Goal: Information Seeking & Learning: Learn about a topic

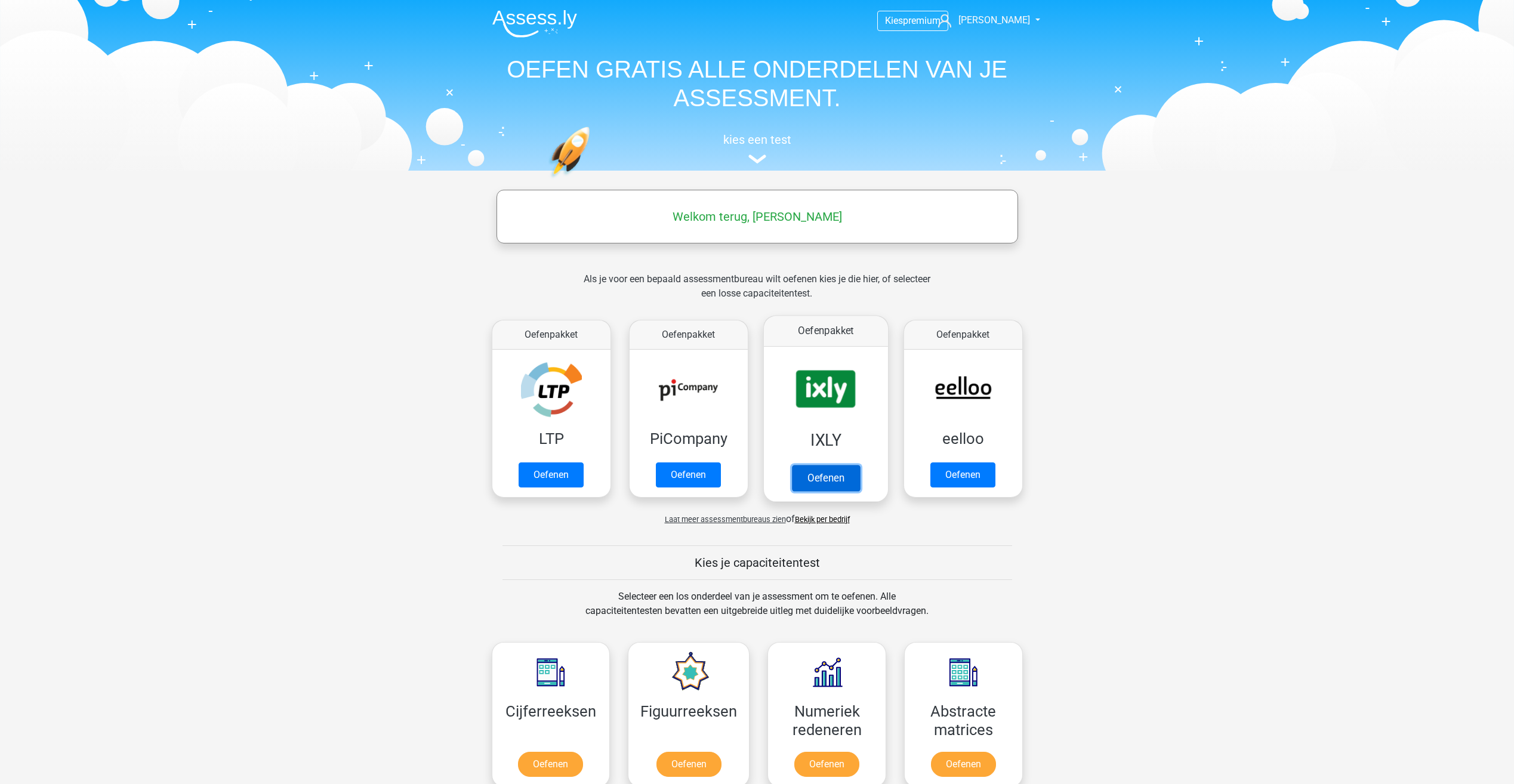
click at [839, 475] on link "Oefenen" at bounding box center [825, 477] width 68 height 26
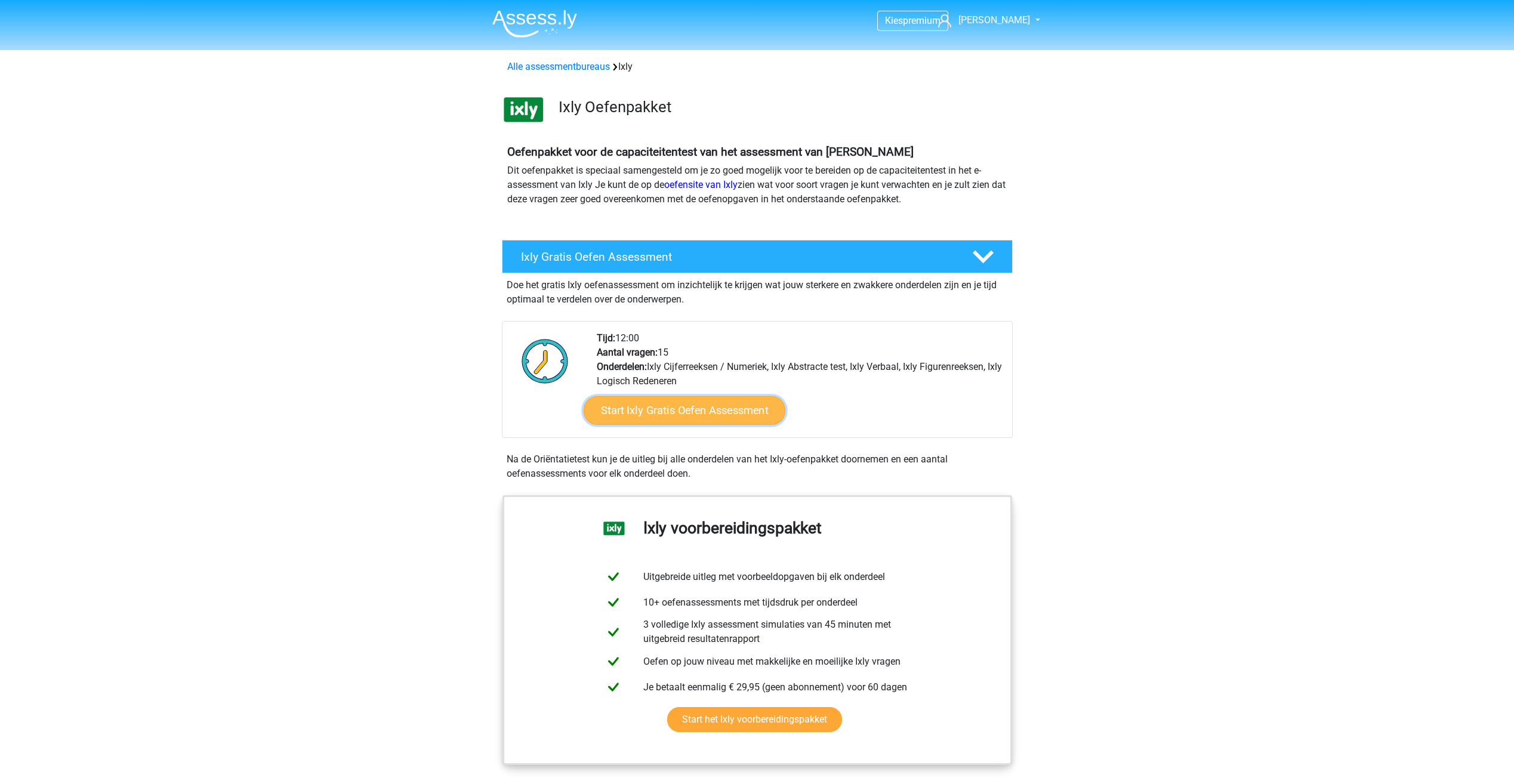
click at [715, 412] on link "Start Ixly Gratis Oefen Assessment" at bounding box center [683, 410] width 202 height 28
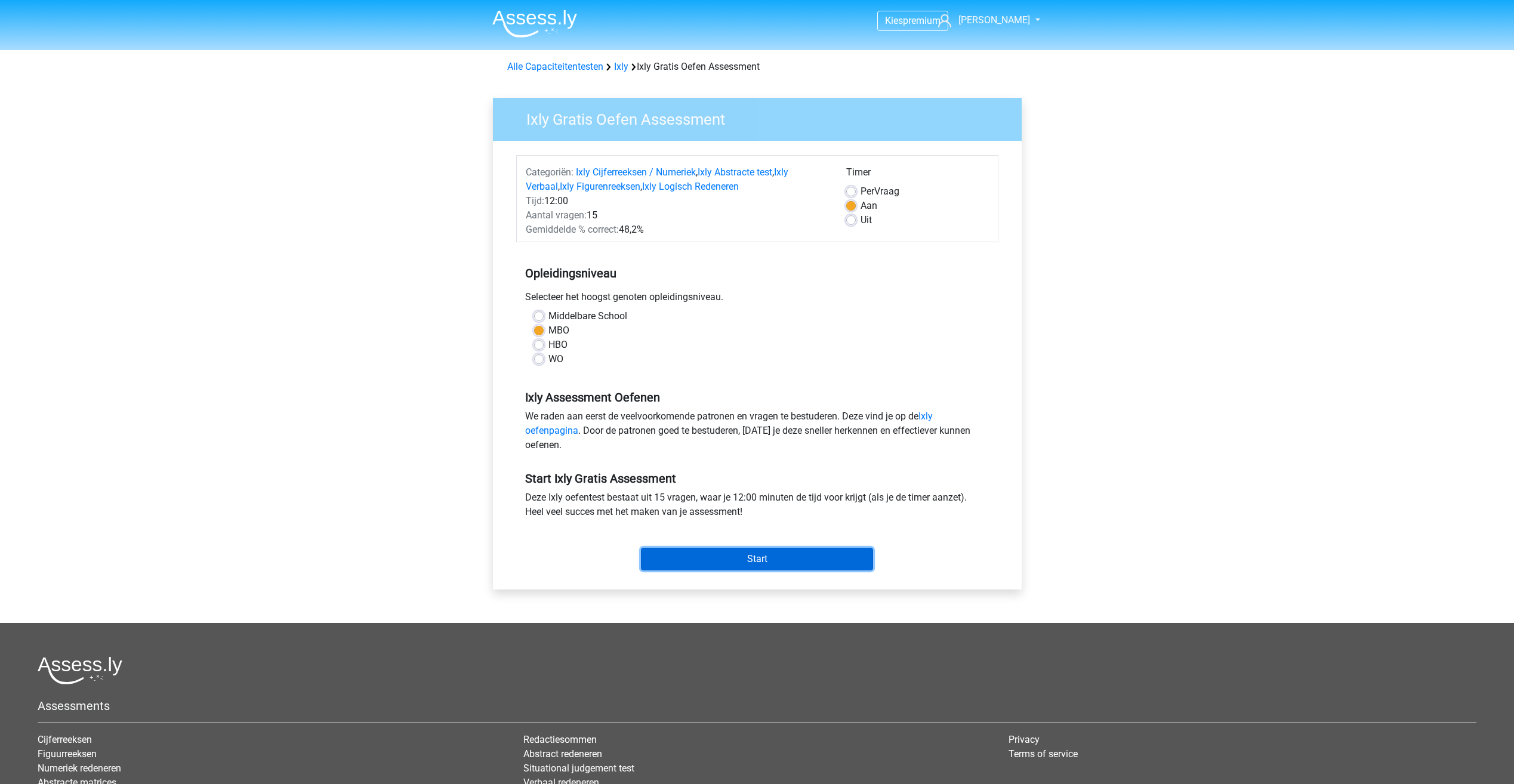
click at [785, 556] on input "Start" at bounding box center [757, 558] width 232 height 22
click at [731, 569] on input "Start" at bounding box center [757, 558] width 232 height 22
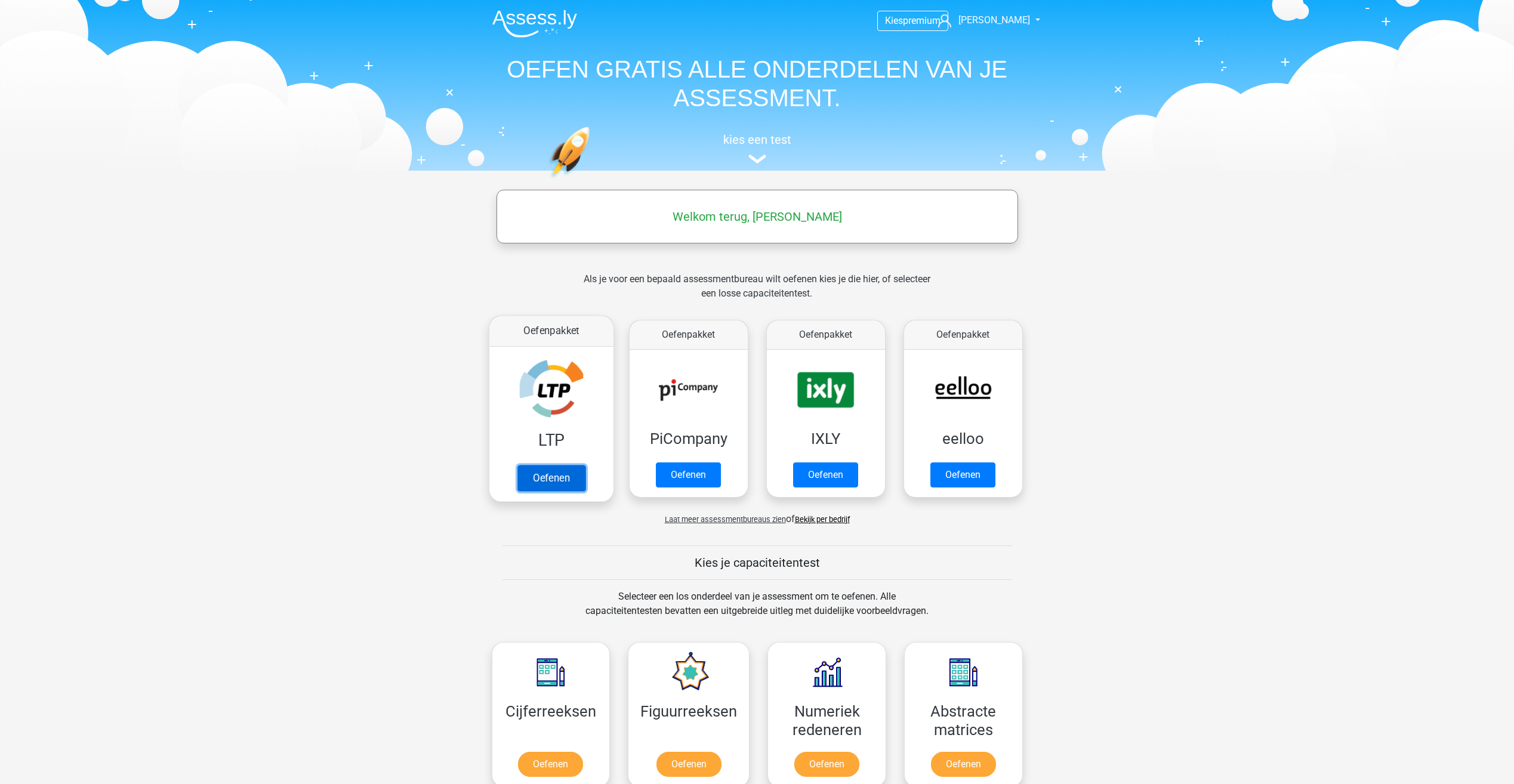
click at [546, 485] on link "Oefenen" at bounding box center [551, 477] width 68 height 26
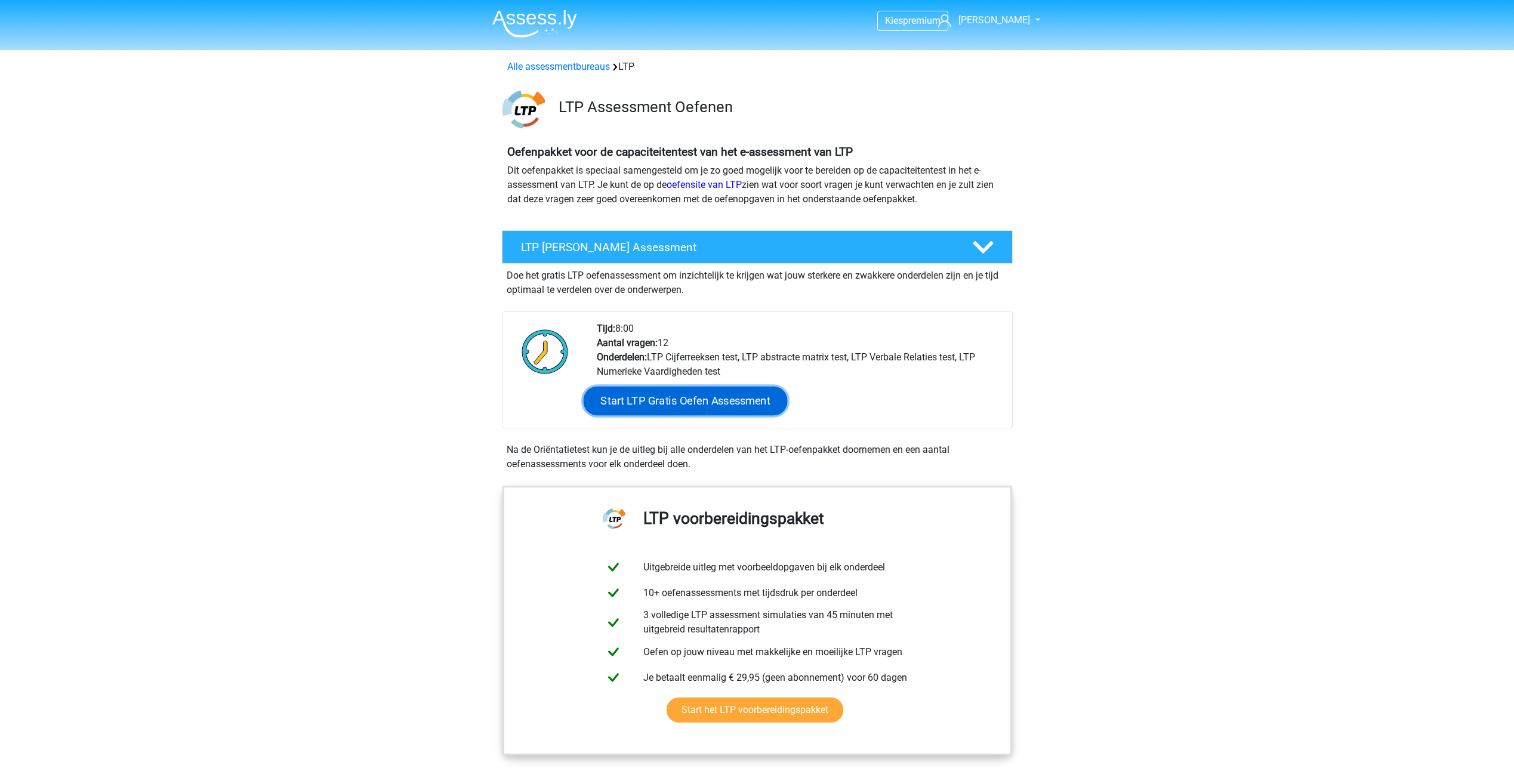
click at [633, 400] on link "Start LTP Gratis Oefen Assessment" at bounding box center [684, 400] width 204 height 28
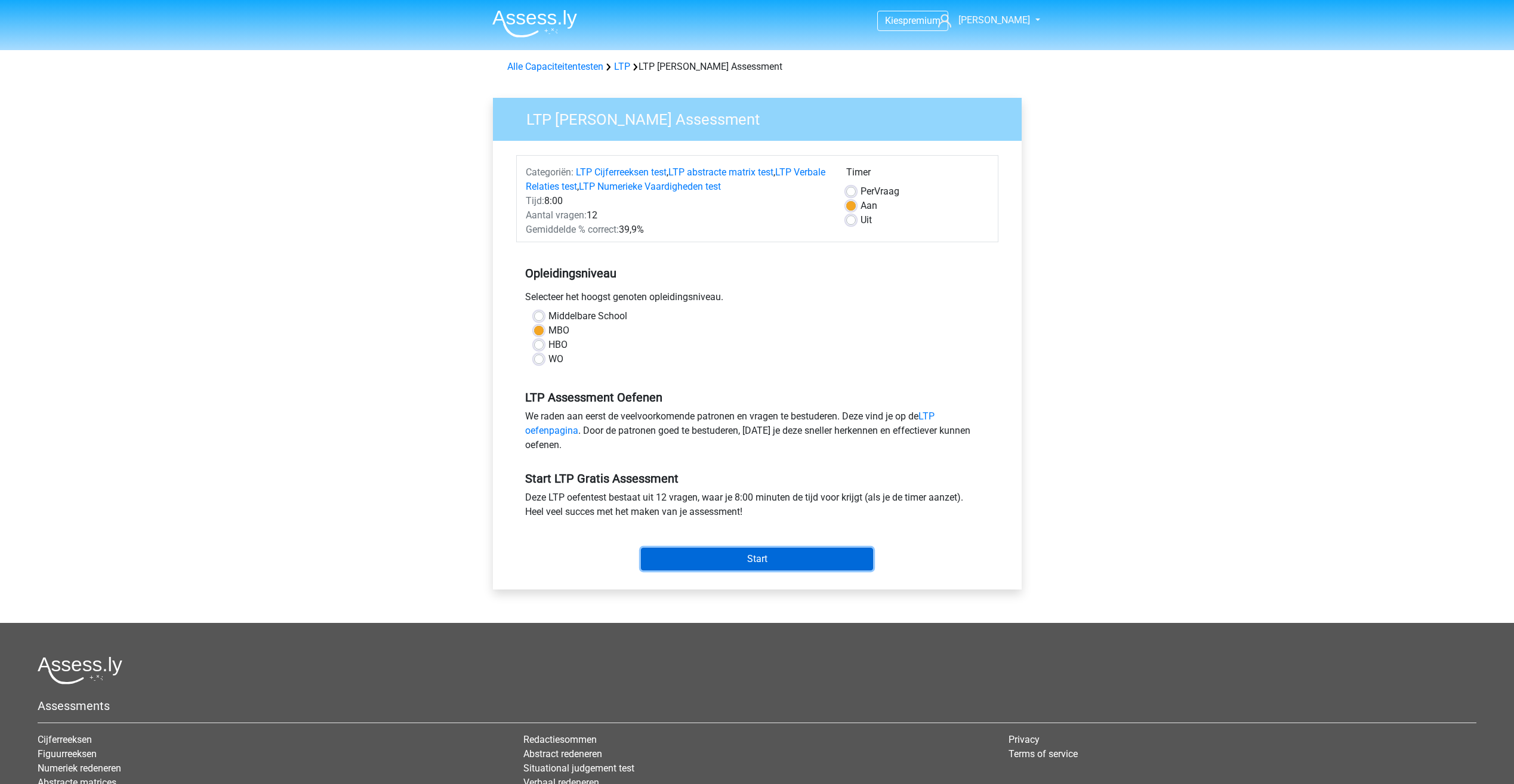
click at [712, 557] on input "Start" at bounding box center [757, 558] width 232 height 22
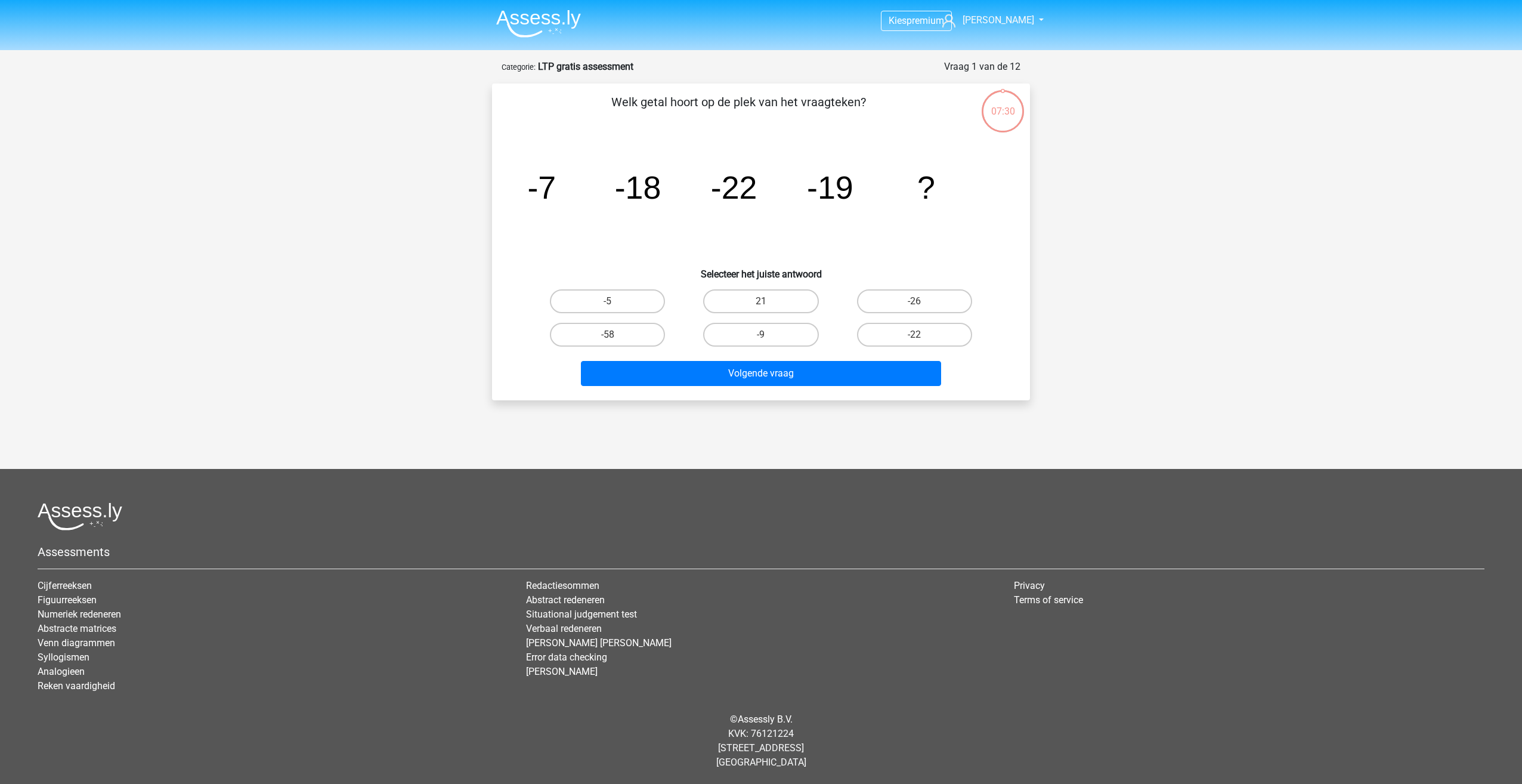
click at [1005, 128] on icon at bounding box center [1003, 111] width 45 height 45
drag, startPoint x: 615, startPoint y: 182, endPoint x: 664, endPoint y: 189, distance: 49.5
click at [664, 189] on icon "image/svg+xml -7 -18 -22 -19 ?" at bounding box center [761, 198] width 481 height 120
drag, startPoint x: 664, startPoint y: 189, endPoint x: 678, endPoint y: 240, distance: 52.9
click at [678, 240] on icon "image/svg+xml -7 -18 -22 -19 ?" at bounding box center [761, 198] width 481 height 120
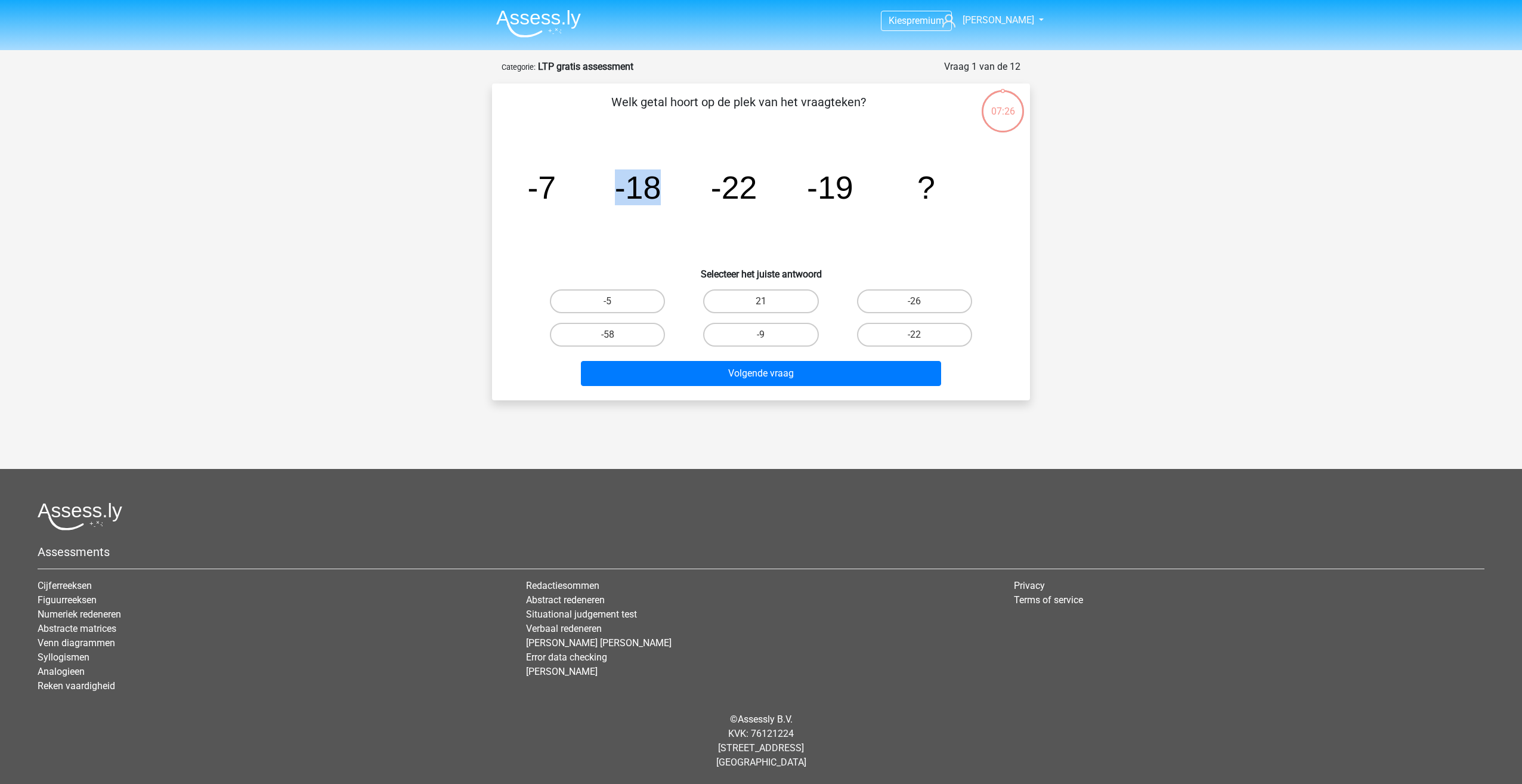
click at [673, 249] on icon "image/svg+xml -7 -18 -22 -19 ?" at bounding box center [761, 198] width 481 height 120
drag, startPoint x: 647, startPoint y: 190, endPoint x: 730, endPoint y: 181, distance: 83.5
click at [730, 181] on g "-7 -18 -22 -19 ?" at bounding box center [731, 187] width 408 height 36
click at [682, 217] on icon "image/svg+xml -7 -18 -22 -19 ?" at bounding box center [761, 198] width 481 height 120
click at [794, 334] on label "-9" at bounding box center [761, 334] width 115 height 24
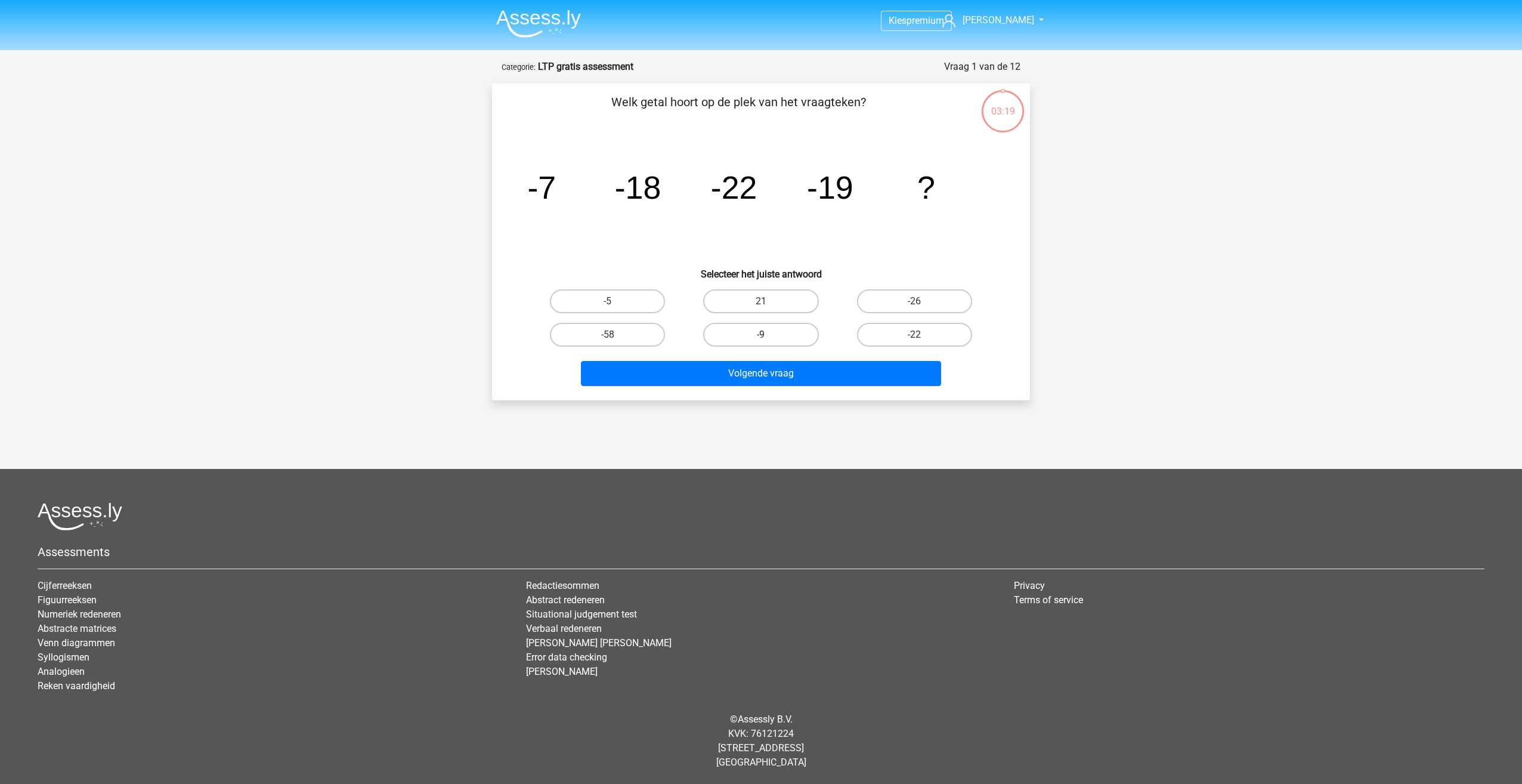
click at [769, 335] on input "-9" at bounding box center [765, 338] width 8 height 8
radio input "true"
click at [716, 373] on button "Volgende vraag" at bounding box center [761, 373] width 361 height 25
click at [752, 302] on label "-357/32" at bounding box center [761, 301] width 115 height 24
click at [761, 302] on input "-357/32" at bounding box center [765, 305] width 8 height 8
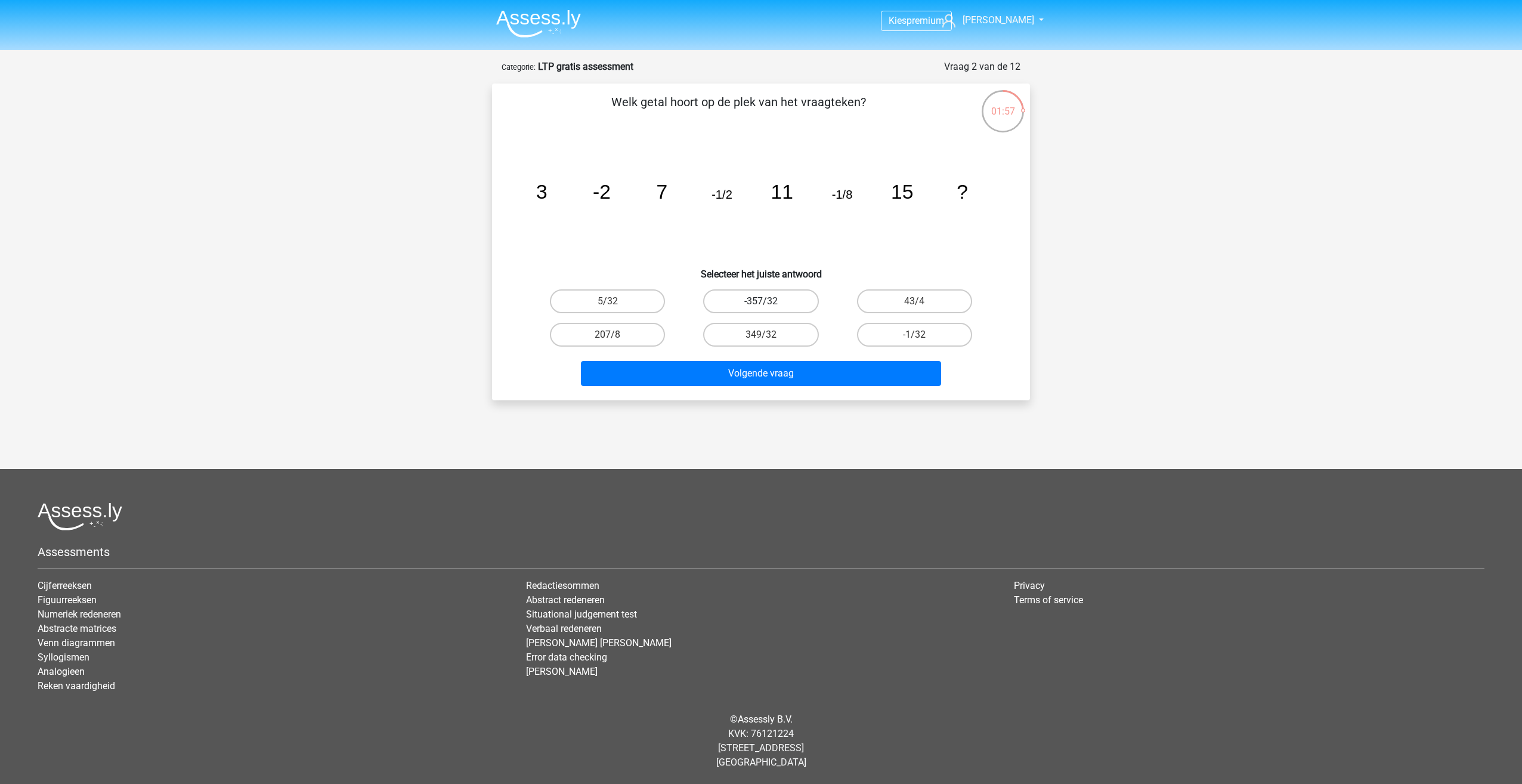
radio input "true"
click at [915, 333] on label "-1/32" at bounding box center [915, 334] width 115 height 24
click at [915, 335] on input "-1/32" at bounding box center [918, 338] width 8 height 8
radio input "true"
click at [817, 379] on button "Volgende vraag" at bounding box center [761, 373] width 361 height 25
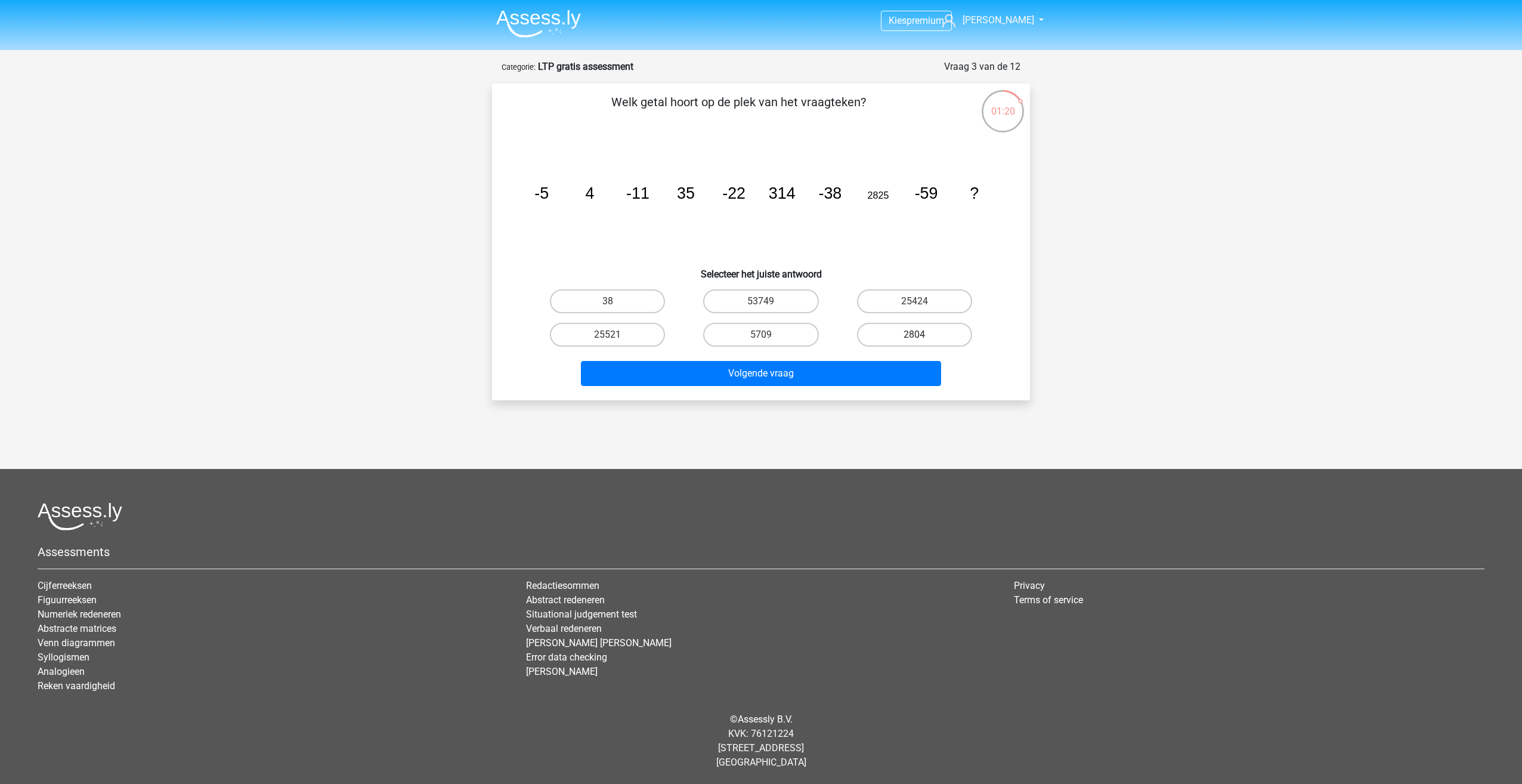
click at [938, 333] on label "2804" at bounding box center [915, 334] width 115 height 24
click at [922, 335] on input "2804" at bounding box center [918, 338] width 8 height 8
radio input "true"
click at [731, 347] on div "5709" at bounding box center [760, 335] width 153 height 33
click at [735, 342] on label "5709" at bounding box center [761, 334] width 115 height 24
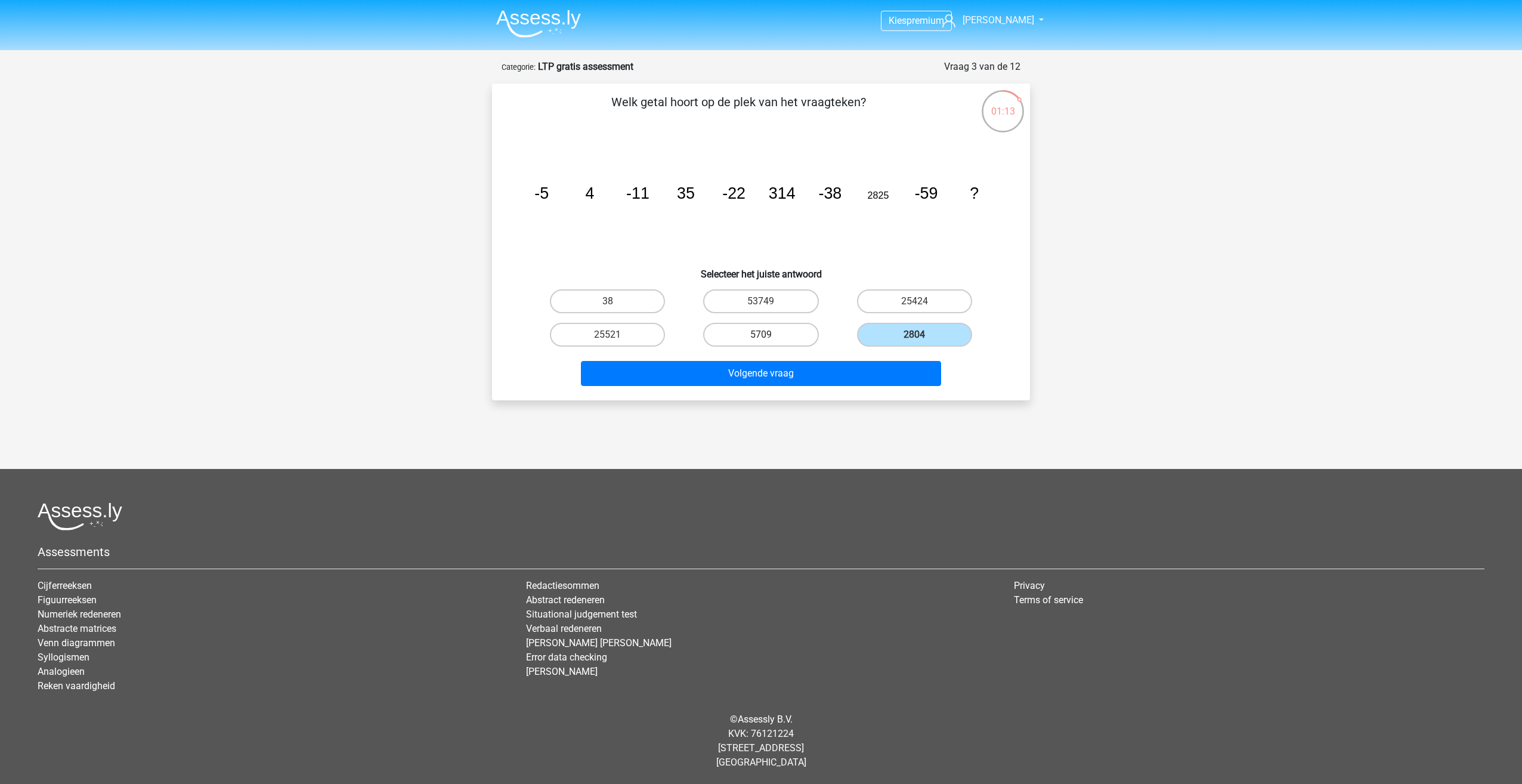
click at [761, 342] on input "5709" at bounding box center [765, 338] width 8 height 8
radio input "true"
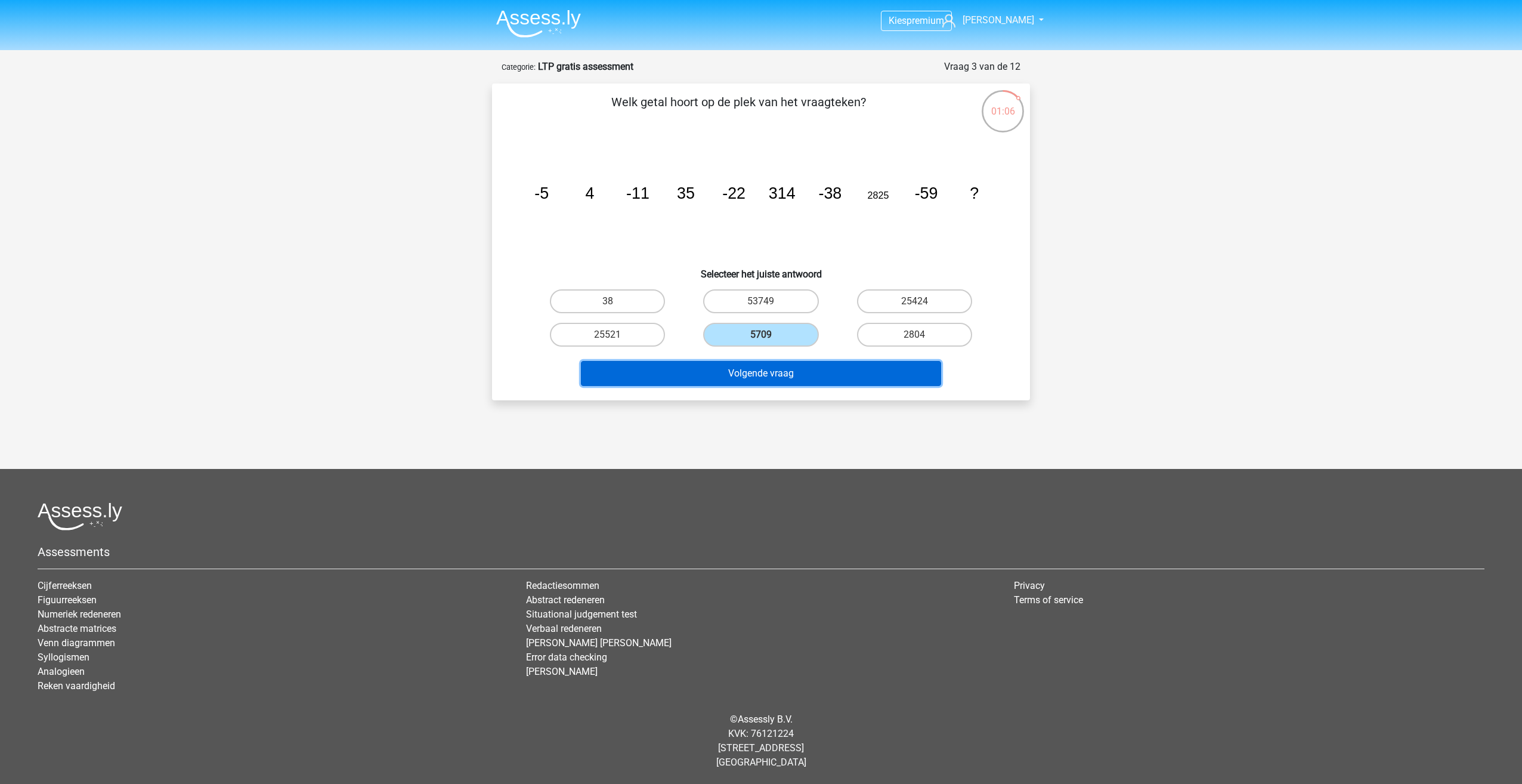
click at [884, 373] on button "Volgende vraag" at bounding box center [761, 373] width 361 height 25
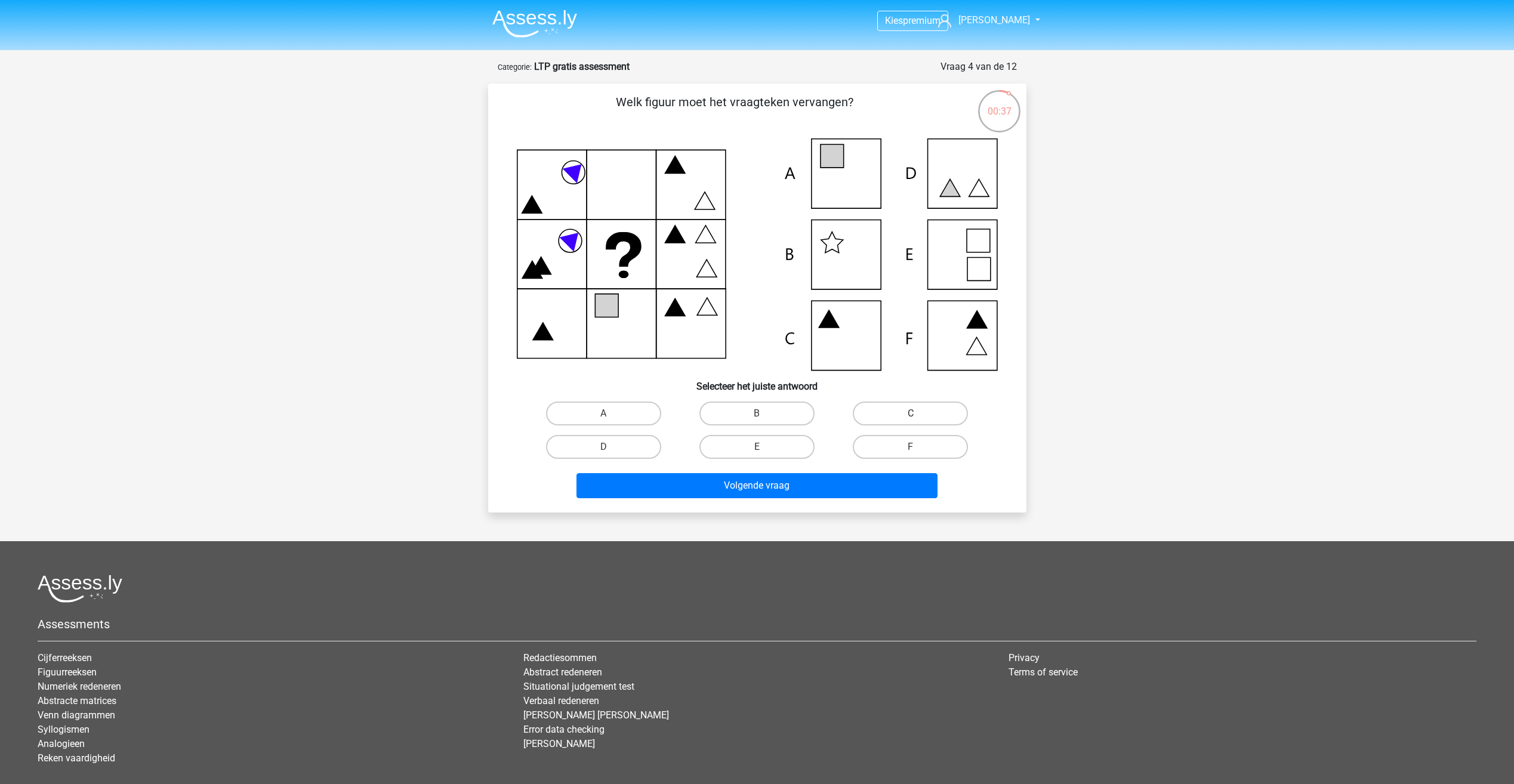
click at [891, 413] on label "C" at bounding box center [910, 413] width 115 height 24
click at [911, 413] on input "C" at bounding box center [914, 417] width 8 height 8
radio input "true"
click at [847, 181] on icon at bounding box center [757, 255] width 481 height 232
click at [772, 416] on label "B" at bounding box center [757, 413] width 115 height 24
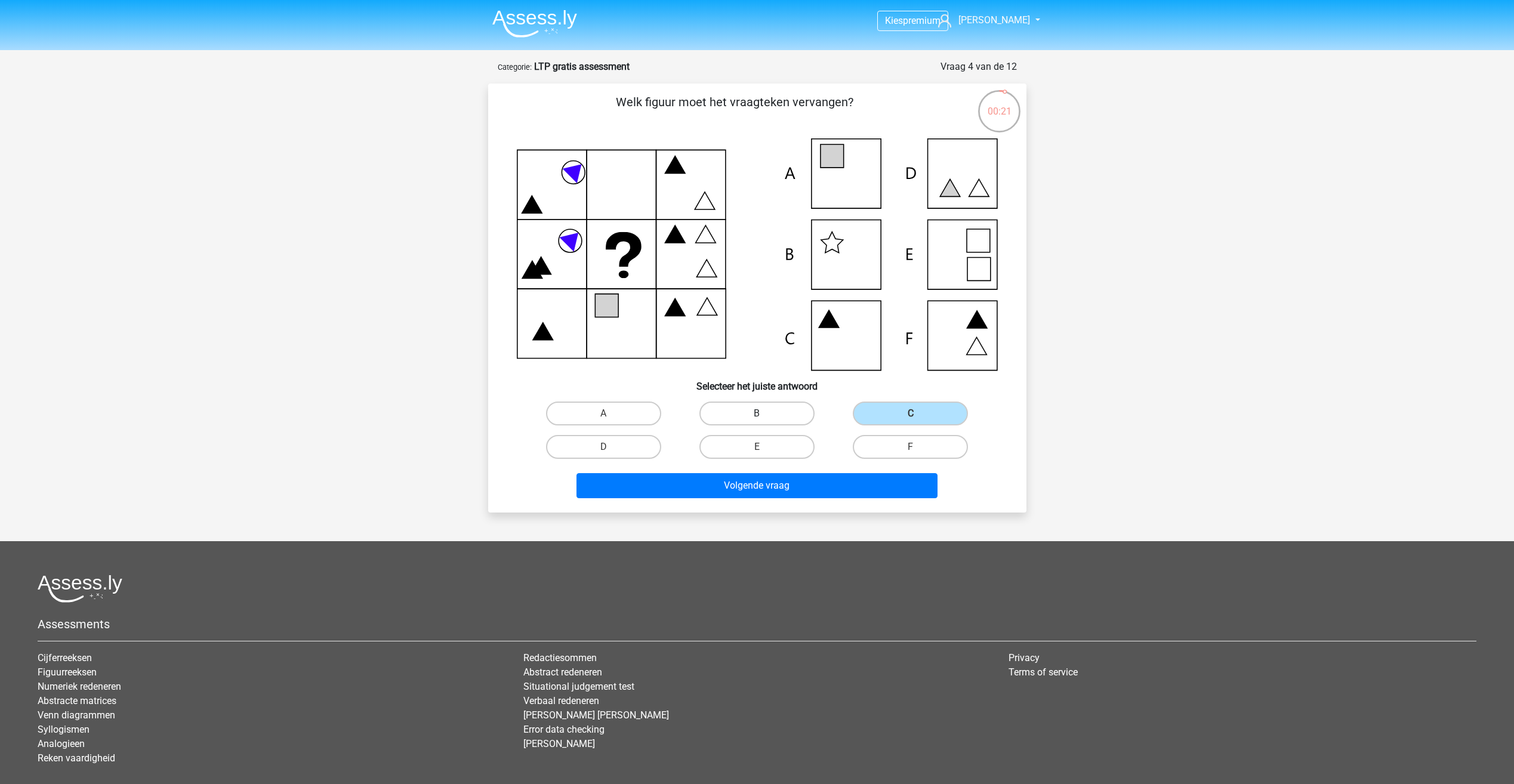
click at [764, 416] on input "B" at bounding box center [760, 417] width 8 height 8
radio input "true"
click at [606, 396] on div "Welk figuur moet het vraagteken vervangen? Selecteer het juiste antwoord A" at bounding box center [757, 298] width 529 height 410
click at [600, 409] on label "A" at bounding box center [603, 413] width 115 height 24
click at [603, 413] on input "A" at bounding box center [607, 417] width 8 height 8
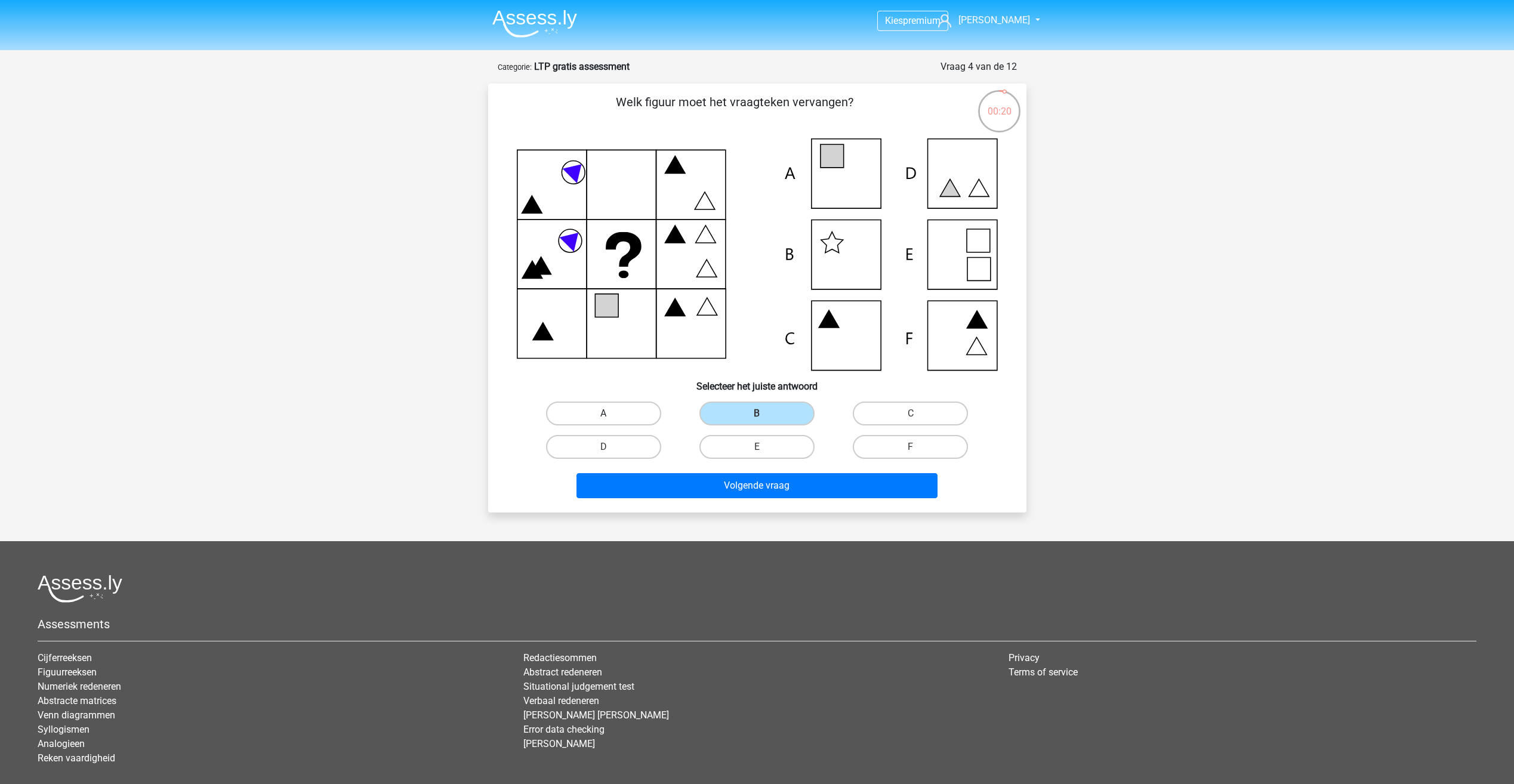
radio input "true"
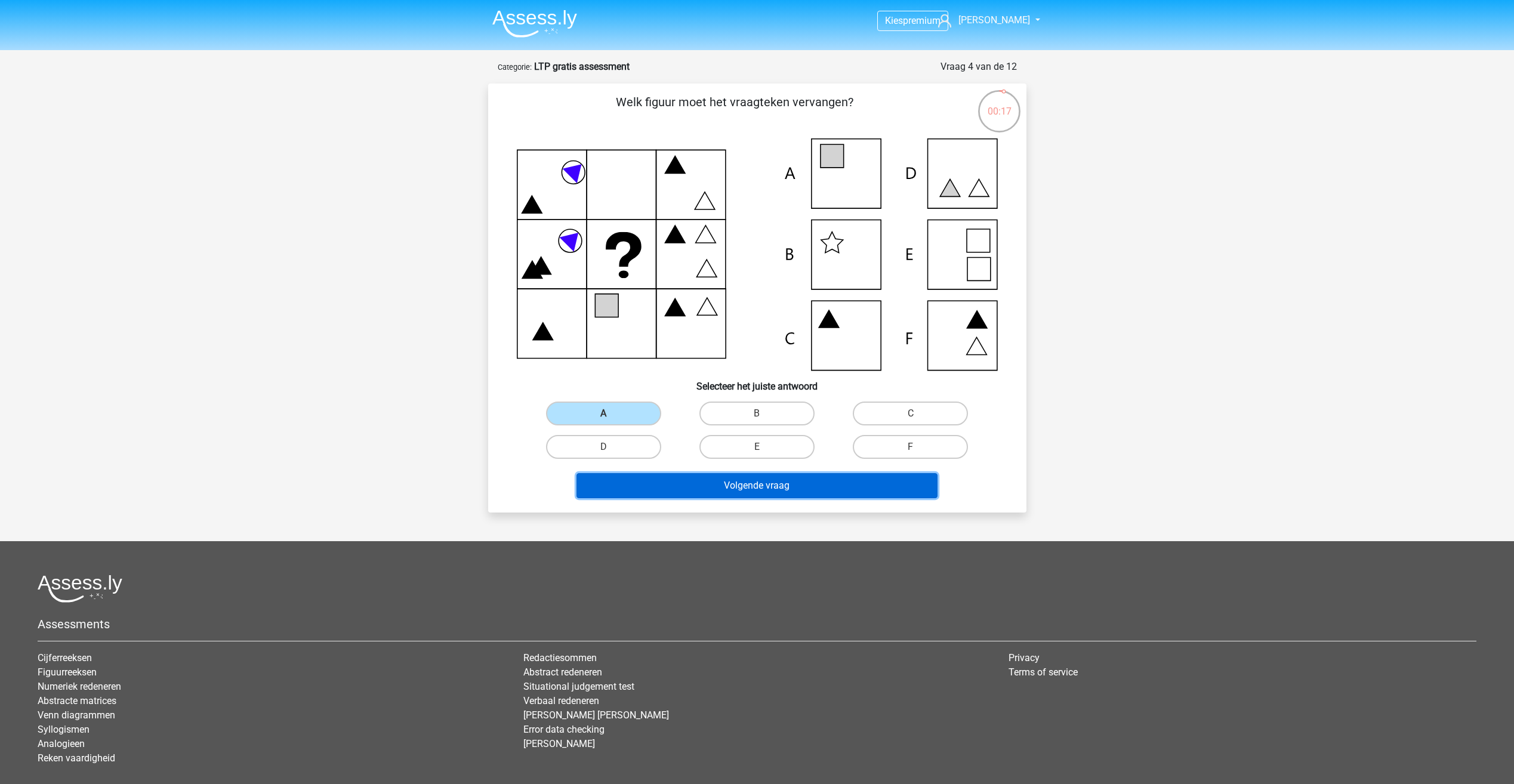
click at [687, 485] on button "Volgende vraag" at bounding box center [757, 485] width 361 height 25
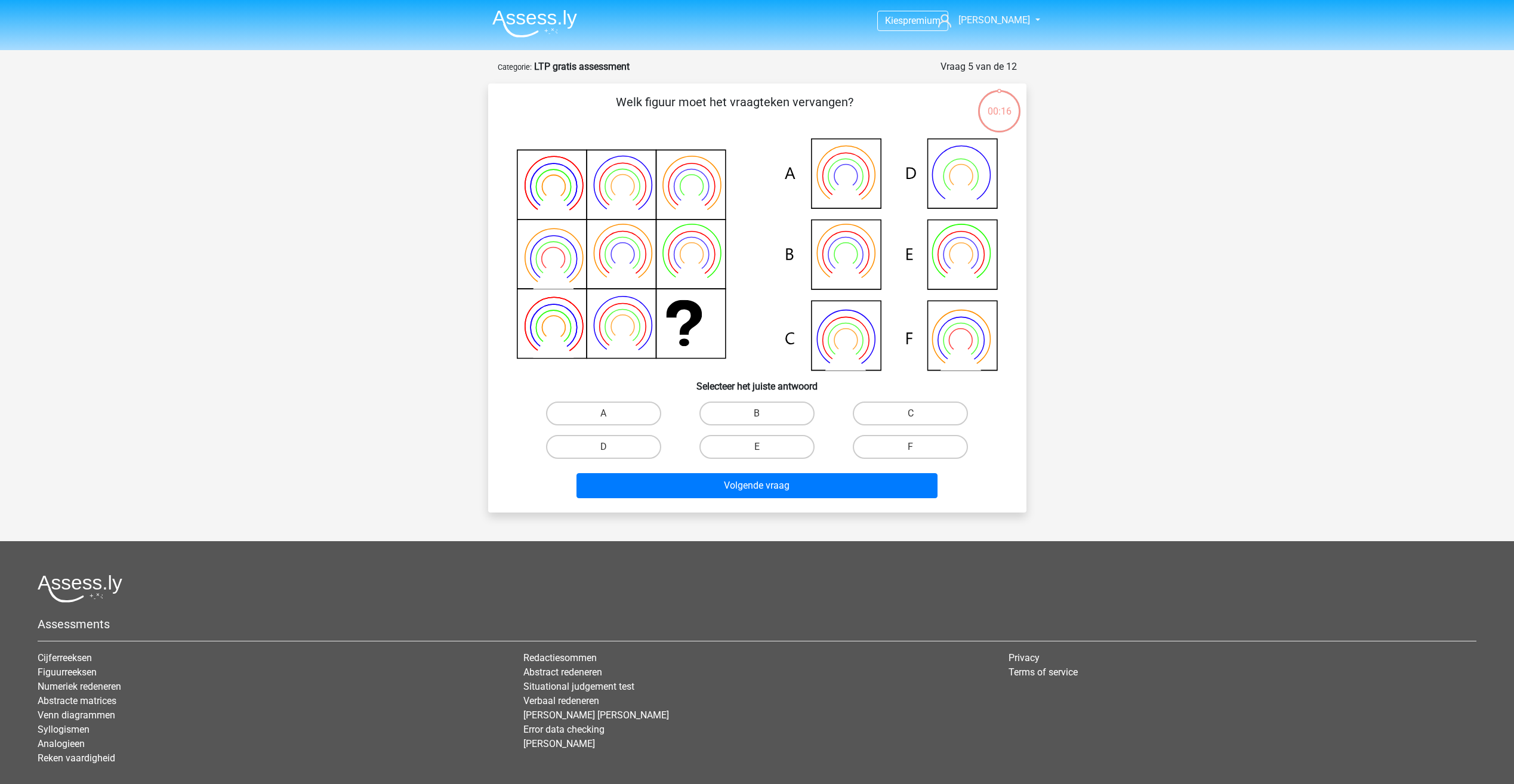
scroll to position [60, 0]
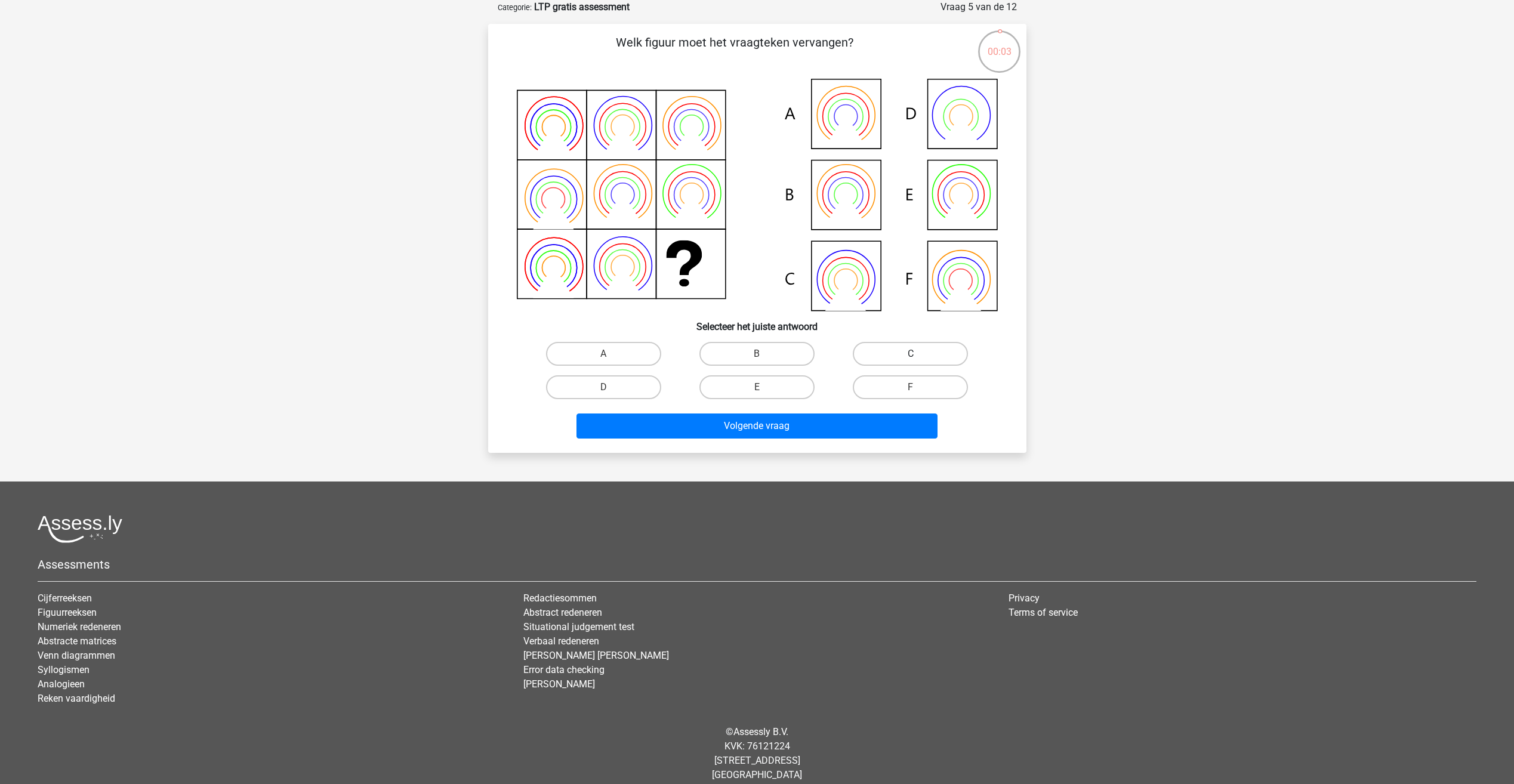
click at [932, 347] on label "C" at bounding box center [910, 353] width 115 height 24
click at [919, 354] on input "C" at bounding box center [914, 358] width 8 height 8
radio input "true"
click at [810, 436] on button "Volgende vraag" at bounding box center [757, 425] width 361 height 25
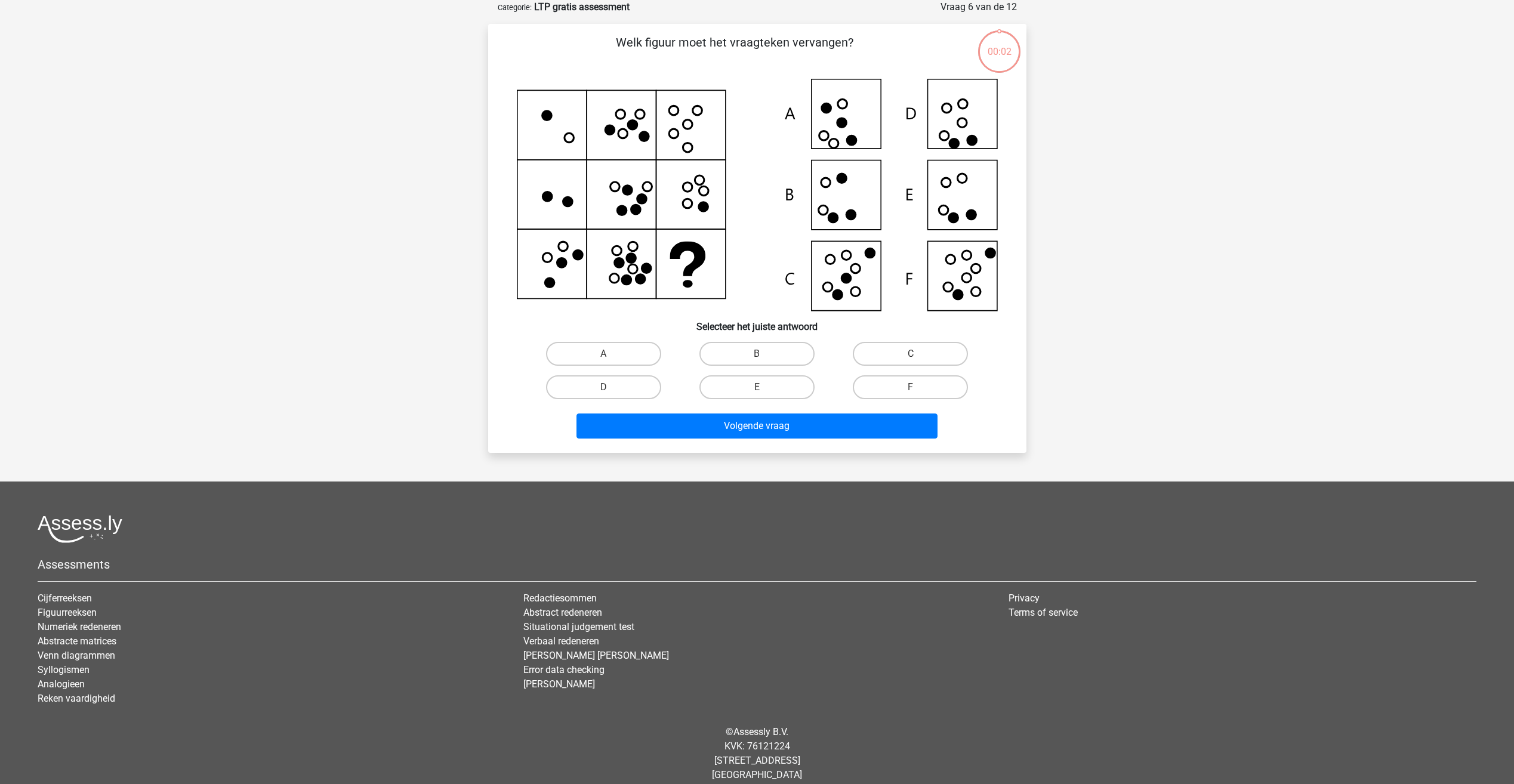
click at [708, 338] on div "B" at bounding box center [756, 353] width 153 height 33
click at [713, 348] on label "B" at bounding box center [757, 353] width 115 height 24
click at [756, 354] on input "B" at bounding box center [760, 358] width 8 height 8
radio input "true"
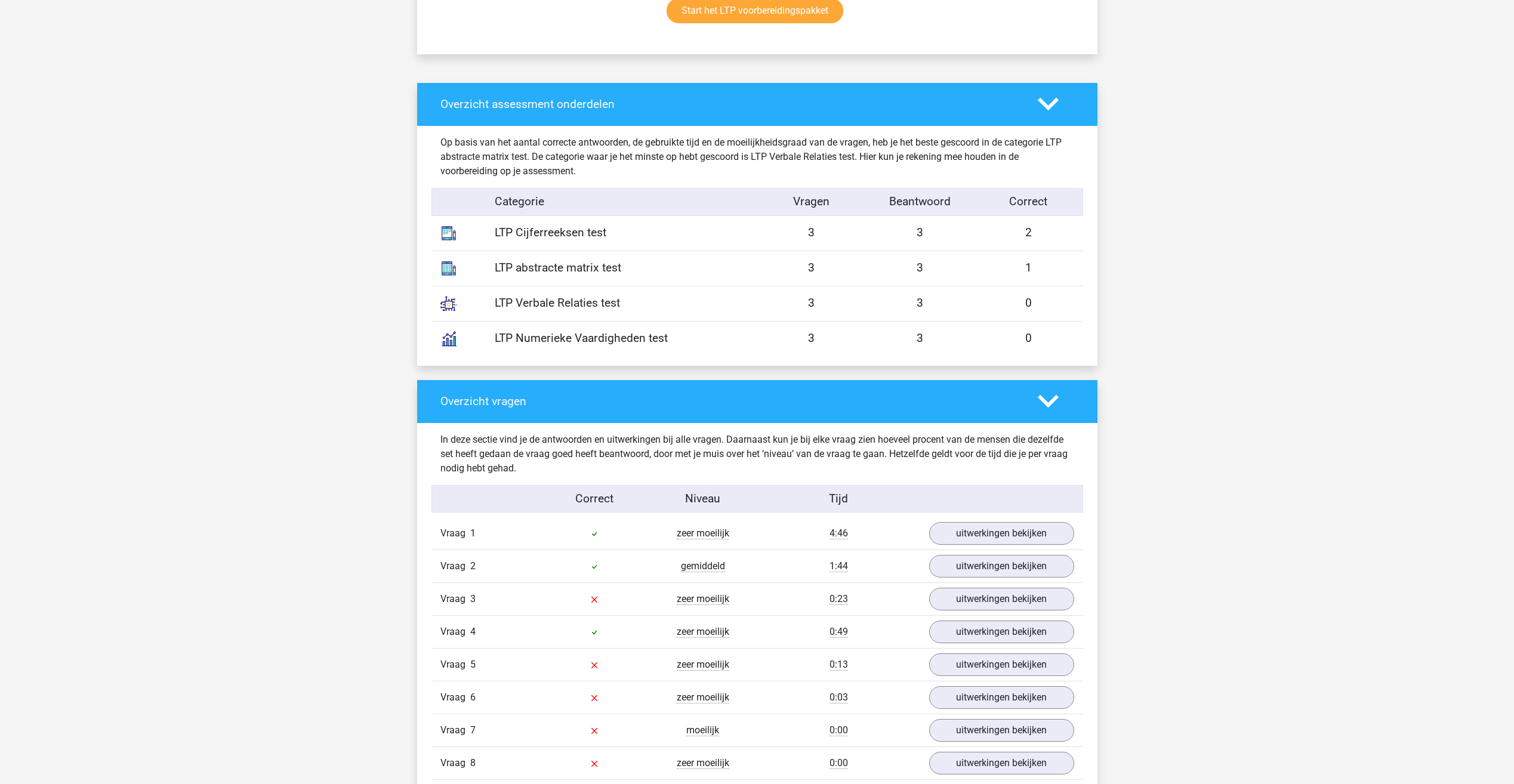
scroll to position [955, 0]
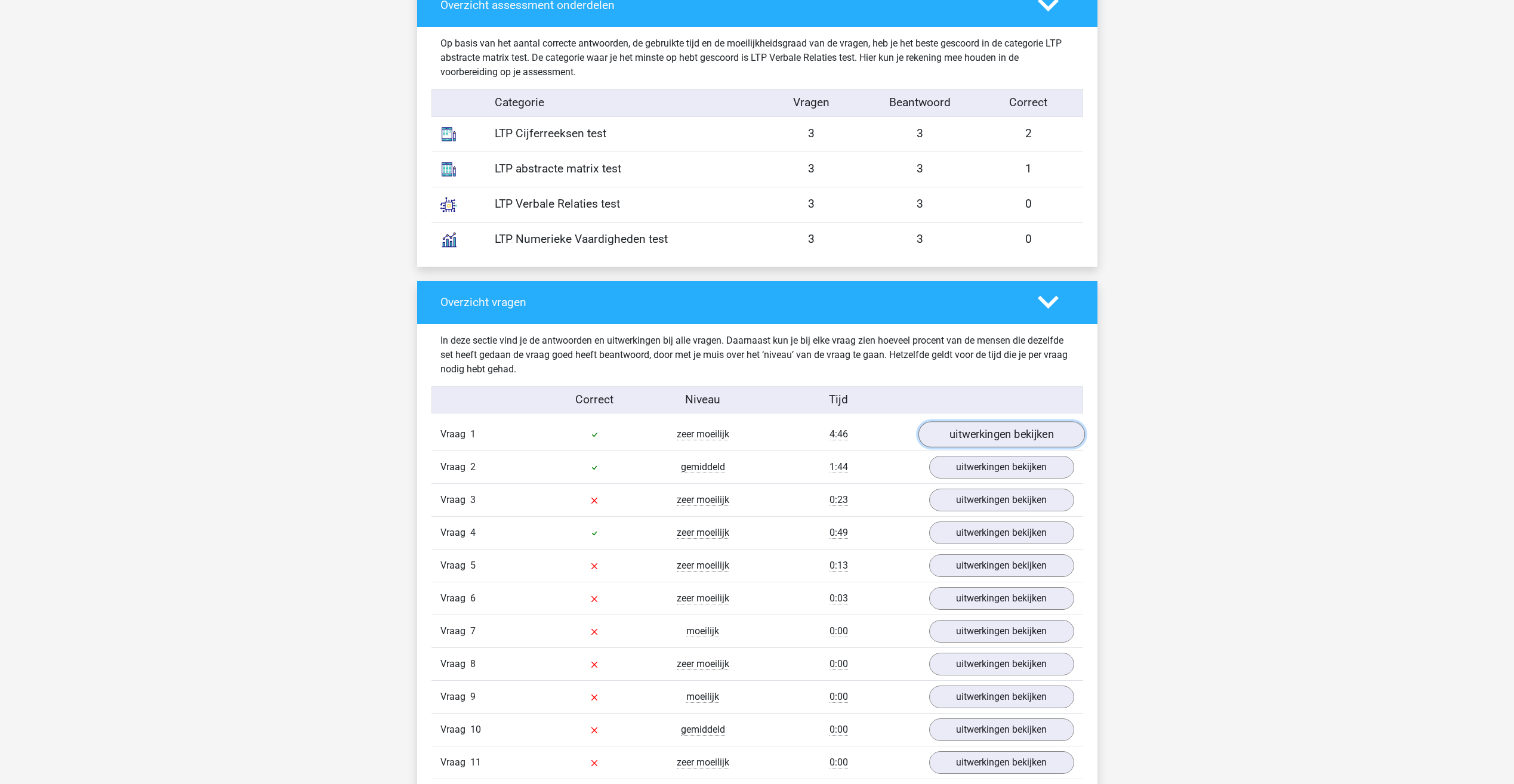
click at [980, 437] on link "uitwerkingen bekijken" at bounding box center [1001, 434] width 166 height 26
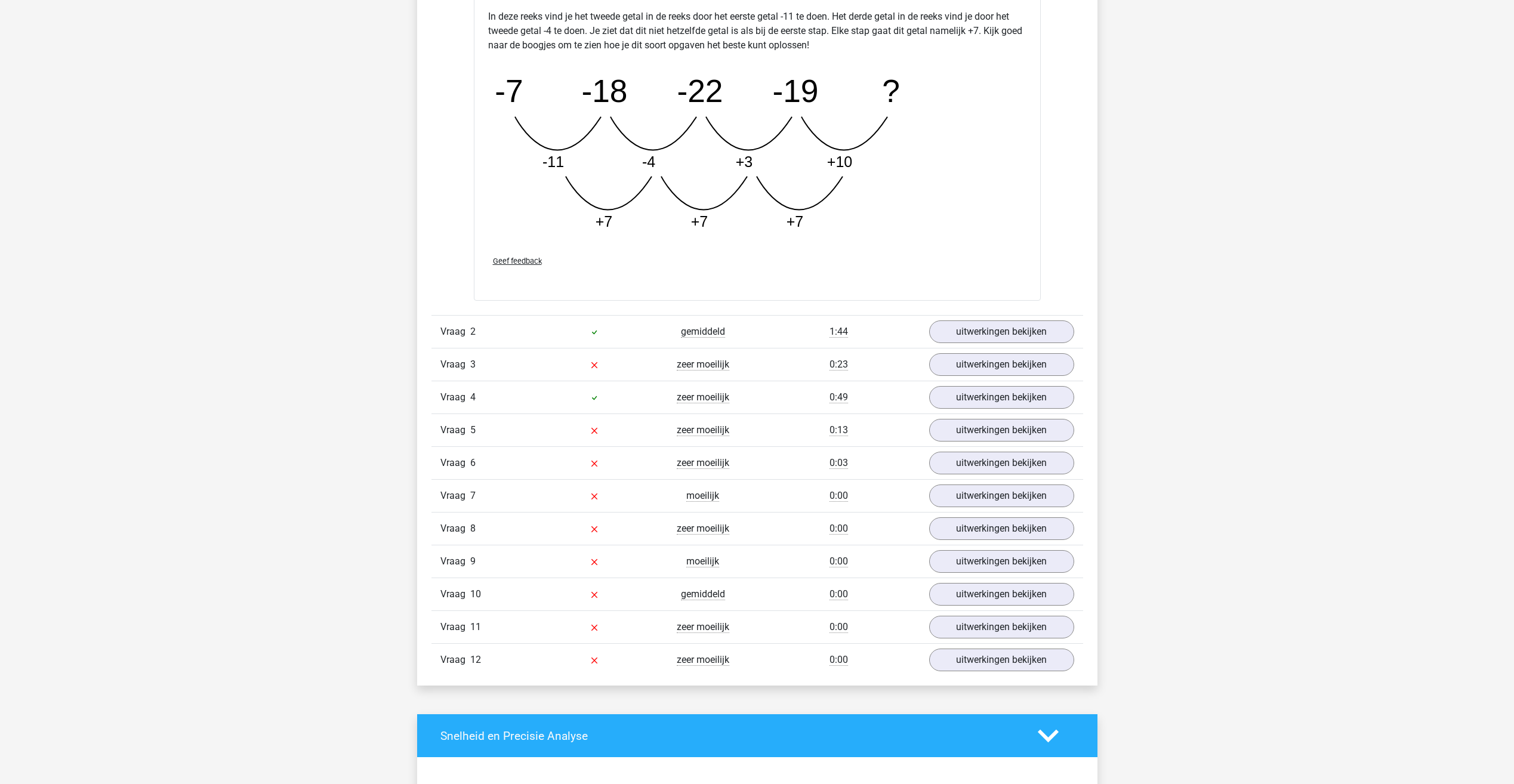
scroll to position [1730, 0]
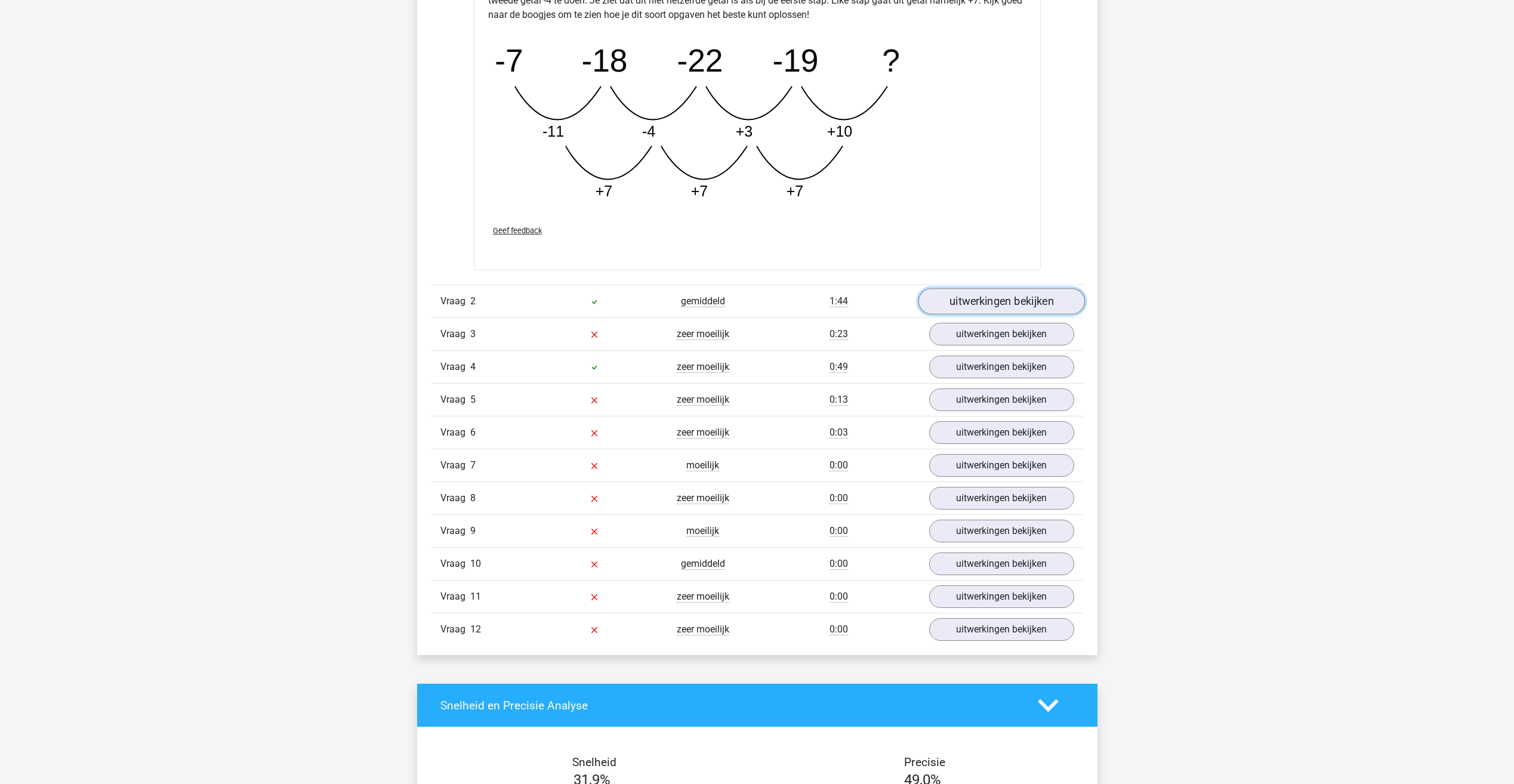
click at [1004, 303] on link "uitwerkingen bekijken" at bounding box center [1001, 301] width 166 height 26
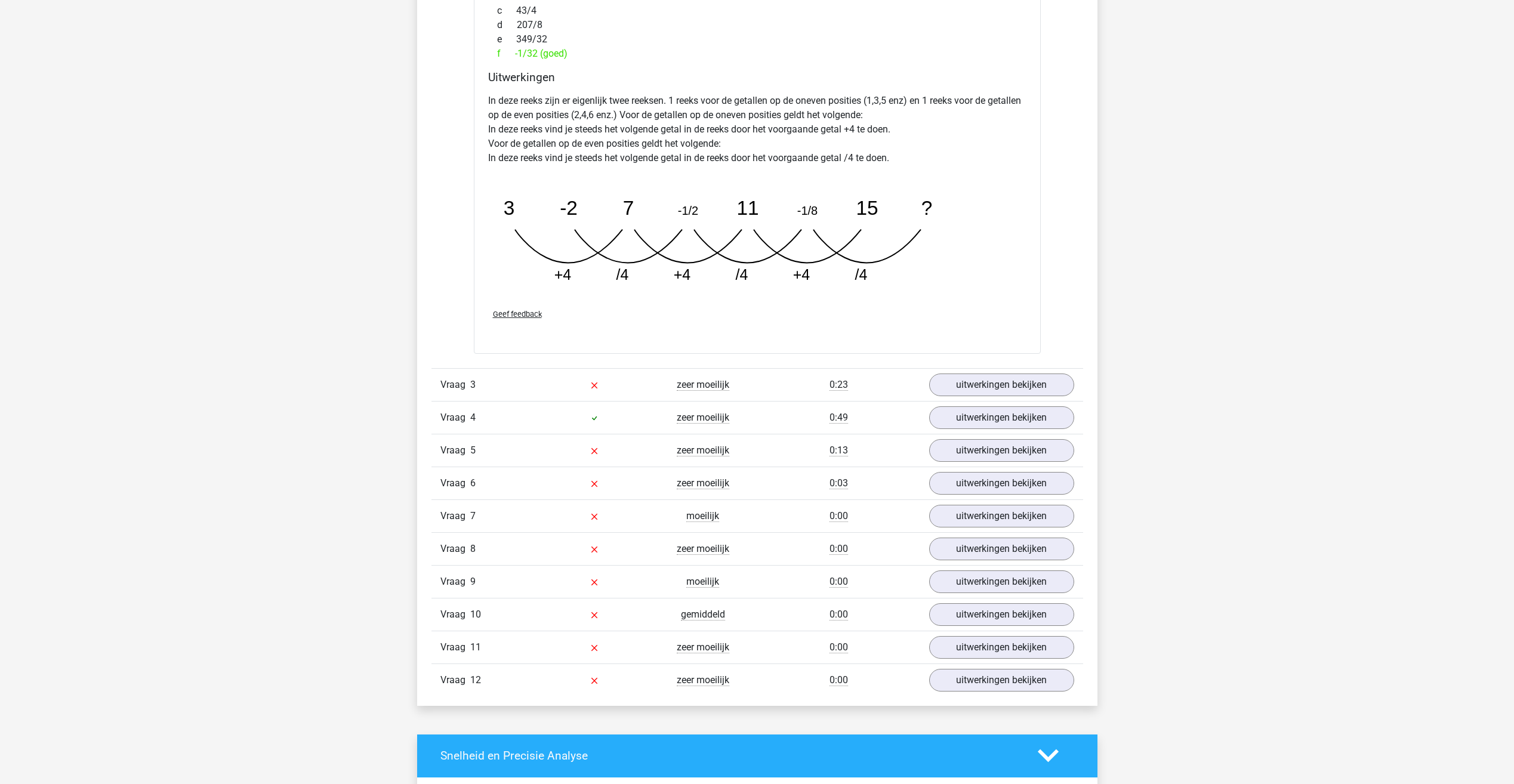
scroll to position [2267, 0]
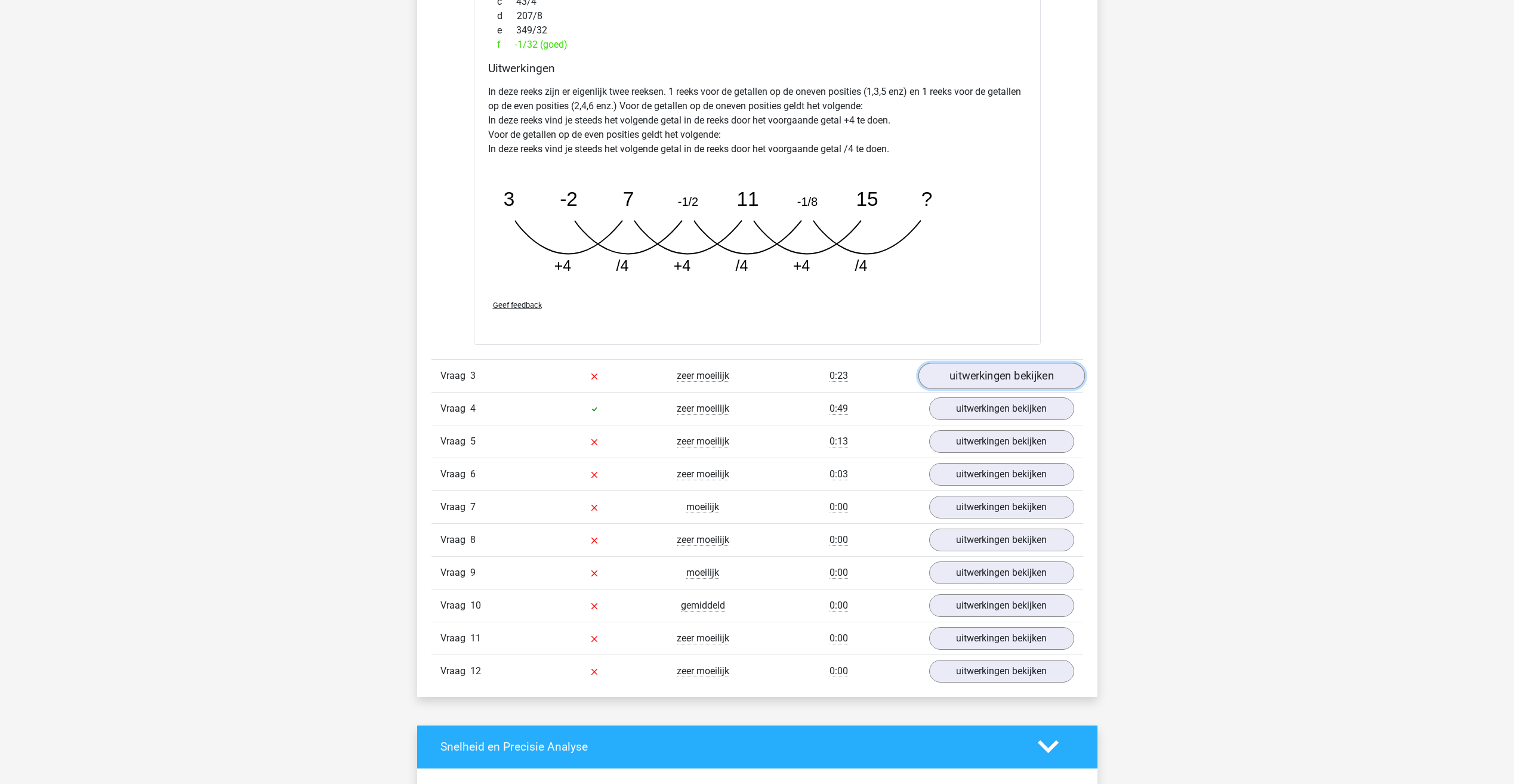
click at [1004, 377] on link "uitwerkingen bekijken" at bounding box center [1001, 376] width 166 height 26
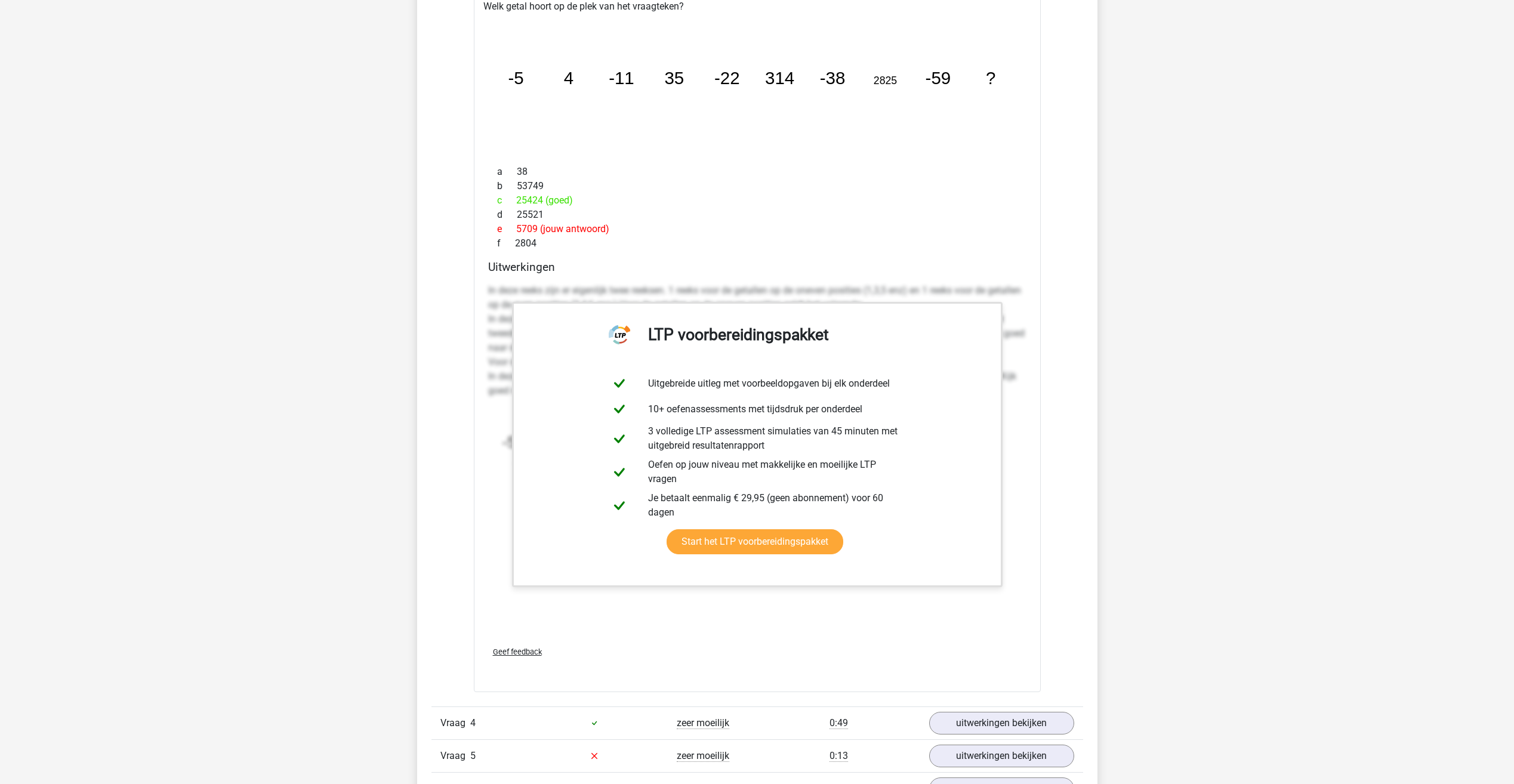
scroll to position [2744, 0]
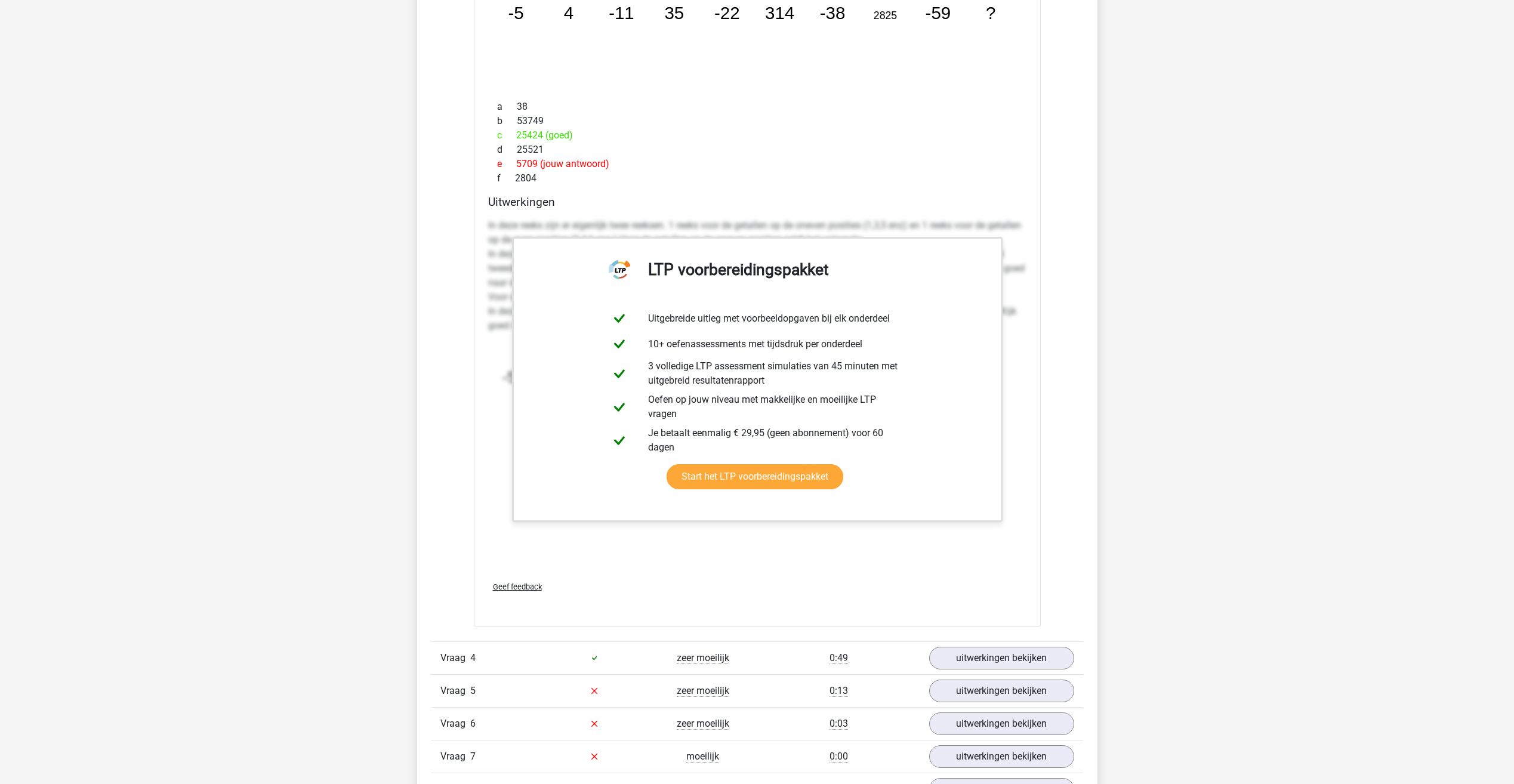
click at [675, 552] on div "In deze reeks zijn er eigenlijk twee reeksen. 1 reeks voor de getallen op de on…" at bounding box center [757, 393] width 538 height 358
click at [673, 554] on div "In deze reeks zijn er eigenlijk twee reeksen. 1 reeks voor de getallen op de on…" at bounding box center [757, 393] width 538 height 358
click at [520, 590] on span "Geef feedback" at bounding box center [517, 586] width 49 height 9
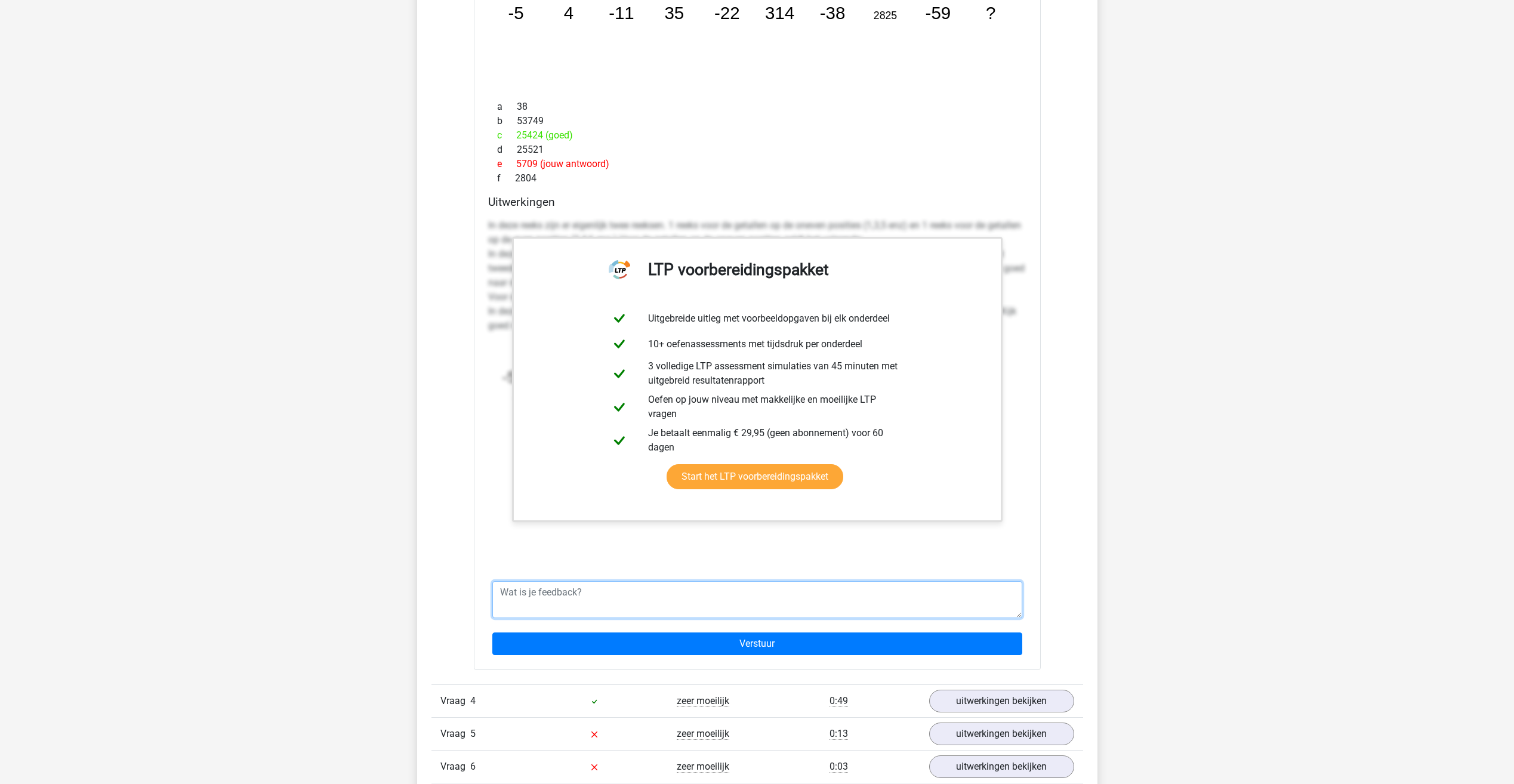
click at [541, 604] on textarea at bounding box center [757, 599] width 530 height 37
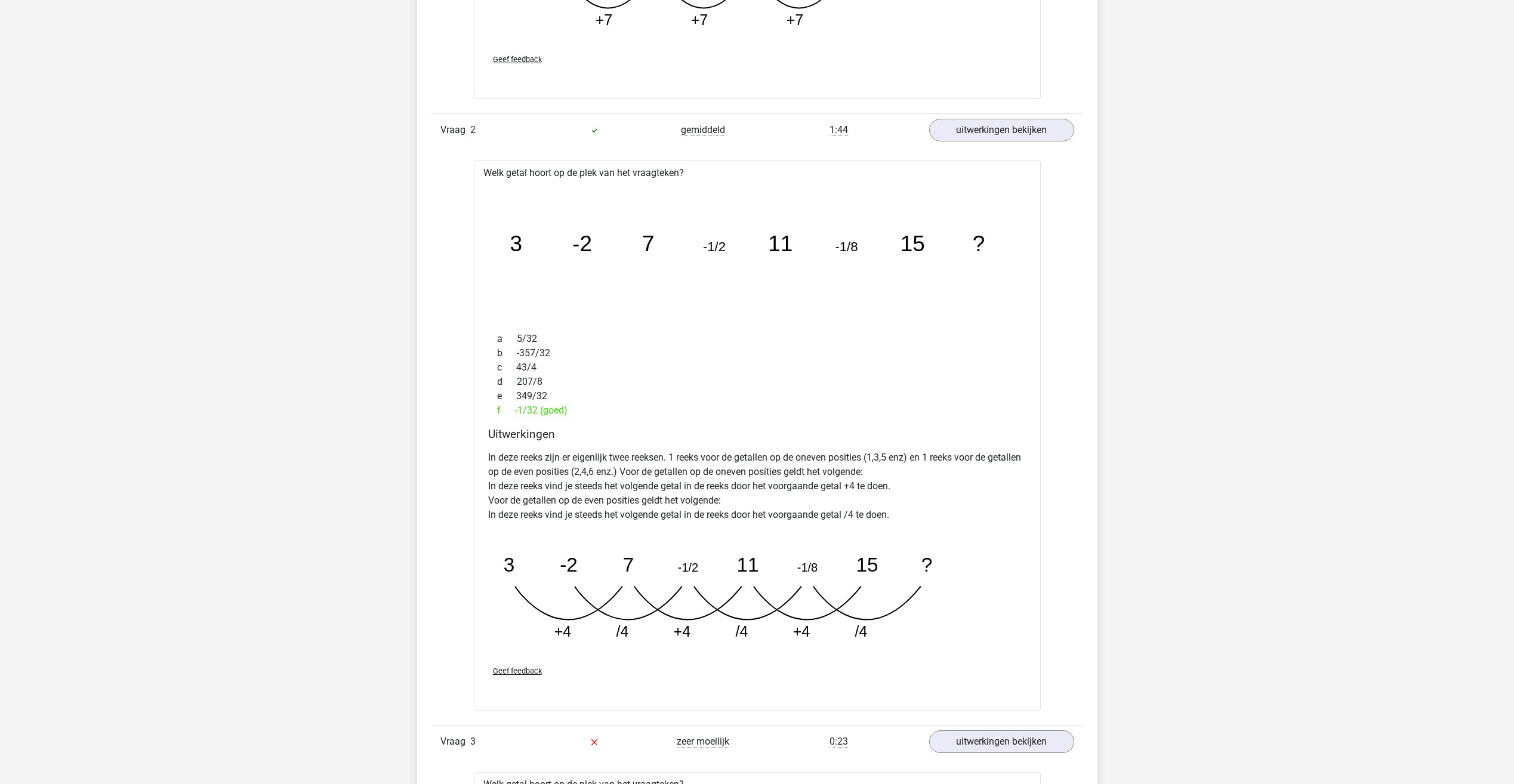
scroll to position [1849, 0]
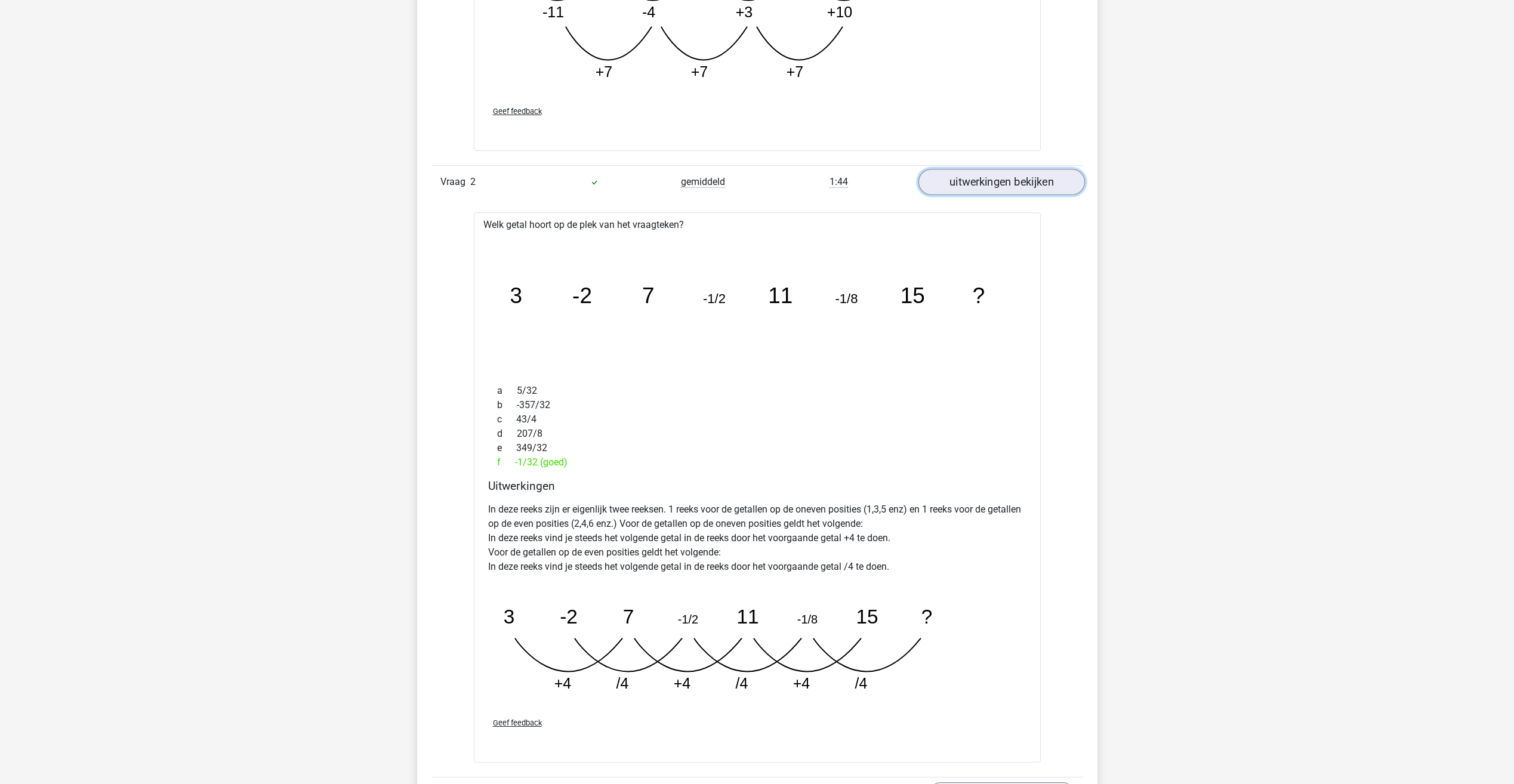
click at [959, 182] on link "uitwerkingen bekijken" at bounding box center [1001, 181] width 166 height 26
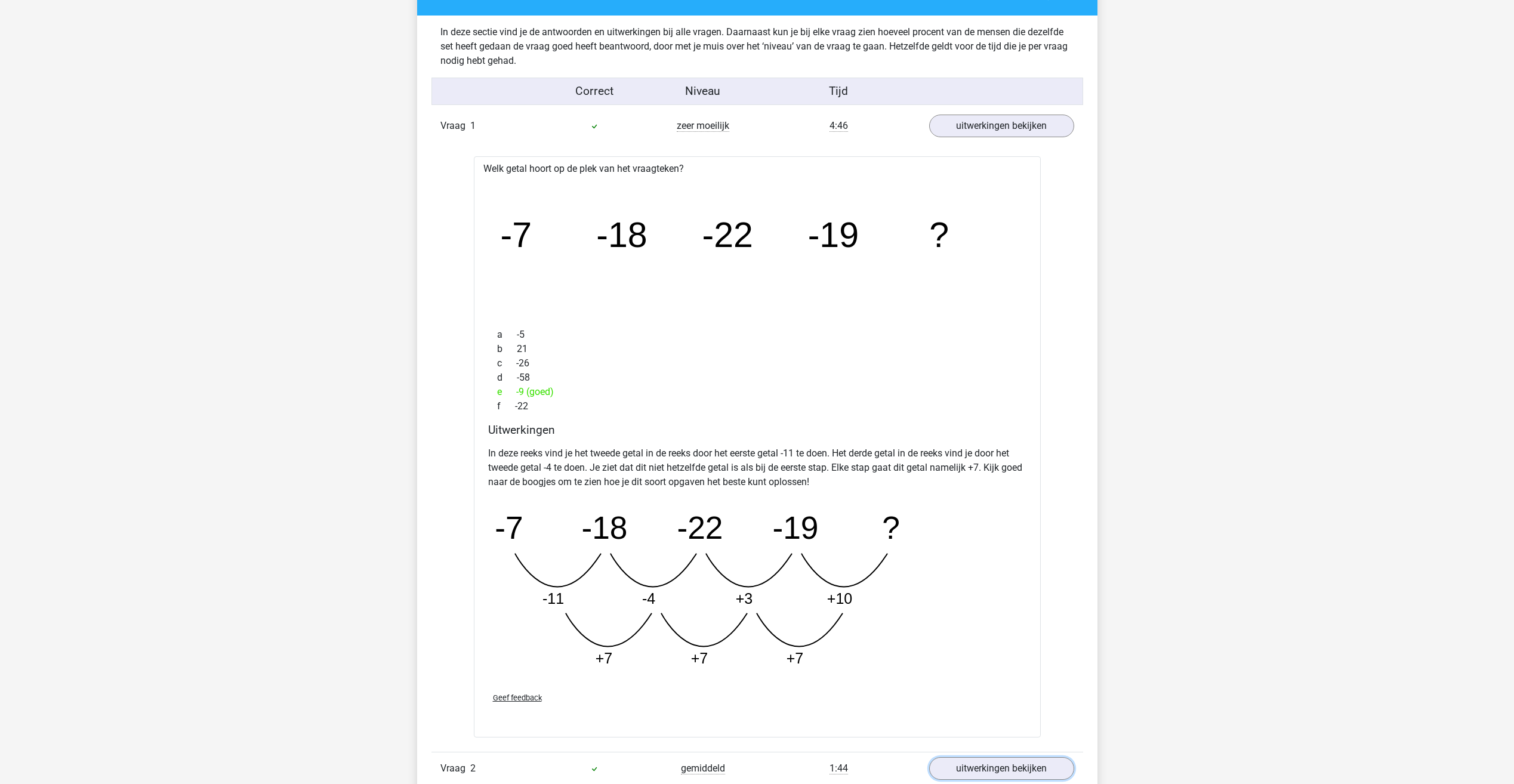
scroll to position [1193, 0]
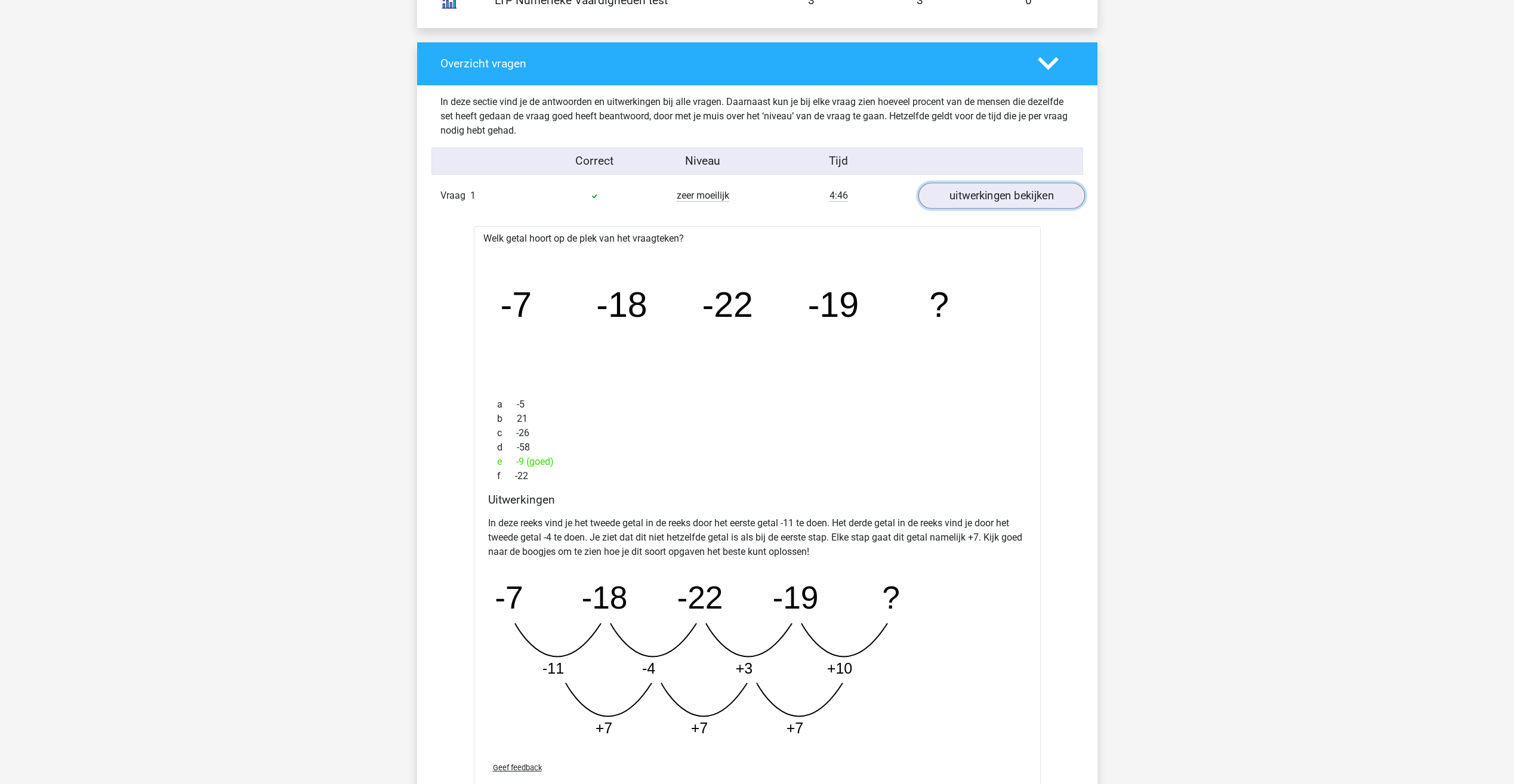
click at [958, 198] on link "uitwerkingen bekijken" at bounding box center [1001, 196] width 166 height 26
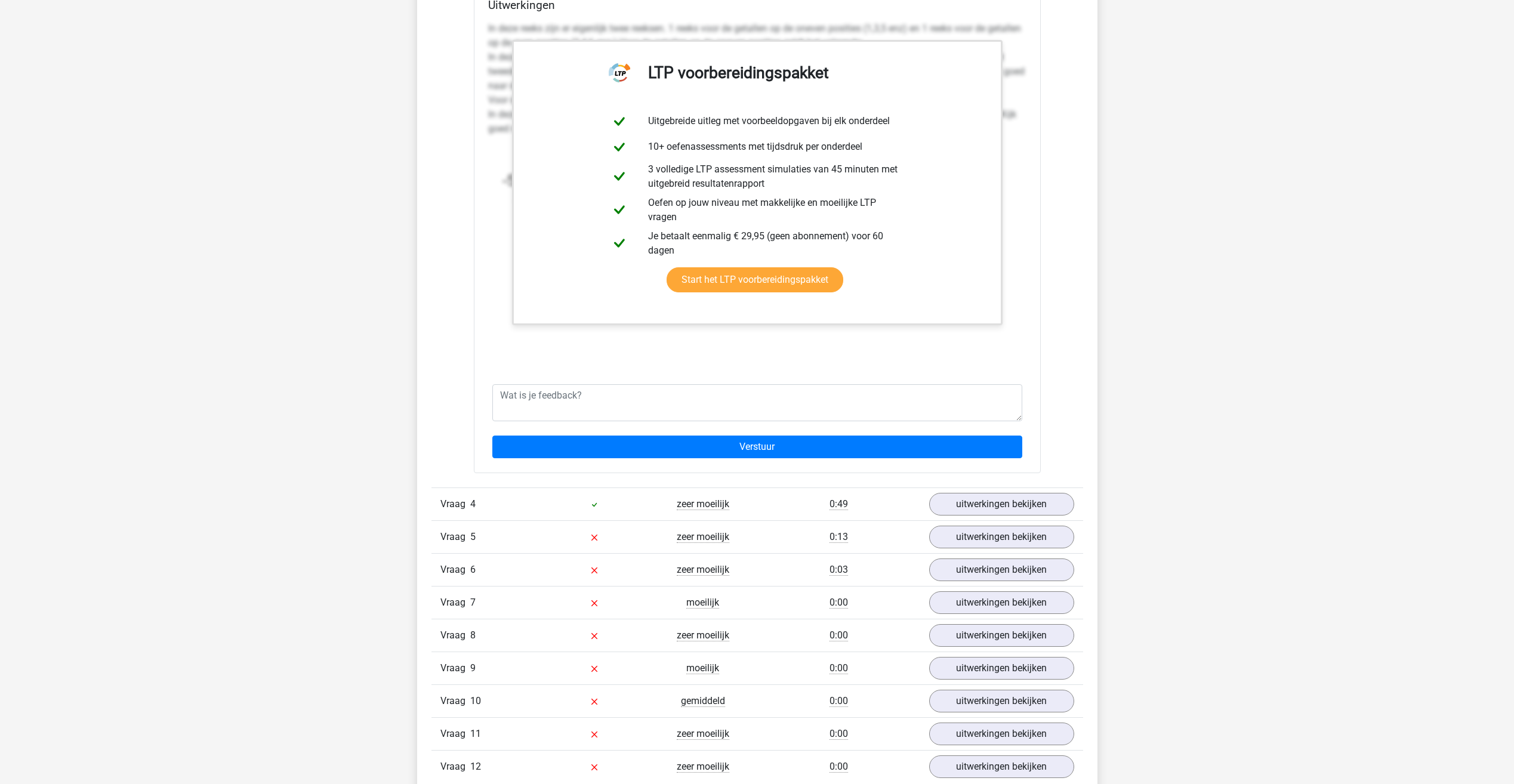
scroll to position [1789, 0]
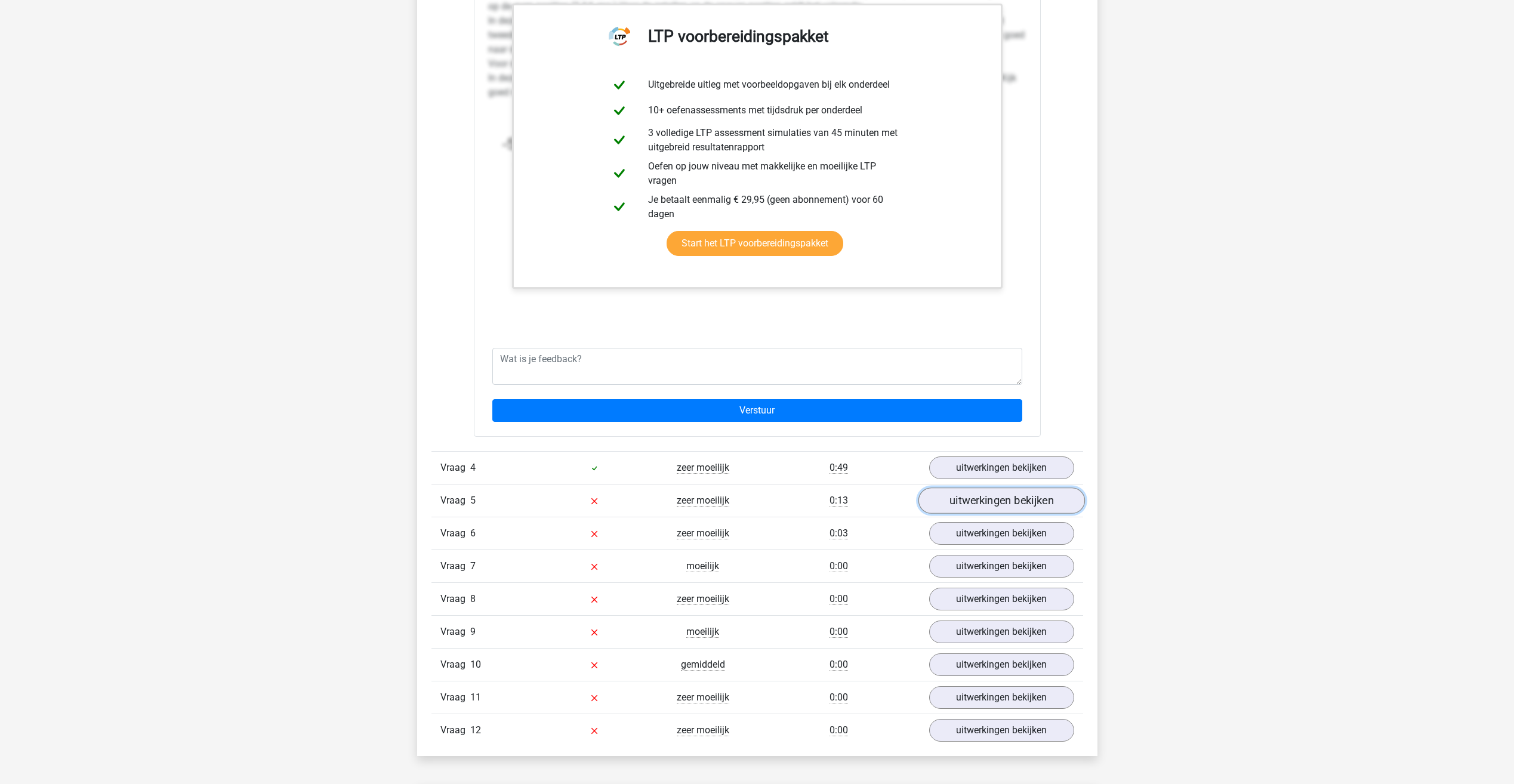
click at [964, 509] on link "uitwerkingen bekijken" at bounding box center [1001, 500] width 166 height 26
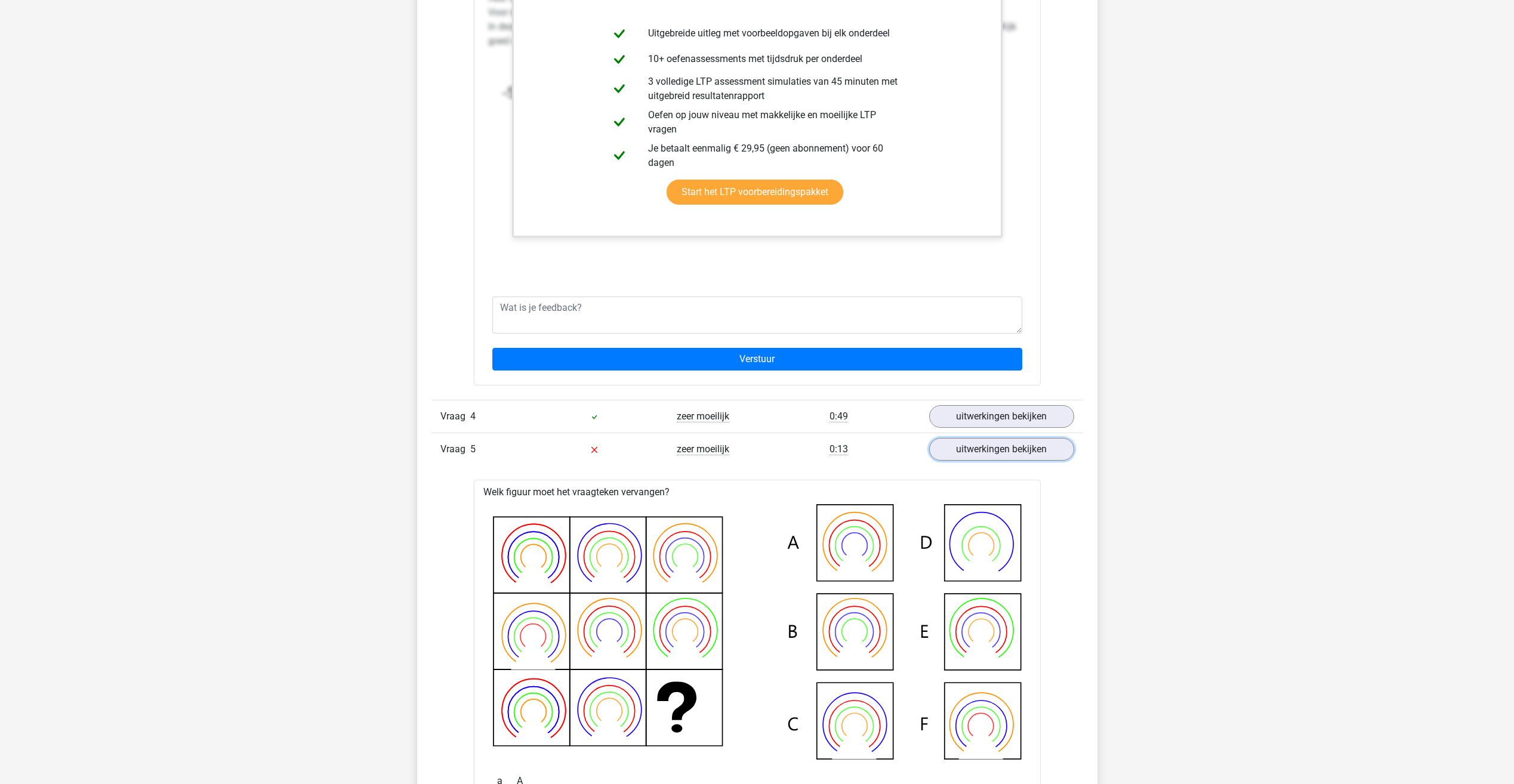
scroll to position [1849, 0]
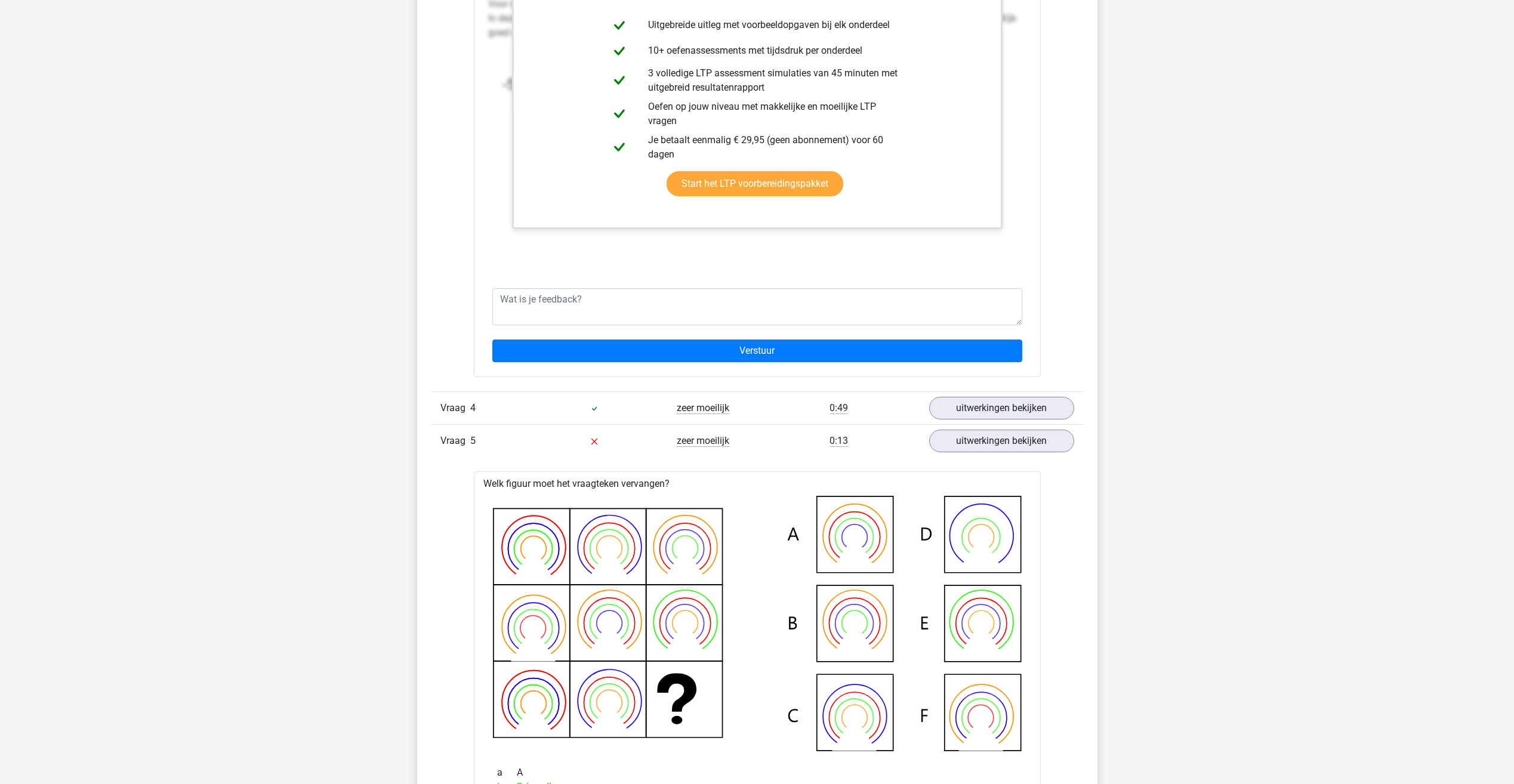
click at [688, 451] on div "Vraag 5 zeer moeilijk 0:13 uitwerkingen bekijken" at bounding box center [757, 440] width 652 height 33
click at [686, 439] on span "zeer moeilijk" at bounding box center [703, 441] width 53 height 12
click at [953, 448] on link "uitwerkingen bekijken" at bounding box center [1001, 440] width 166 height 26
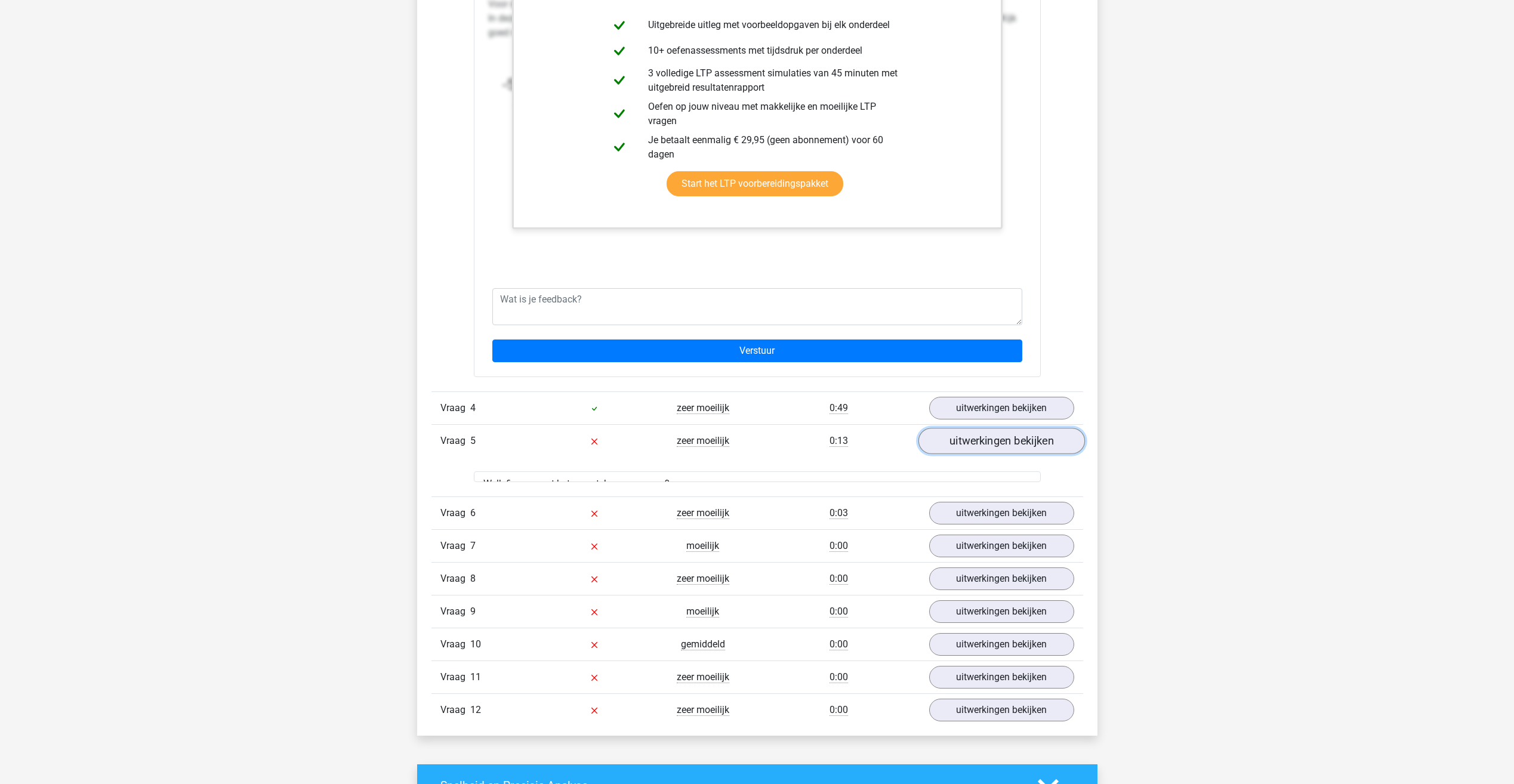
click at [953, 448] on link "uitwerkingen bekijken" at bounding box center [1001, 440] width 166 height 26
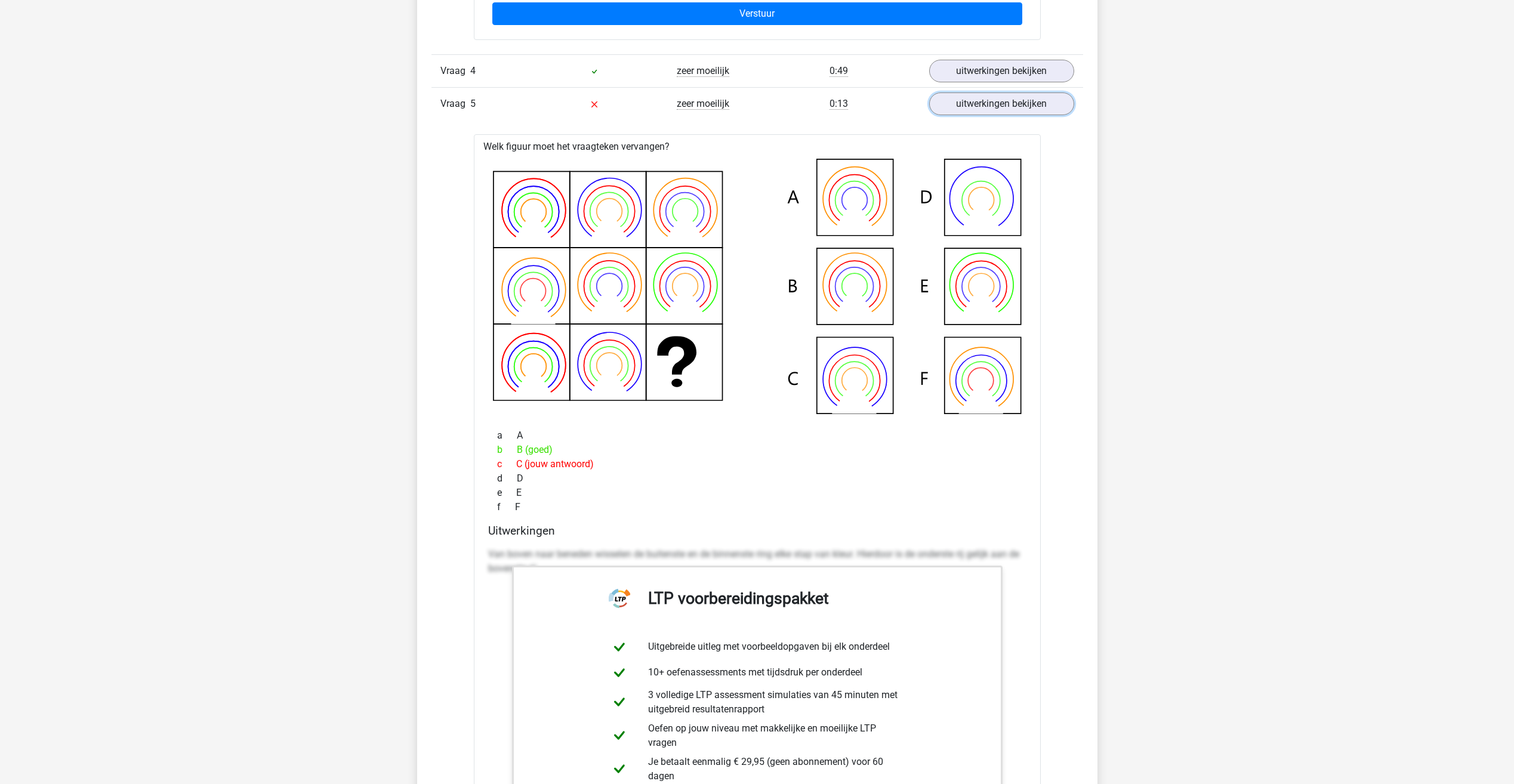
scroll to position [2267, 0]
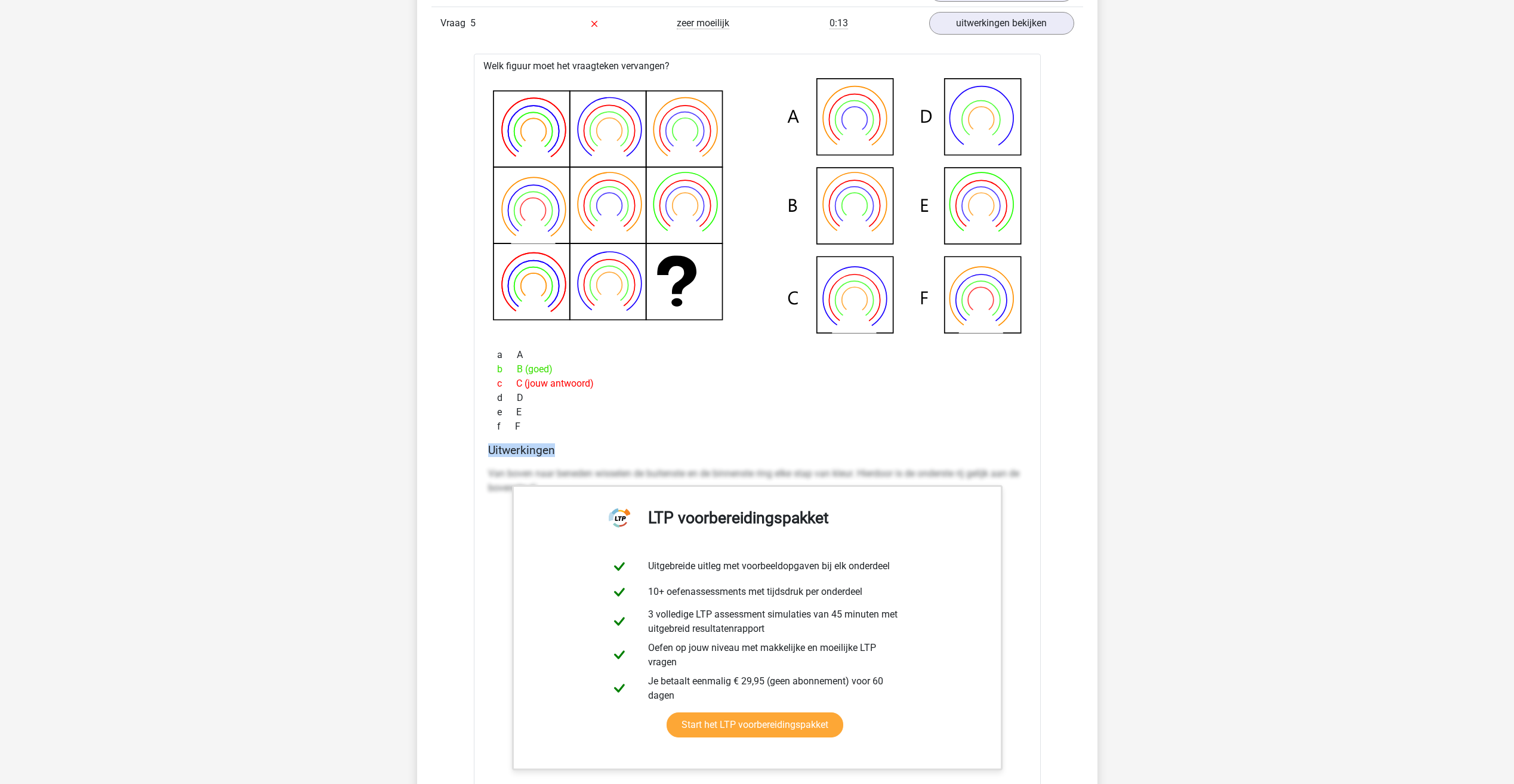
drag, startPoint x: 489, startPoint y: 450, endPoint x: 552, endPoint y: 457, distance: 63.4
click at [552, 457] on div "Uitwerkingen Van boven naar beneden wisselen de buitenste en de binnenste ring …" at bounding box center [757, 632] width 548 height 376
click at [556, 460] on div "Uitwerkingen Van boven naar beneden wisselen de buitenste en de binnenste ring …" at bounding box center [757, 632] width 548 height 376
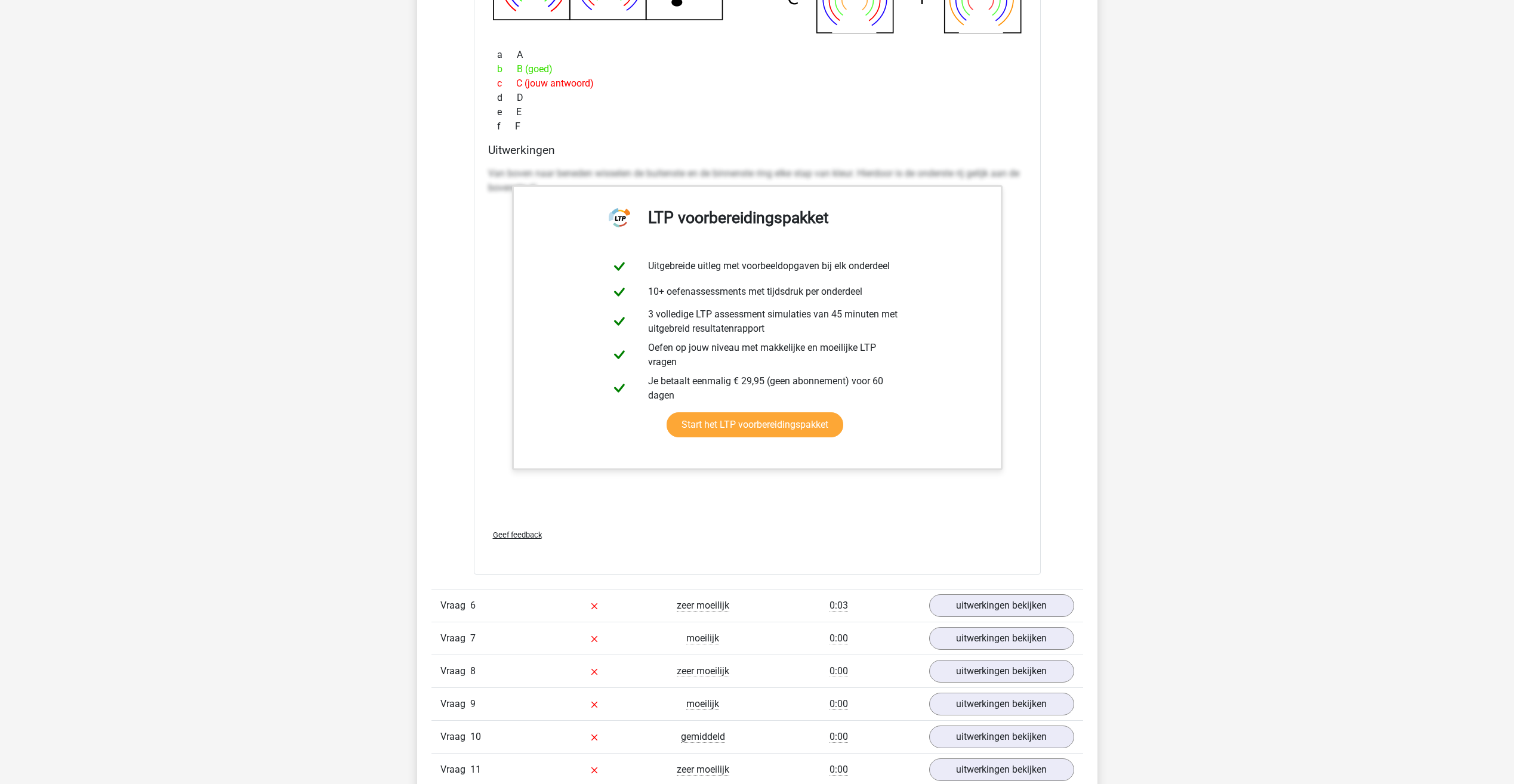
scroll to position [2684, 0]
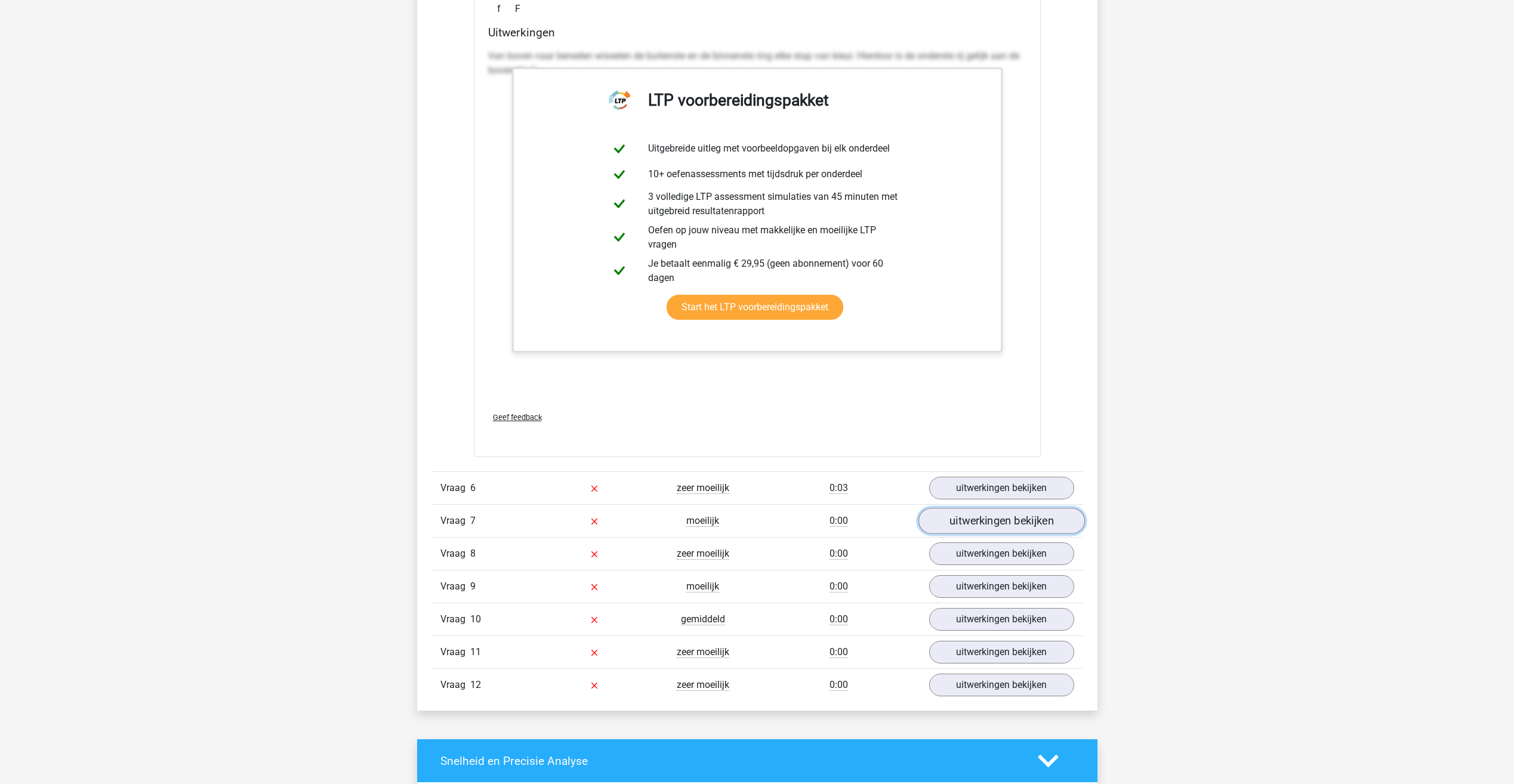
click at [981, 520] on link "uitwerkingen bekijken" at bounding box center [1001, 520] width 166 height 26
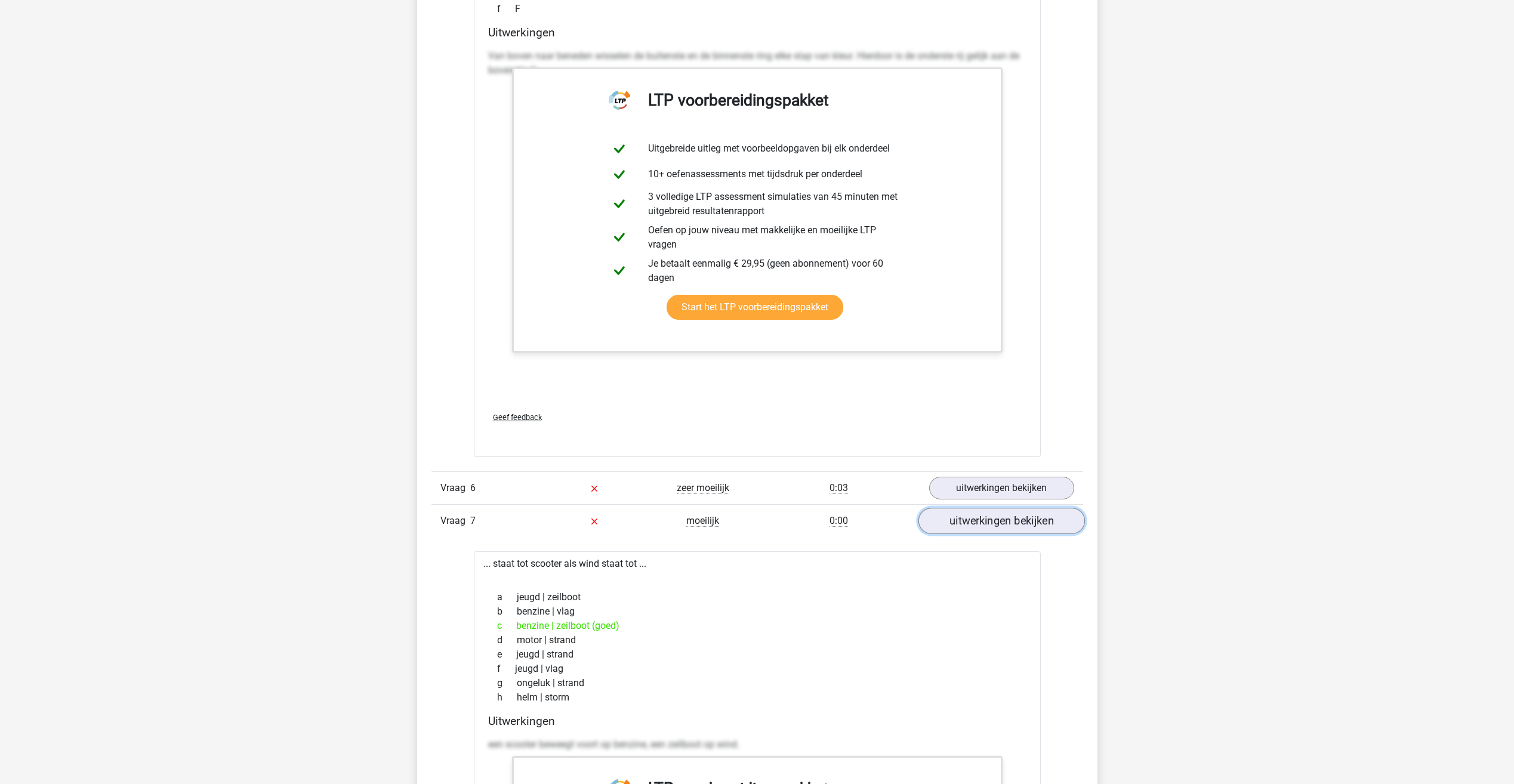
click at [959, 532] on link "uitwerkingen bekijken" at bounding box center [1001, 520] width 166 height 26
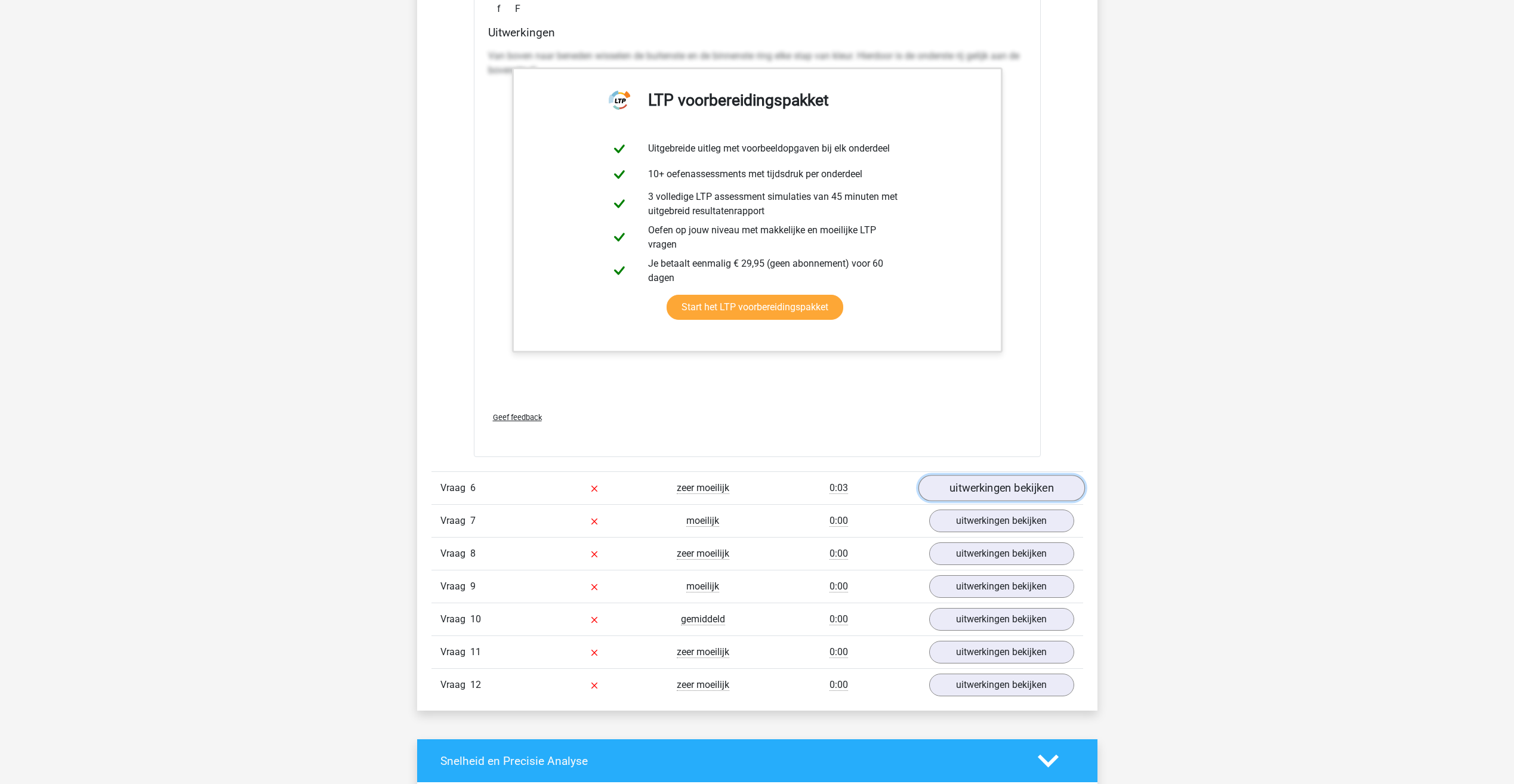
click at [974, 488] on link "uitwerkingen bekijken" at bounding box center [1001, 488] width 166 height 26
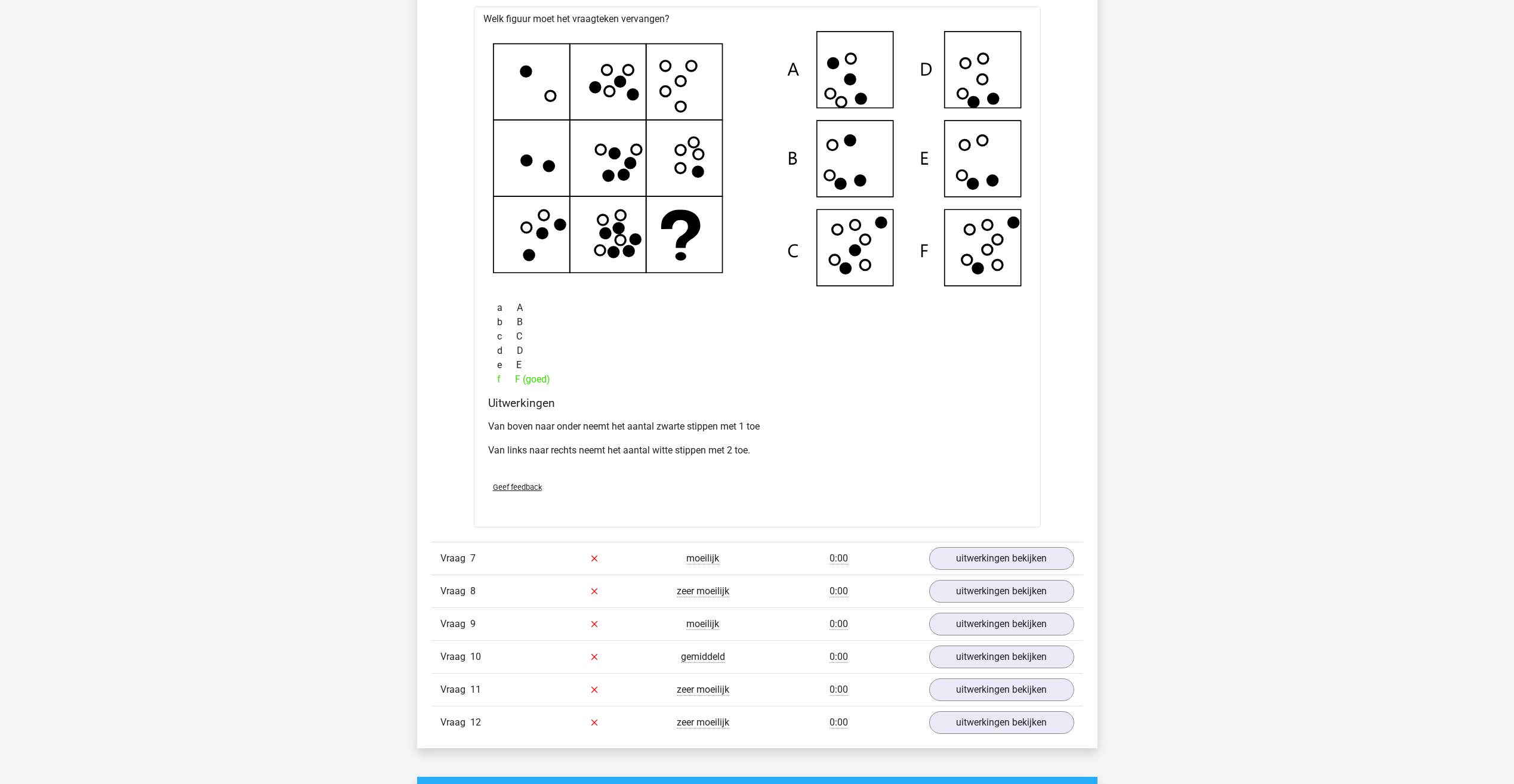
scroll to position [3161, 0]
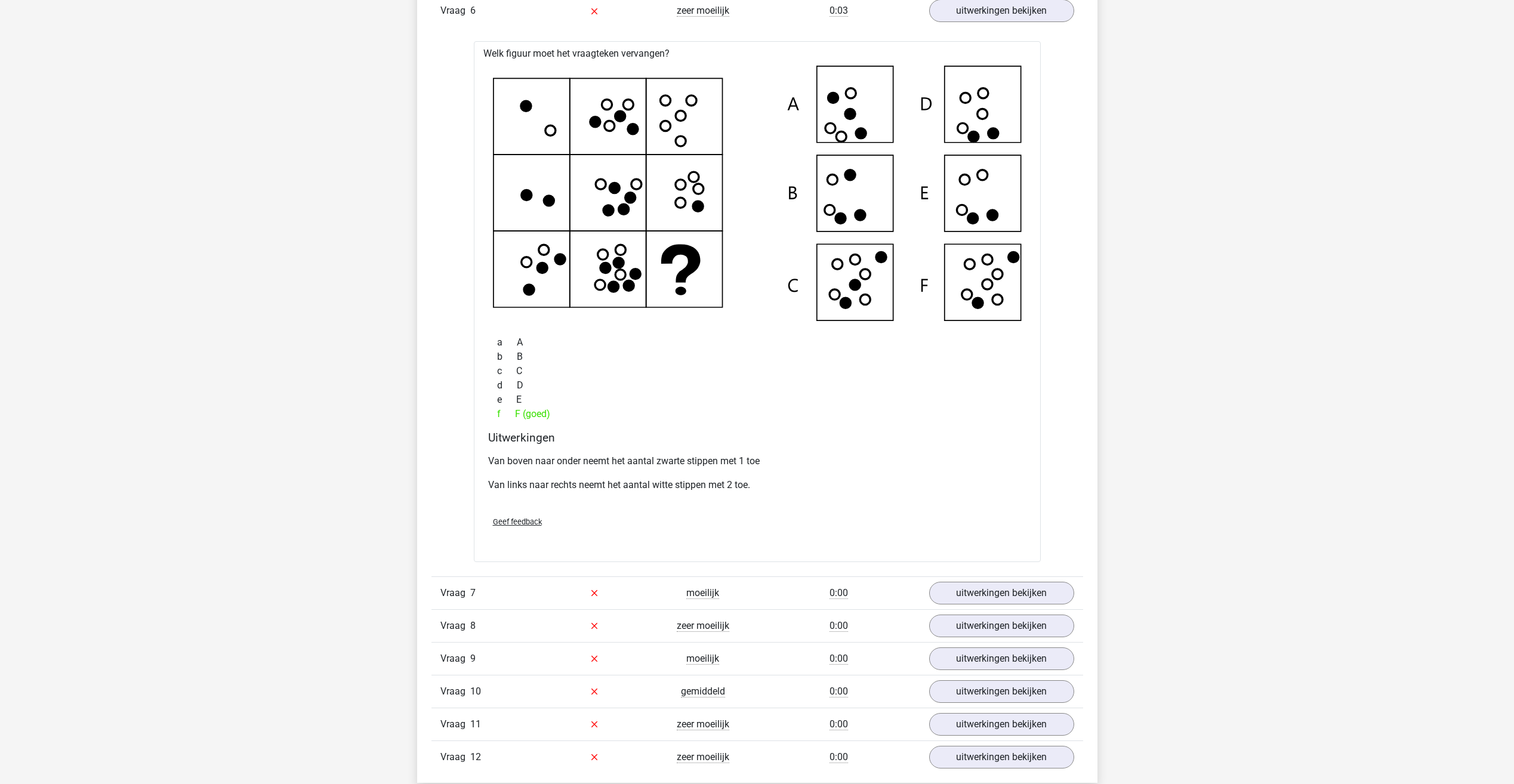
click at [986, 579] on div "Vraag 7 moeilijk 0:00 uitwerkingen bekijken" at bounding box center [757, 593] width 652 height 33
click at [985, 592] on link "uitwerkingen bekijken" at bounding box center [1001, 592] width 166 height 26
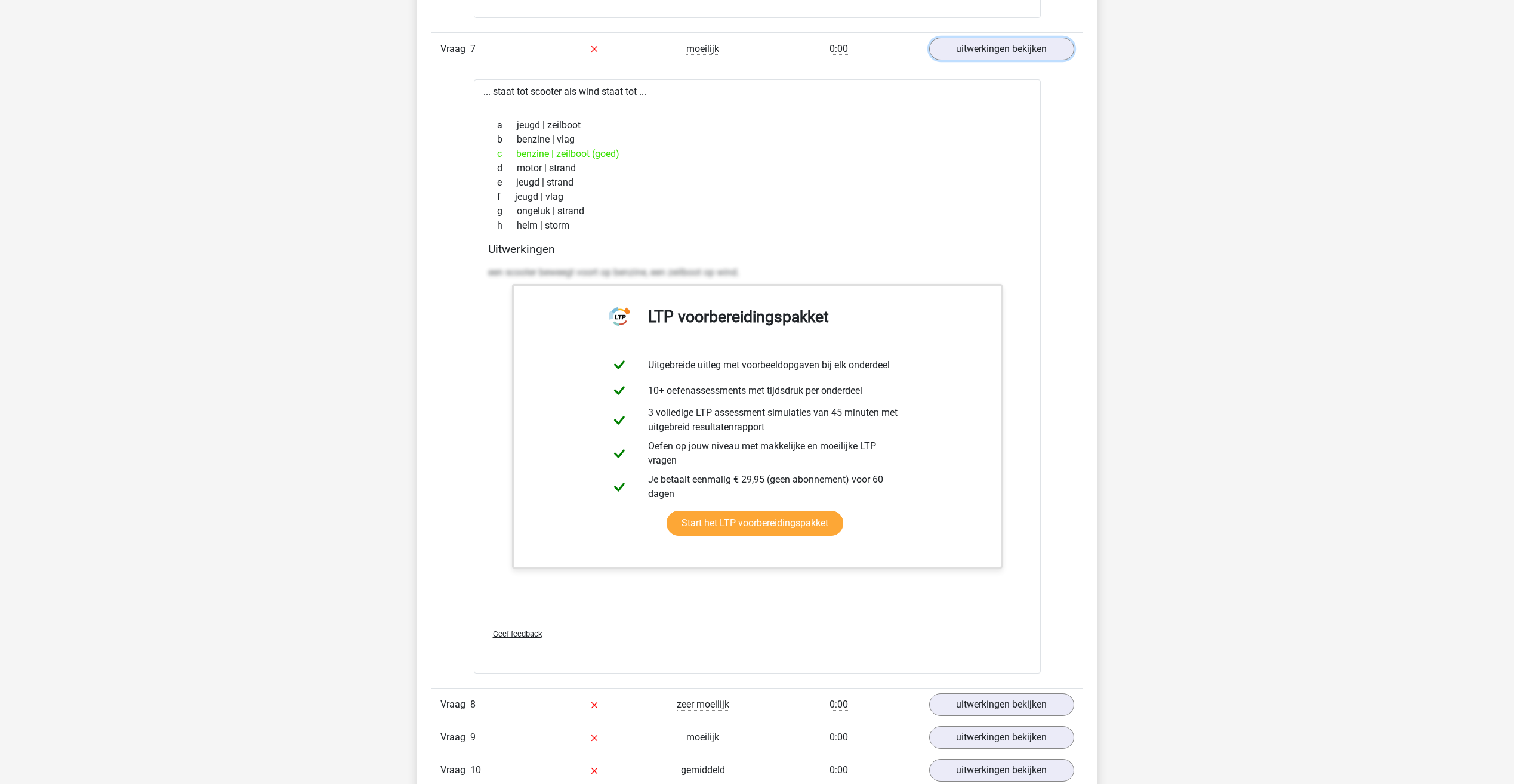
scroll to position [3877, 0]
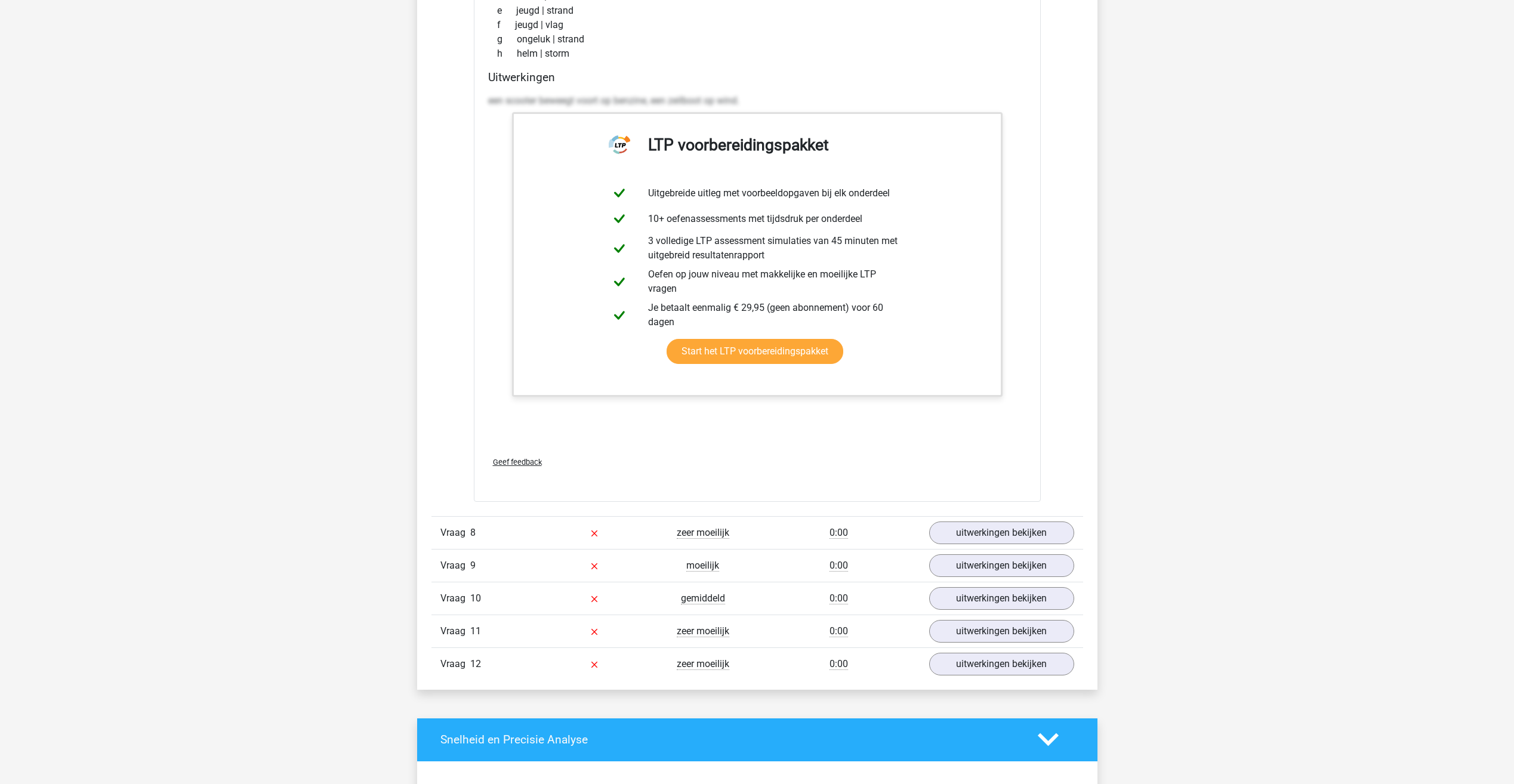
click at [999, 544] on div "Vraag 8 zeer moeilijk 0:00 uitwerkingen bekijken" at bounding box center [757, 532] width 652 height 33
click at [997, 537] on link "uitwerkingen bekijken" at bounding box center [1001, 532] width 166 height 26
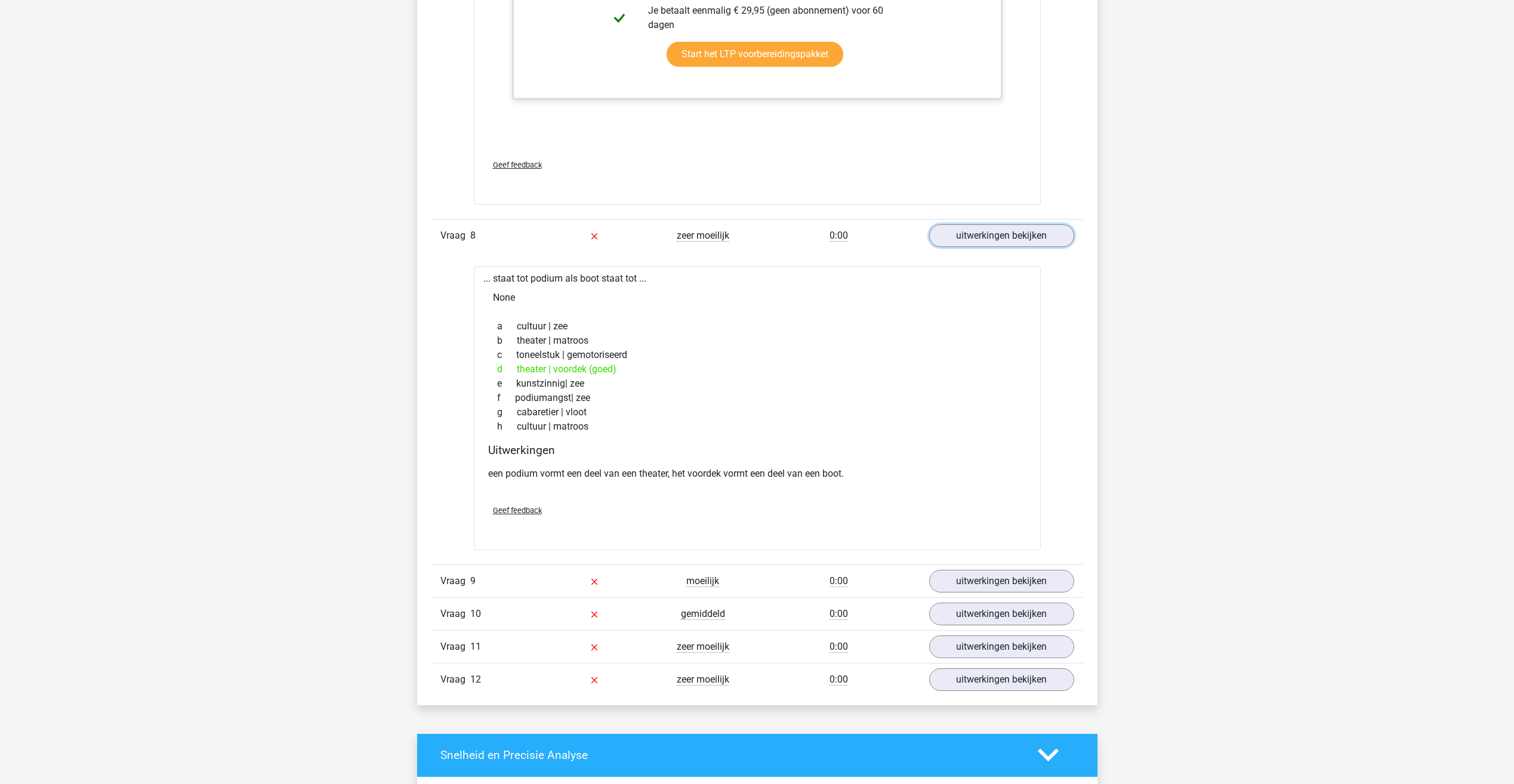
scroll to position [4175, 0]
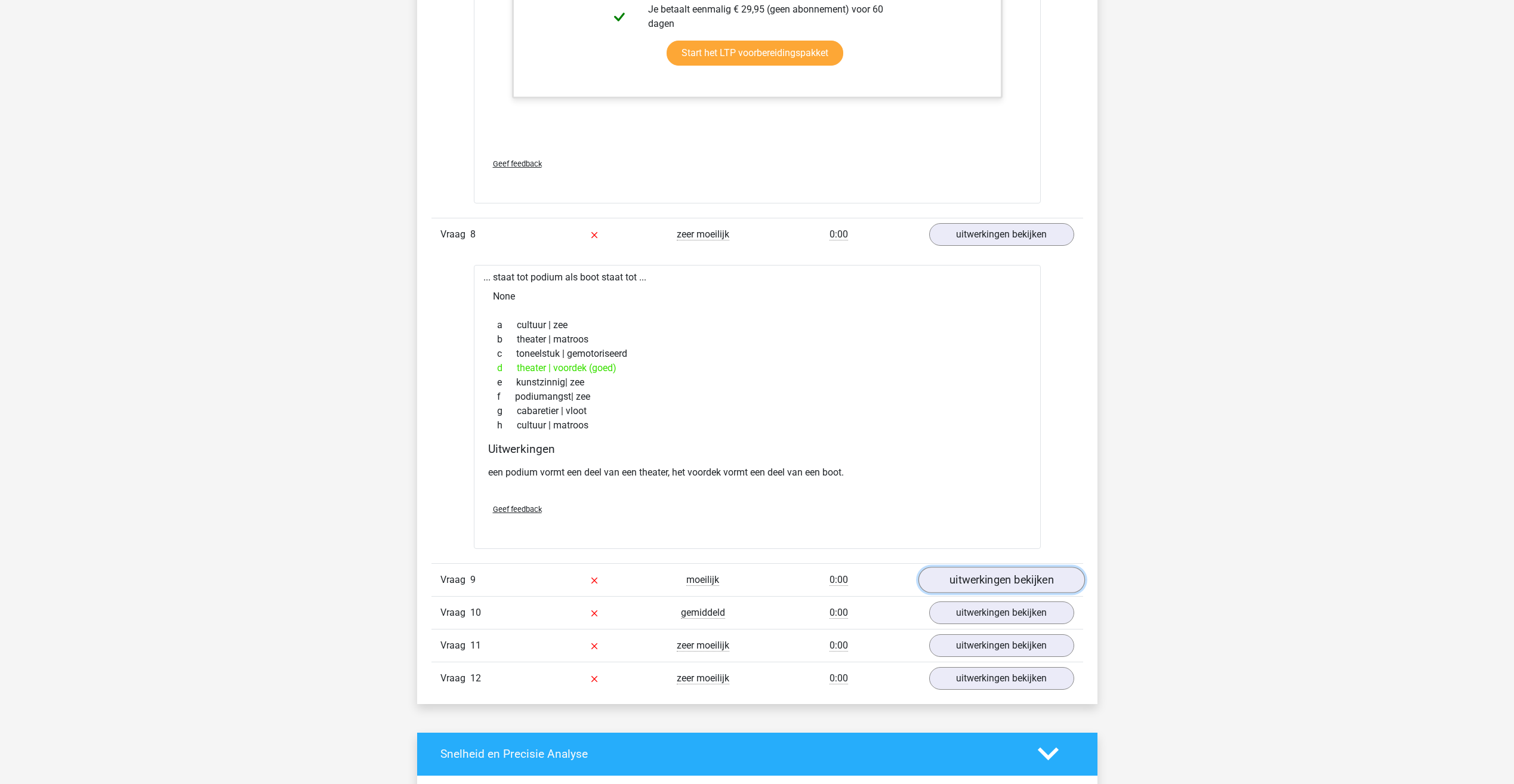
click at [988, 568] on link "uitwerkingen bekijken" at bounding box center [1001, 580] width 166 height 26
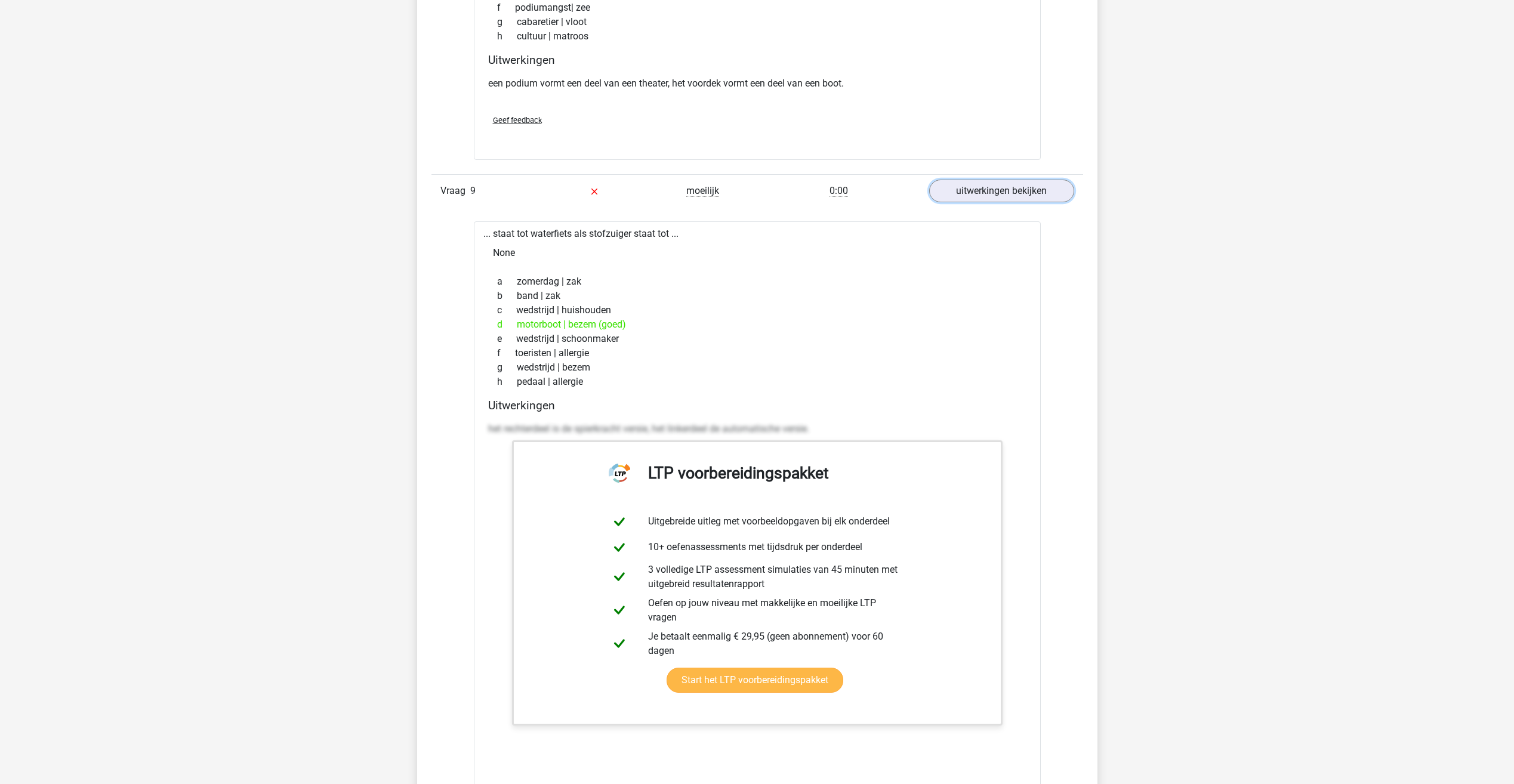
scroll to position [4891, 0]
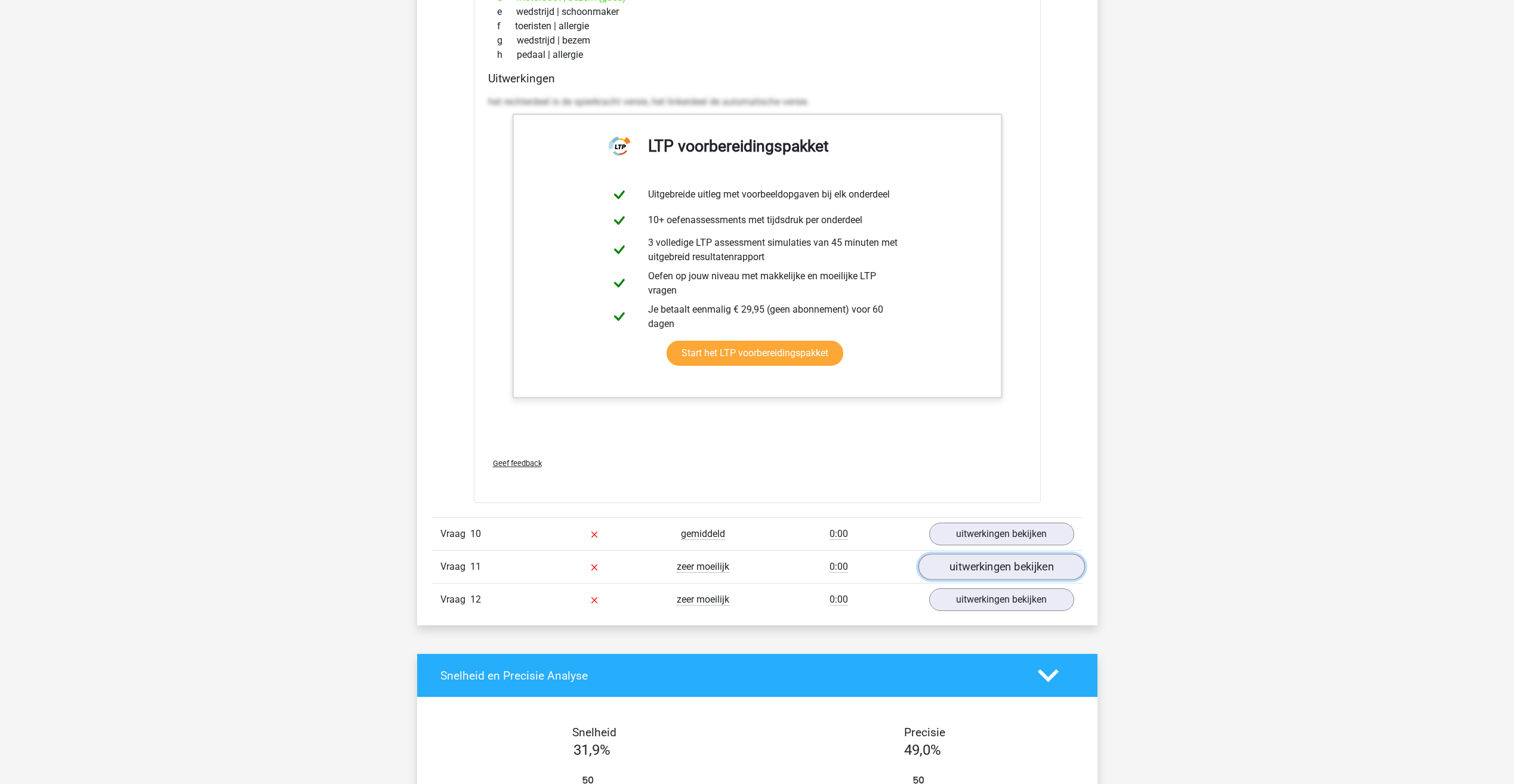
click at [945, 555] on link "uitwerkingen bekijken" at bounding box center [1001, 566] width 166 height 26
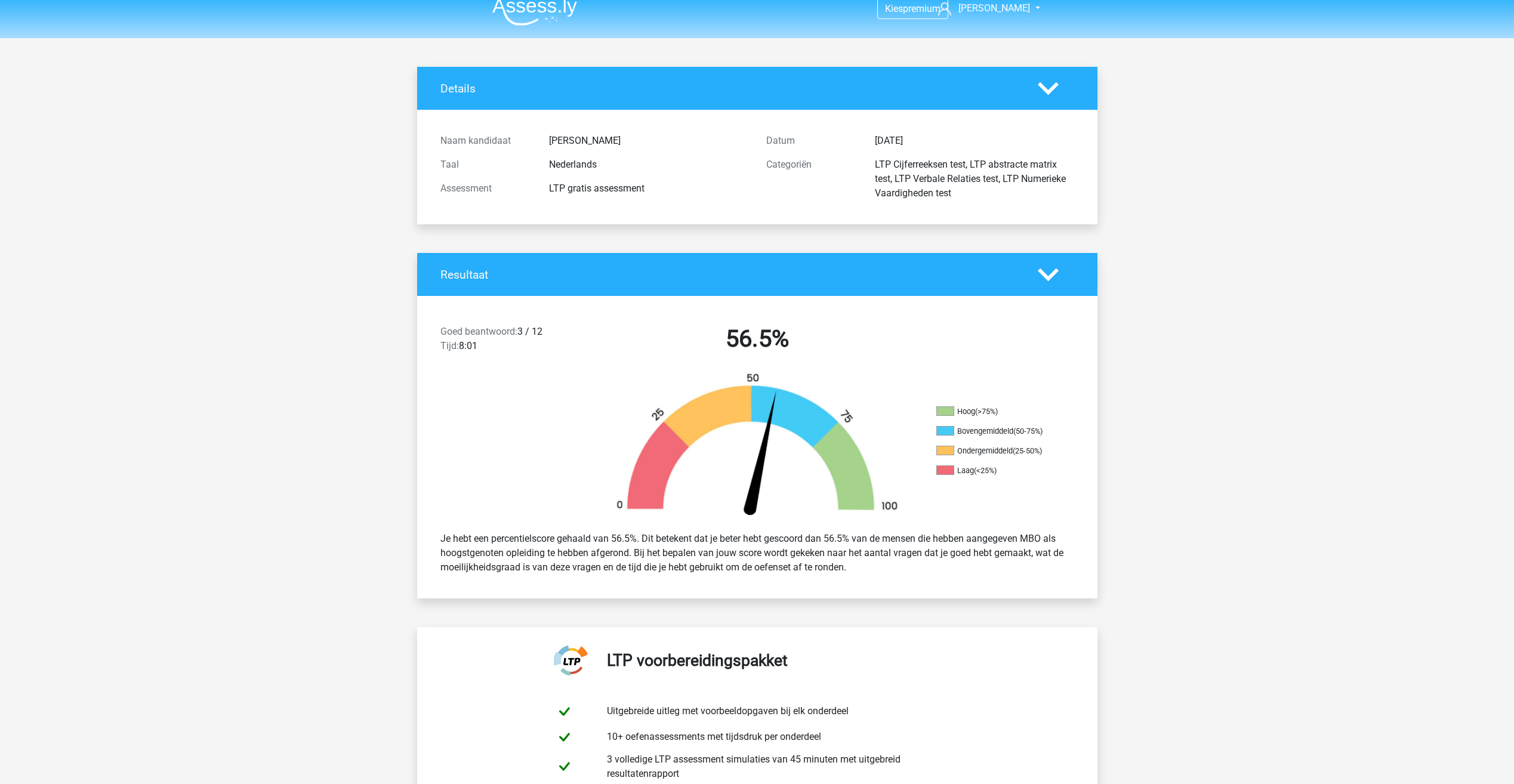
scroll to position [0, 0]
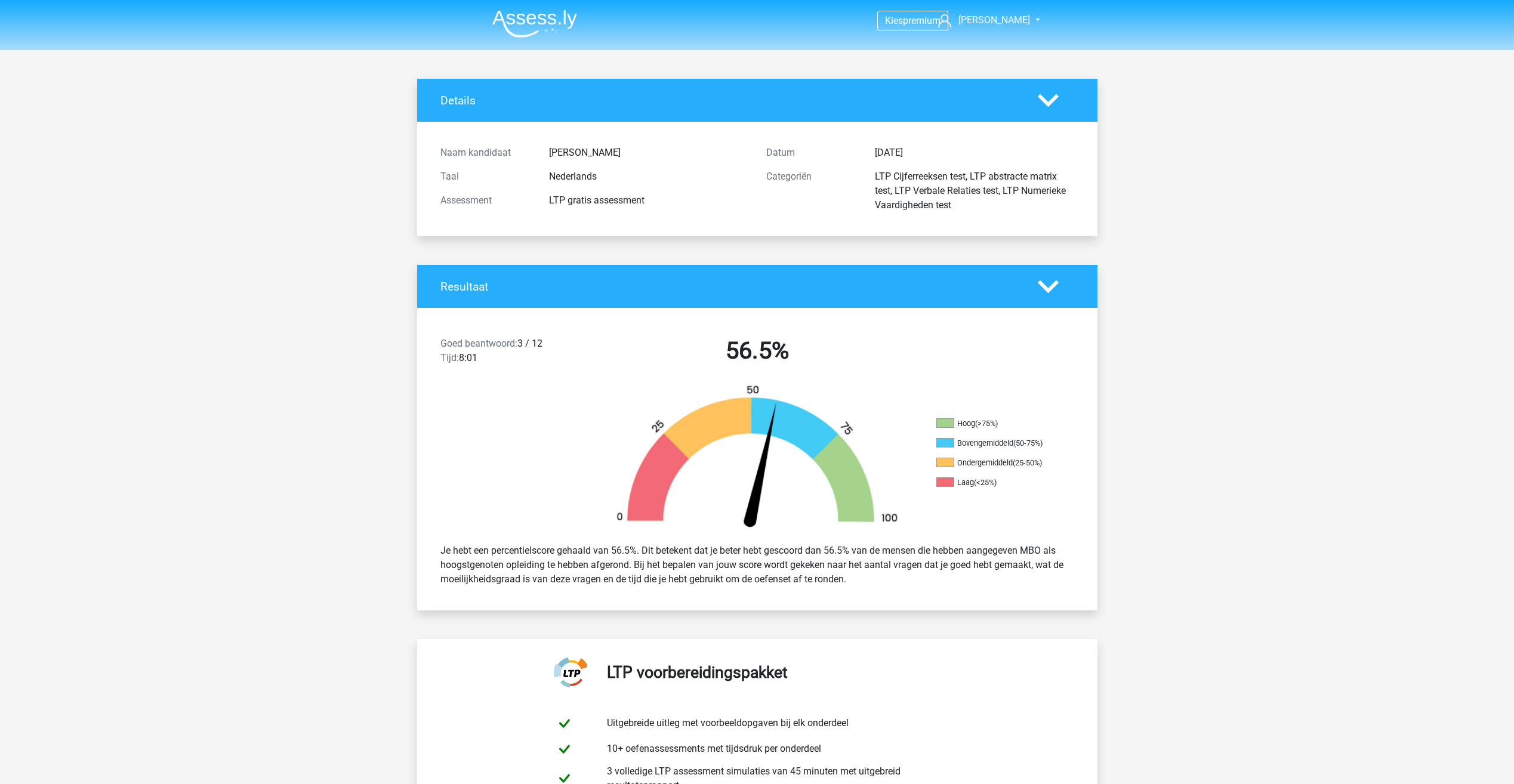
click at [757, 181] on div "Categoriën" at bounding box center [811, 191] width 108 height 43
click at [1036, 294] on div at bounding box center [1056, 287] width 54 height 21
click at [1046, 282] on icon at bounding box center [1048, 287] width 21 height 21
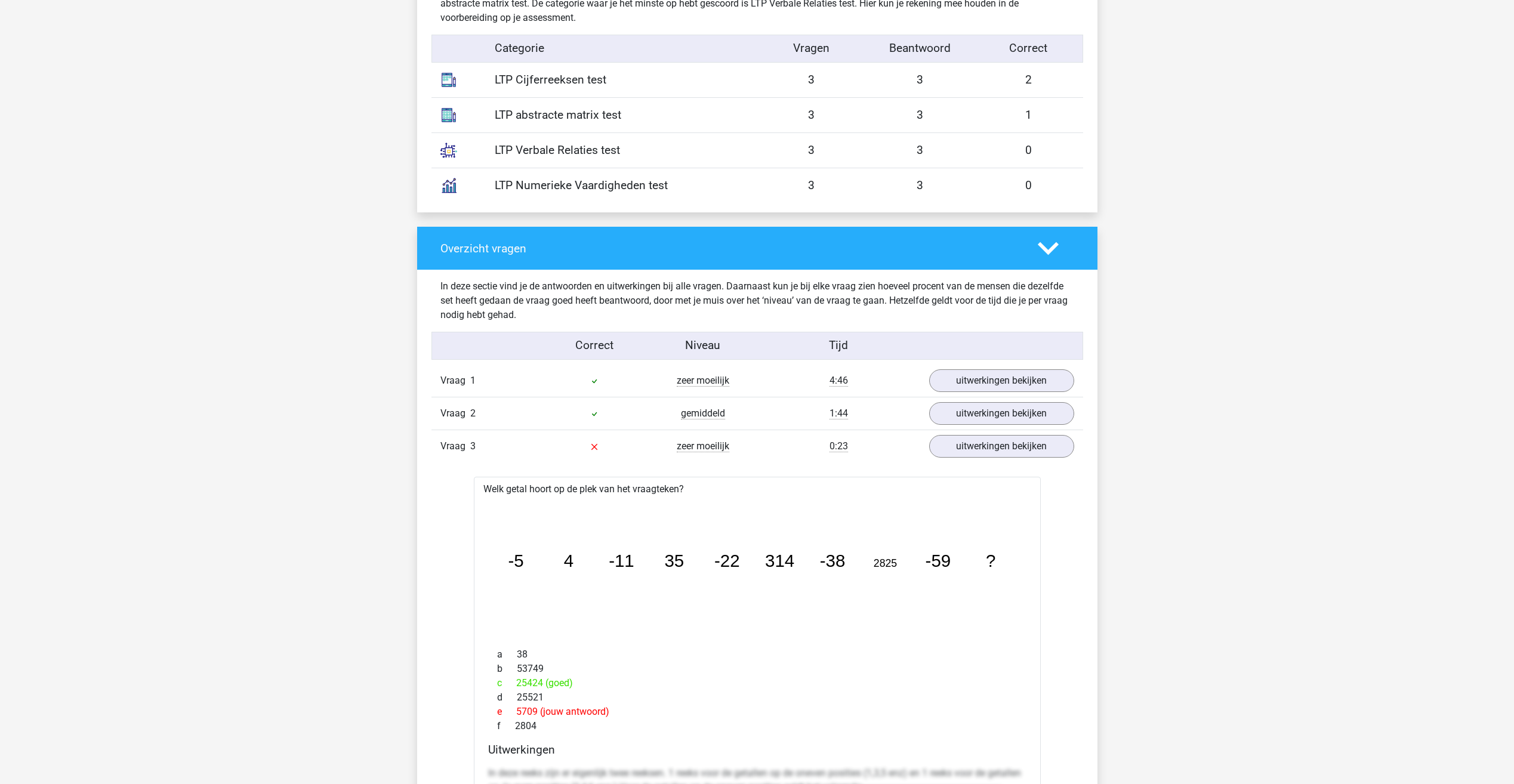
scroll to position [776, 0]
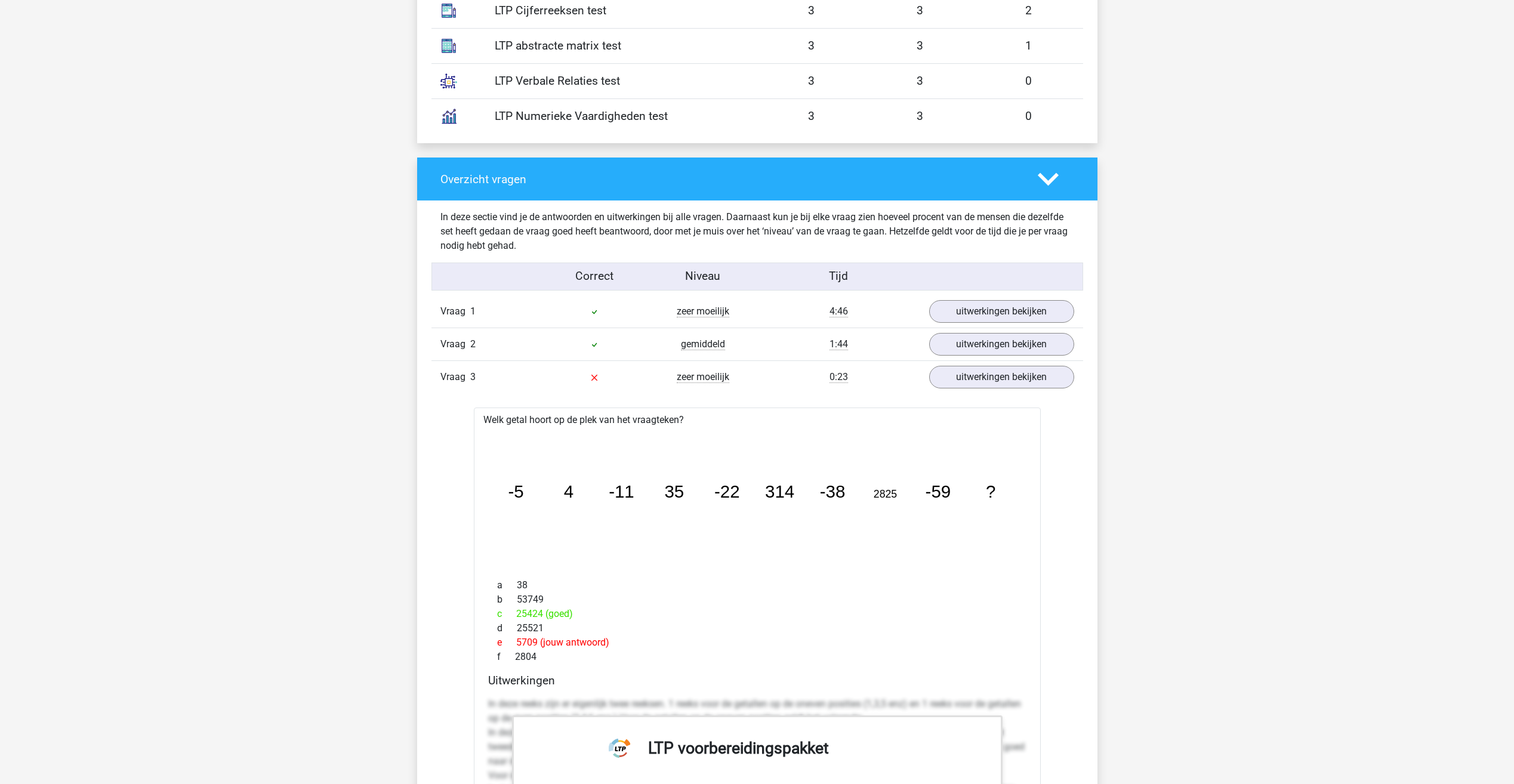
click at [807, 432] on icon "image/svg+xml -5 4 -11 35 -22 314 -38 2825 -59 ?" at bounding box center [757, 498] width 529 height 132
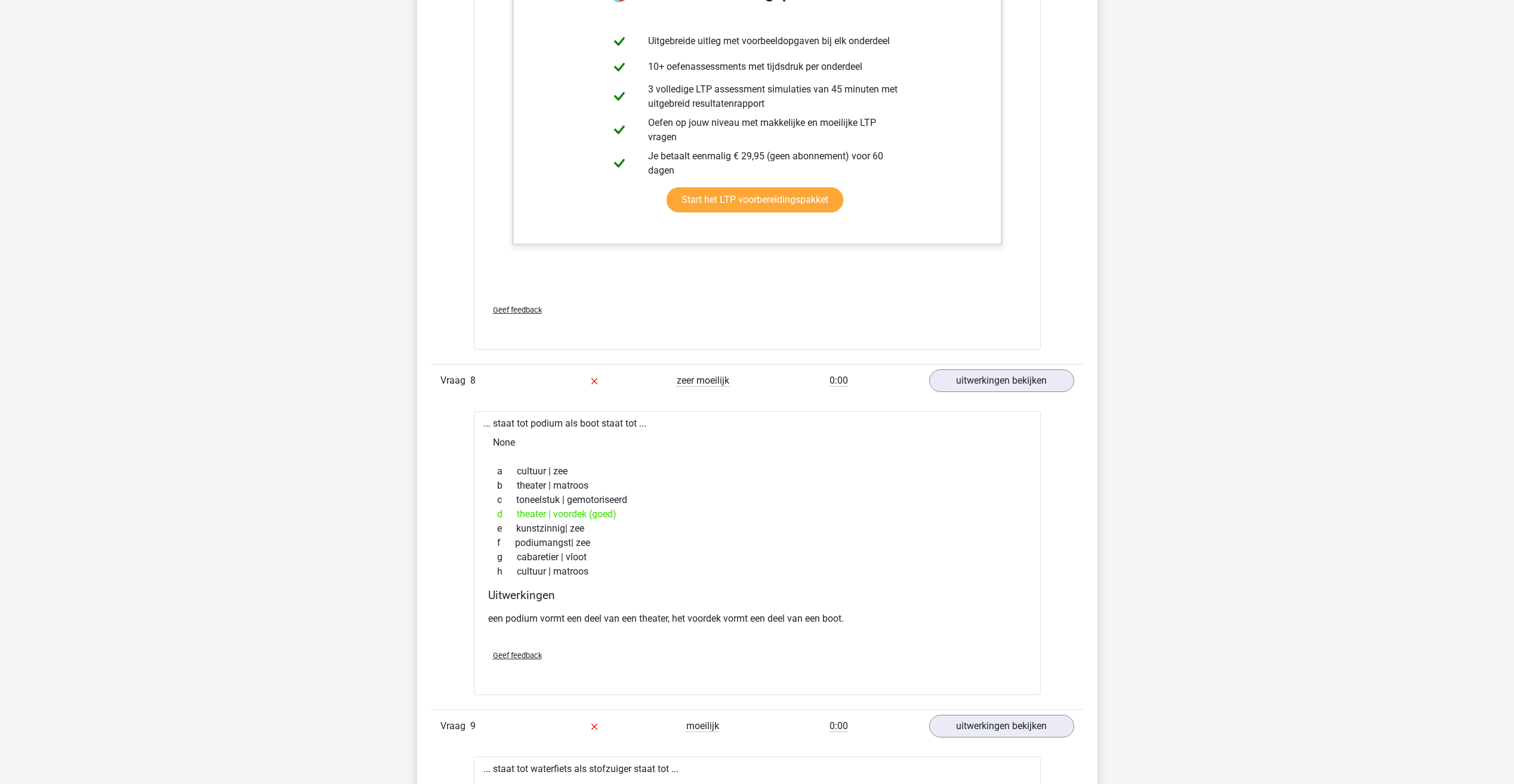
scroll to position [3758, 0]
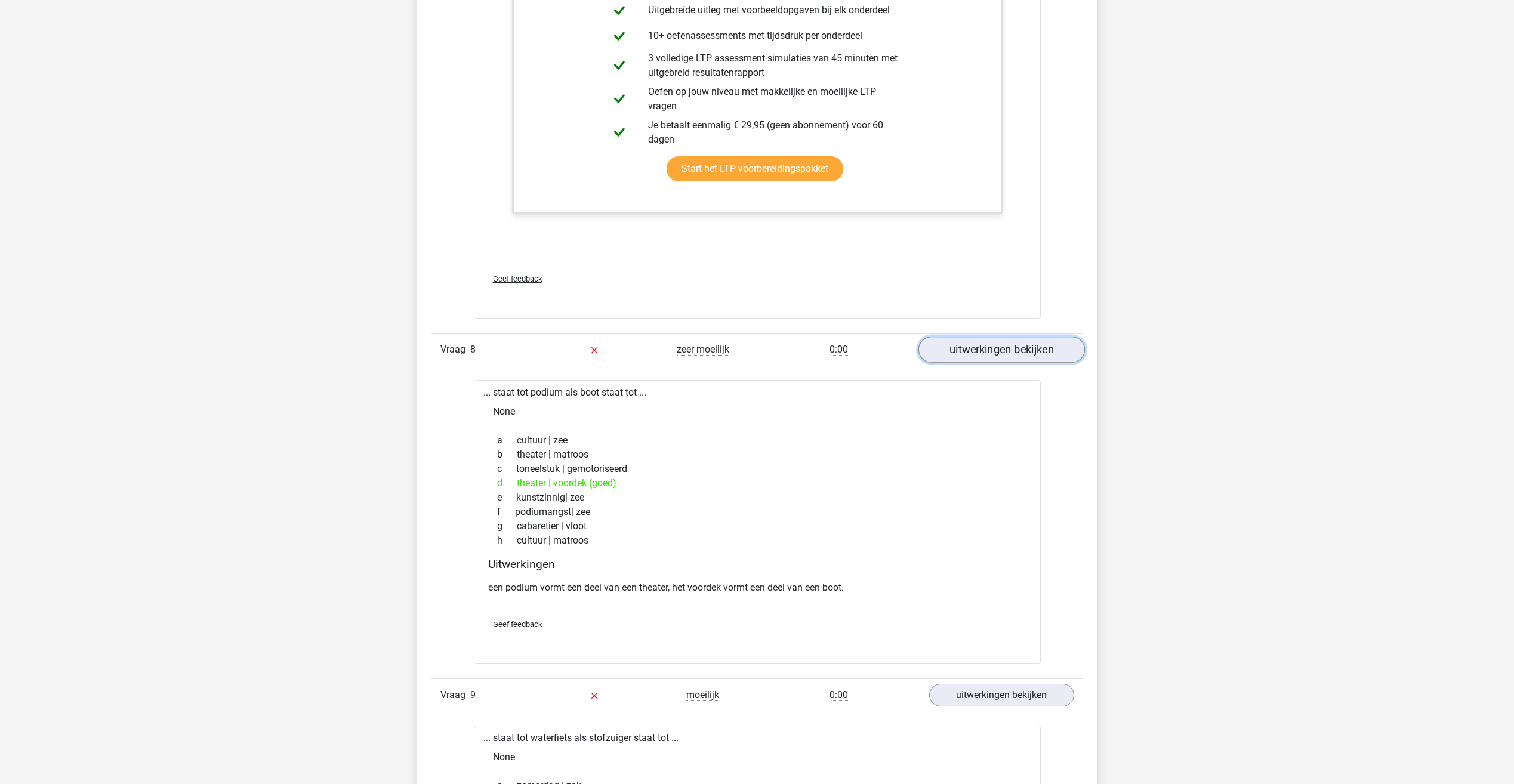
click at [955, 354] on link "uitwerkingen bekijken" at bounding box center [1001, 349] width 166 height 26
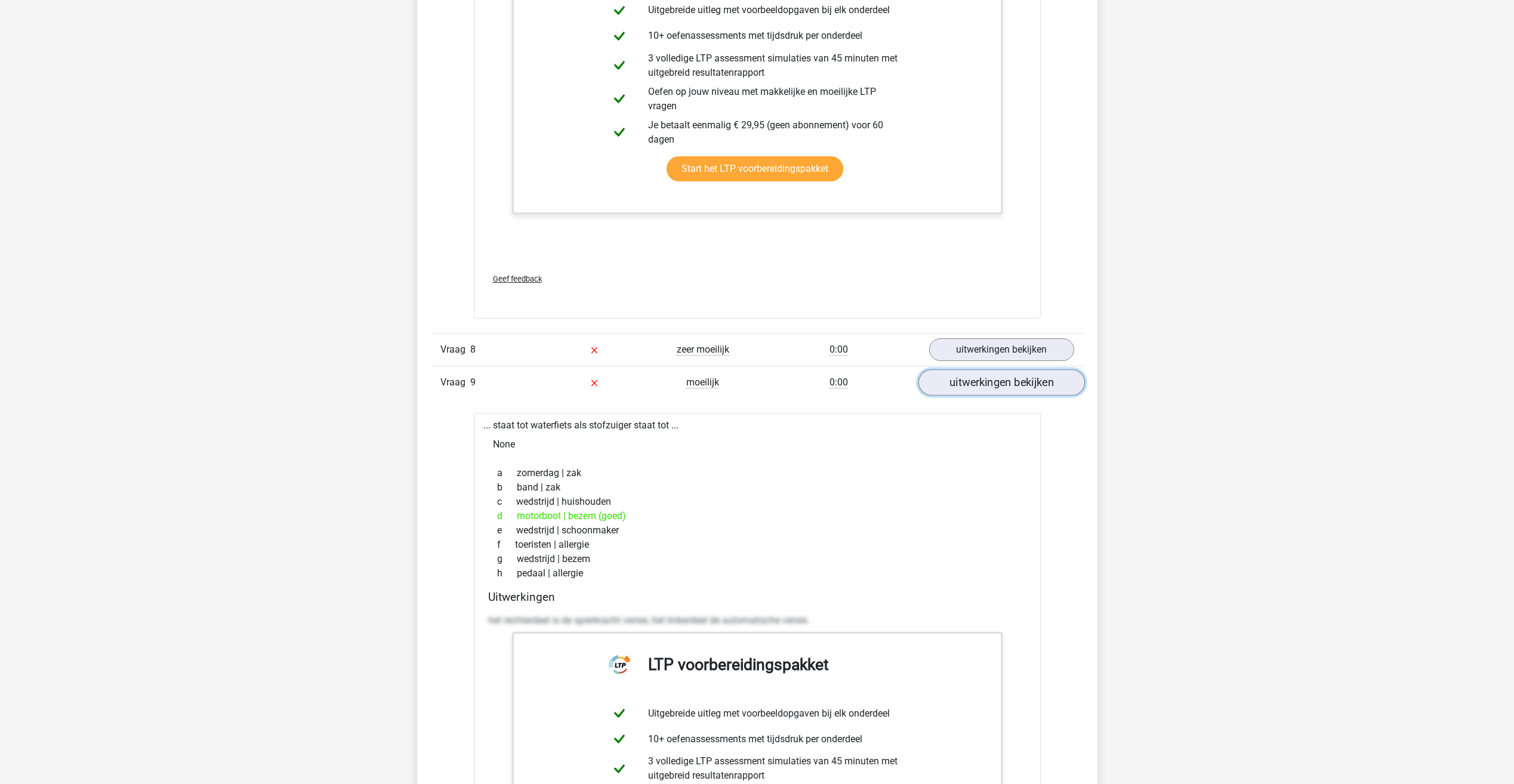
click at [981, 376] on link "uitwerkingen bekijken" at bounding box center [1001, 382] width 166 height 26
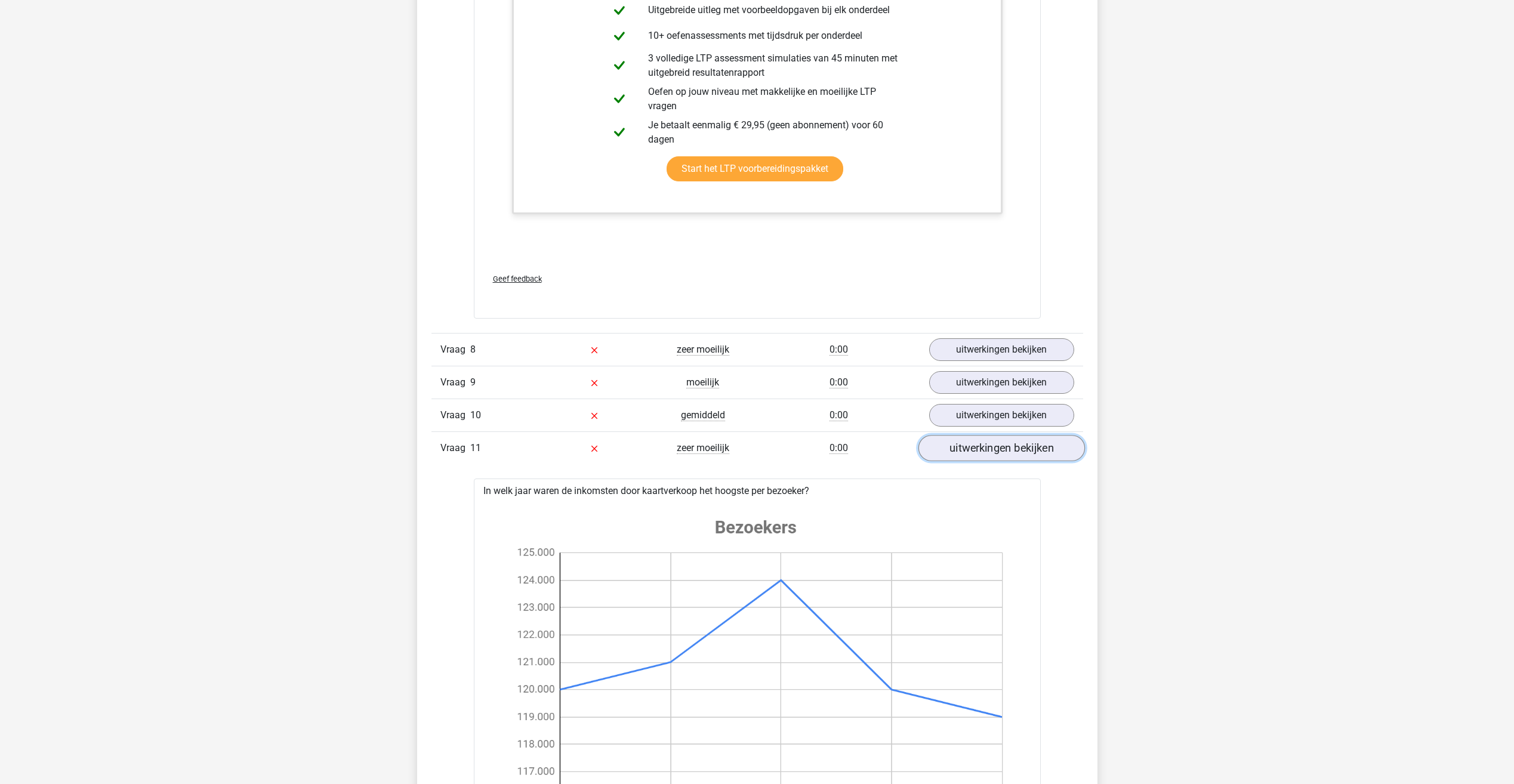
click at [981, 444] on link "uitwerkingen bekijken" at bounding box center [1001, 448] width 166 height 26
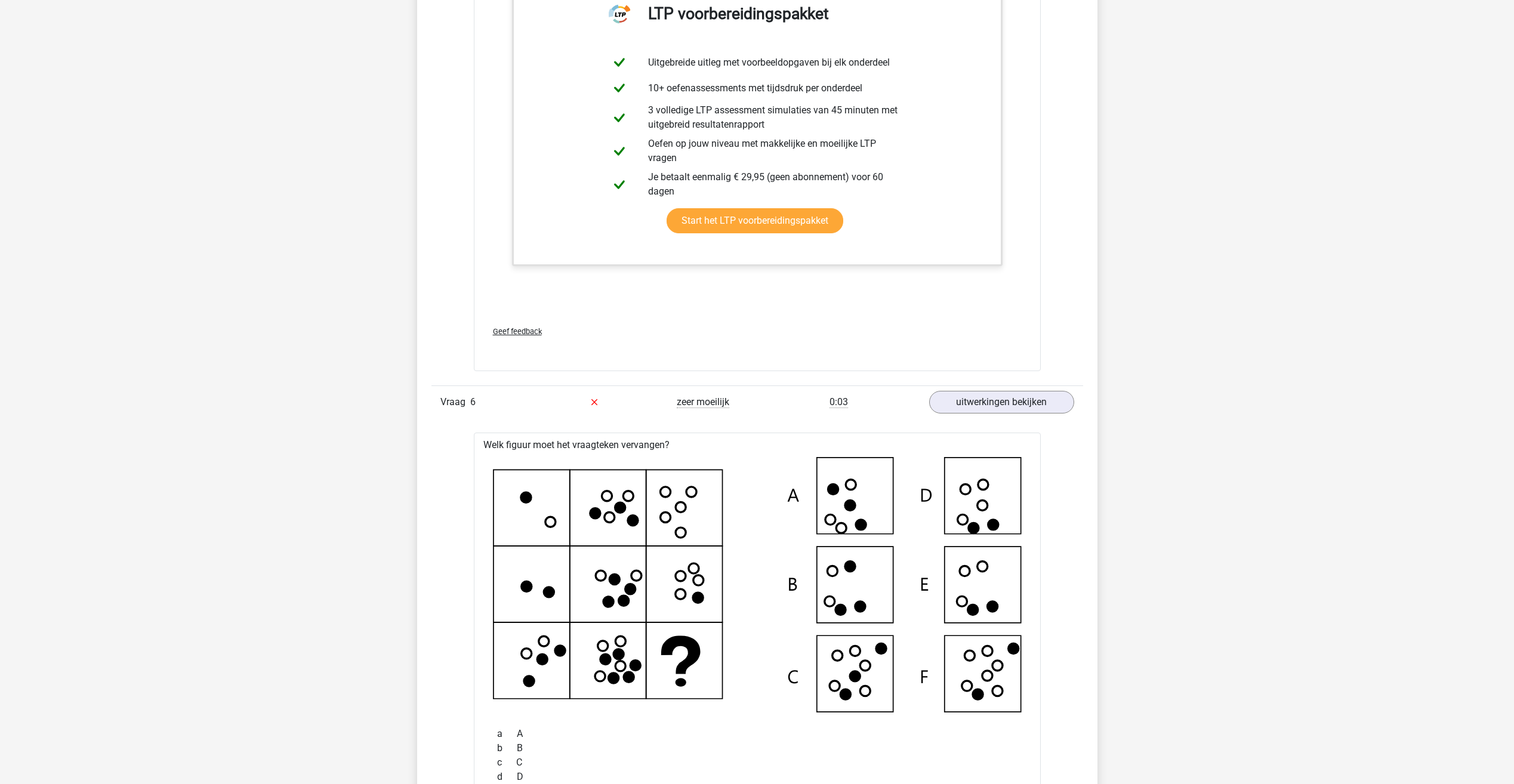
scroll to position [4780, 0]
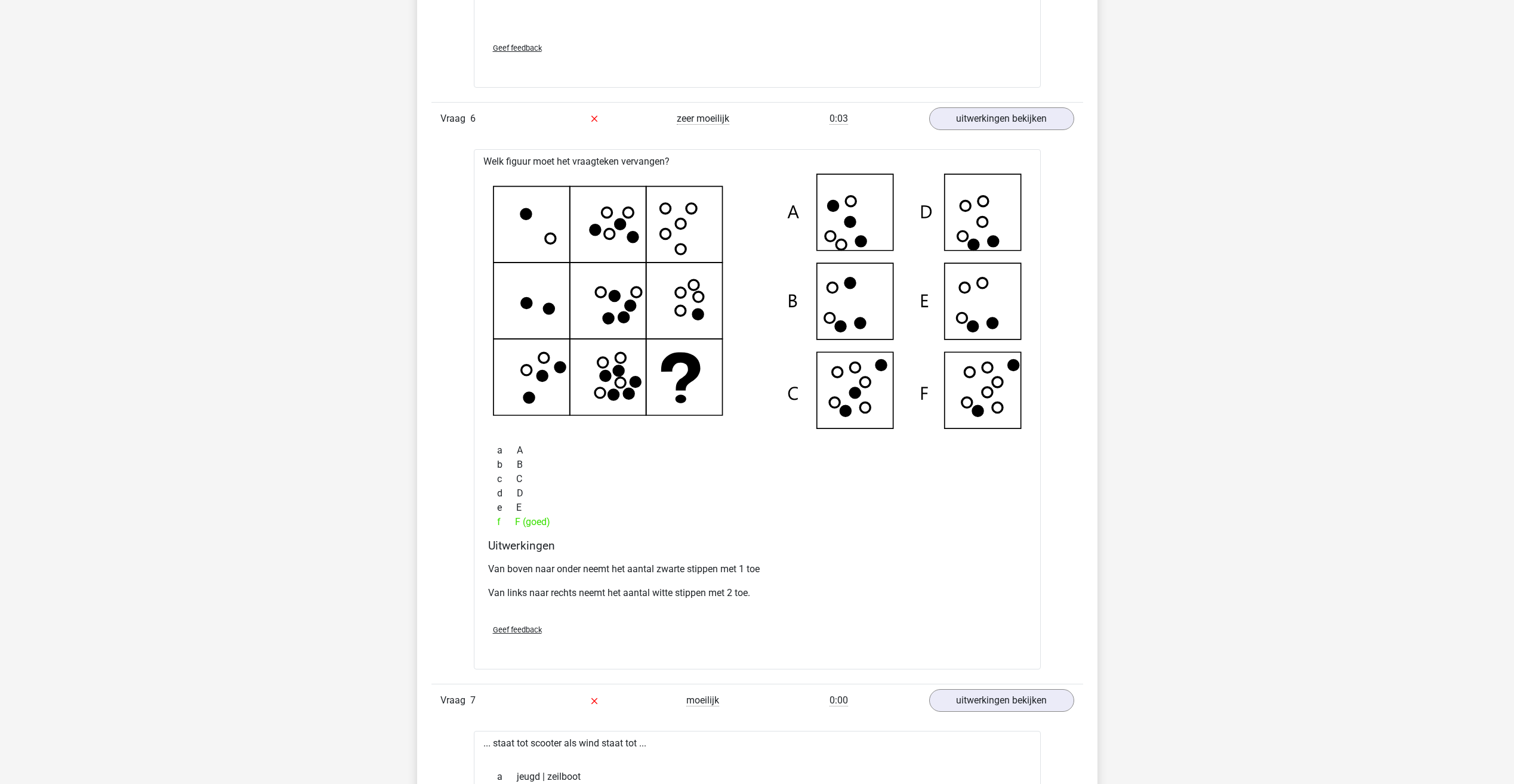
click at [1481, 400] on div "Kies premium Rowan Rowandol612@gmail.com" at bounding box center [757, 30] width 1514 height 5564
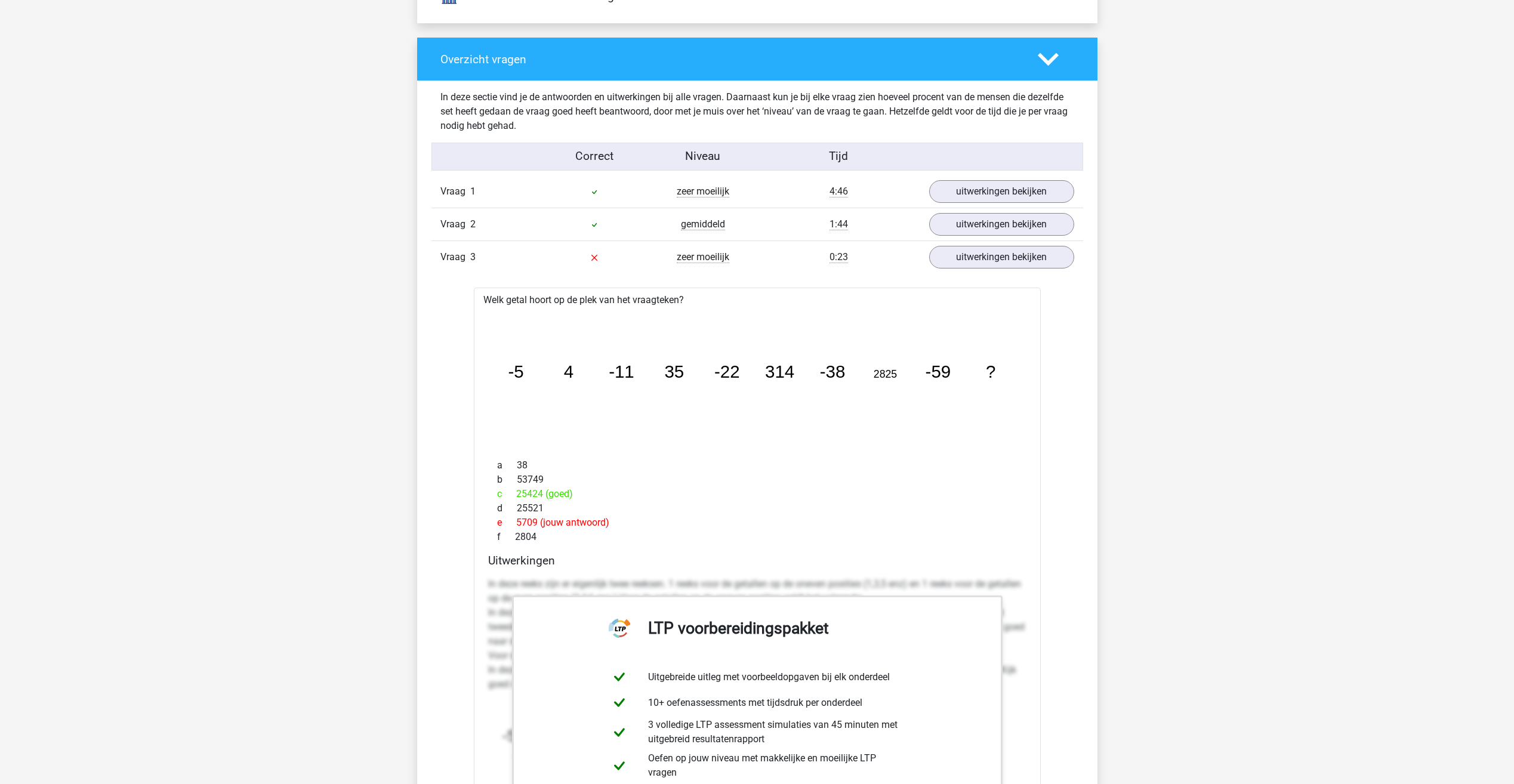
scroll to position [548, 0]
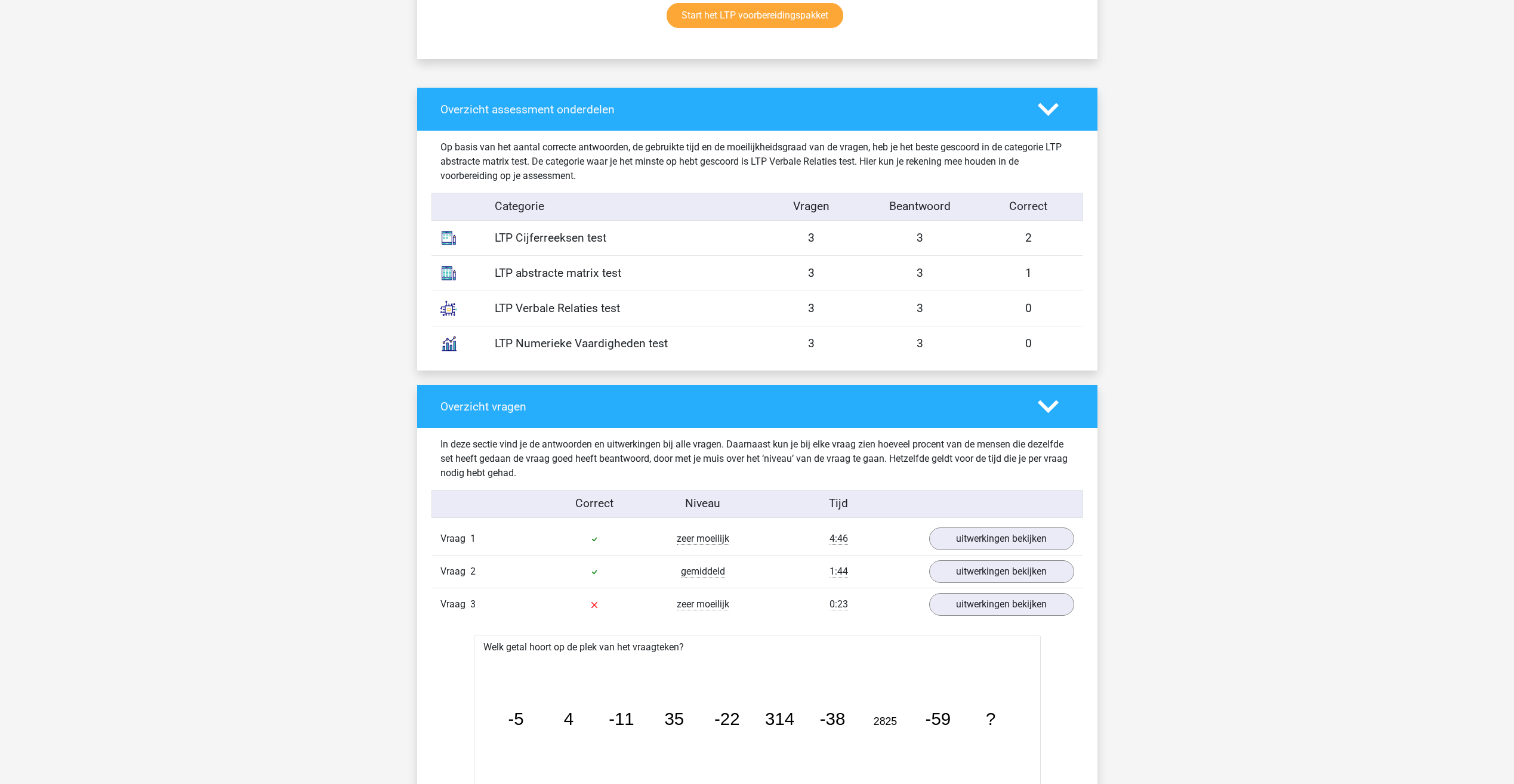
click at [547, 240] on div "LTP Cijferreeksen test" at bounding box center [621, 238] width 272 height 18
click at [1046, 109] on polygon at bounding box center [1048, 109] width 21 height 13
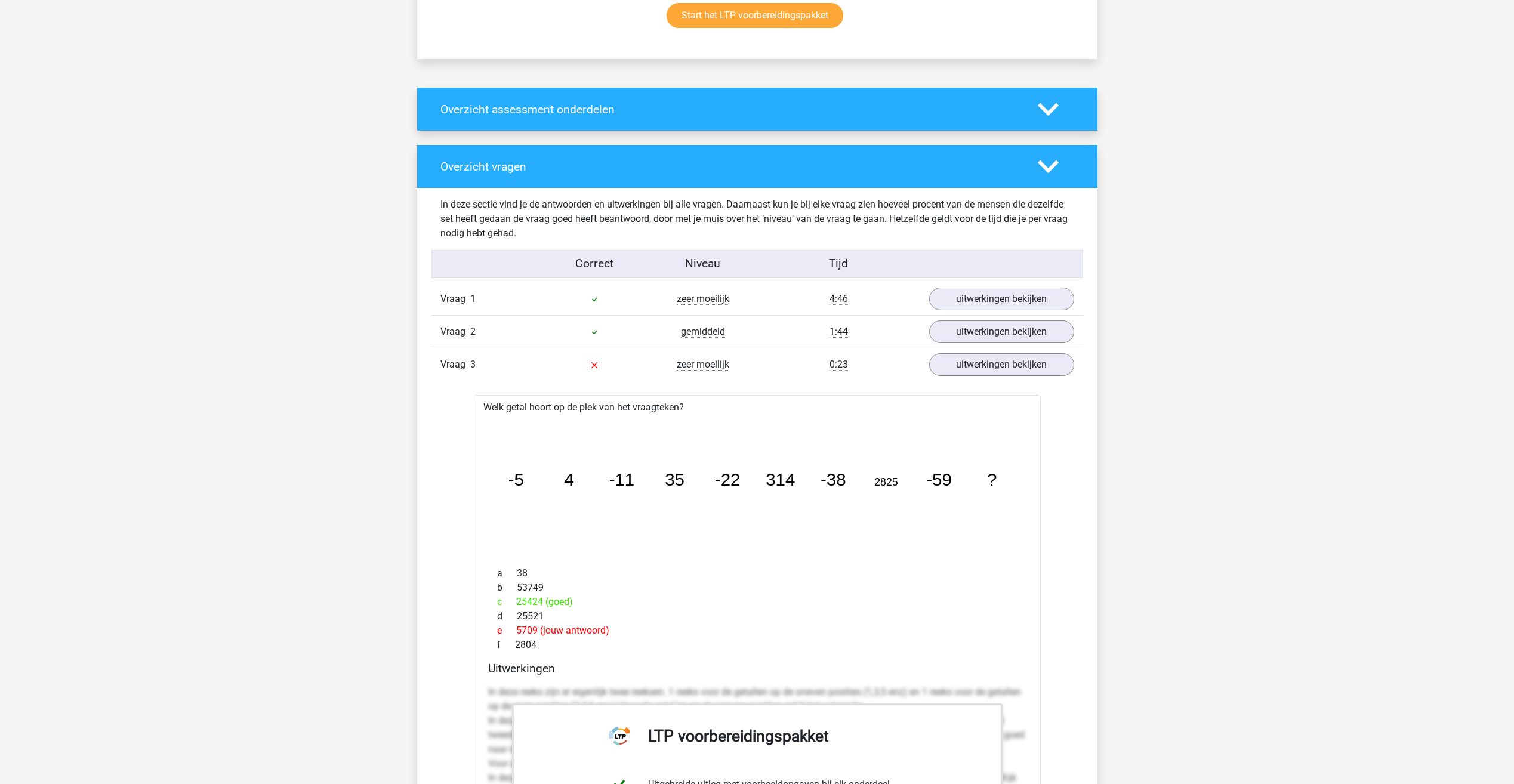
click at [1046, 109] on icon at bounding box center [1048, 109] width 21 height 21
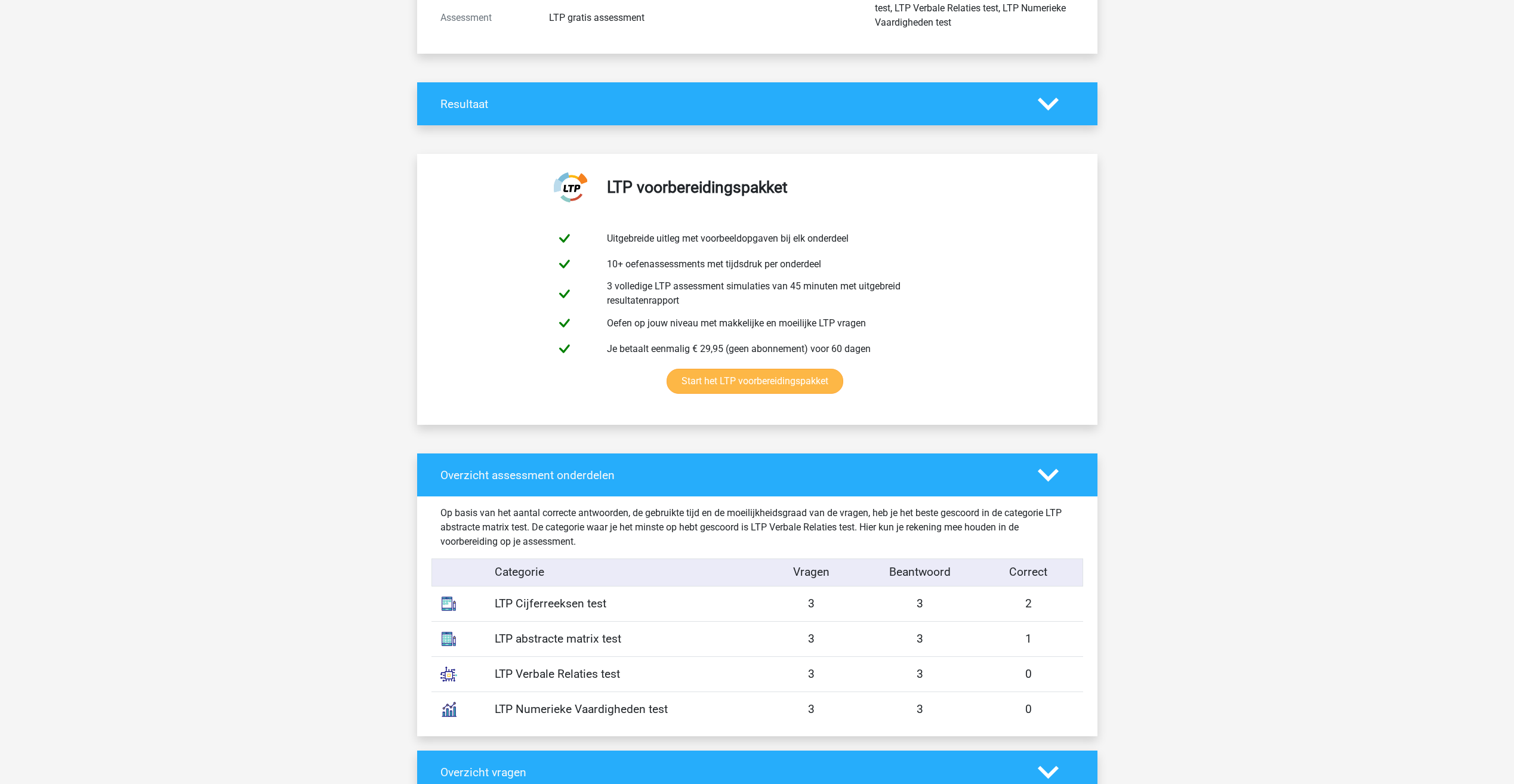
scroll to position [131, 0]
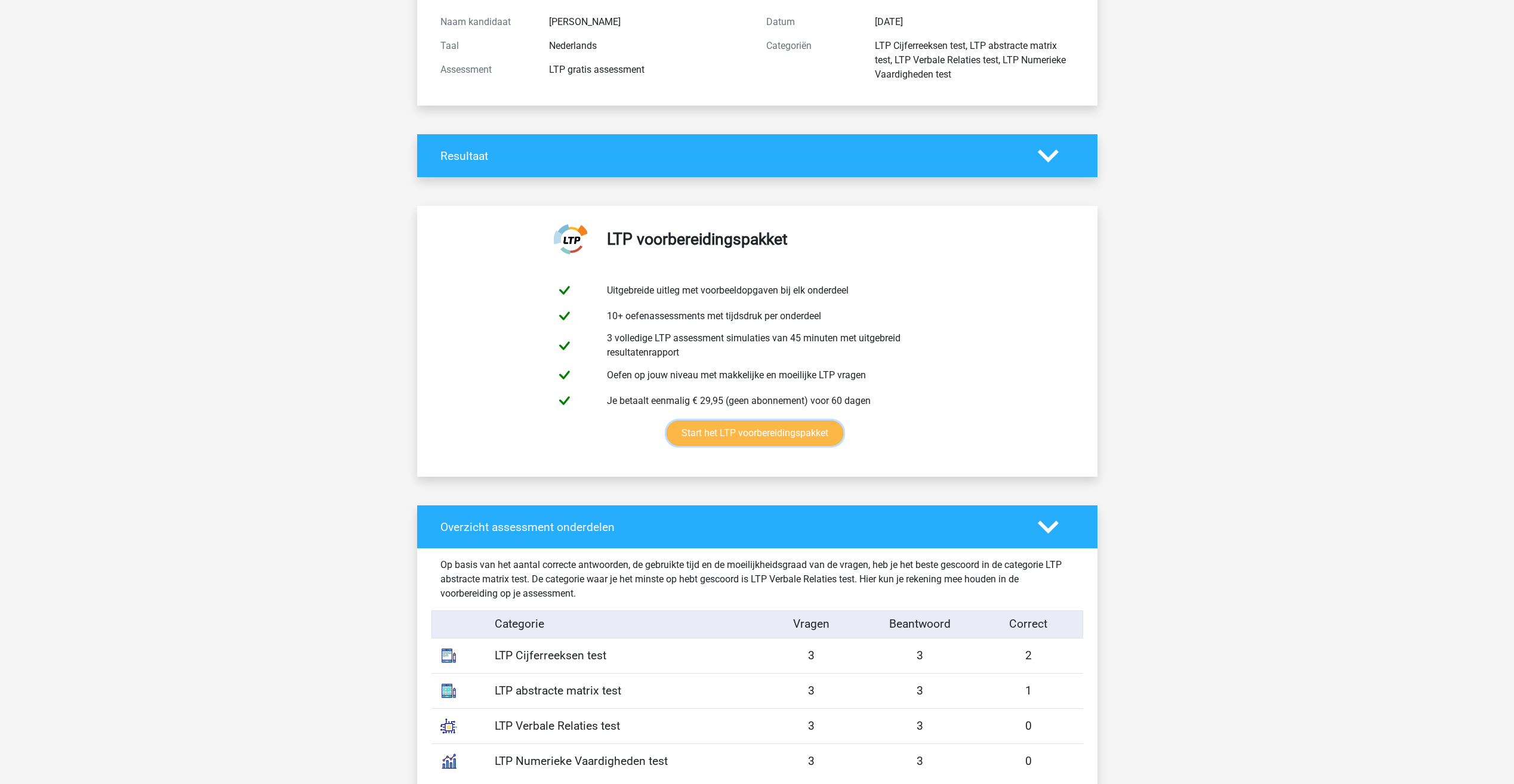
click at [750, 430] on link "Start het LTP voorbereidingspakket" at bounding box center [755, 433] width 177 height 25
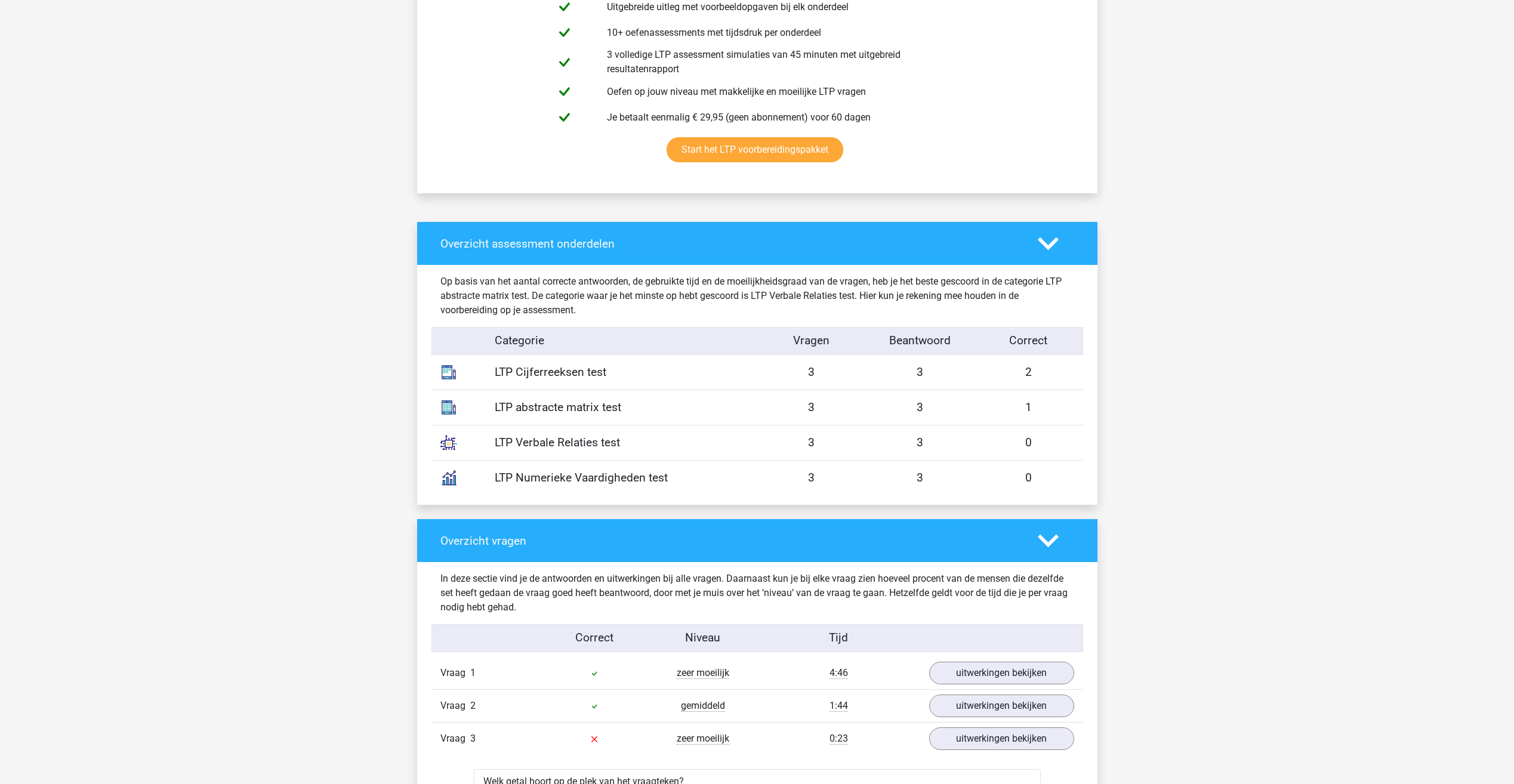
scroll to position [429, 0]
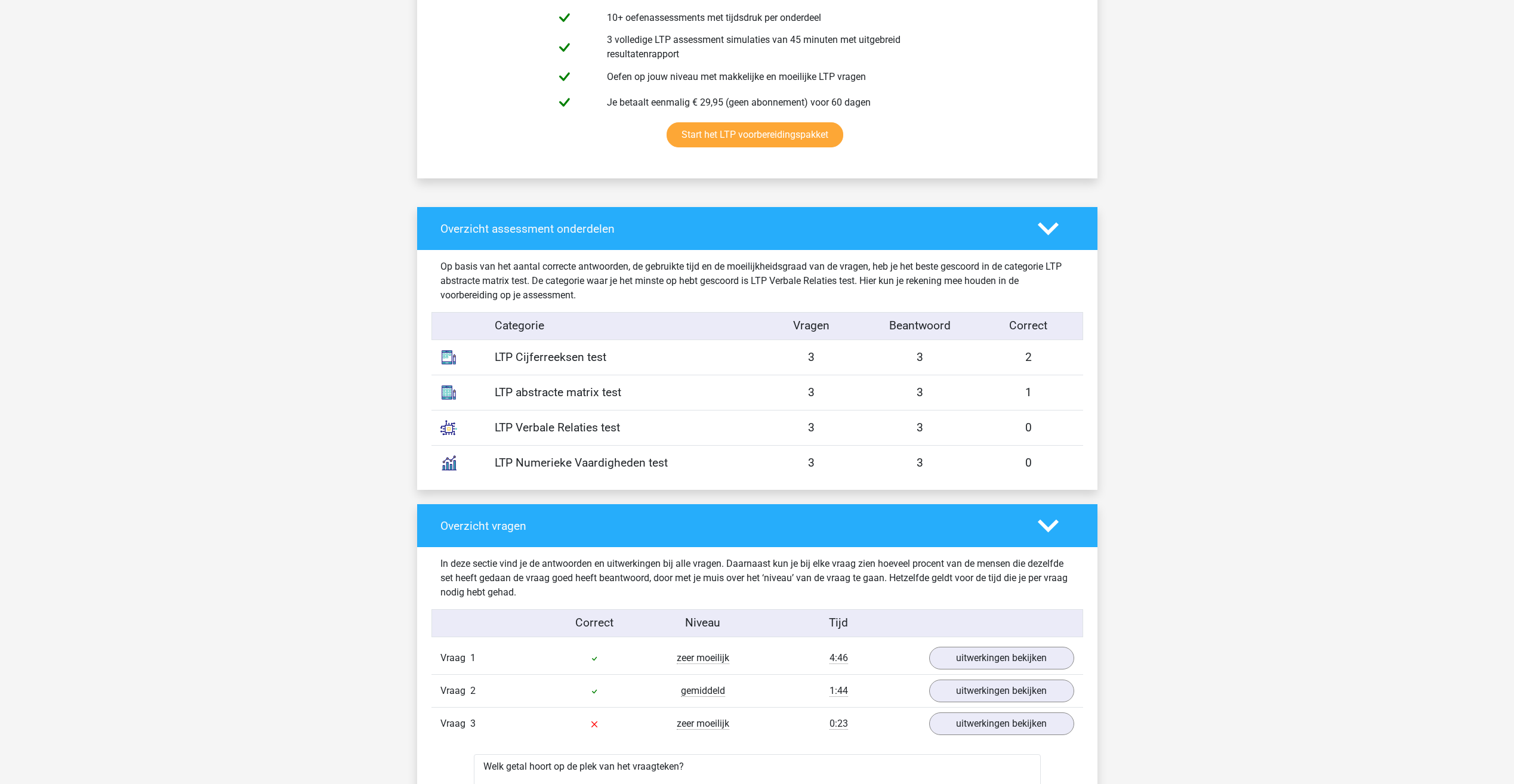
click at [537, 355] on div "LTP Cijferreeksen test" at bounding box center [621, 358] width 272 height 18
click at [543, 361] on div "LTP Cijferreeksen test" at bounding box center [621, 358] width 272 height 18
click at [1031, 354] on div "2" at bounding box center [1028, 358] width 108 height 18
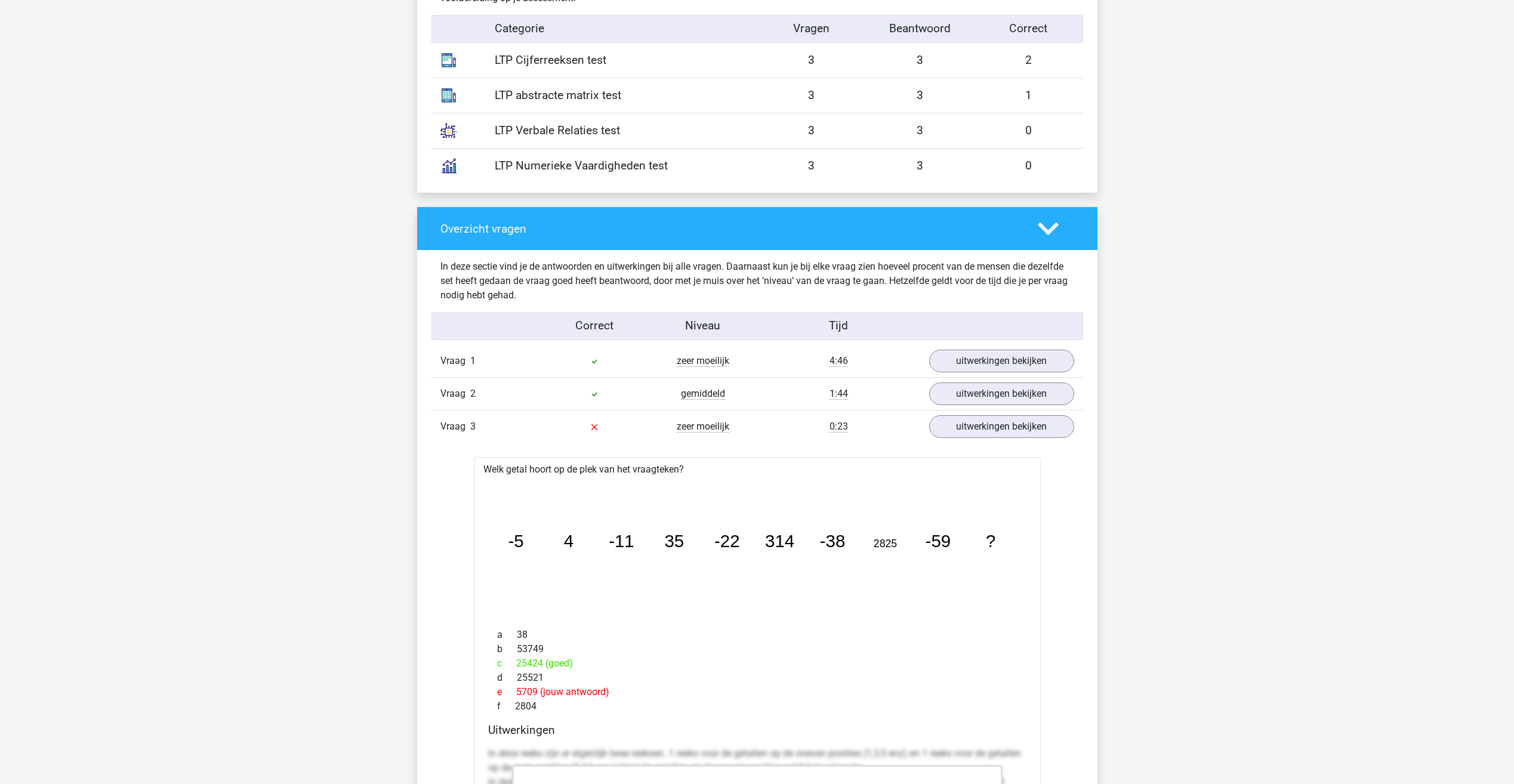
scroll to position [727, 0]
drag, startPoint x: 1035, startPoint y: 222, endPoint x: 1041, endPoint y: 222, distance: 6.0
click at [1041, 222] on div at bounding box center [1056, 227] width 54 height 21
click at [1046, 222] on icon at bounding box center [1048, 227] width 21 height 21
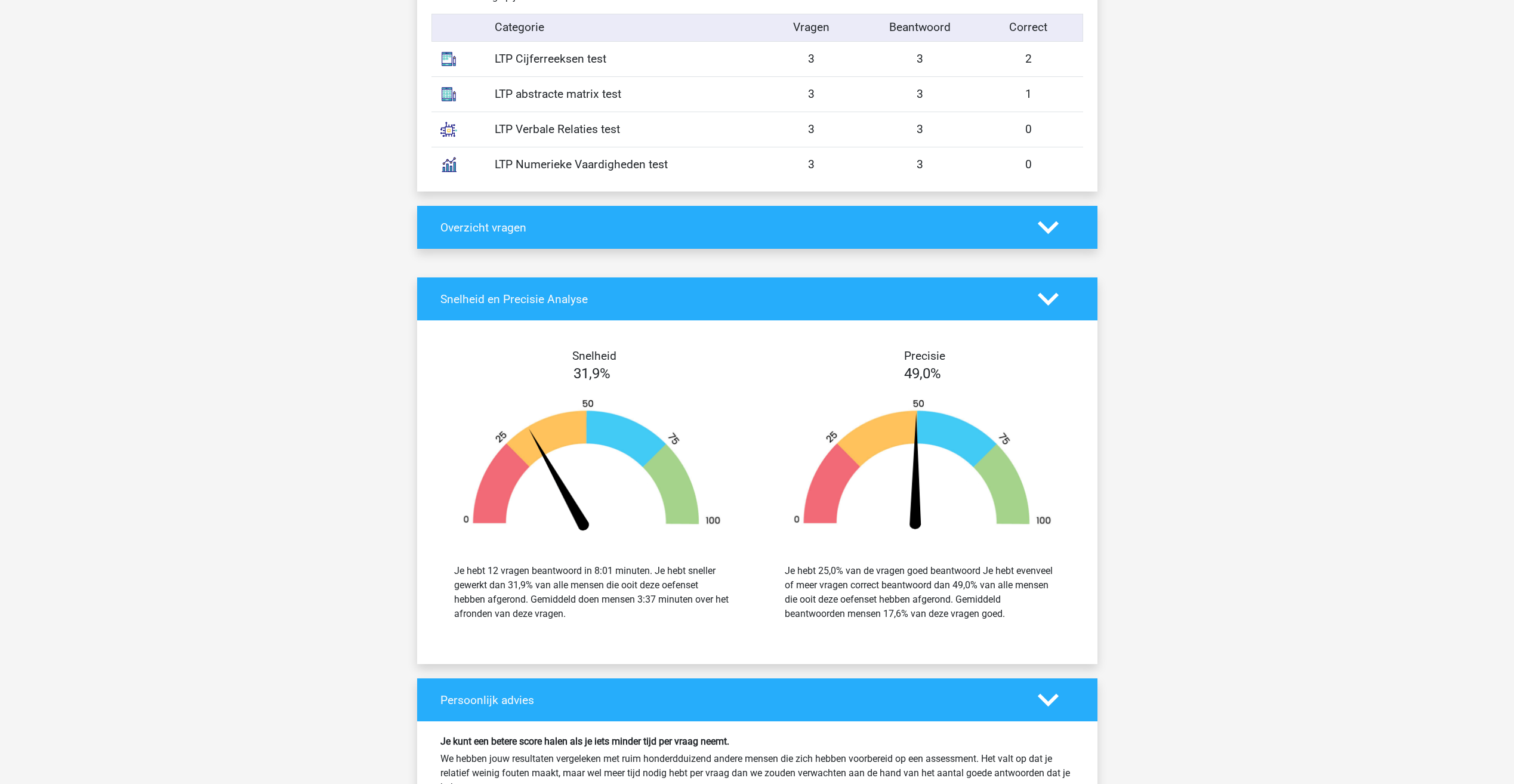
click at [1030, 704] on div at bounding box center [1056, 700] width 54 height 21
click at [1046, 704] on icon at bounding box center [1048, 700] width 21 height 21
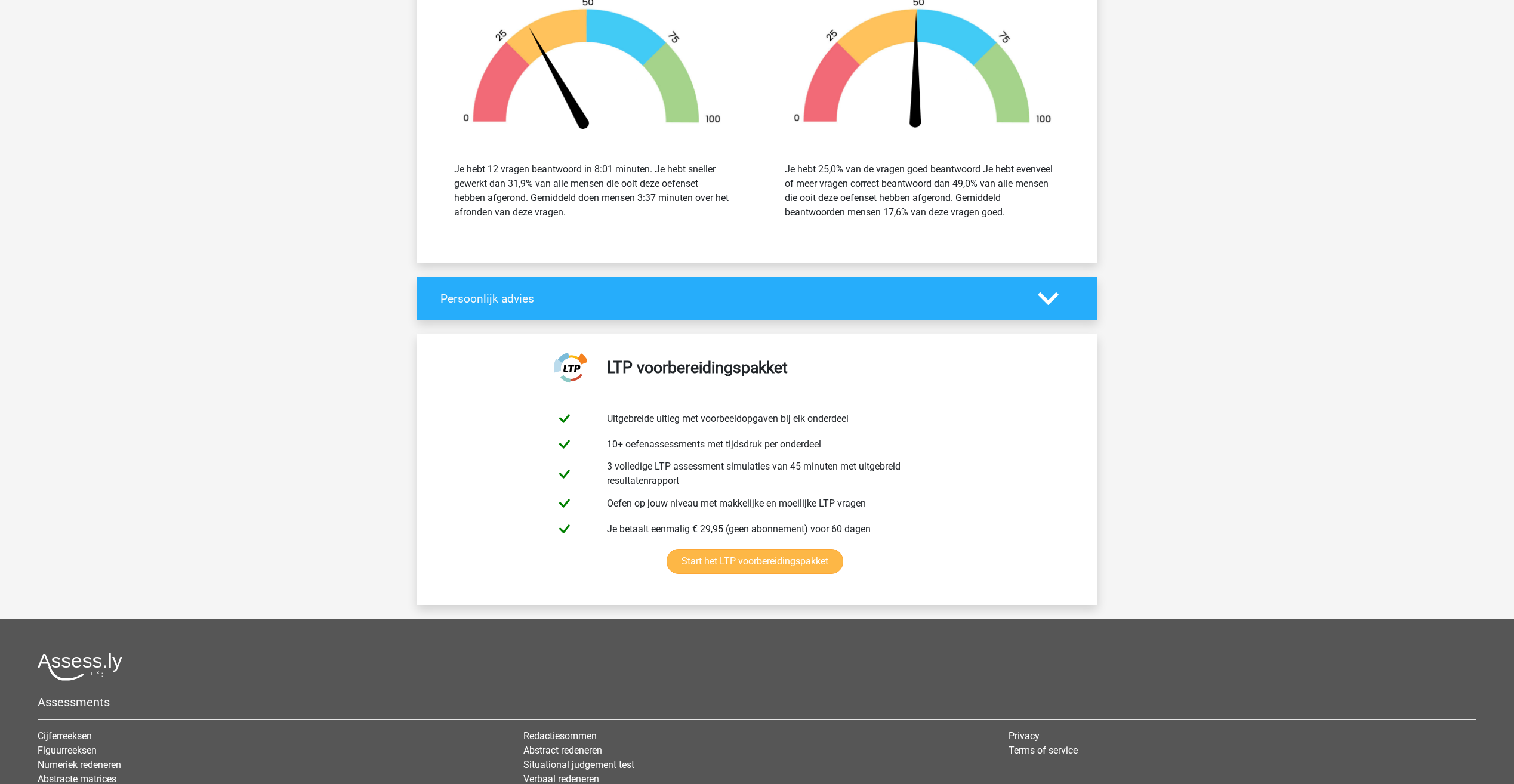
scroll to position [1145, 0]
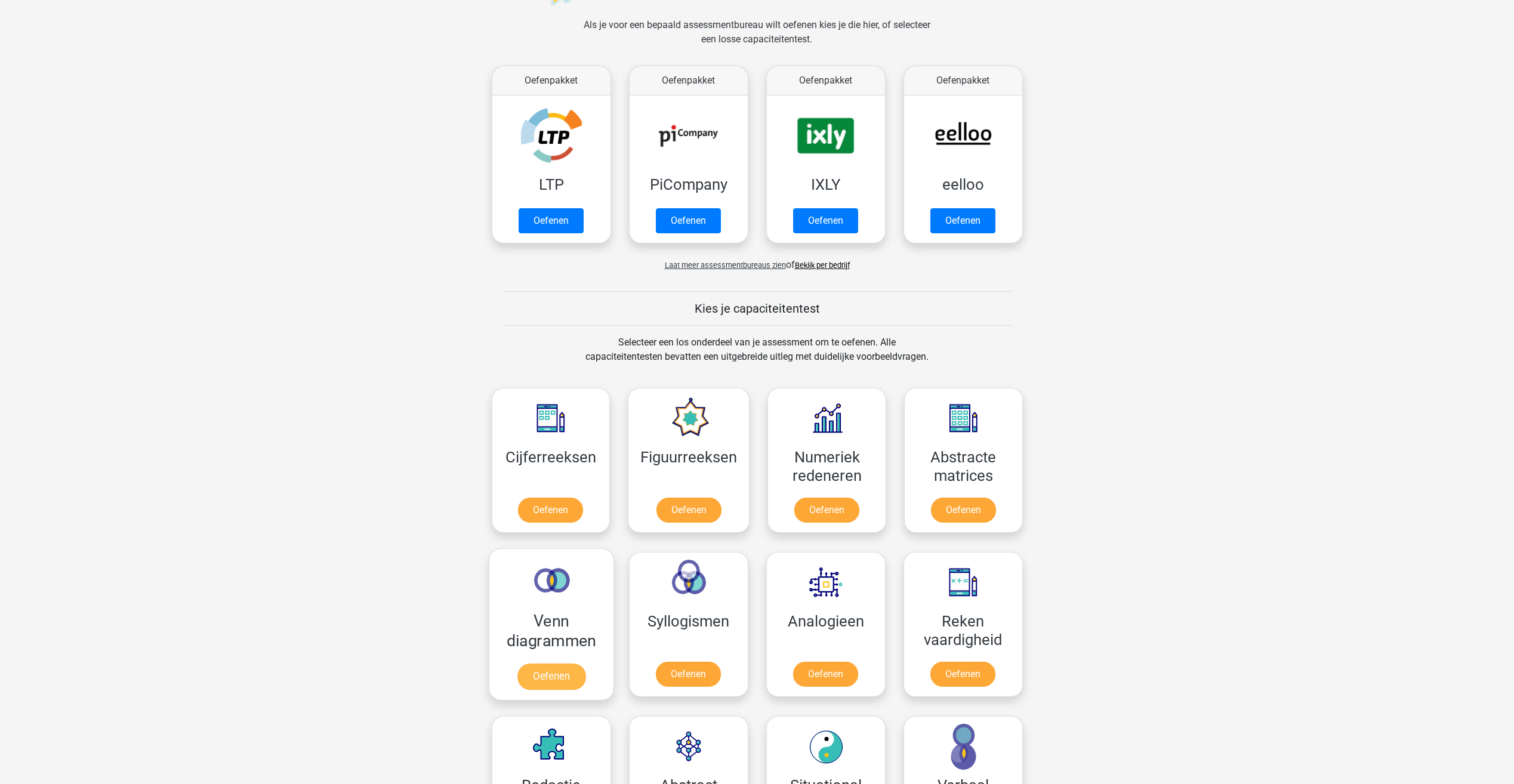
scroll to position [179, 0]
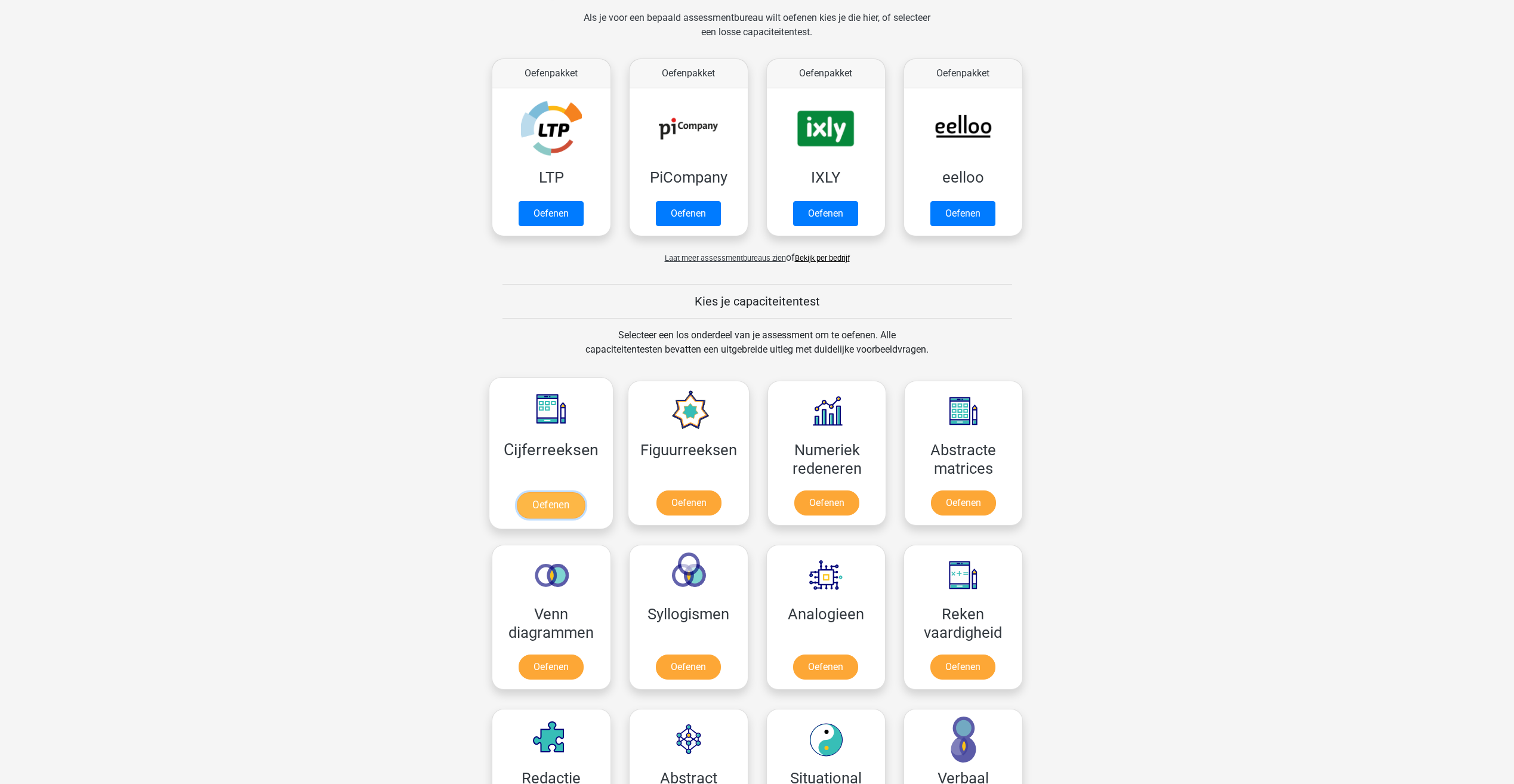
click at [552, 506] on link "Oefenen" at bounding box center [551, 505] width 68 height 26
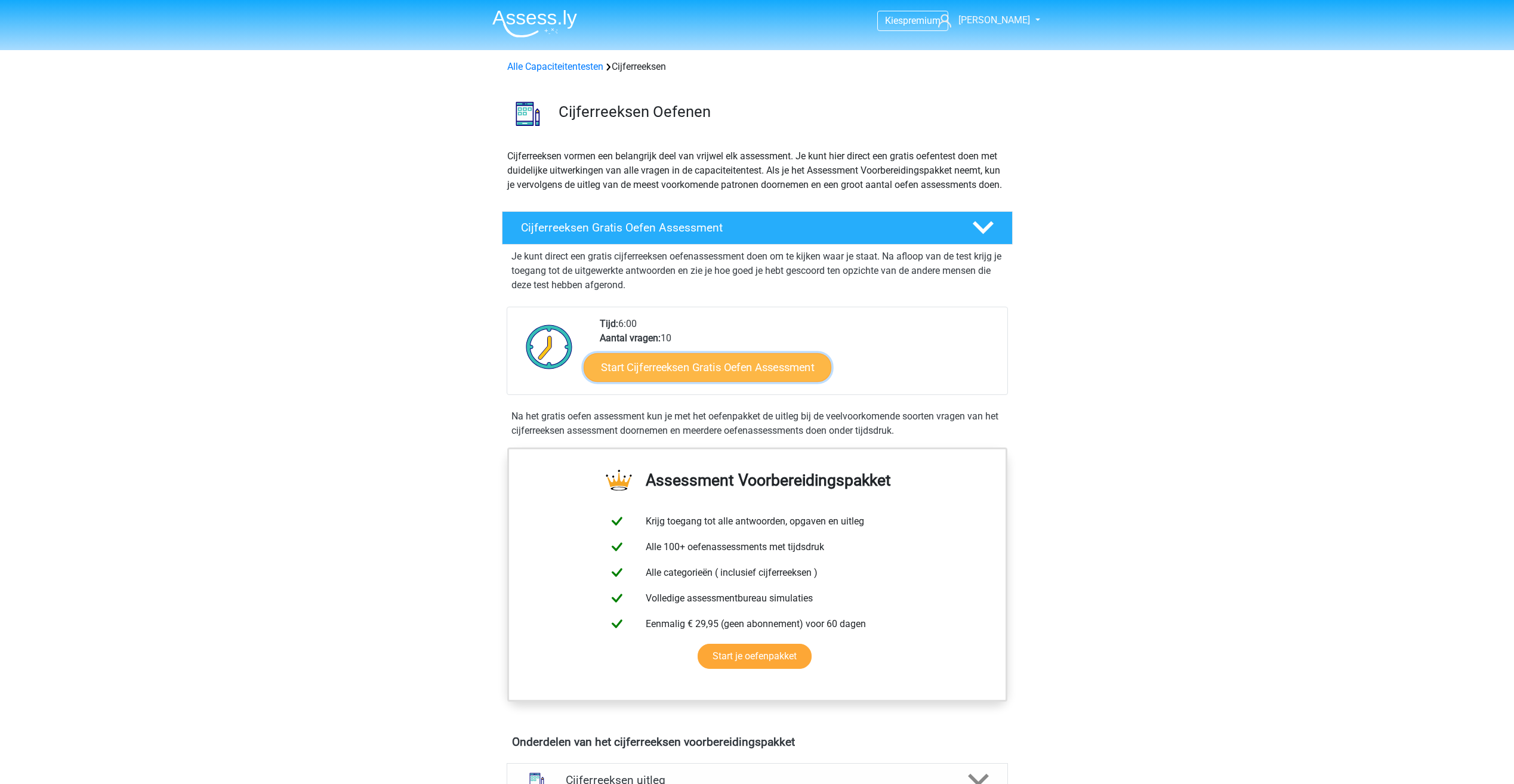
click at [681, 381] on link "Start Cijferreeksen Gratis Oefen Assessment" at bounding box center [707, 367] width 247 height 28
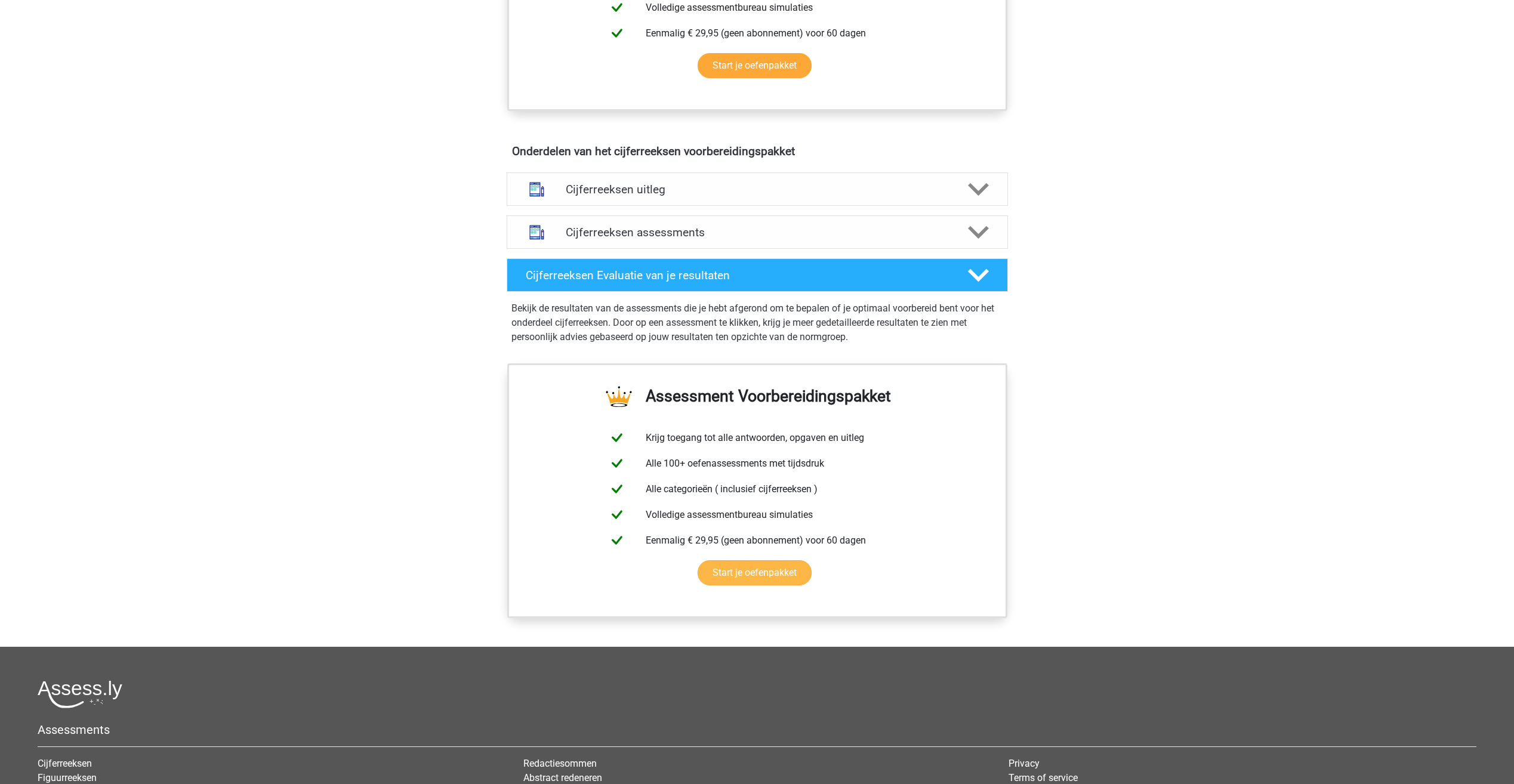
scroll to position [596, 0]
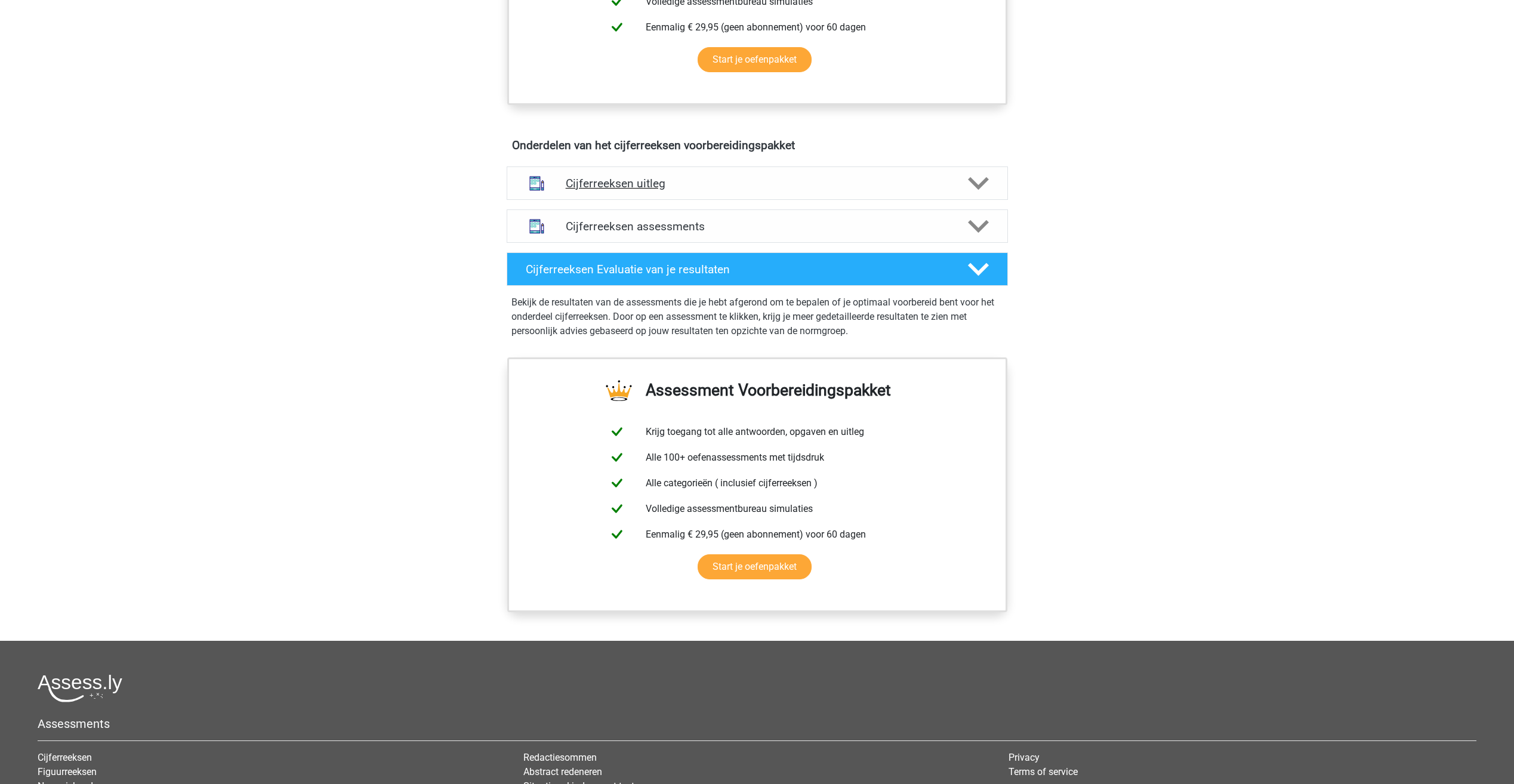
click at [614, 191] on h4 "Cijferreeksen uitleg" at bounding box center [757, 183] width 383 height 14
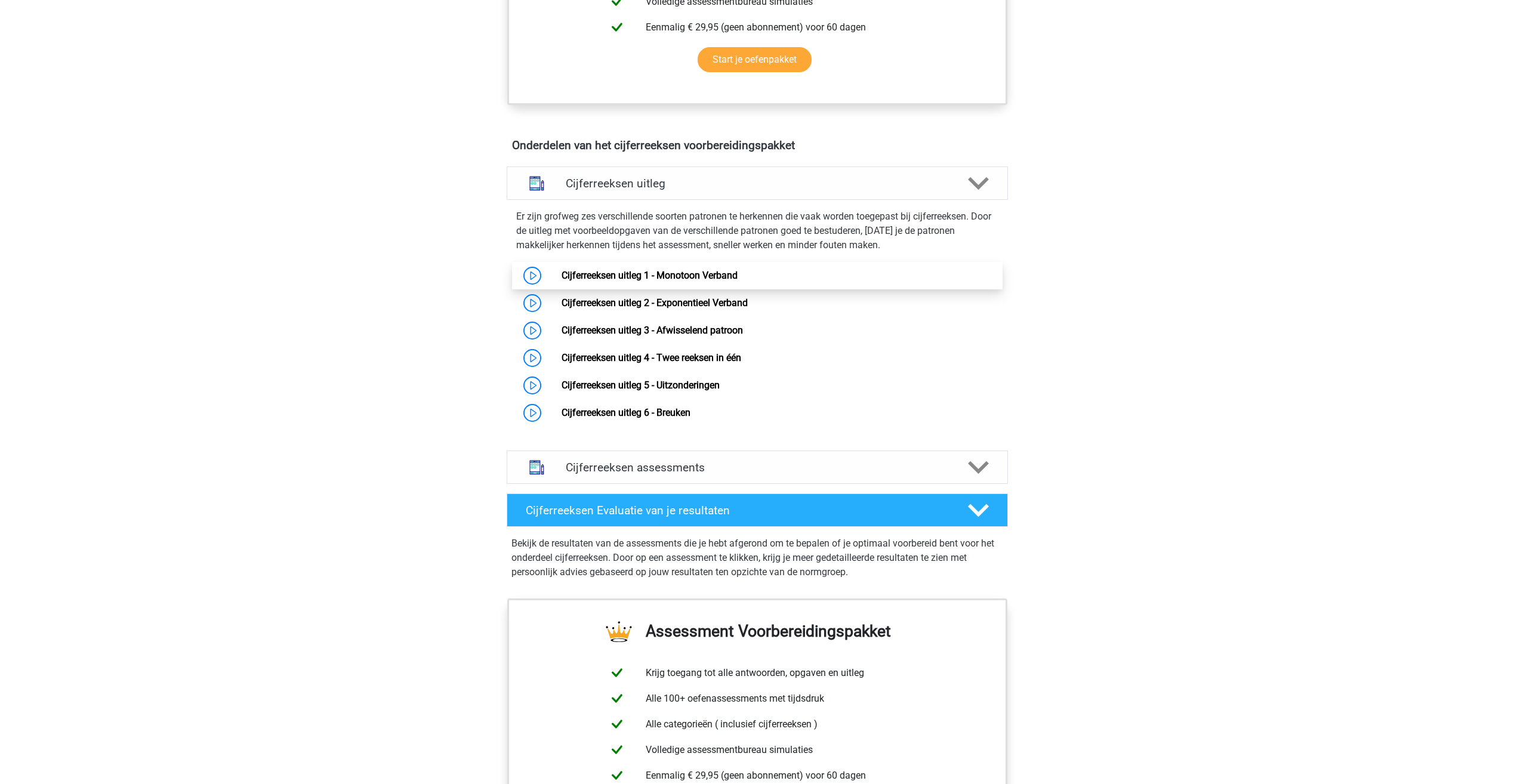
click at [625, 281] on link "Cijferreeksen uitleg 1 - Monotoon Verband" at bounding box center [649, 275] width 176 height 11
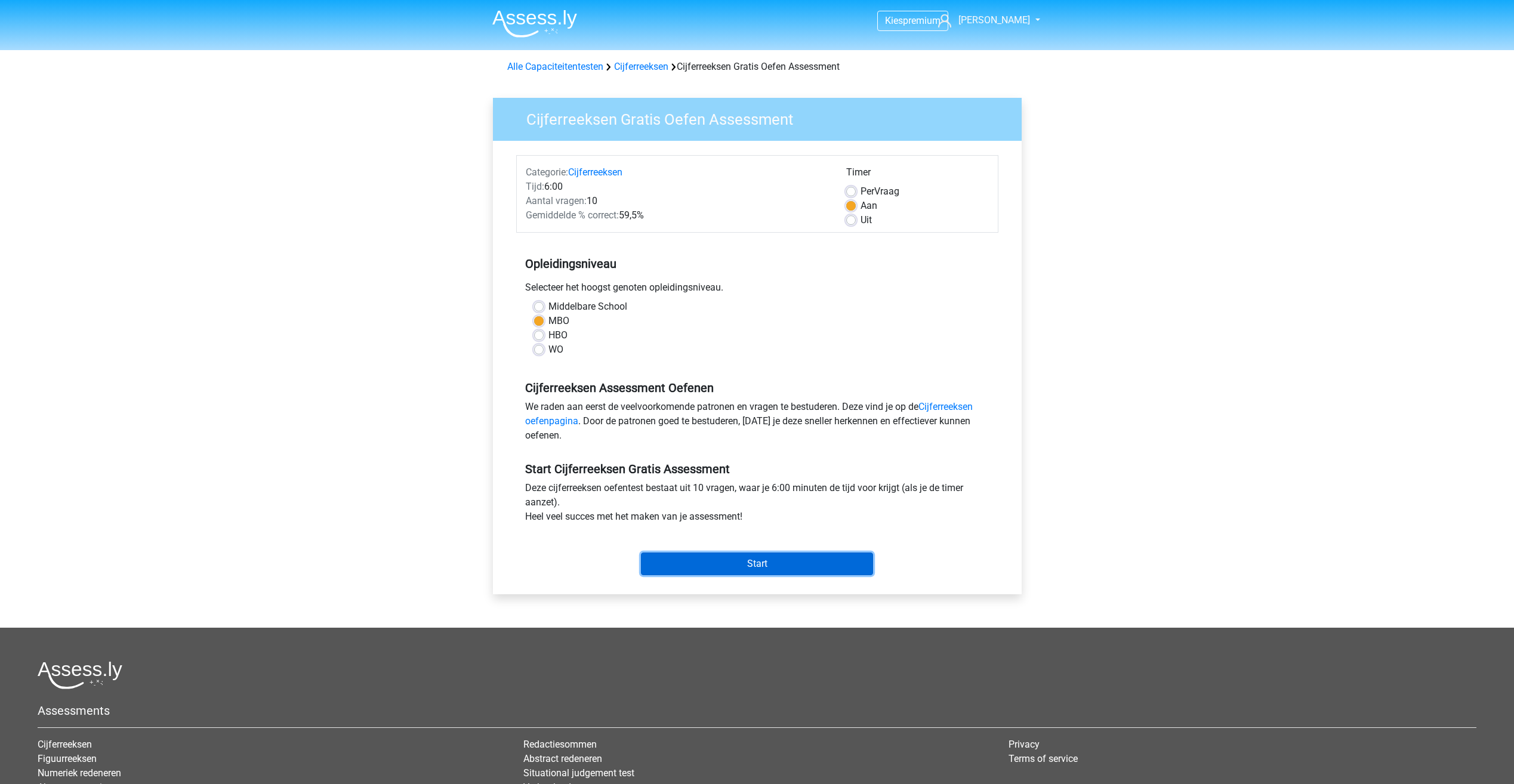
click at [706, 557] on input "Start" at bounding box center [757, 563] width 232 height 22
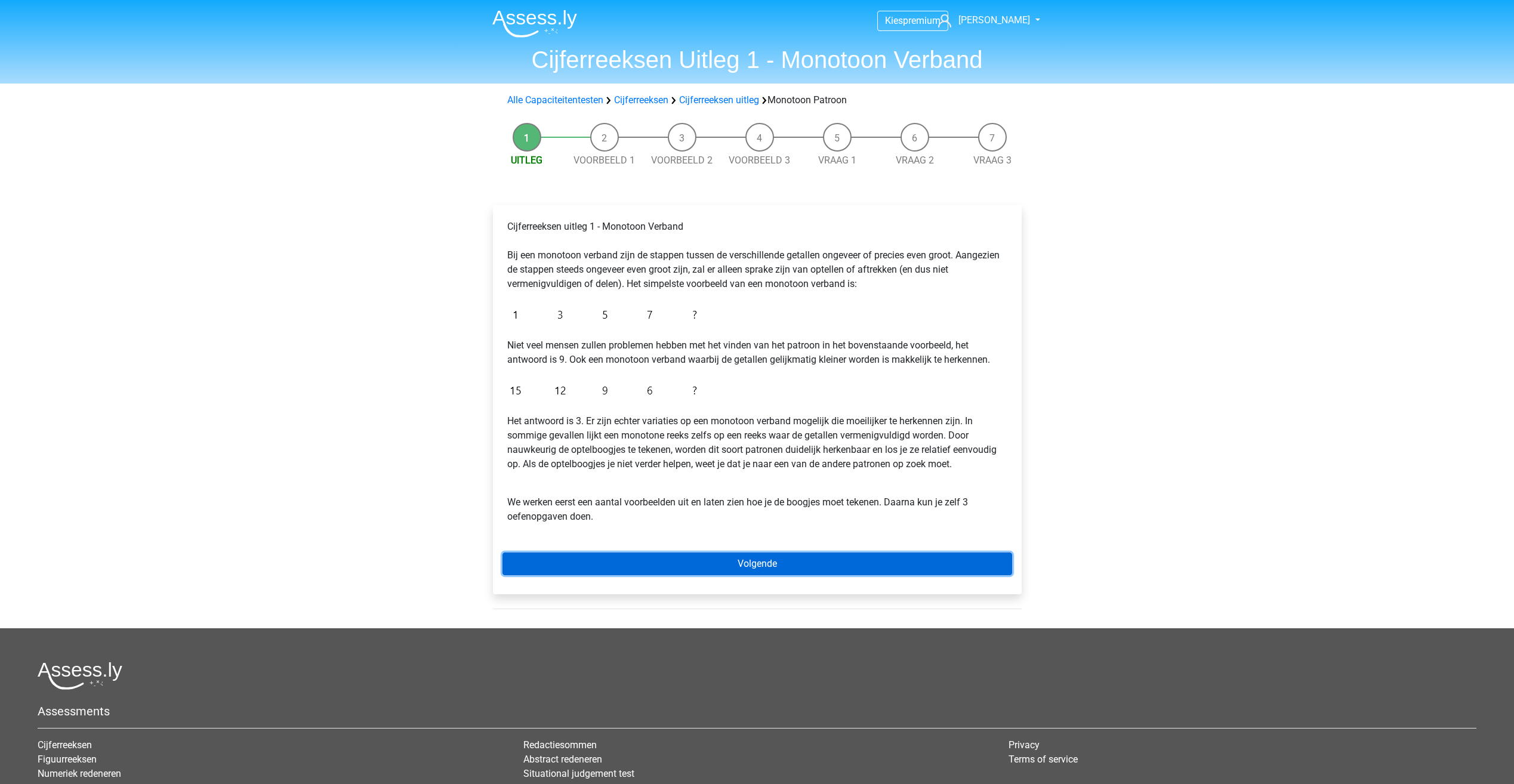
click at [781, 563] on link "Volgende" at bounding box center [757, 563] width 510 height 22
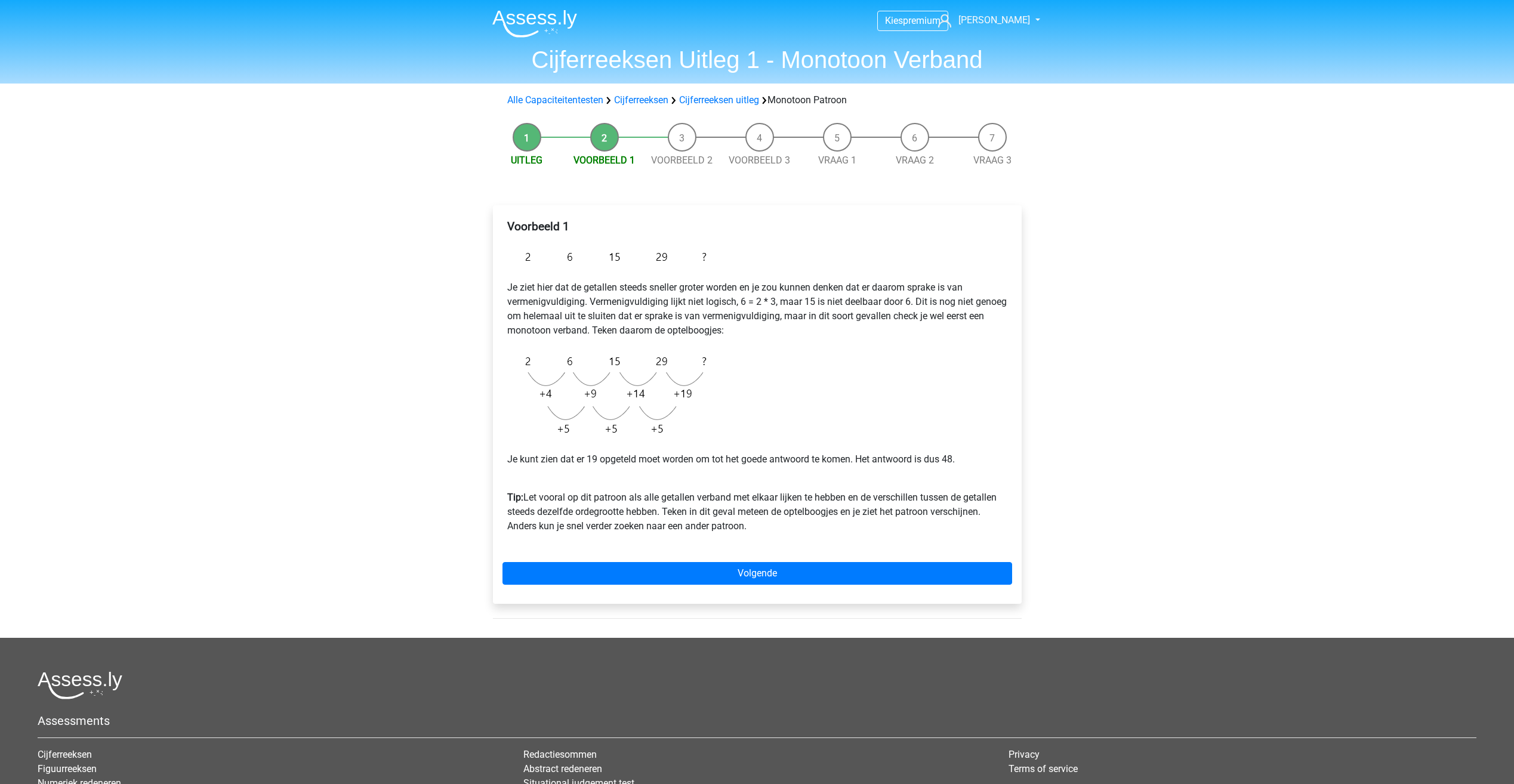
click at [657, 423] on img at bounding box center [609, 395] width 205 height 96
click at [642, 392] on img at bounding box center [609, 395] width 205 height 96
click at [673, 384] on img at bounding box center [609, 395] width 205 height 96
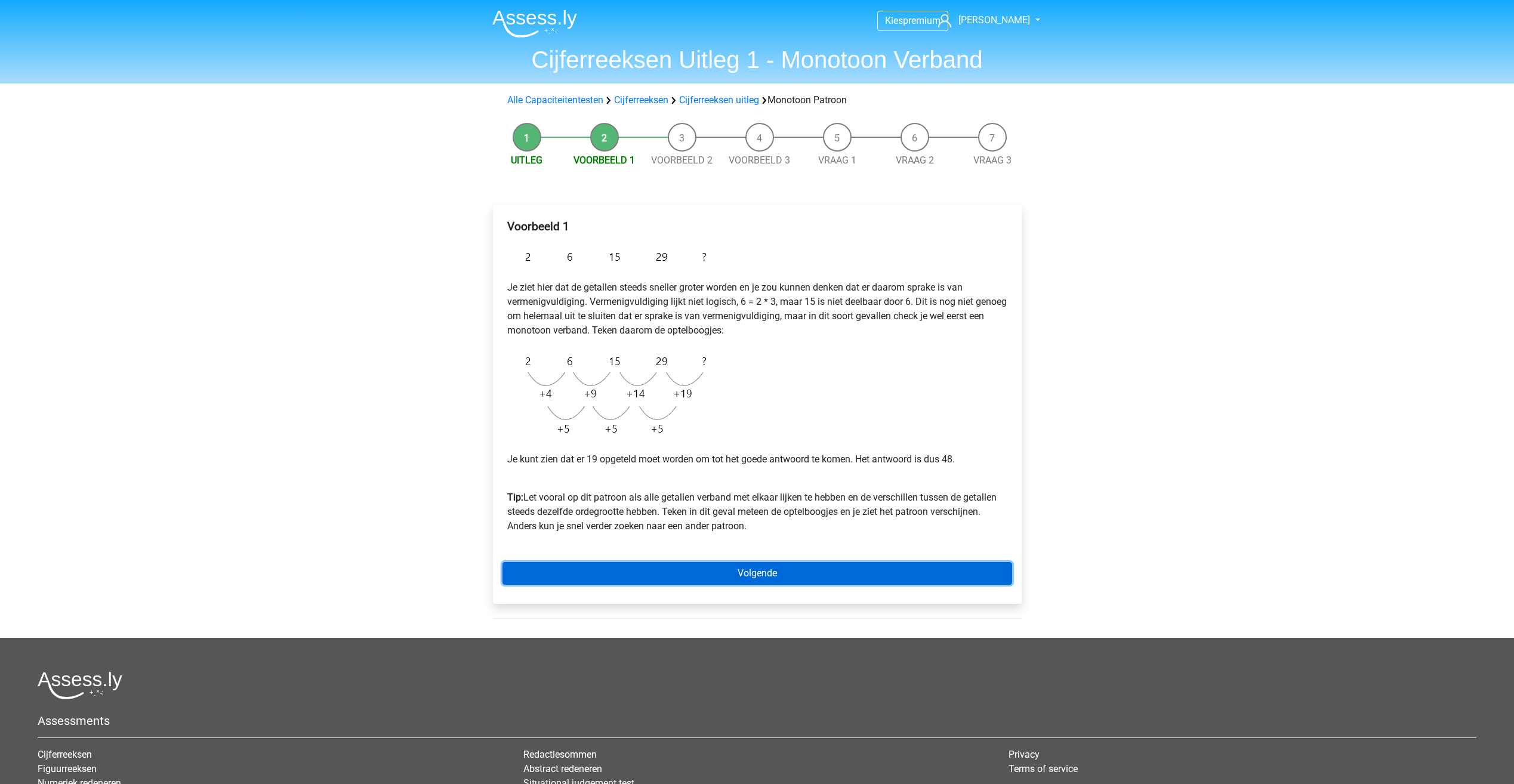
click at [654, 579] on link "Volgende" at bounding box center [757, 573] width 510 height 22
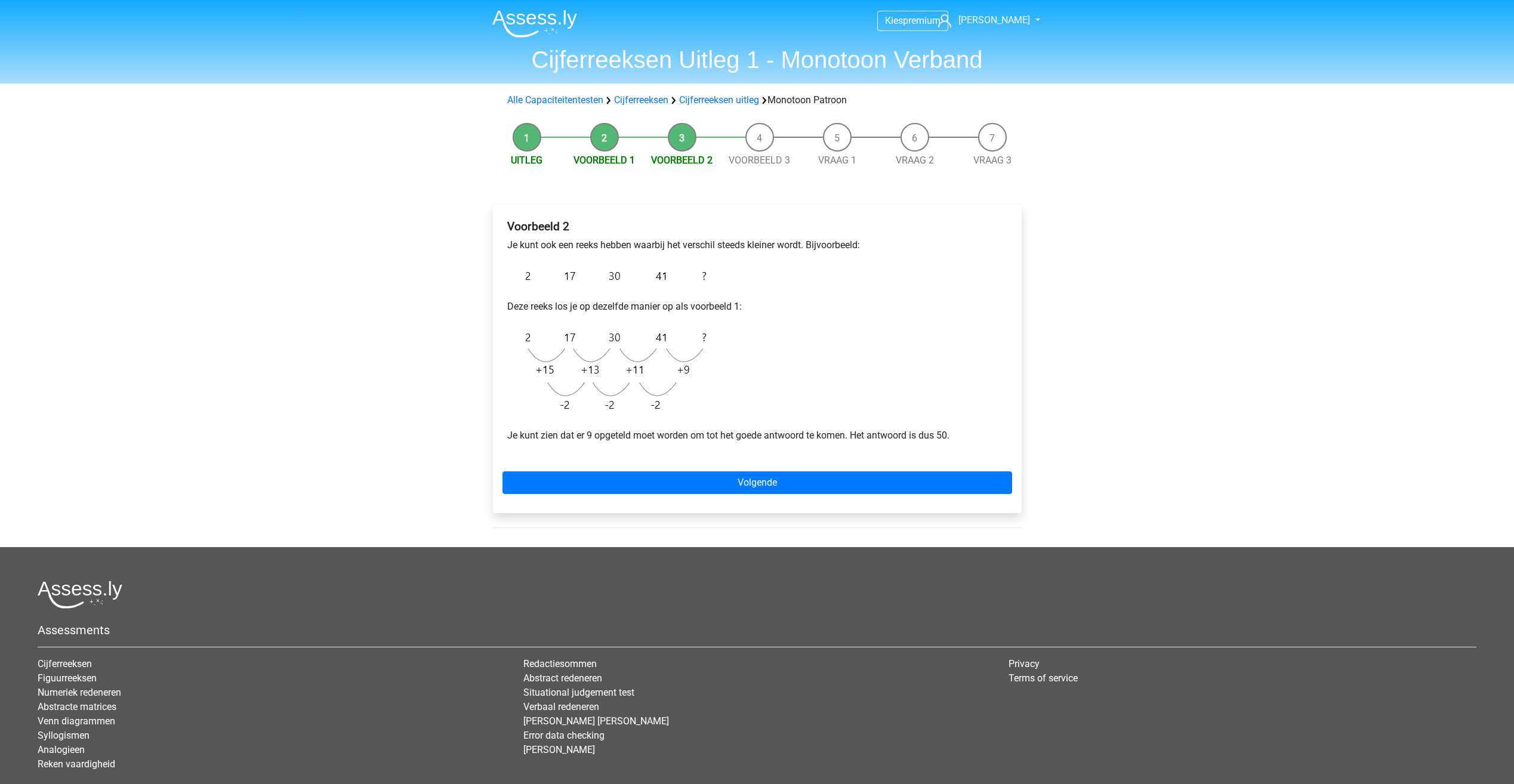
drag, startPoint x: 1090, startPoint y: 0, endPoint x: 965, endPoint y: 405, distance: 423.9
click at [971, 411] on div "Voorbeeld 2 Je kunt ook een reeks hebben waarbij het verschil steeds kleiner wo…" at bounding box center [757, 336] width 510 height 242
click at [870, 482] on link "Volgende" at bounding box center [757, 482] width 510 height 22
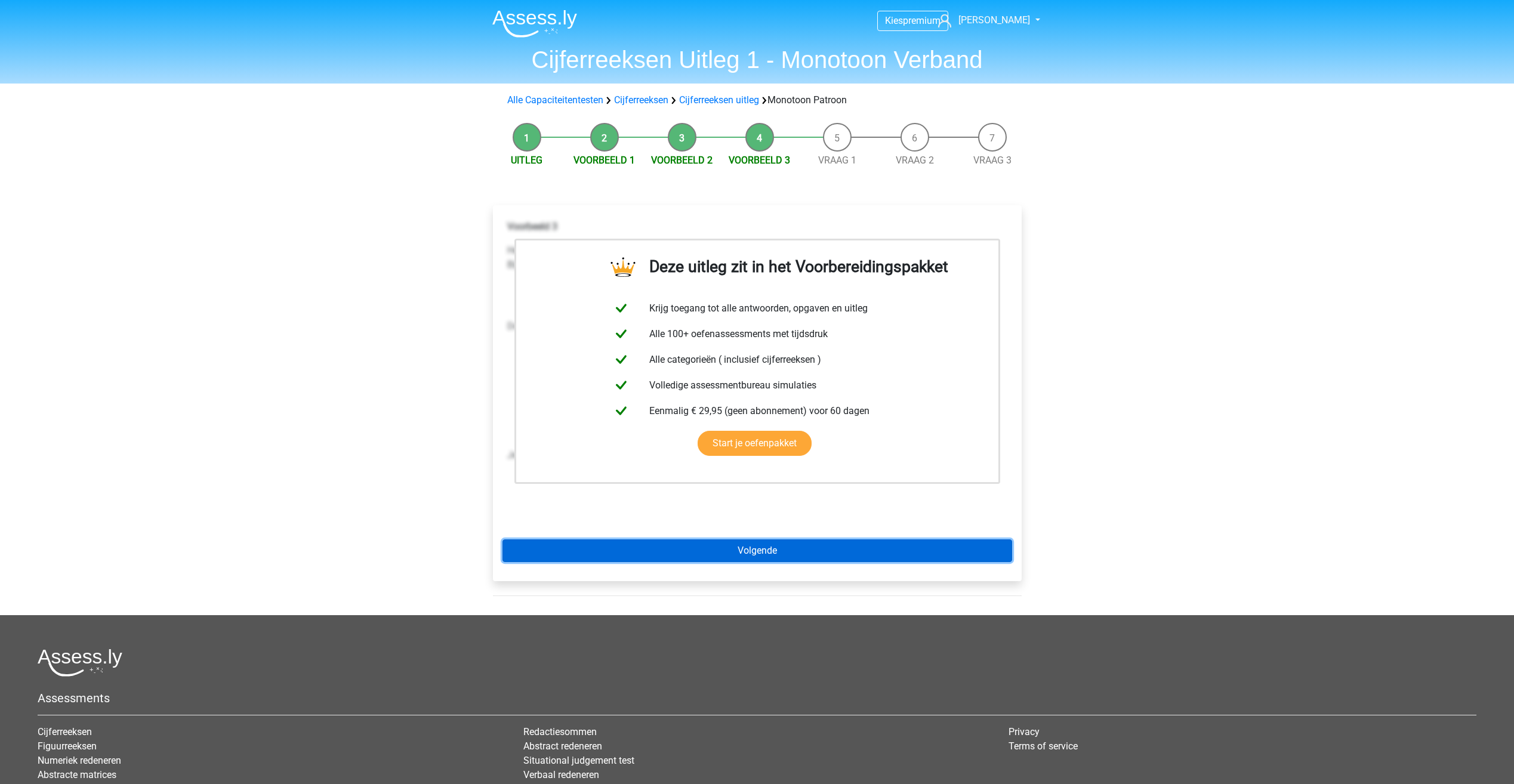
click at [742, 543] on link "Volgende" at bounding box center [757, 550] width 510 height 22
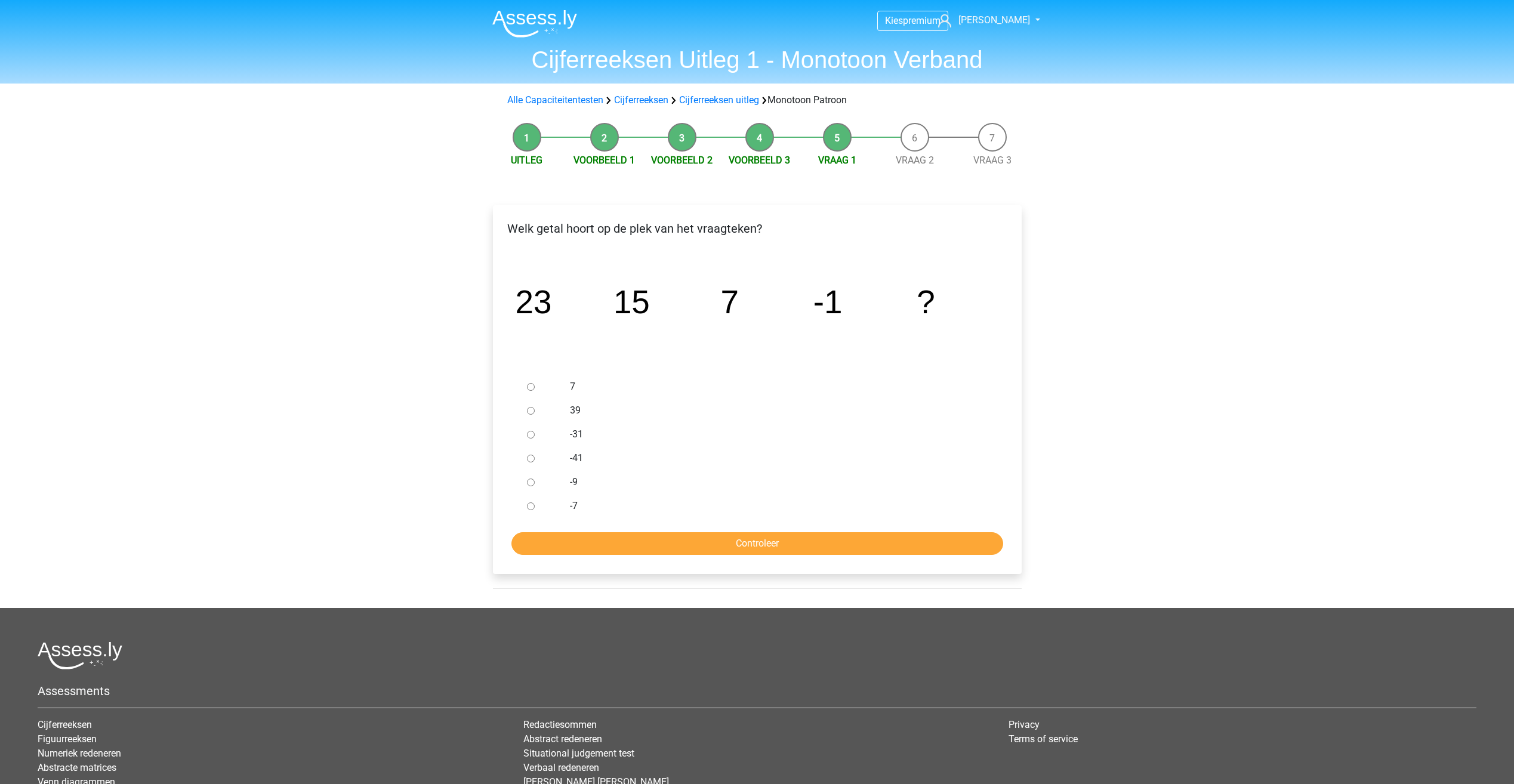
click at [533, 486] on input "-9" at bounding box center [531, 482] width 8 height 8
radio input "true"
click at [860, 546] on input "Controleer" at bounding box center [757, 543] width 491 height 22
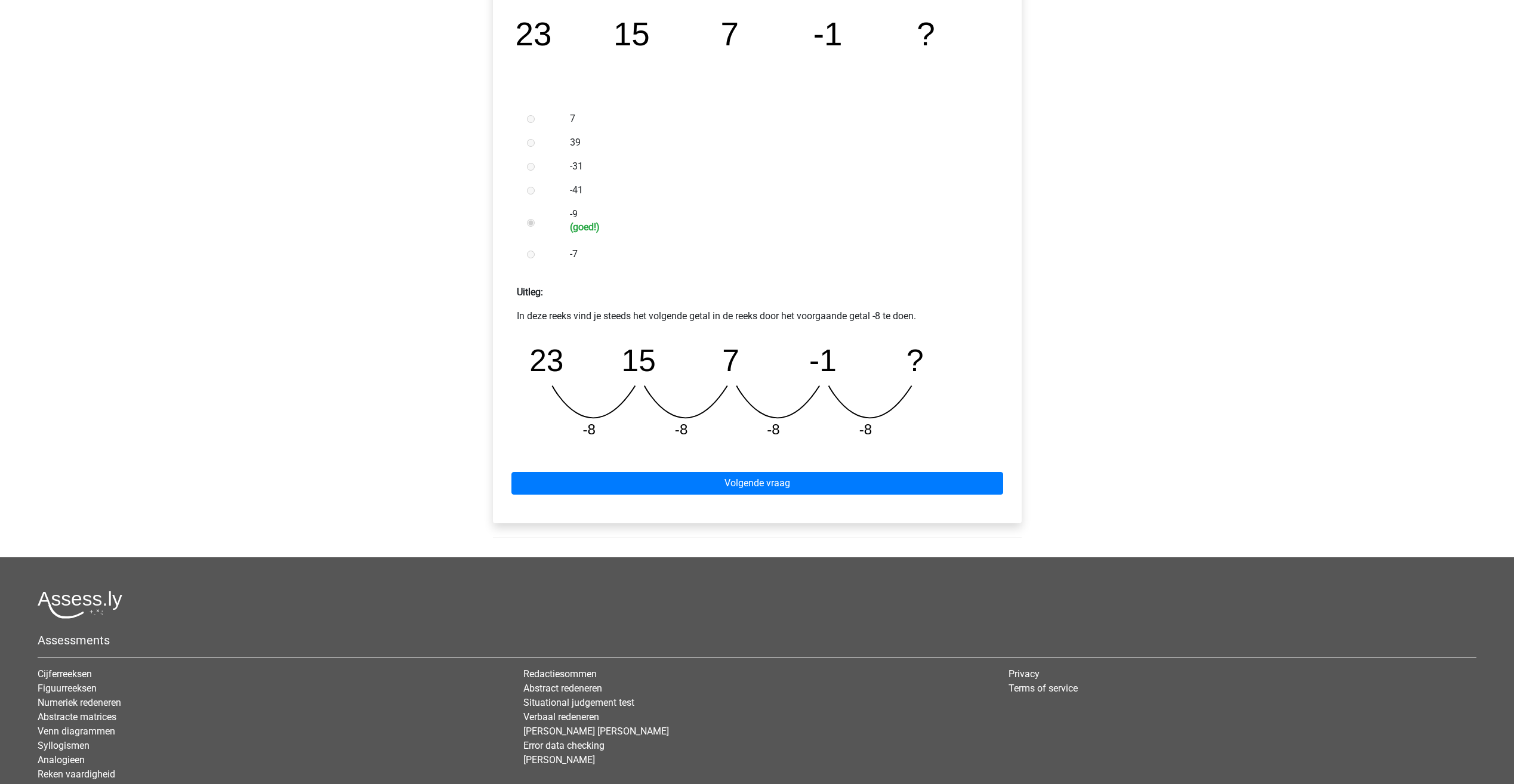
scroll to position [298, 0]
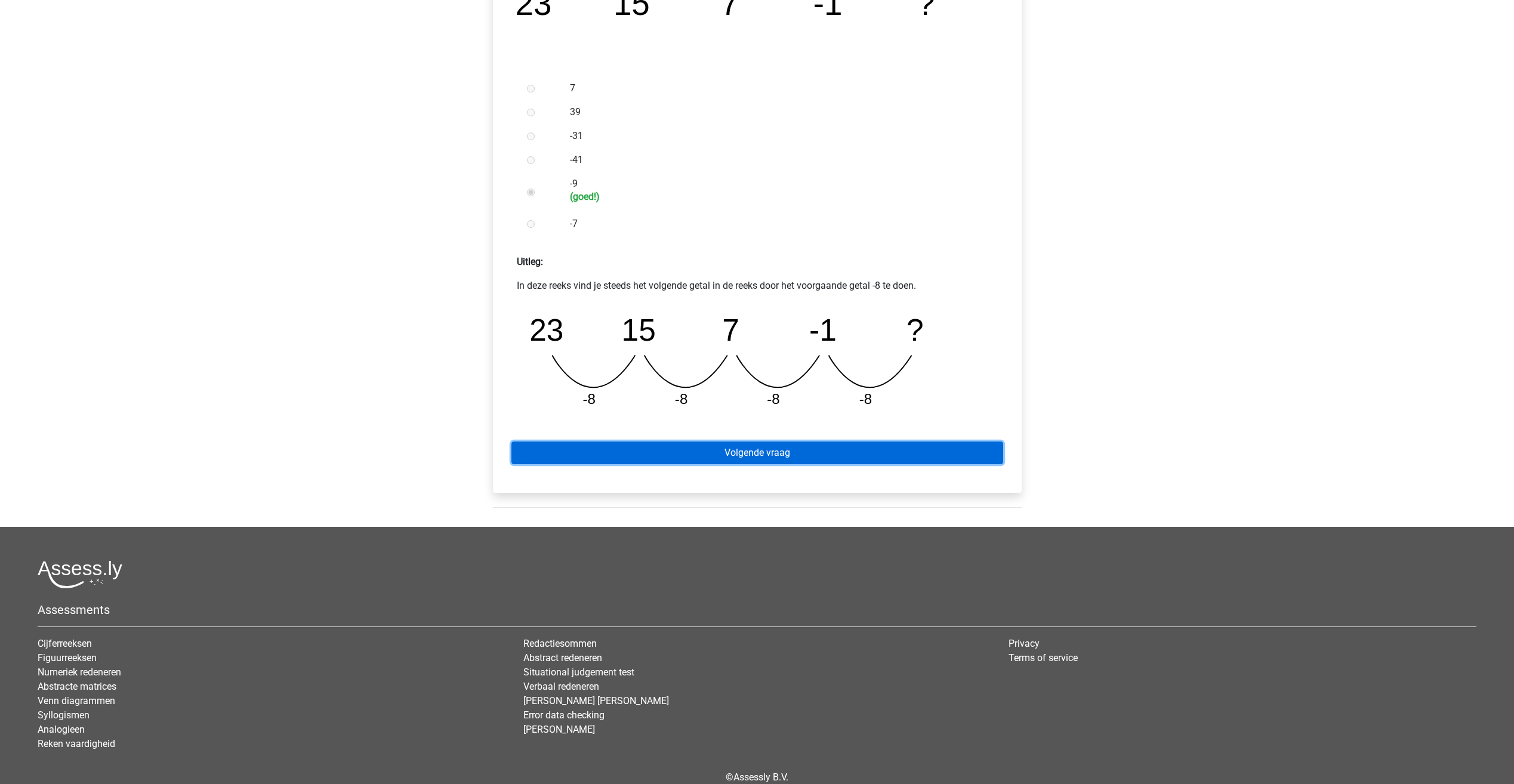
click at [758, 448] on link "Volgende vraag" at bounding box center [757, 452] width 491 height 22
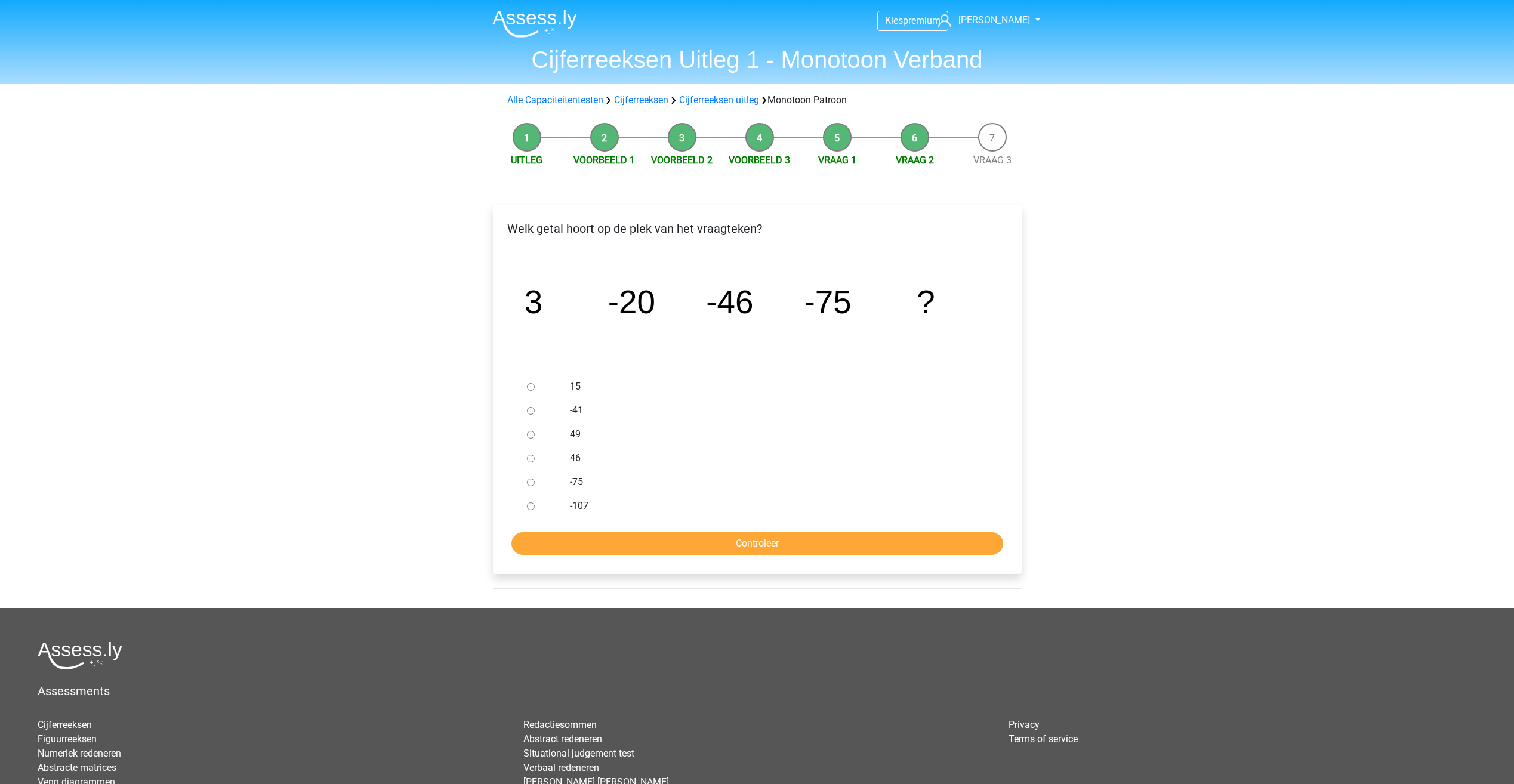
click at [543, 384] on div at bounding box center [542, 386] width 39 height 24
click at [531, 384] on div at bounding box center [542, 386] width 39 height 24
click at [532, 387] on input "15" at bounding box center [531, 387] width 8 height 8
radio input "true"
click at [692, 547] on input "Controleer" at bounding box center [757, 543] width 491 height 22
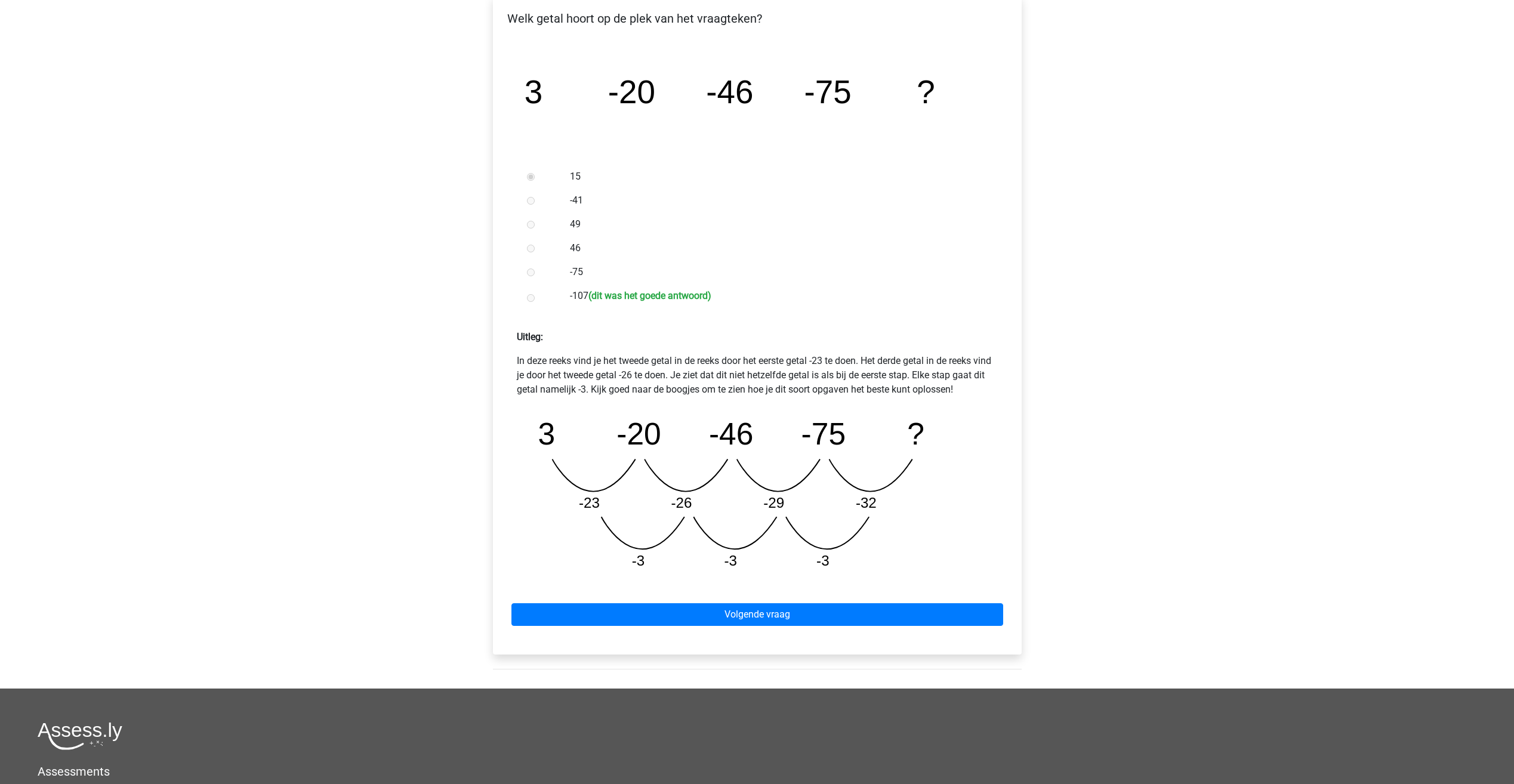
scroll to position [238, 0]
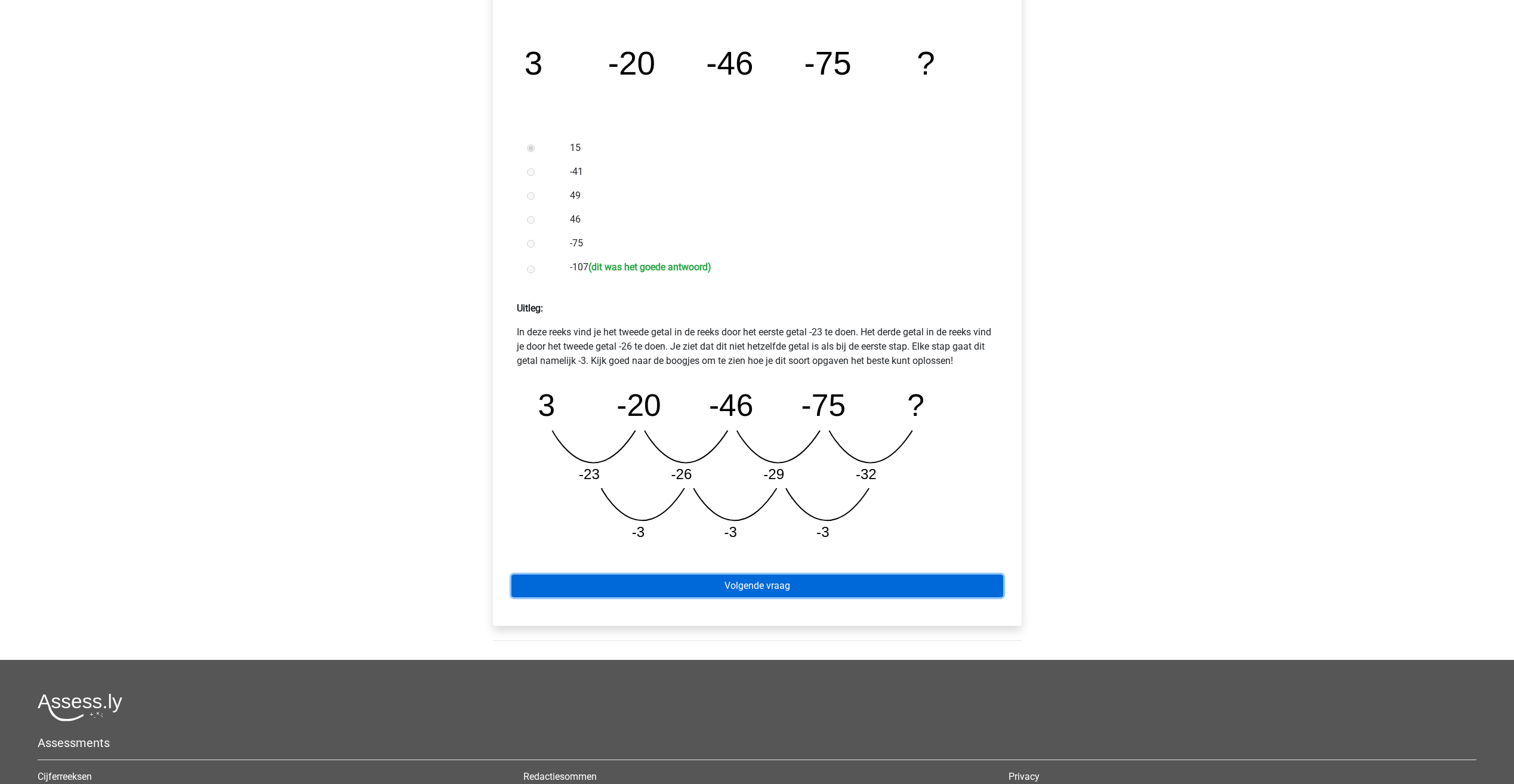
click at [733, 585] on link "Volgende vraag" at bounding box center [757, 586] width 491 height 22
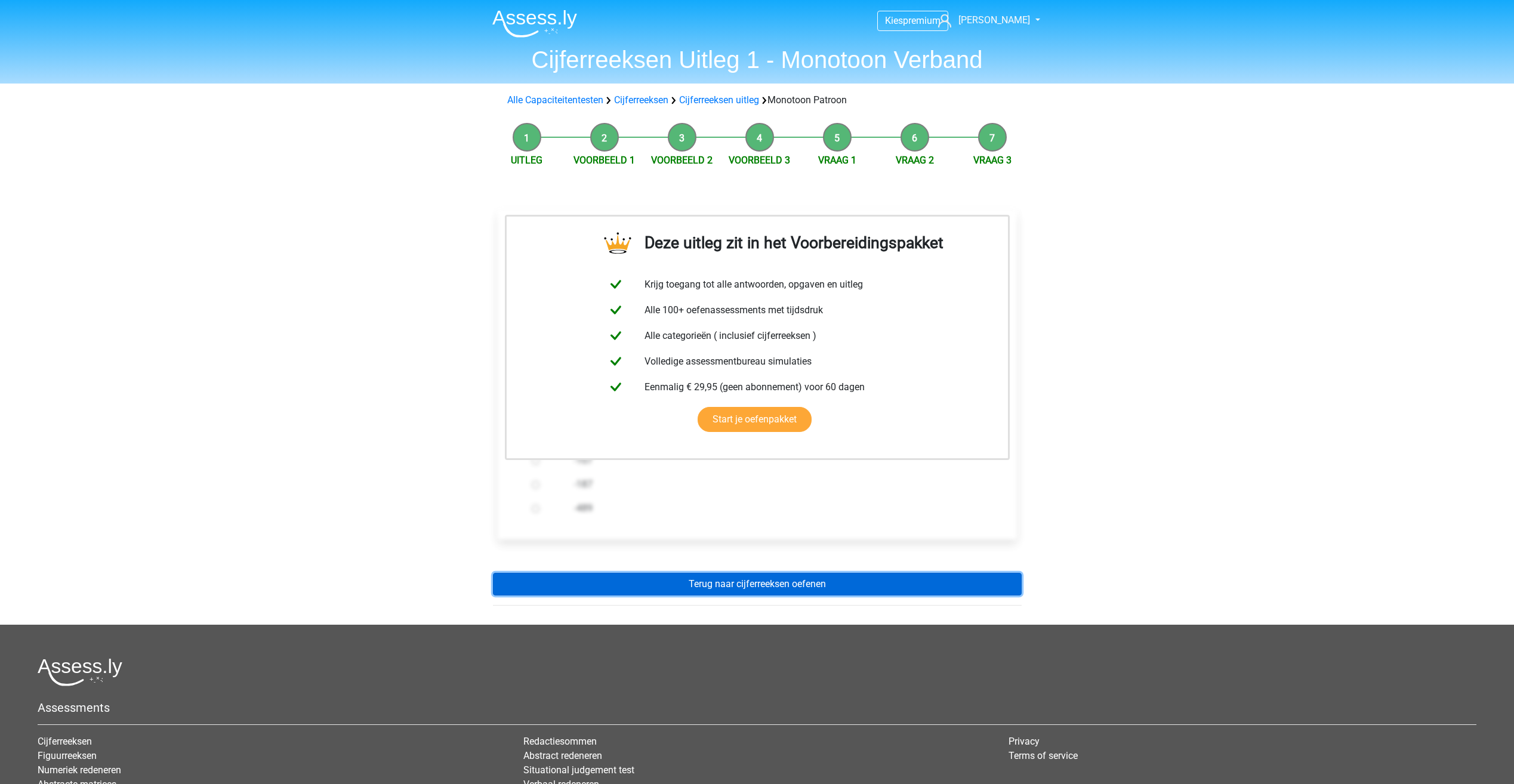
click at [762, 586] on link "Terug naar cijferreeksen oefenen" at bounding box center [757, 584] width 529 height 22
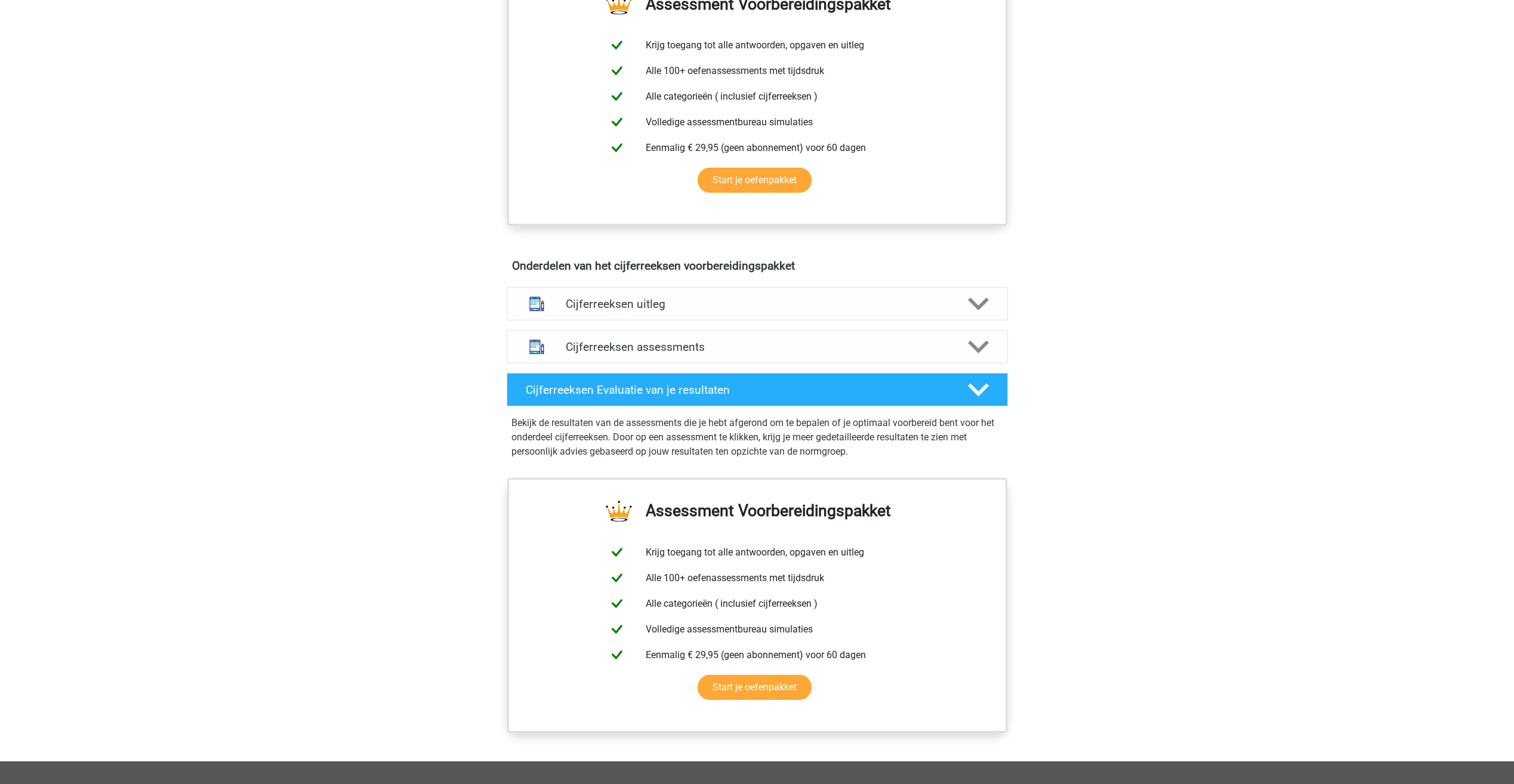
scroll to position [477, 0]
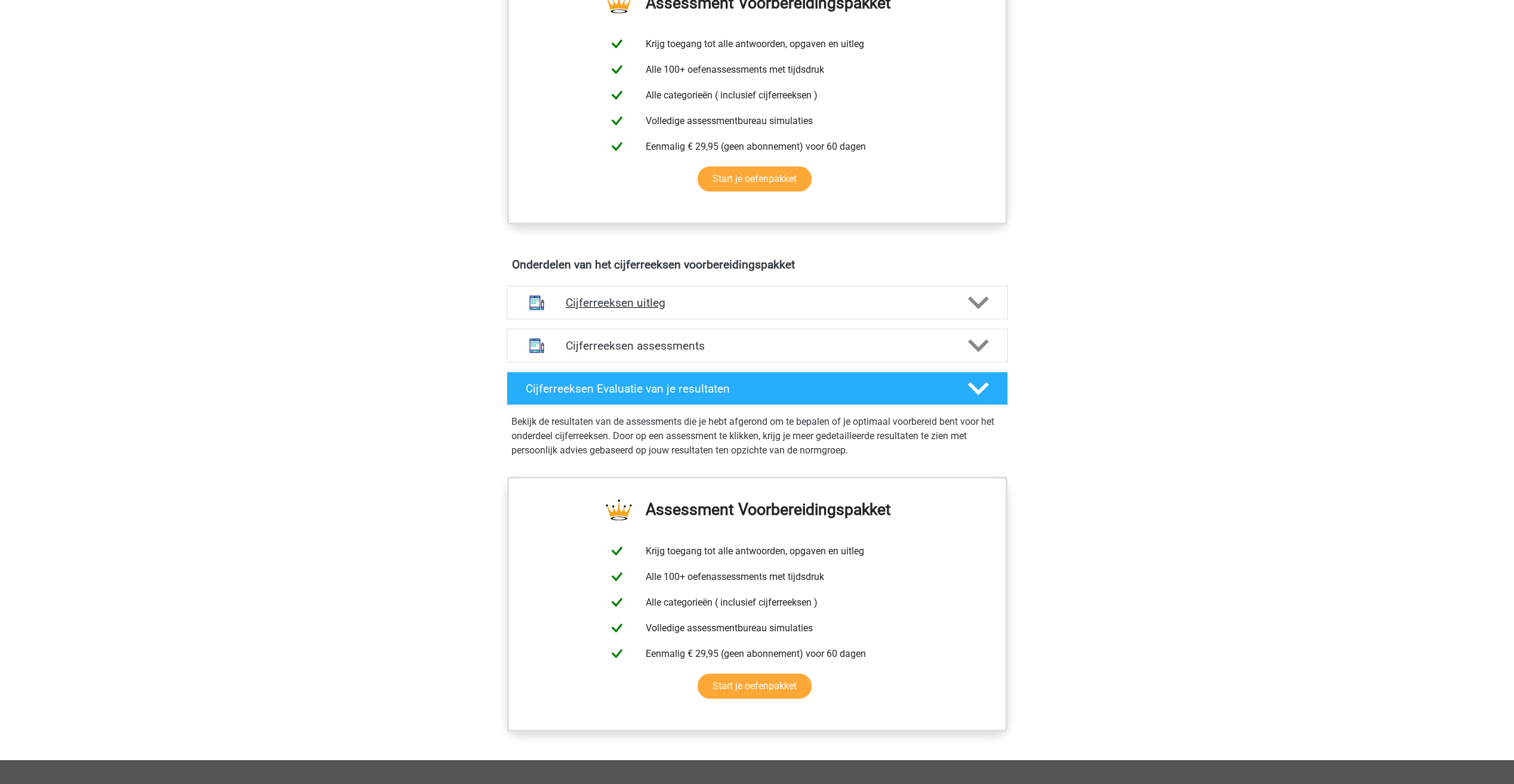
click at [601, 310] on h4 "Cijferreeksen uitleg" at bounding box center [757, 302] width 383 height 14
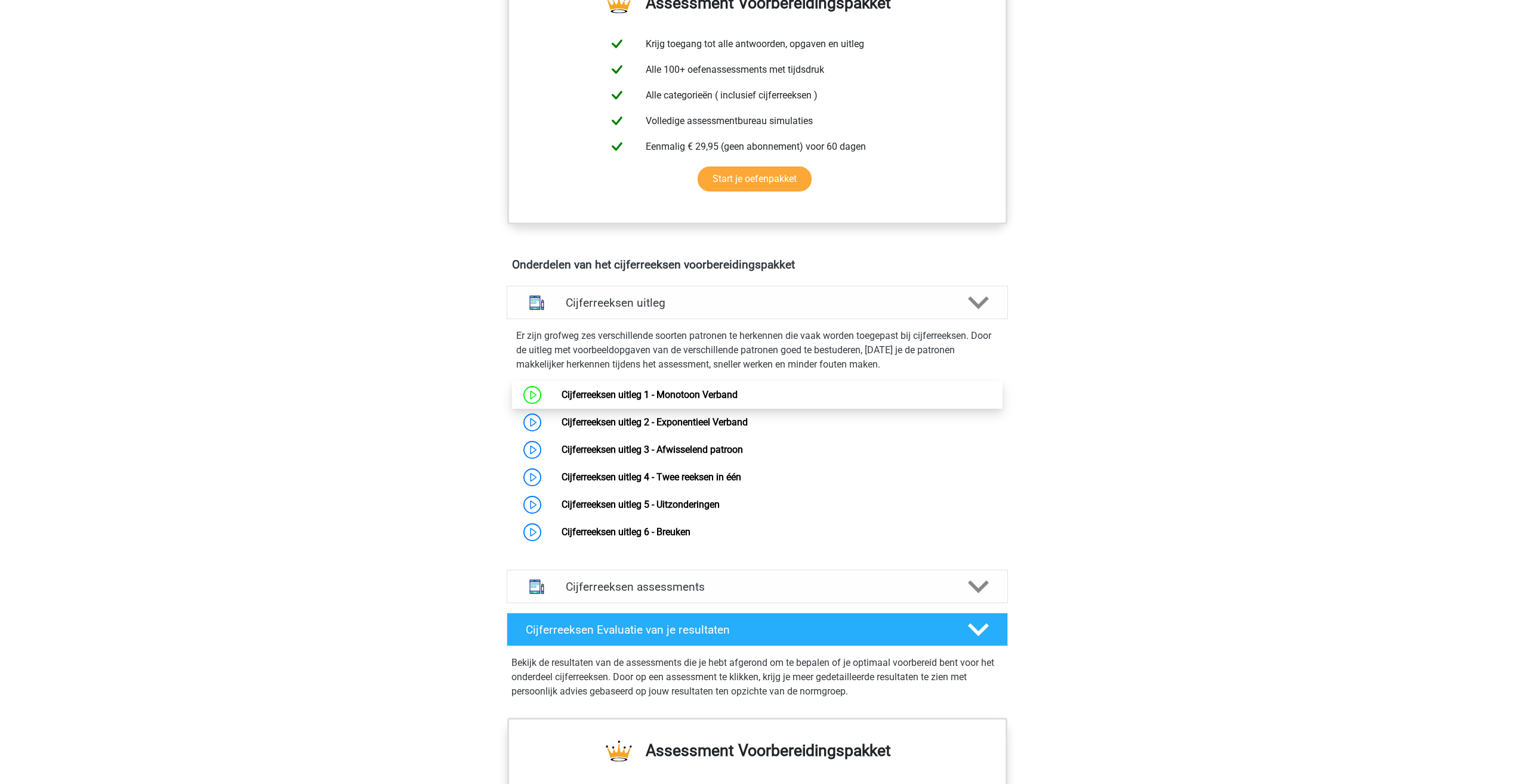
click at [629, 400] on link "Cijferreeksen uitleg 1 - Monotoon Verband" at bounding box center [649, 394] width 176 height 11
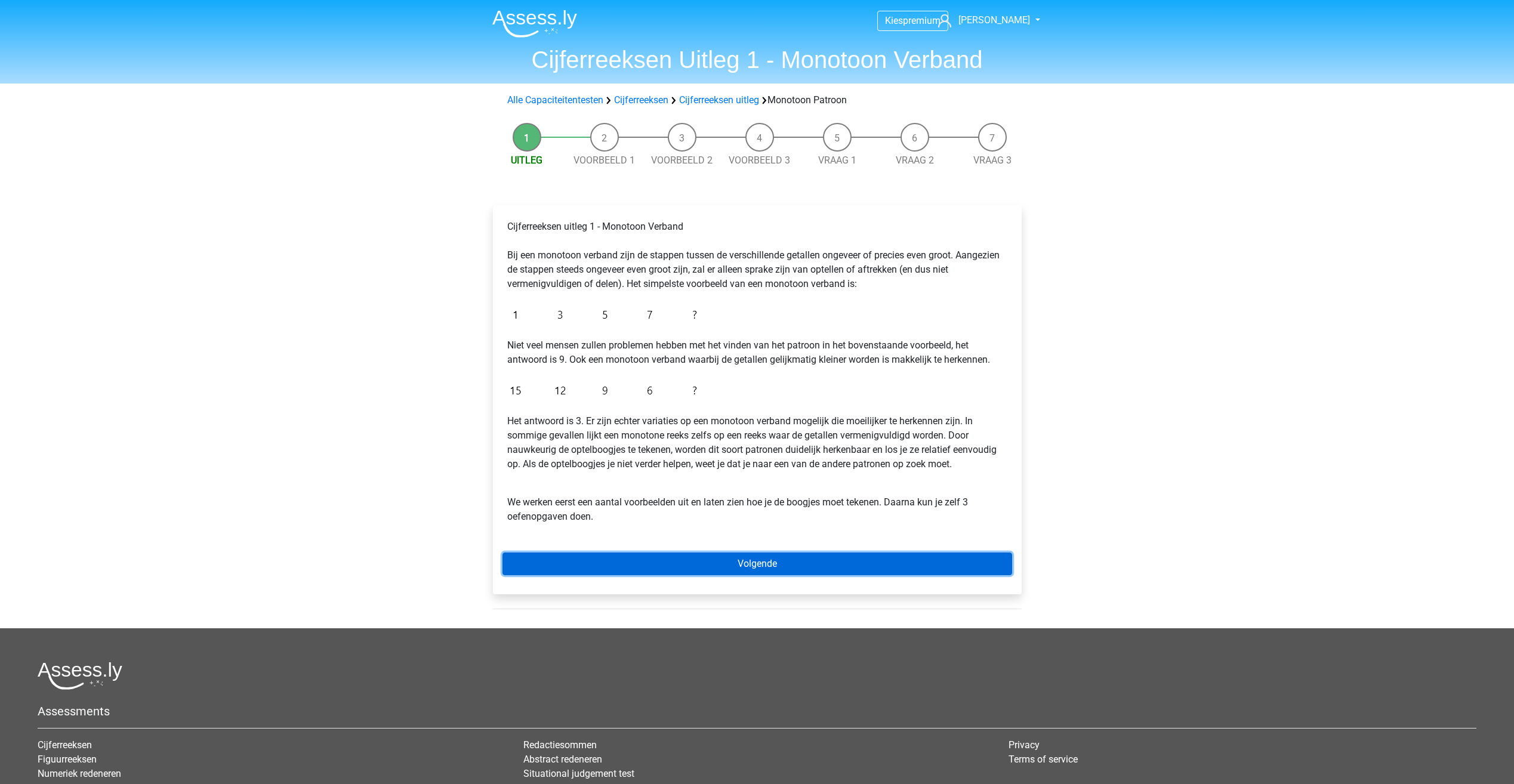
click at [724, 564] on link "Volgende" at bounding box center [757, 563] width 510 height 22
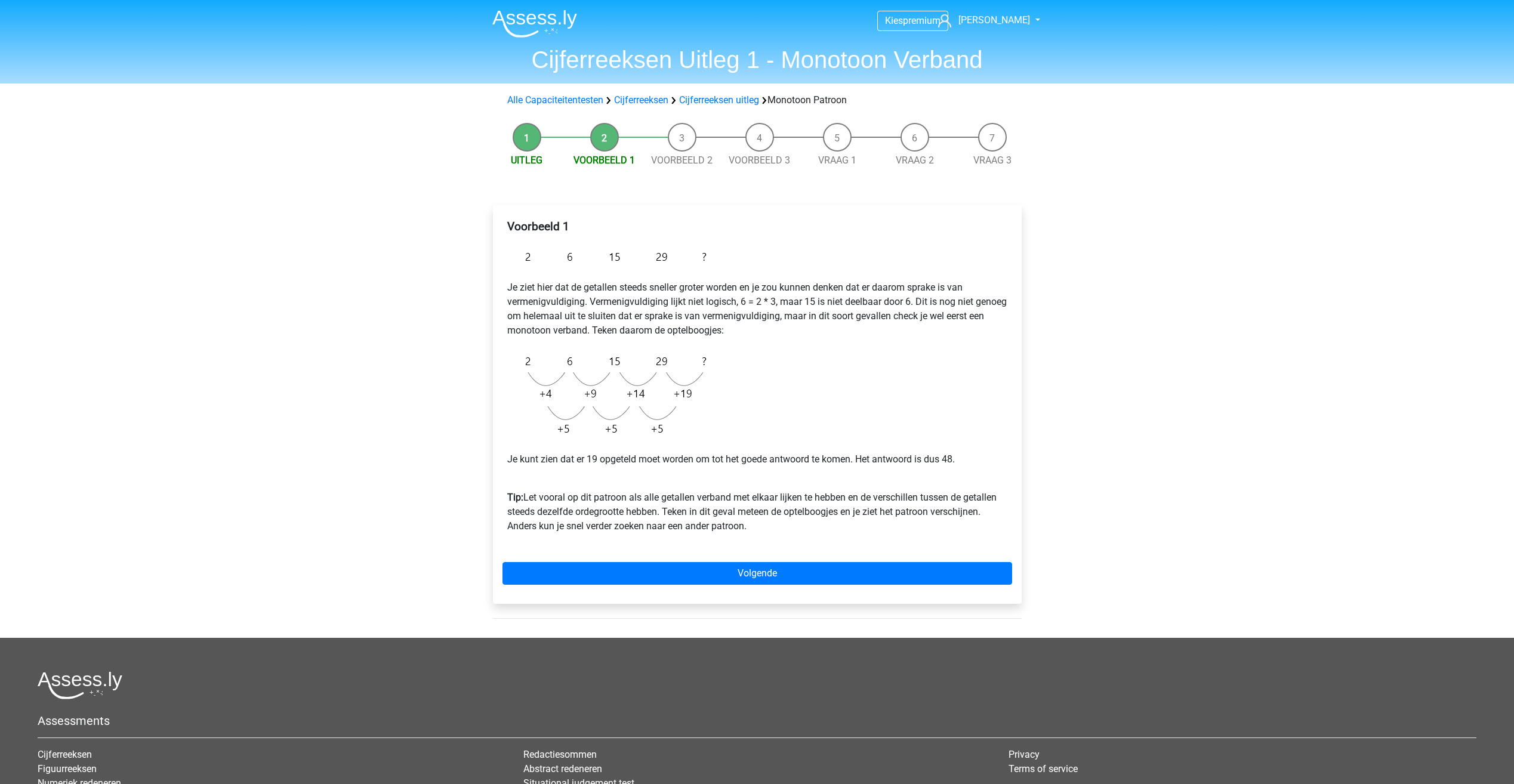
click at [724, 564] on link "Volgende" at bounding box center [757, 573] width 510 height 22
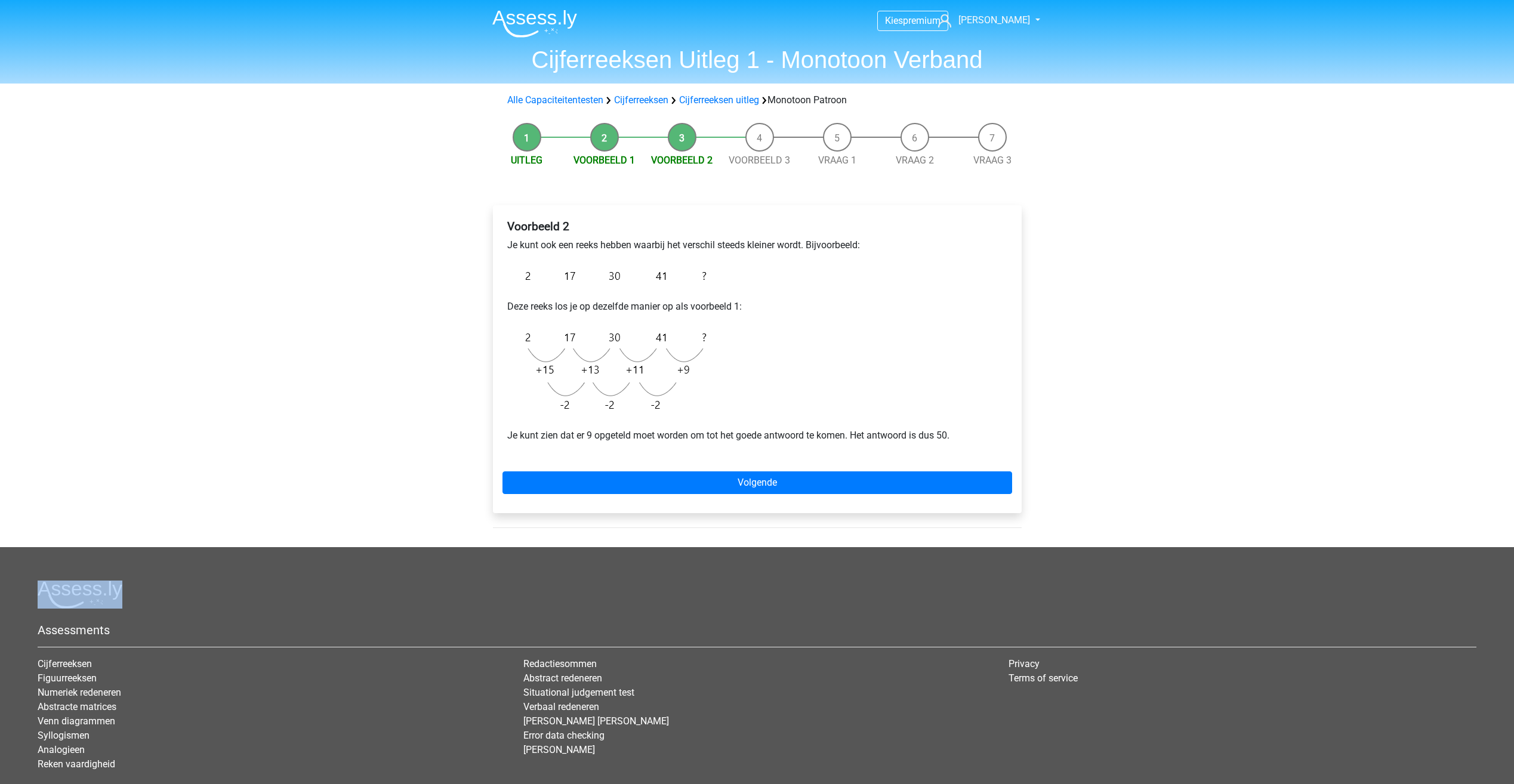
click at [724, 564] on footer "Assessments Cijferreeksen Figuurreeksen Numeriek redeneren Abstracte matrices V…" at bounding box center [757, 704] width 1514 height 315
drag, startPoint x: 0, startPoint y: 0, endPoint x: 748, endPoint y: 505, distance: 902.5
click at [748, 505] on div "Voorbeeld 2 Je kunt ook een reeks hebben waarbij het verschil steeds kleiner wo…" at bounding box center [757, 359] width 529 height 308
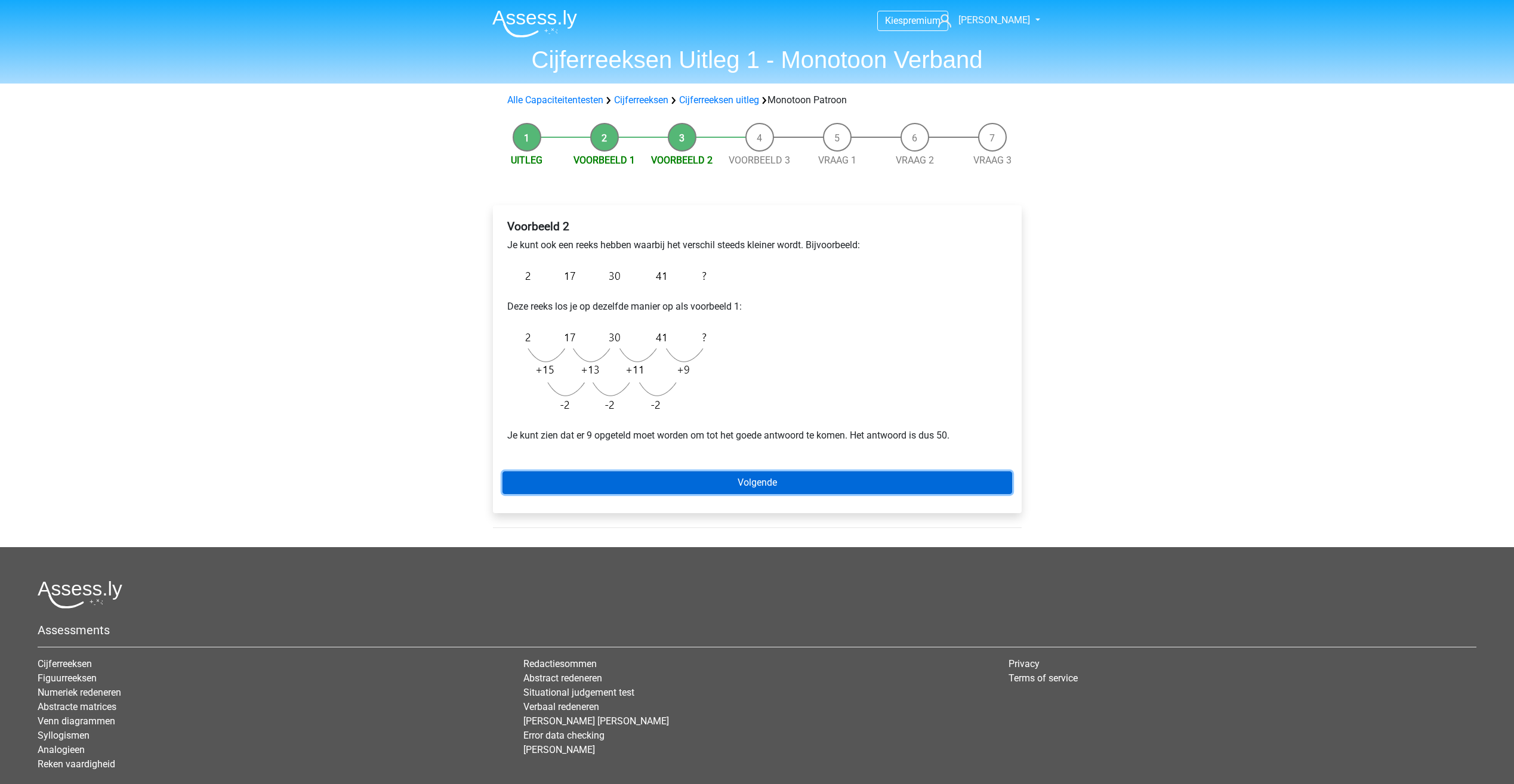
click at [752, 483] on link "Volgende" at bounding box center [757, 482] width 510 height 22
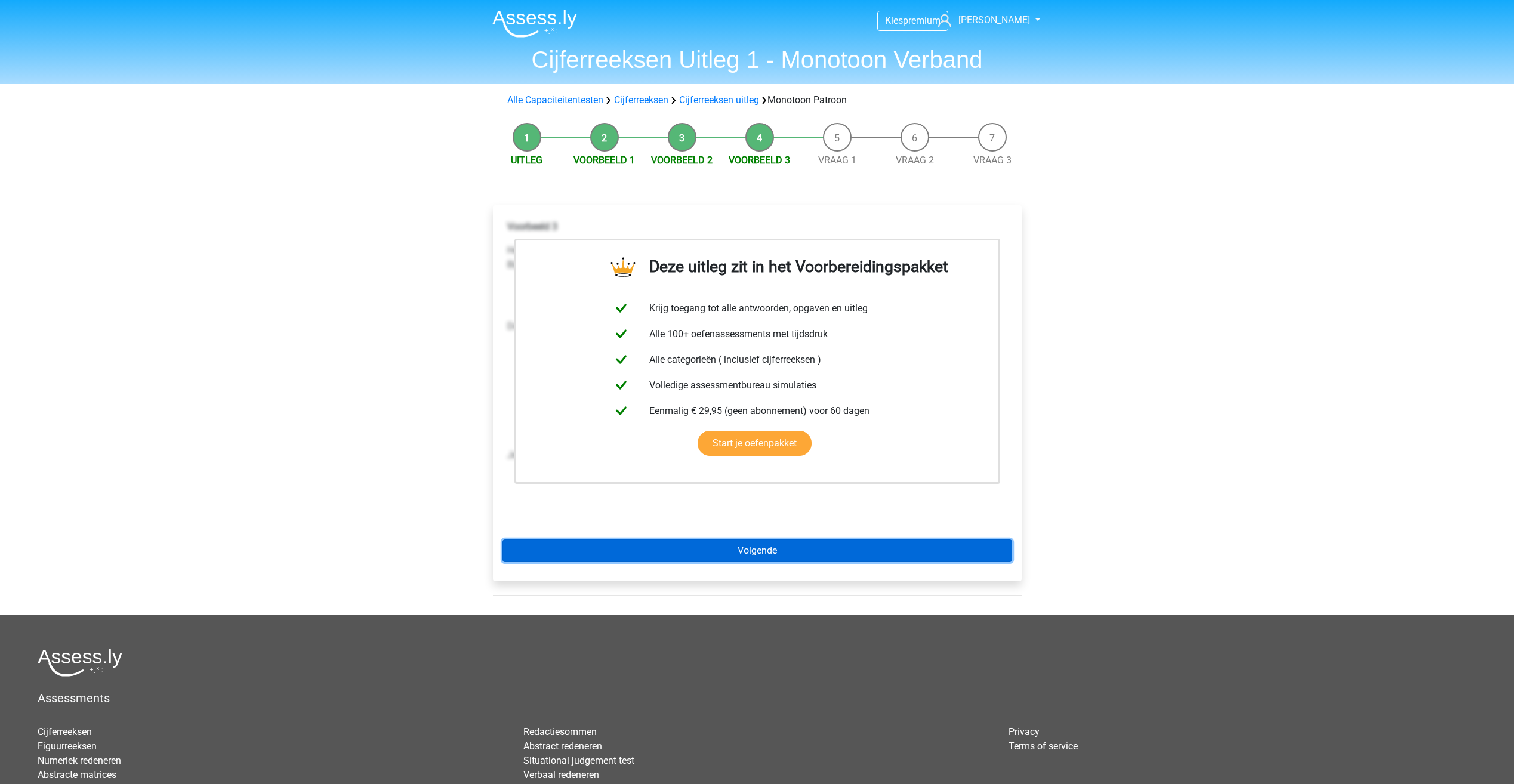
click at [747, 549] on link "Volgende" at bounding box center [757, 550] width 510 height 22
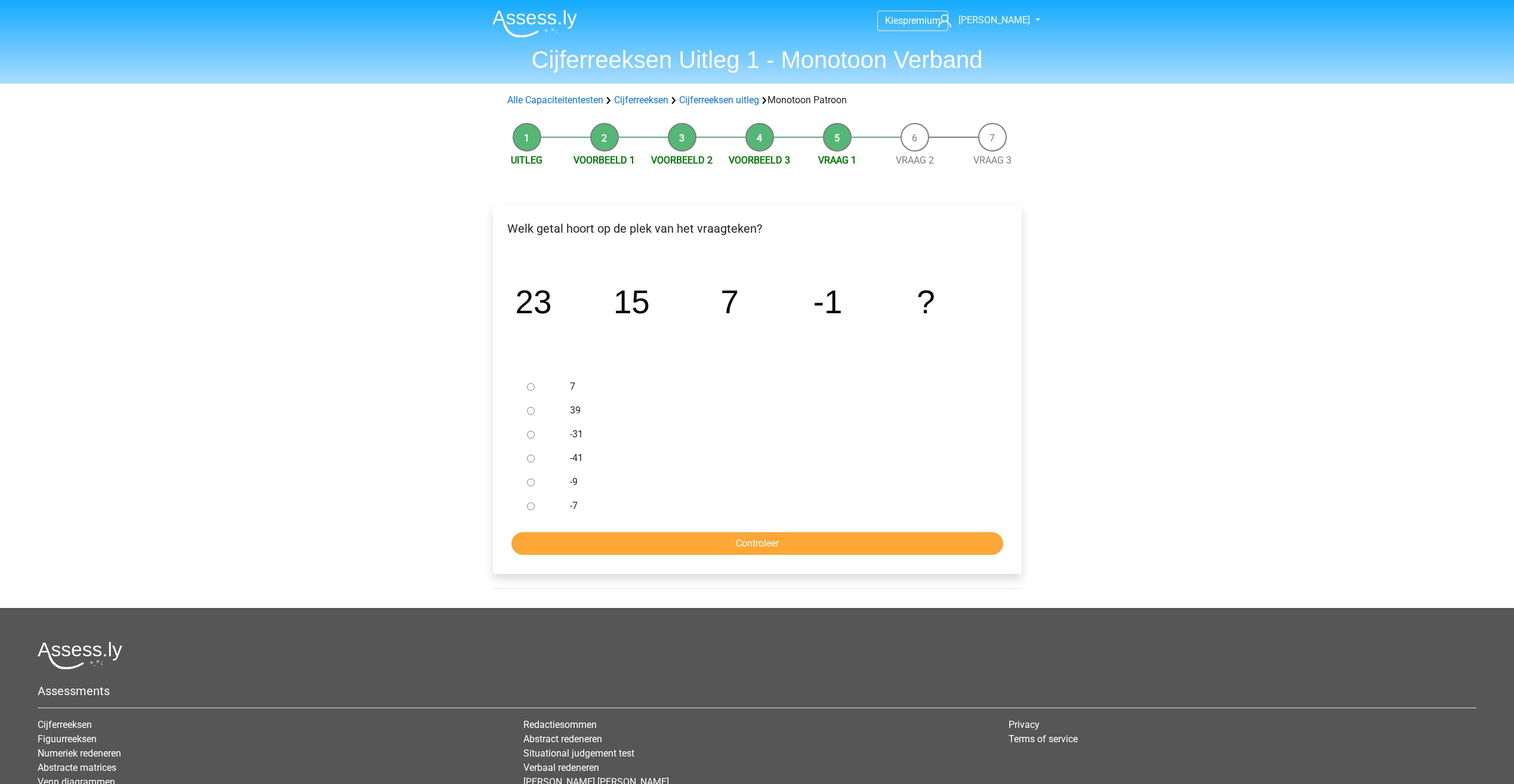
click at [563, 479] on div "-9" at bounding box center [776, 482] width 431 height 24
click at [530, 485] on input "-9" at bounding box center [531, 482] width 8 height 8
radio input "true"
click at [797, 553] on input "Controleer" at bounding box center [757, 543] width 491 height 22
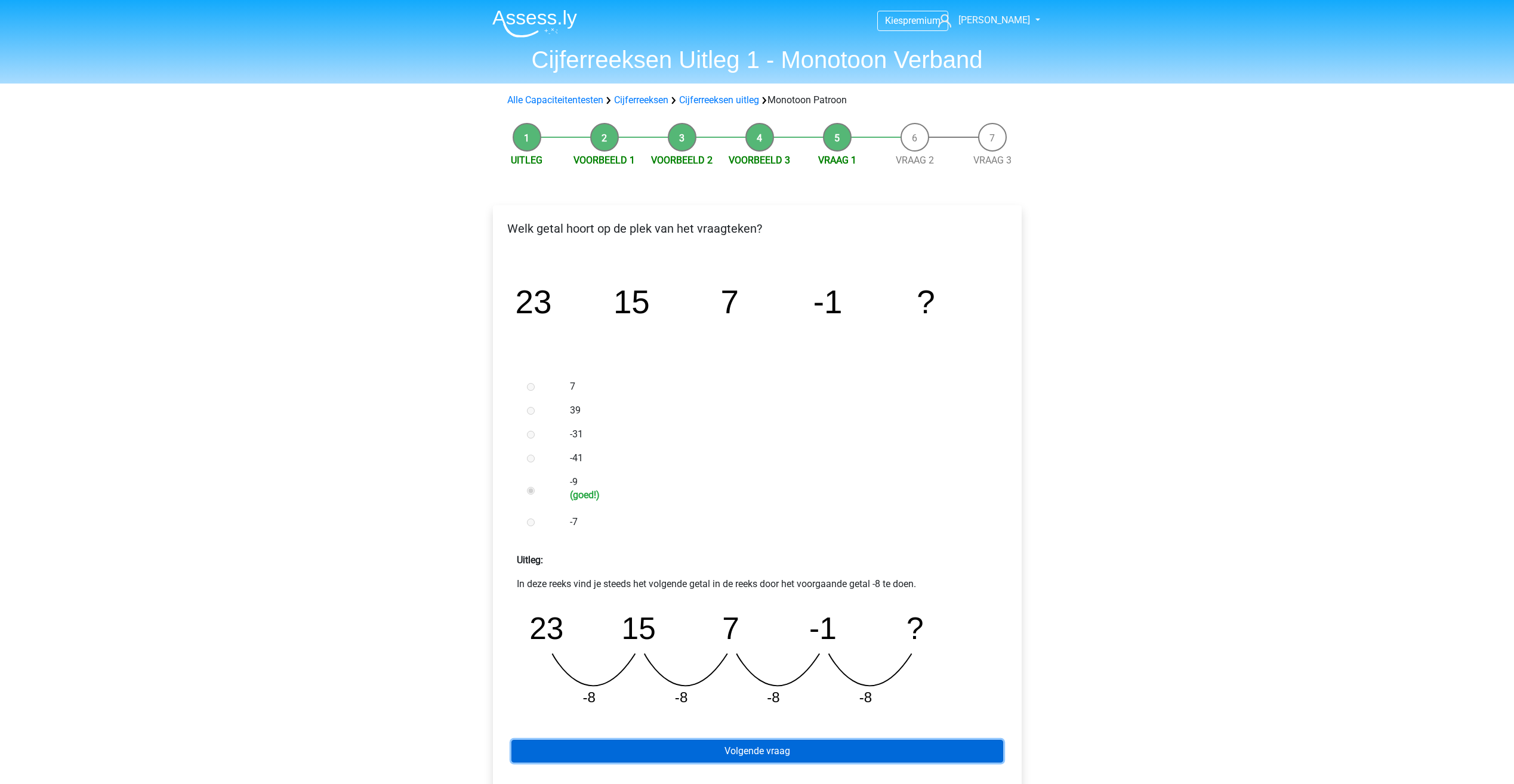
click at [723, 756] on link "Volgende vraag" at bounding box center [757, 751] width 491 height 22
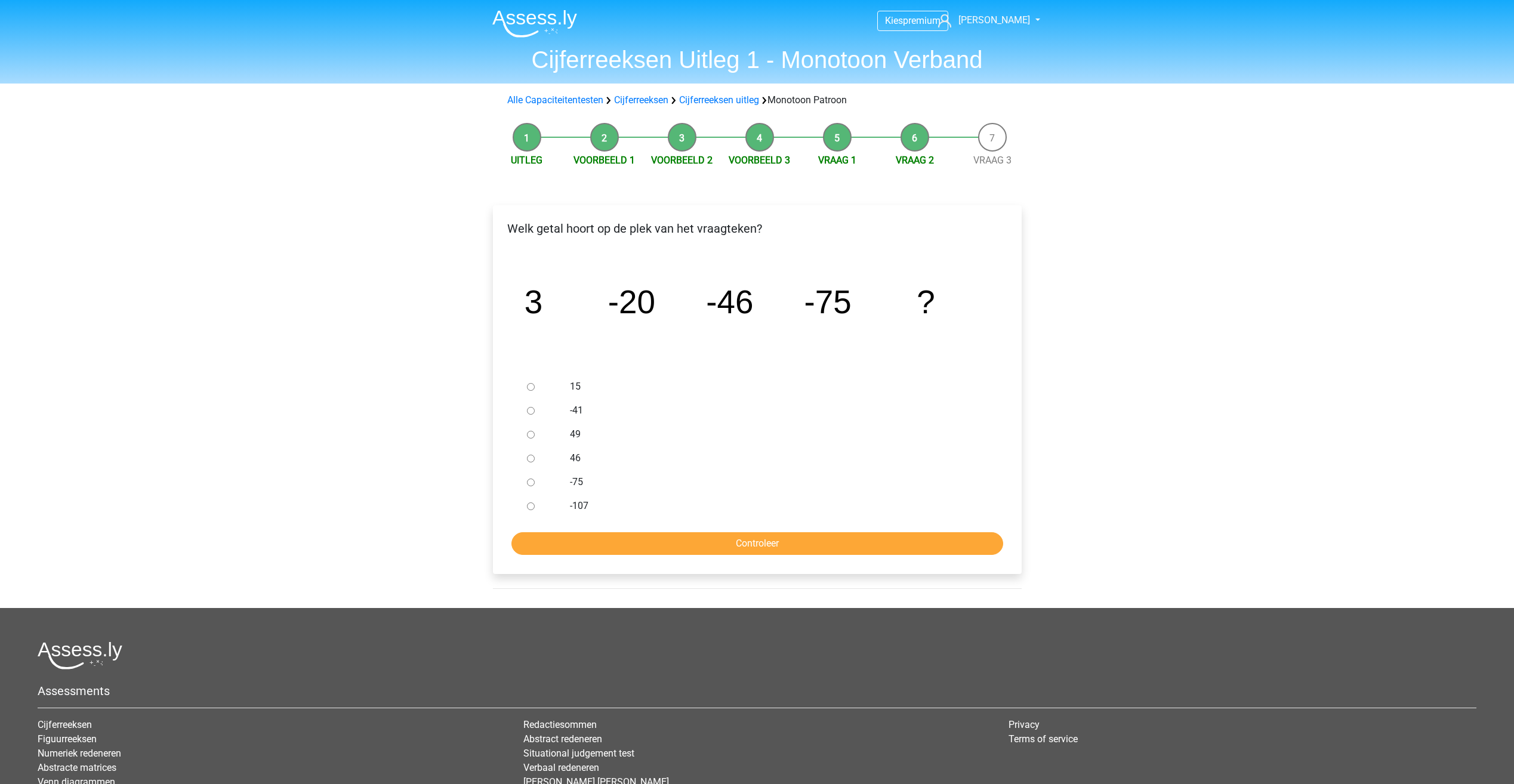
click at [583, 504] on label "-107" at bounding box center [776, 506] width 413 height 15
click at [534, 504] on input "-107" at bounding box center [531, 506] width 8 height 8
radio input "true"
click at [646, 544] on input "Controleer" at bounding box center [757, 543] width 491 height 22
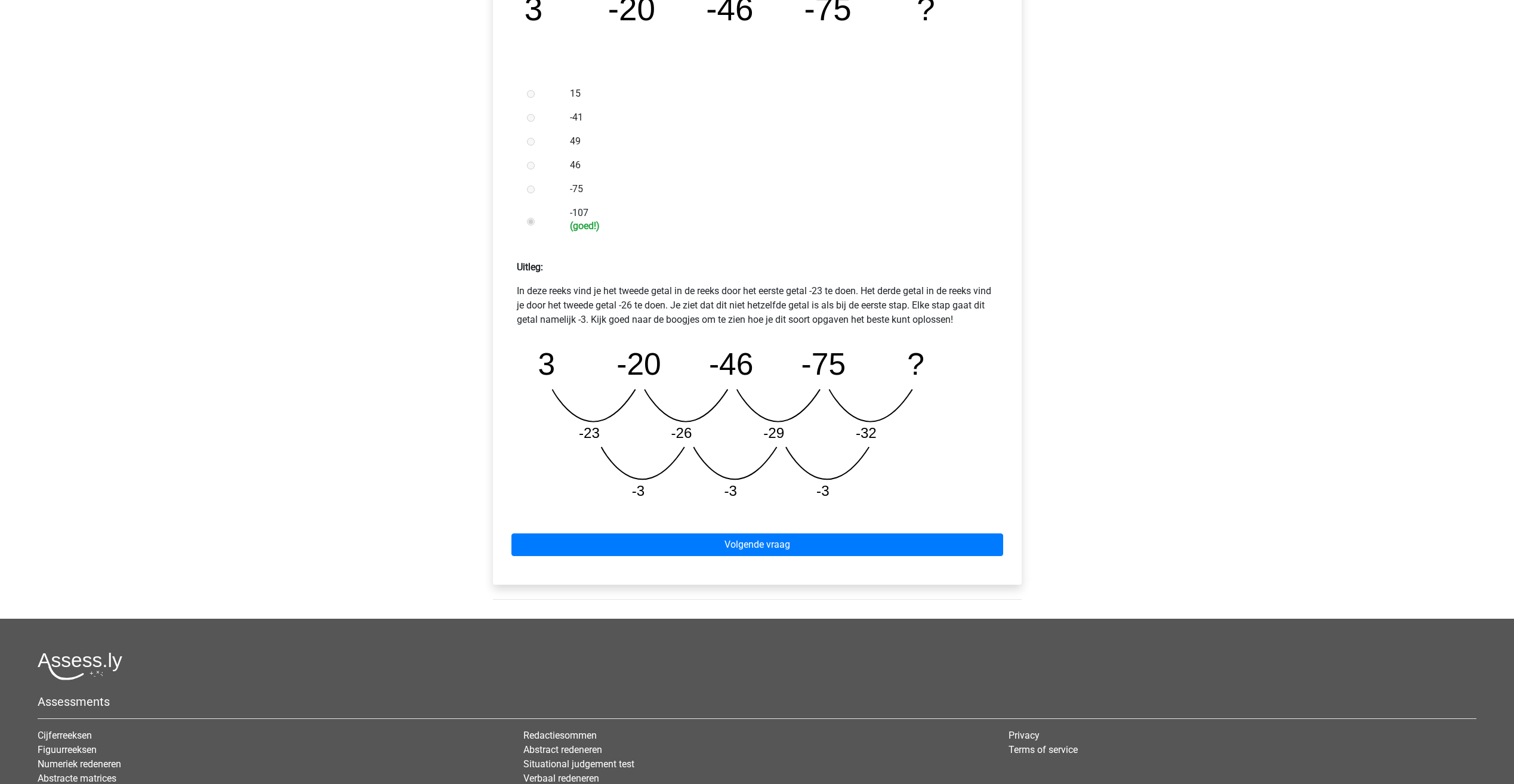
scroll to position [298, 0]
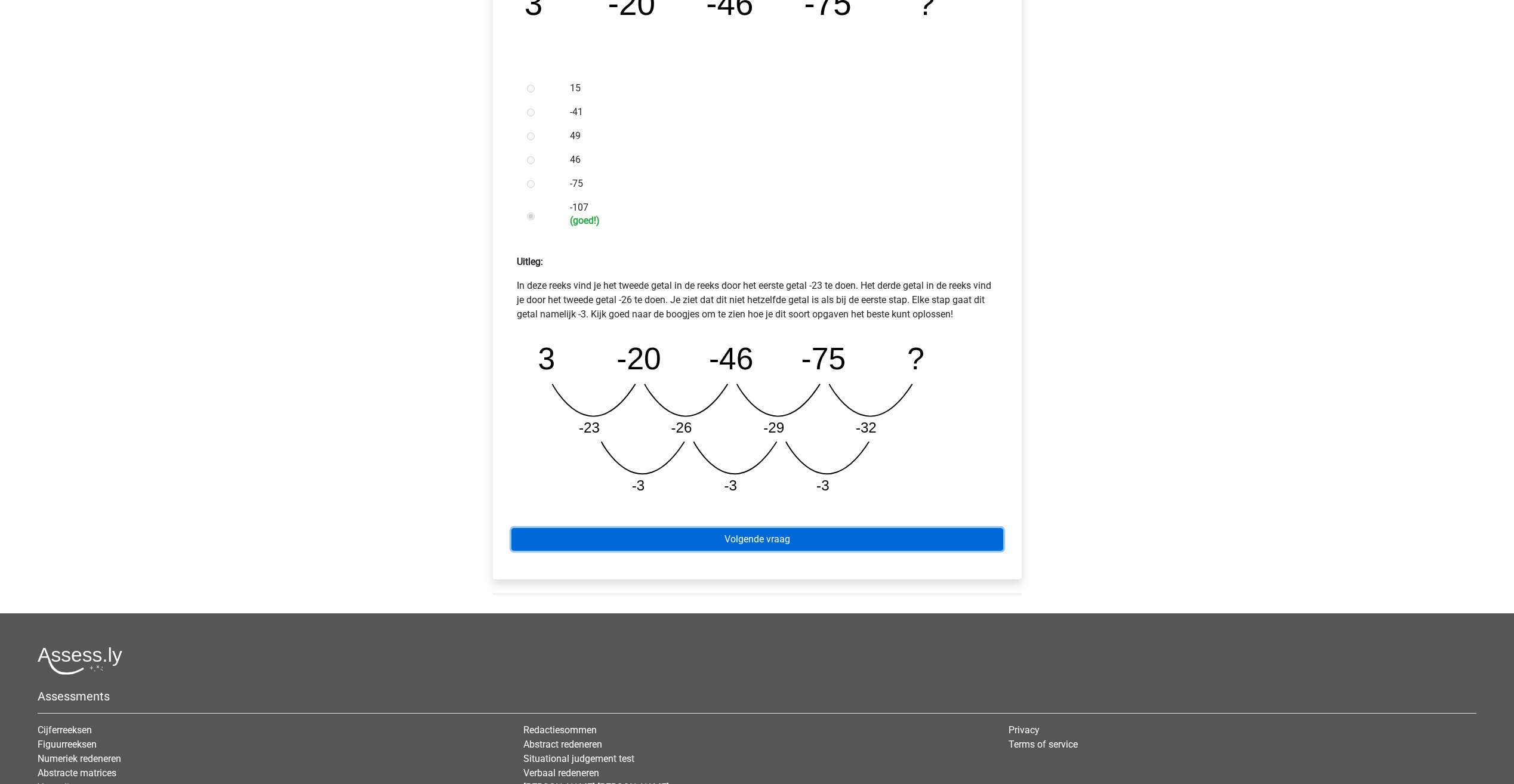
click at [798, 541] on link "Volgende vraag" at bounding box center [757, 539] width 491 height 22
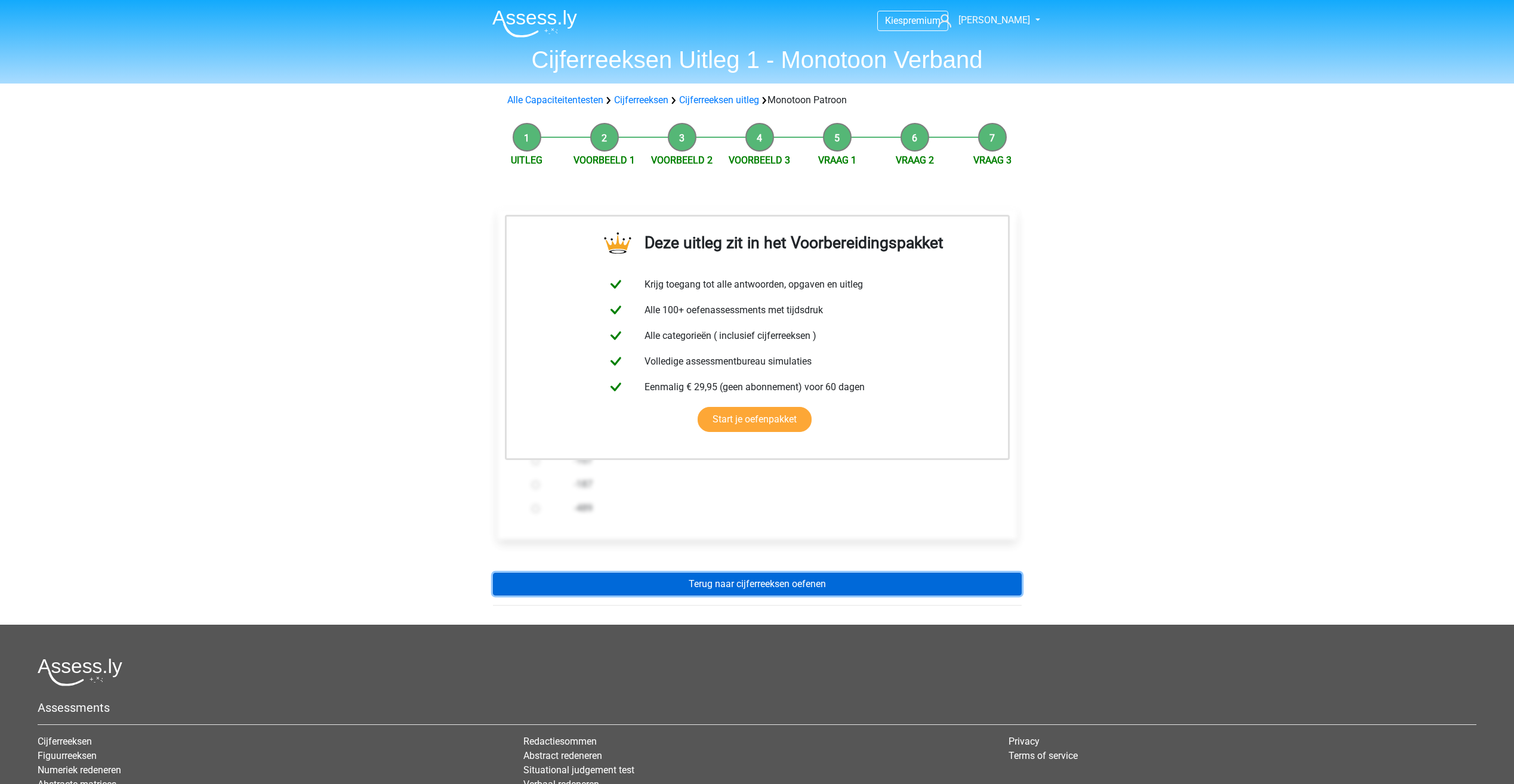
click at [825, 584] on link "Terug naar cijferreeksen oefenen" at bounding box center [757, 584] width 529 height 22
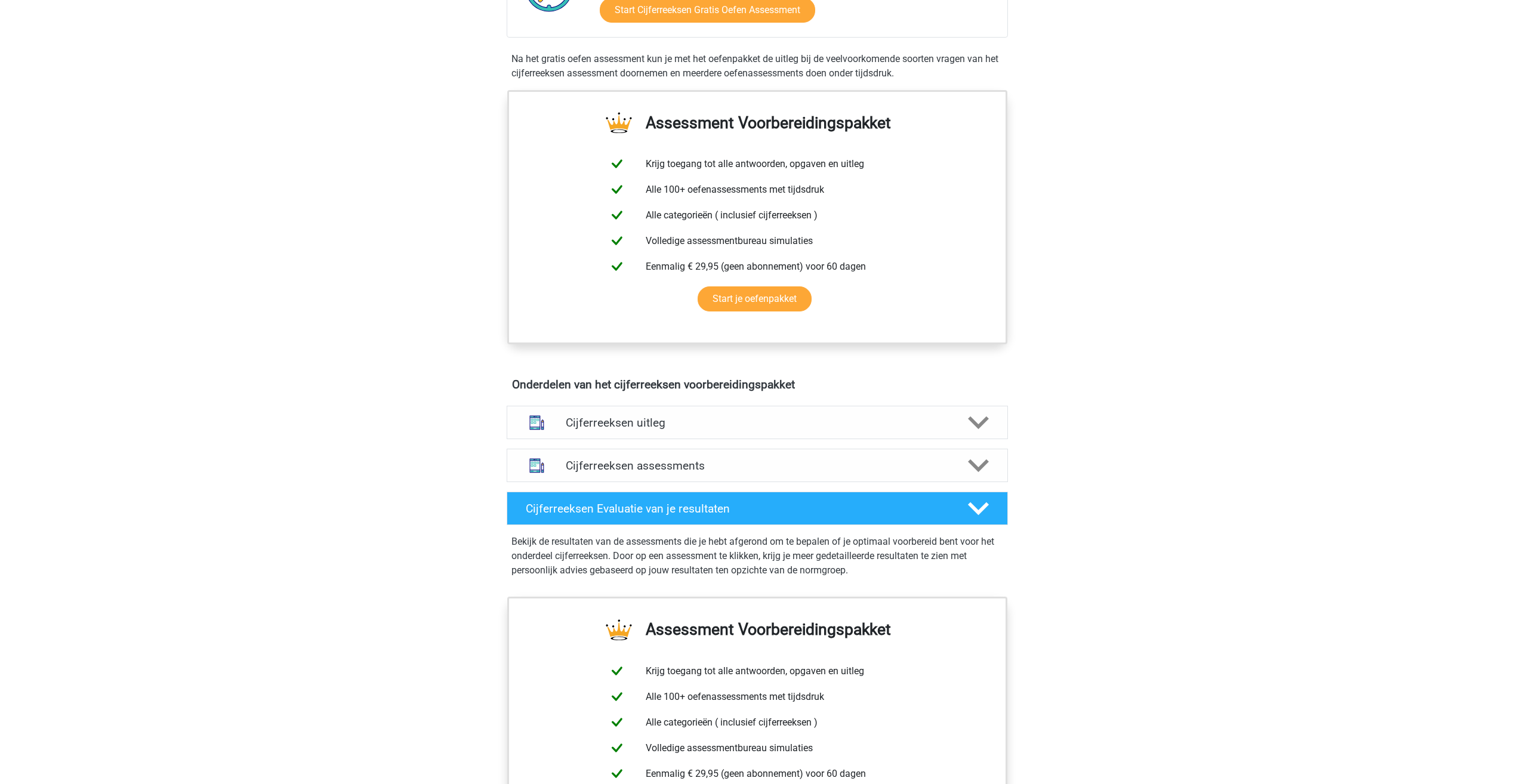
scroll to position [417, 0]
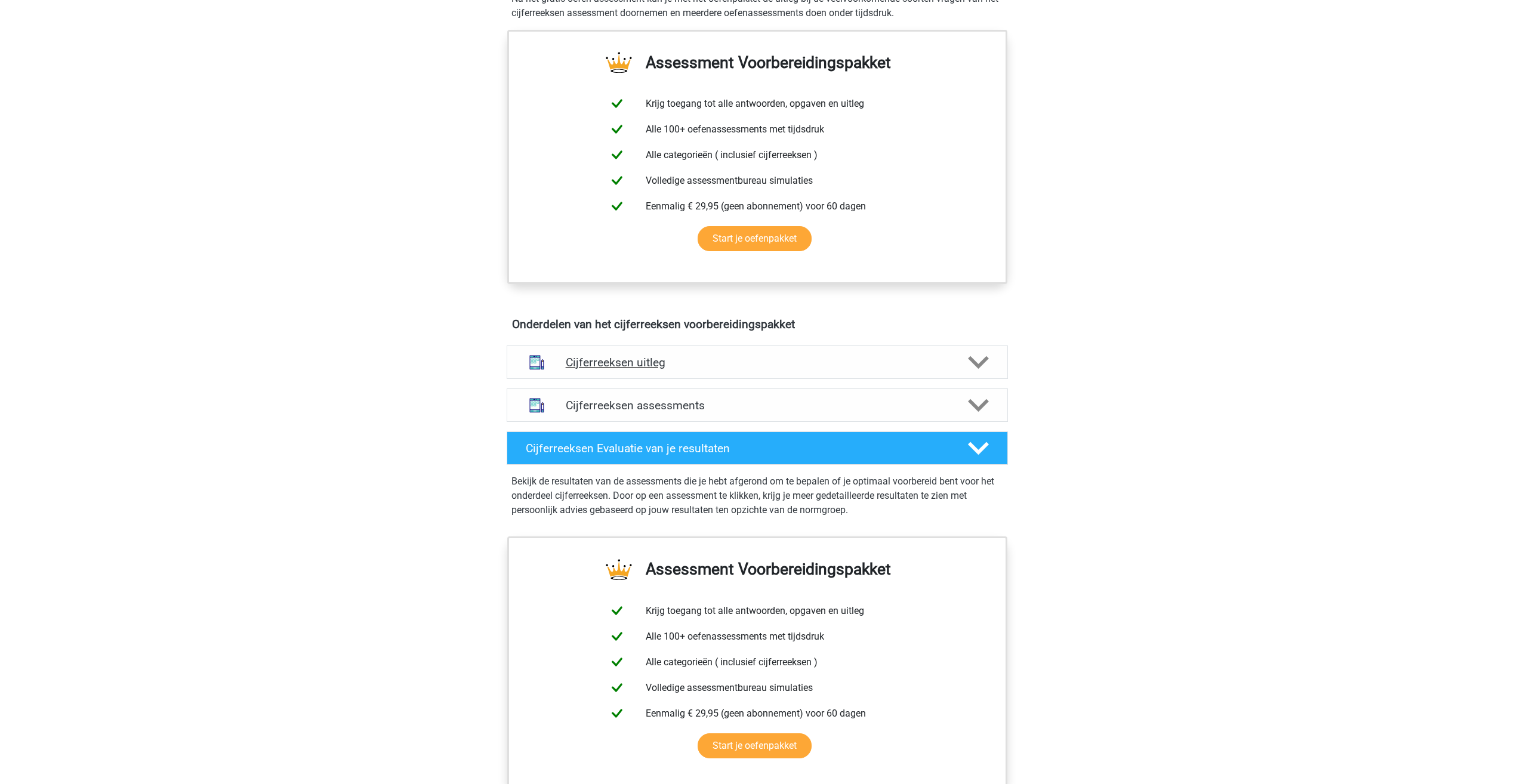
click at [631, 379] on div "Cijferreeksen uitleg" at bounding box center [757, 362] width 501 height 33
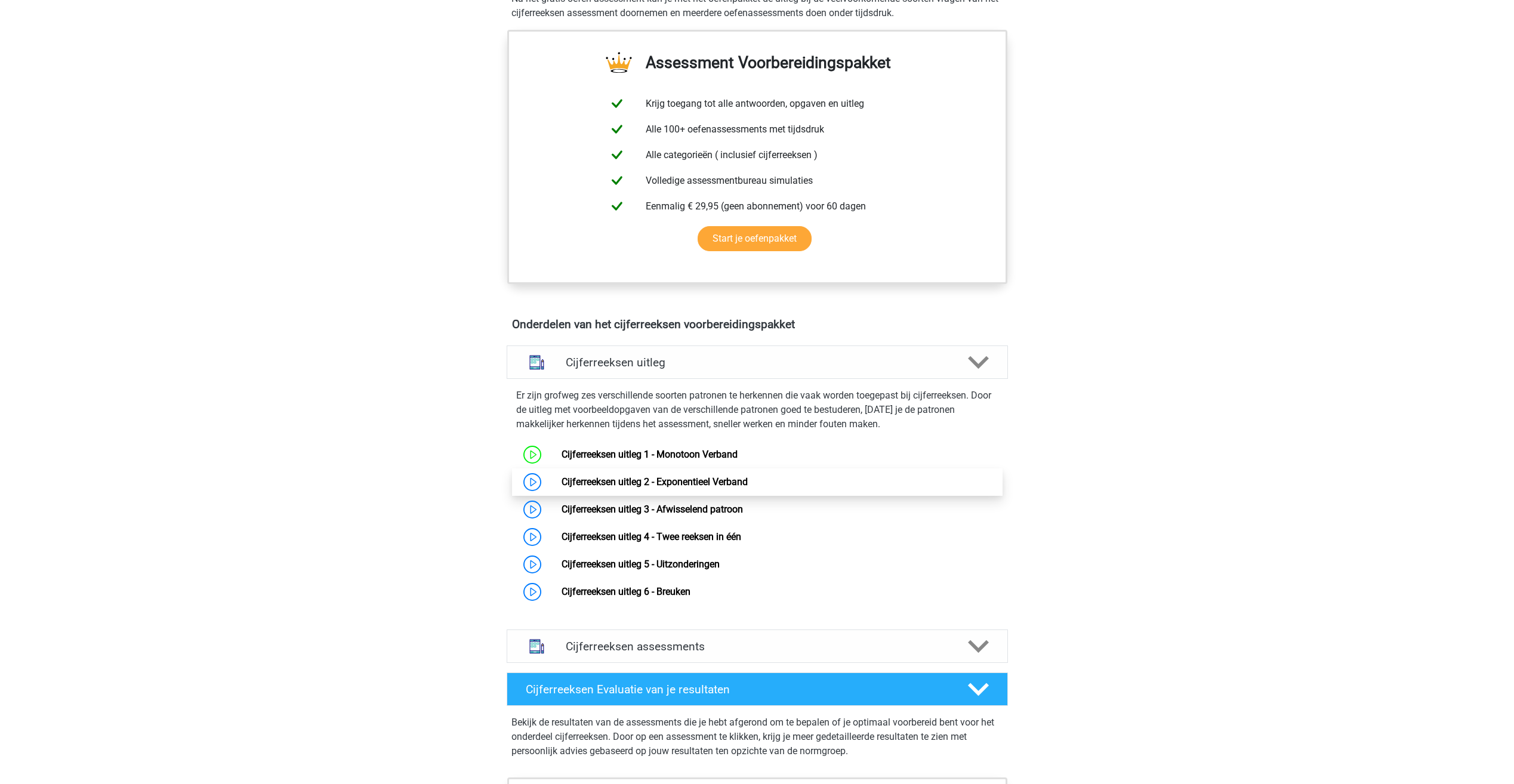
click at [652, 488] on link "Cijferreeksen uitleg 2 - Exponentieel Verband" at bounding box center [655, 482] width 186 height 11
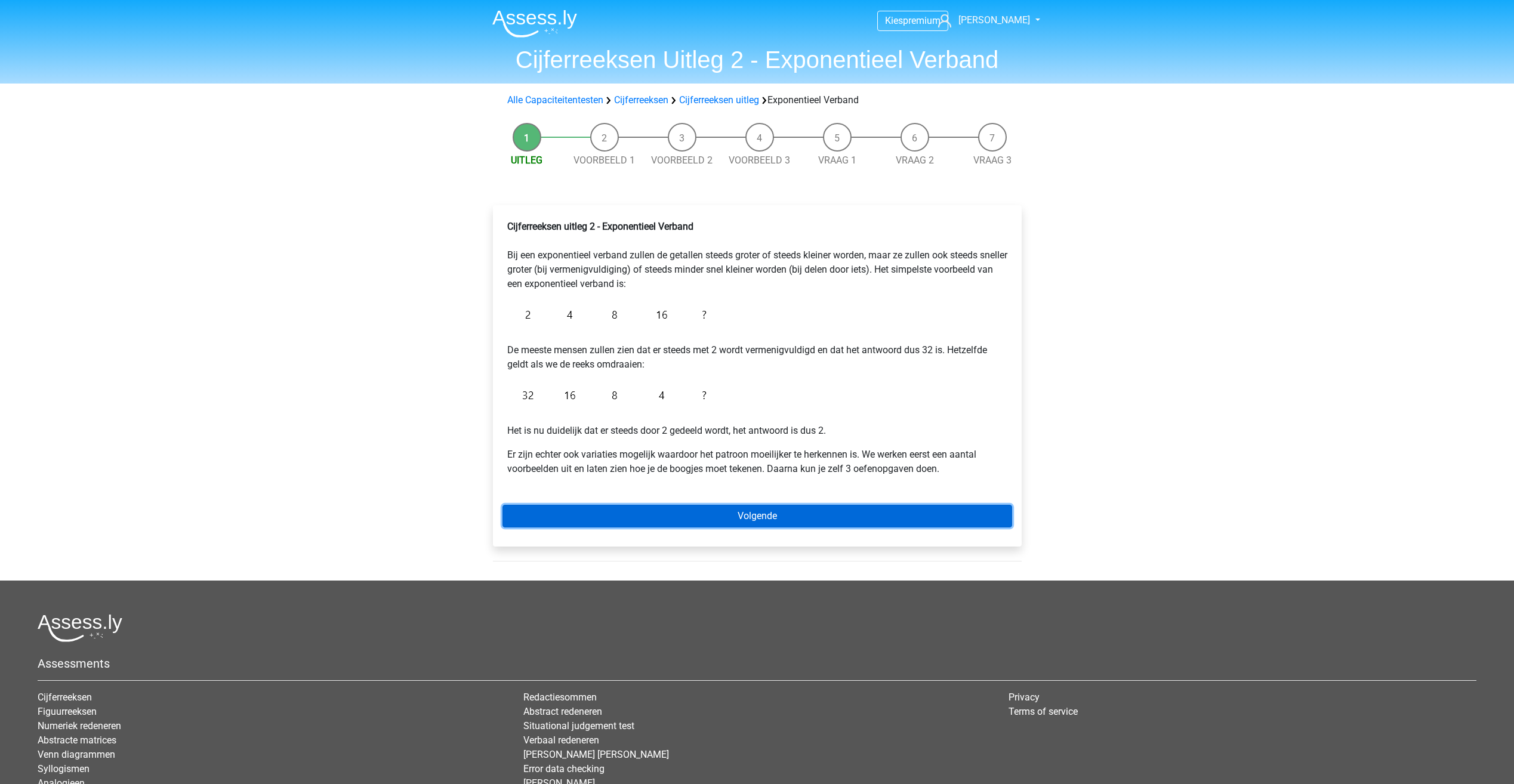
click at [729, 518] on link "Volgende" at bounding box center [757, 515] width 510 height 22
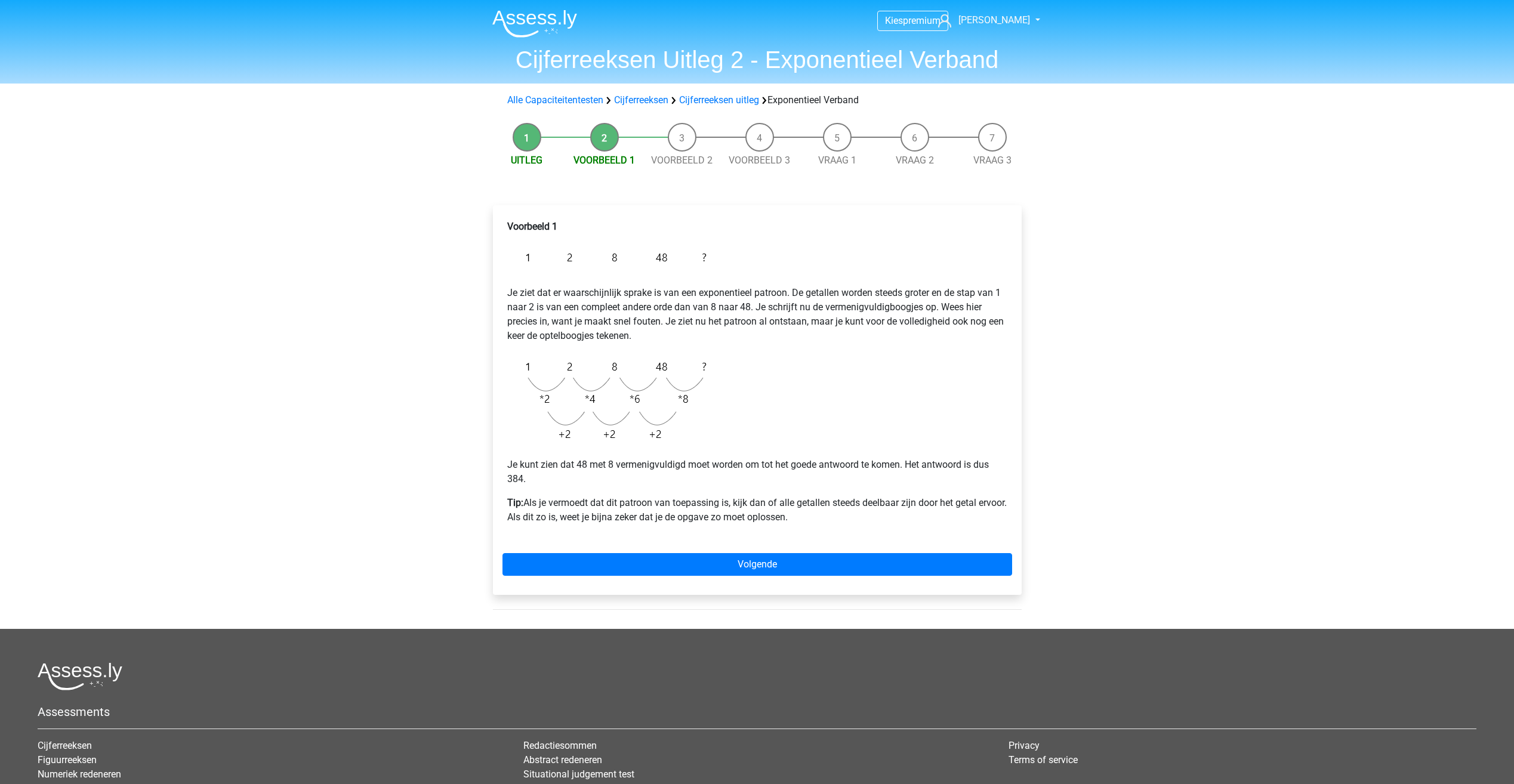
click at [568, 260] on img at bounding box center [609, 257] width 205 height 28
click at [695, 561] on link "Volgende" at bounding box center [757, 564] width 510 height 22
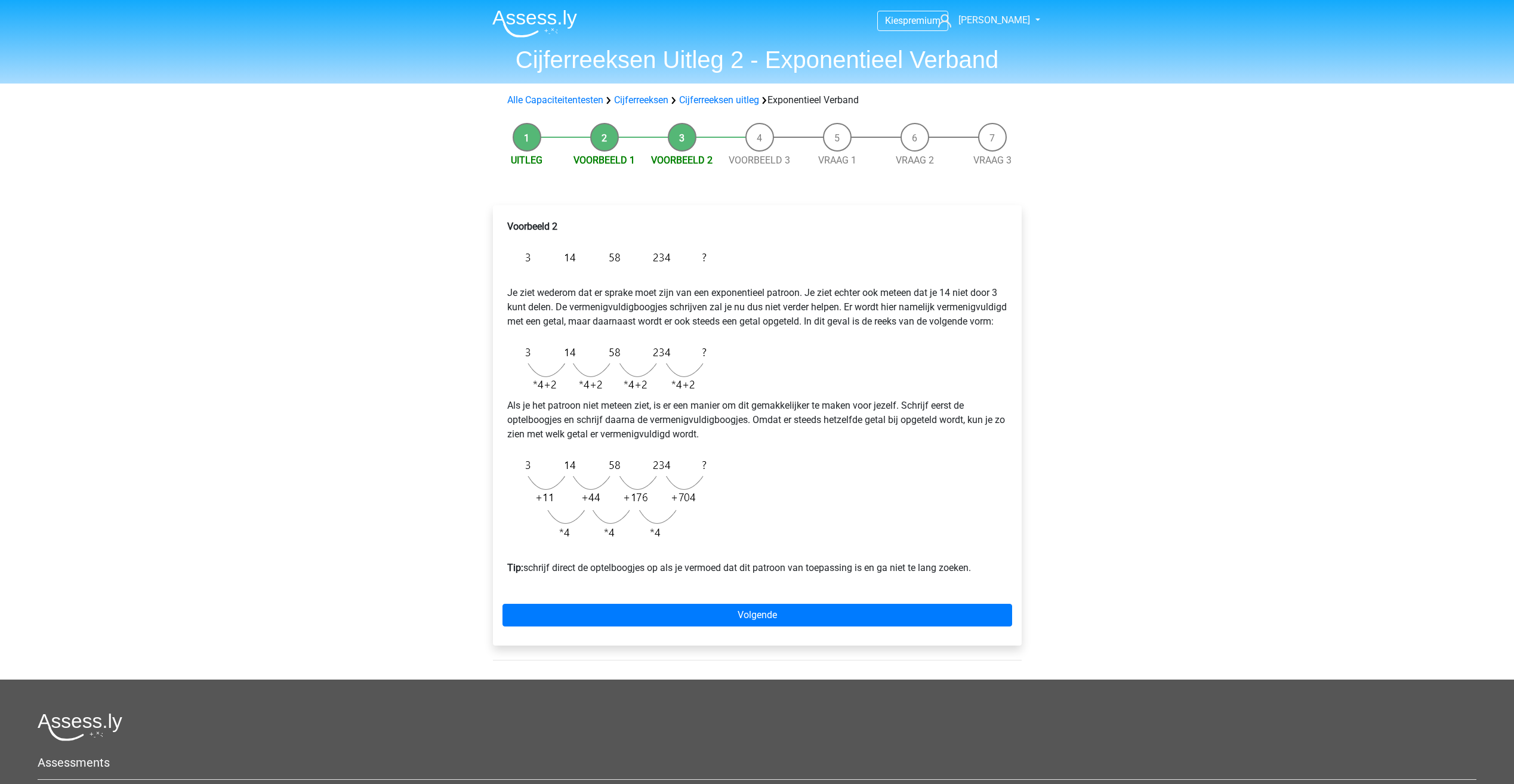
drag, startPoint x: 574, startPoint y: 254, endPoint x: 596, endPoint y: 256, distance: 22.1
click at [575, 254] on img at bounding box center [609, 257] width 205 height 28
drag, startPoint x: 629, startPoint y: 258, endPoint x: 688, endPoint y: 254, distance: 59.1
click at [631, 258] on img at bounding box center [609, 257] width 205 height 28
click at [688, 254] on img at bounding box center [609, 257] width 205 height 28
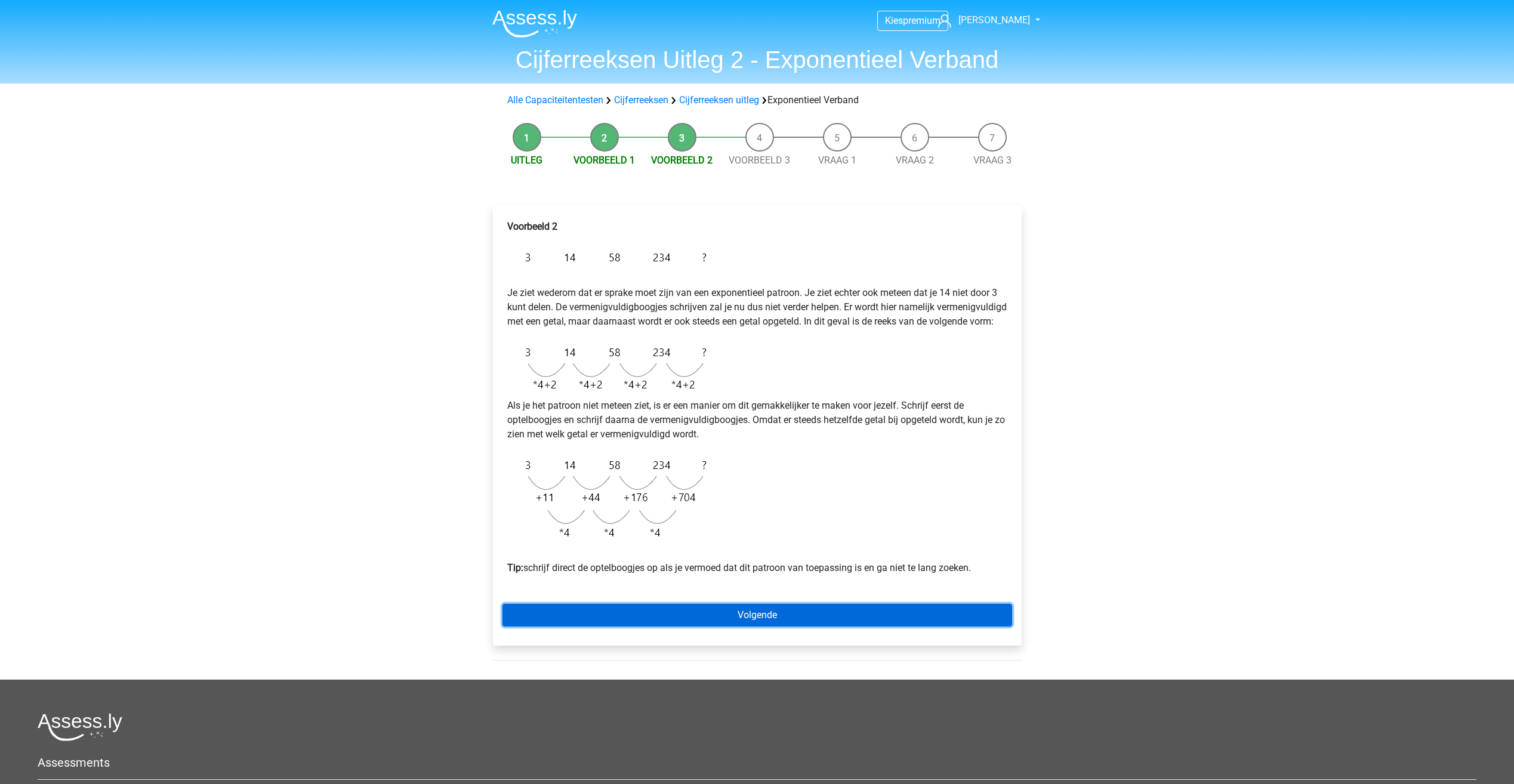
click at [754, 626] on link "Volgende" at bounding box center [757, 615] width 510 height 22
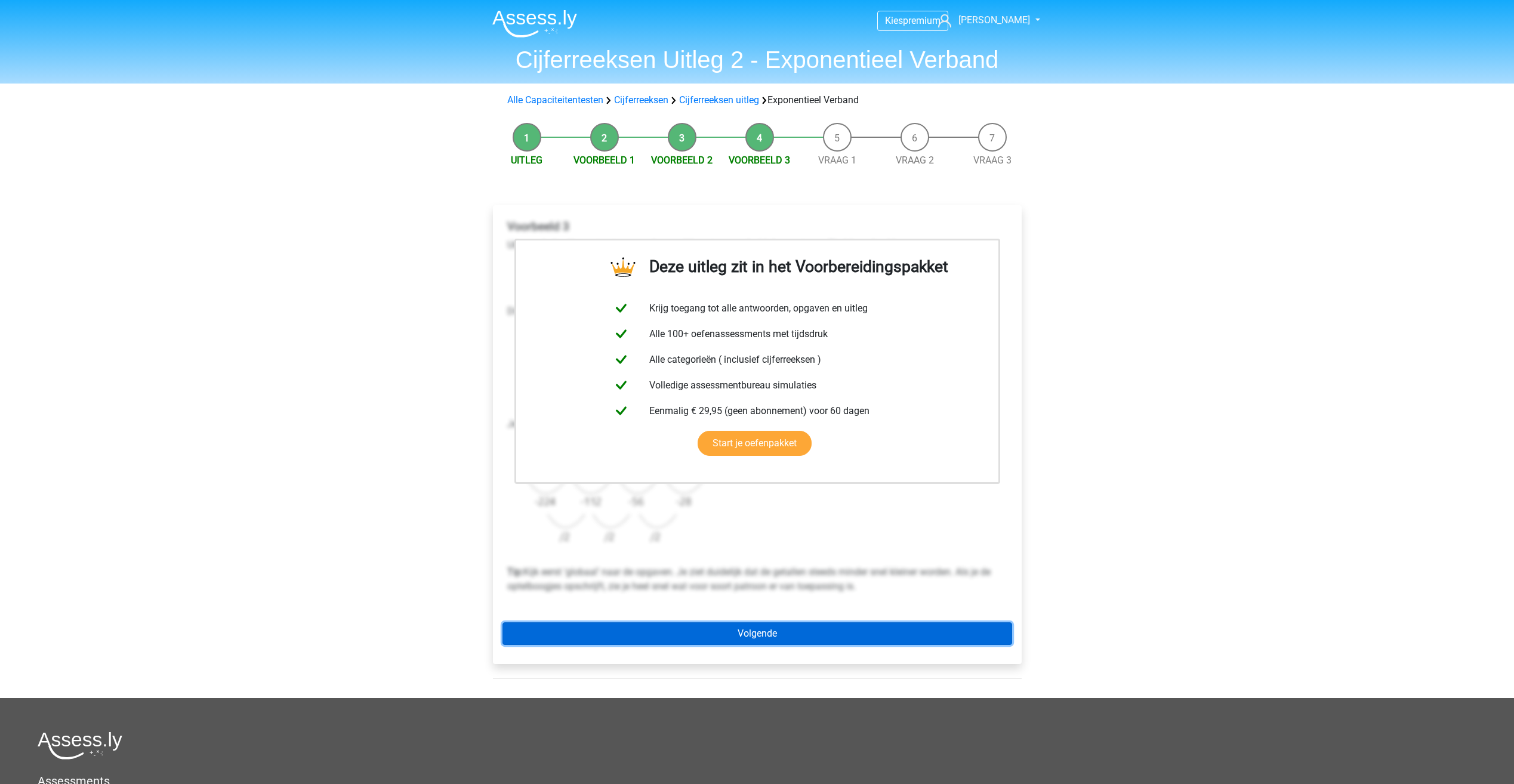
click at [765, 634] on link "Volgende" at bounding box center [757, 633] width 510 height 22
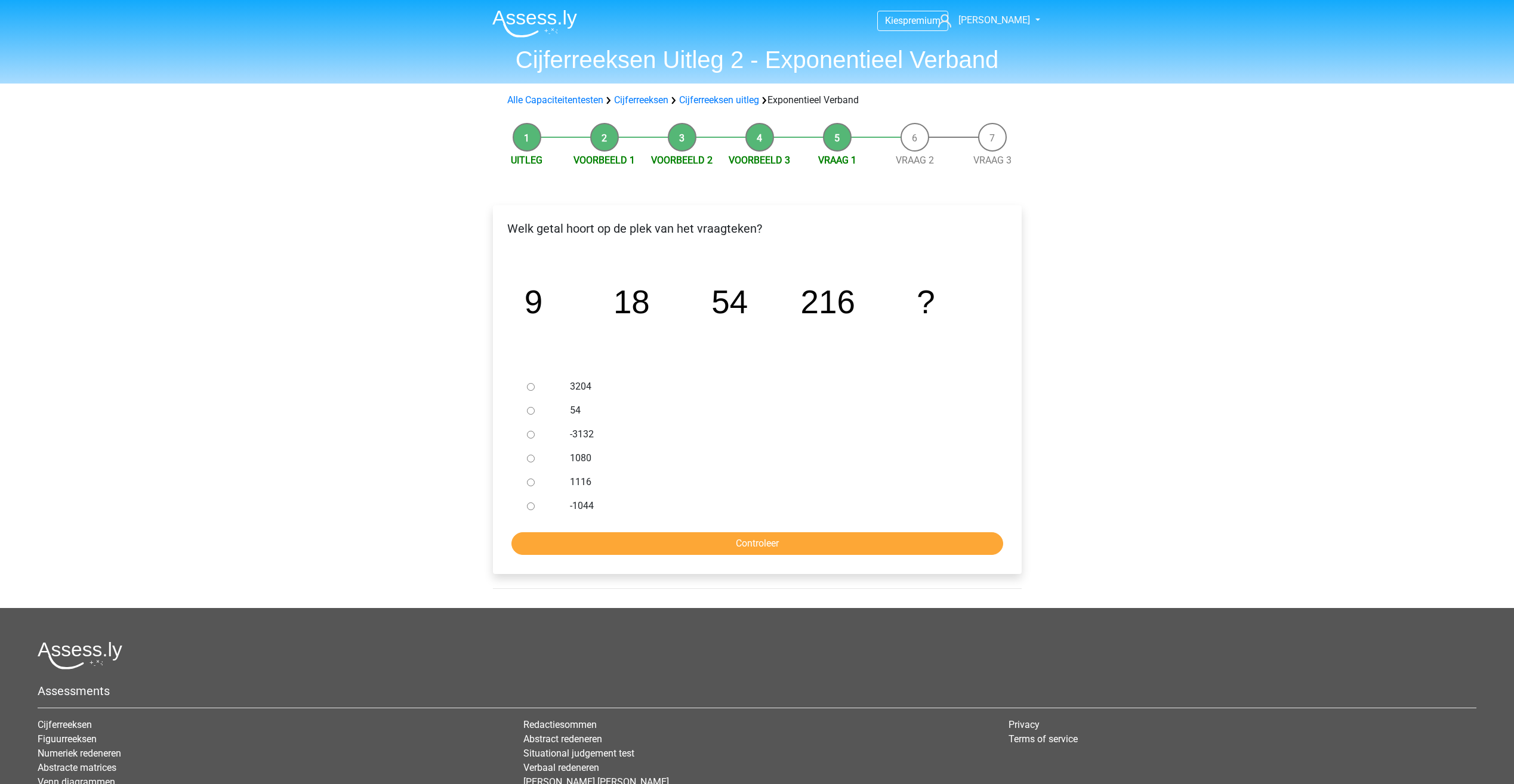
click at [587, 456] on label "1080" at bounding box center [776, 458] width 413 height 15
click at [534, 456] on input "1080" at bounding box center [531, 458] width 8 height 8
radio input "true"
click at [715, 545] on input "Controleer" at bounding box center [757, 543] width 491 height 22
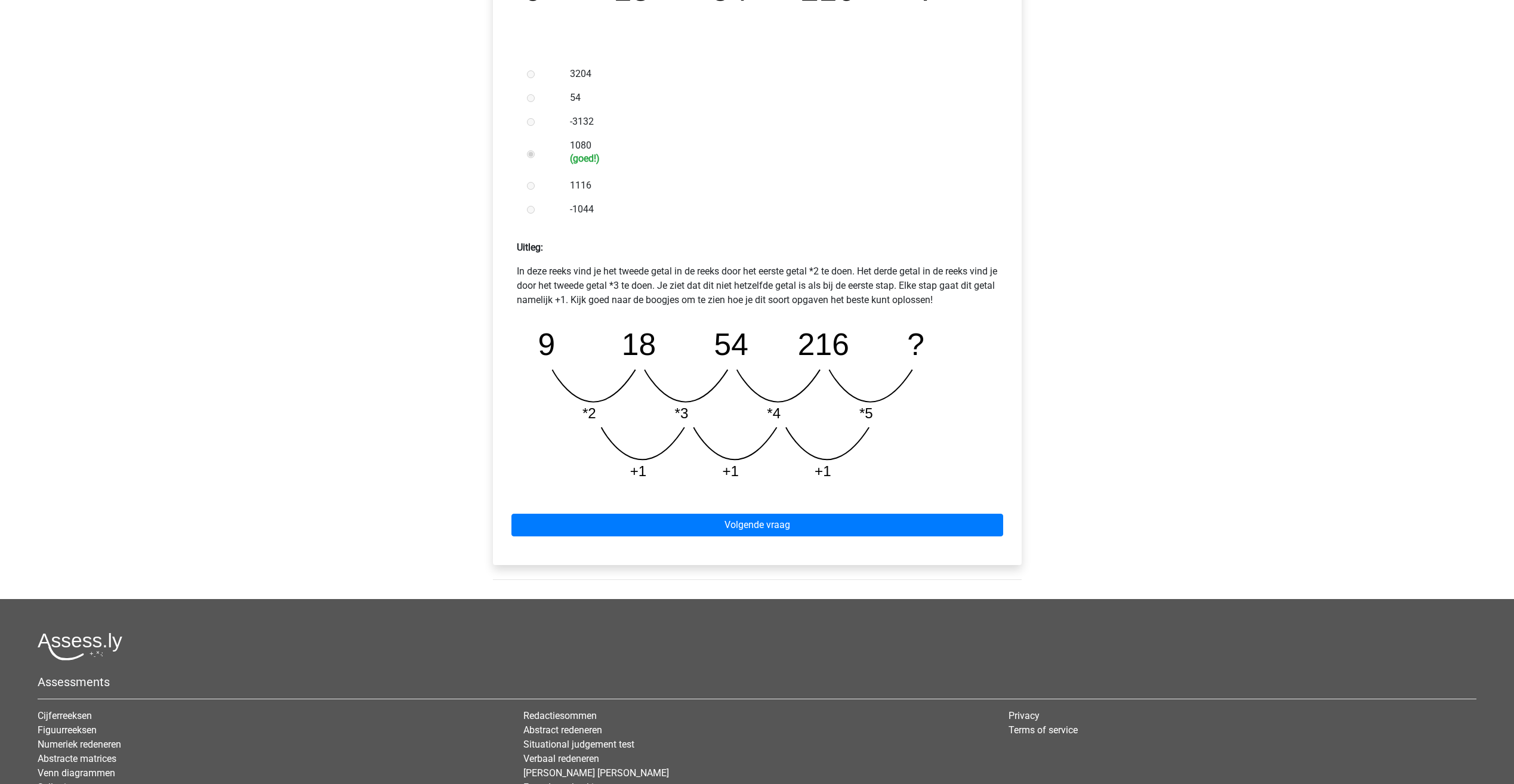
scroll to position [358, 0]
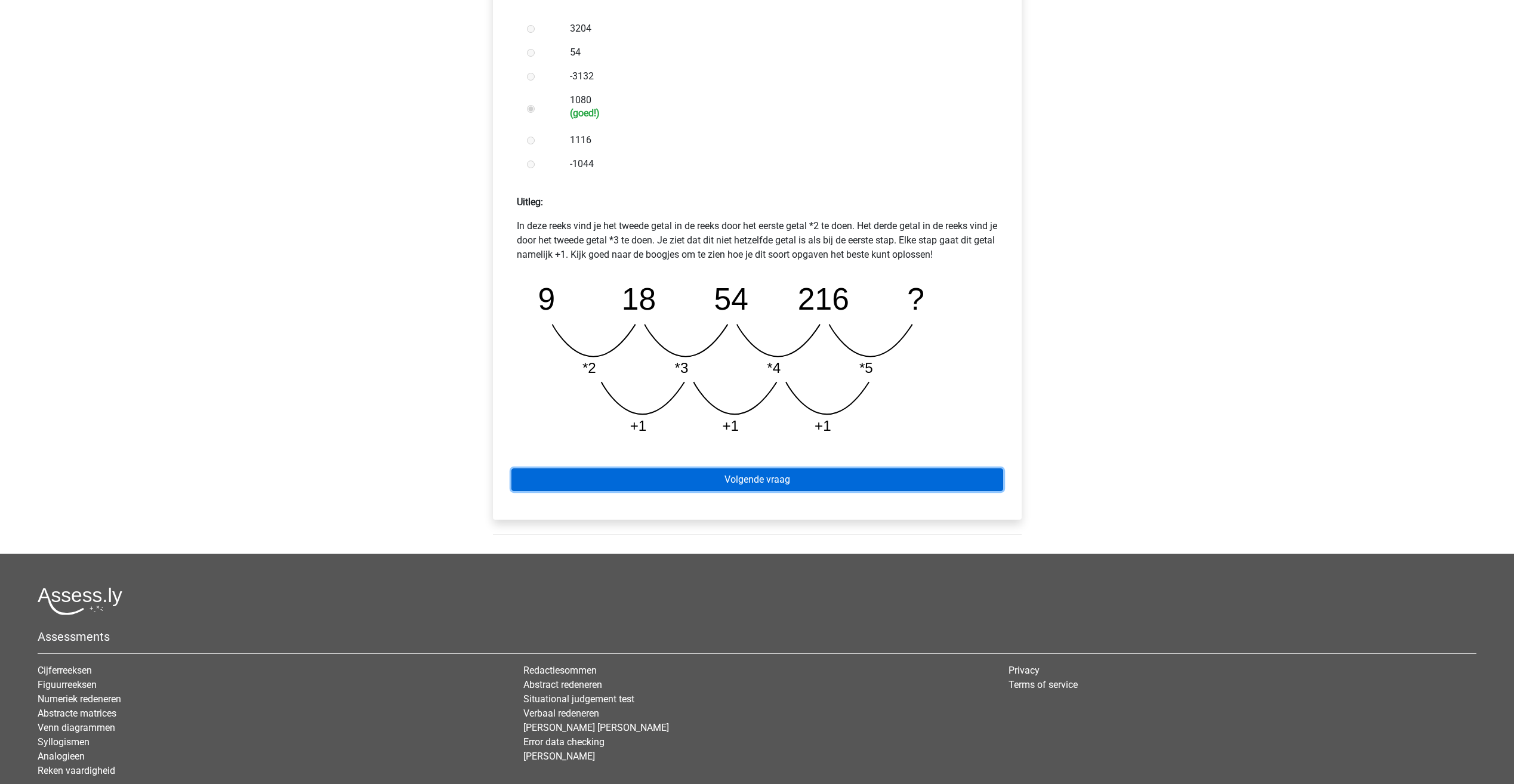
click at [766, 480] on link "Volgende vraag" at bounding box center [757, 479] width 491 height 22
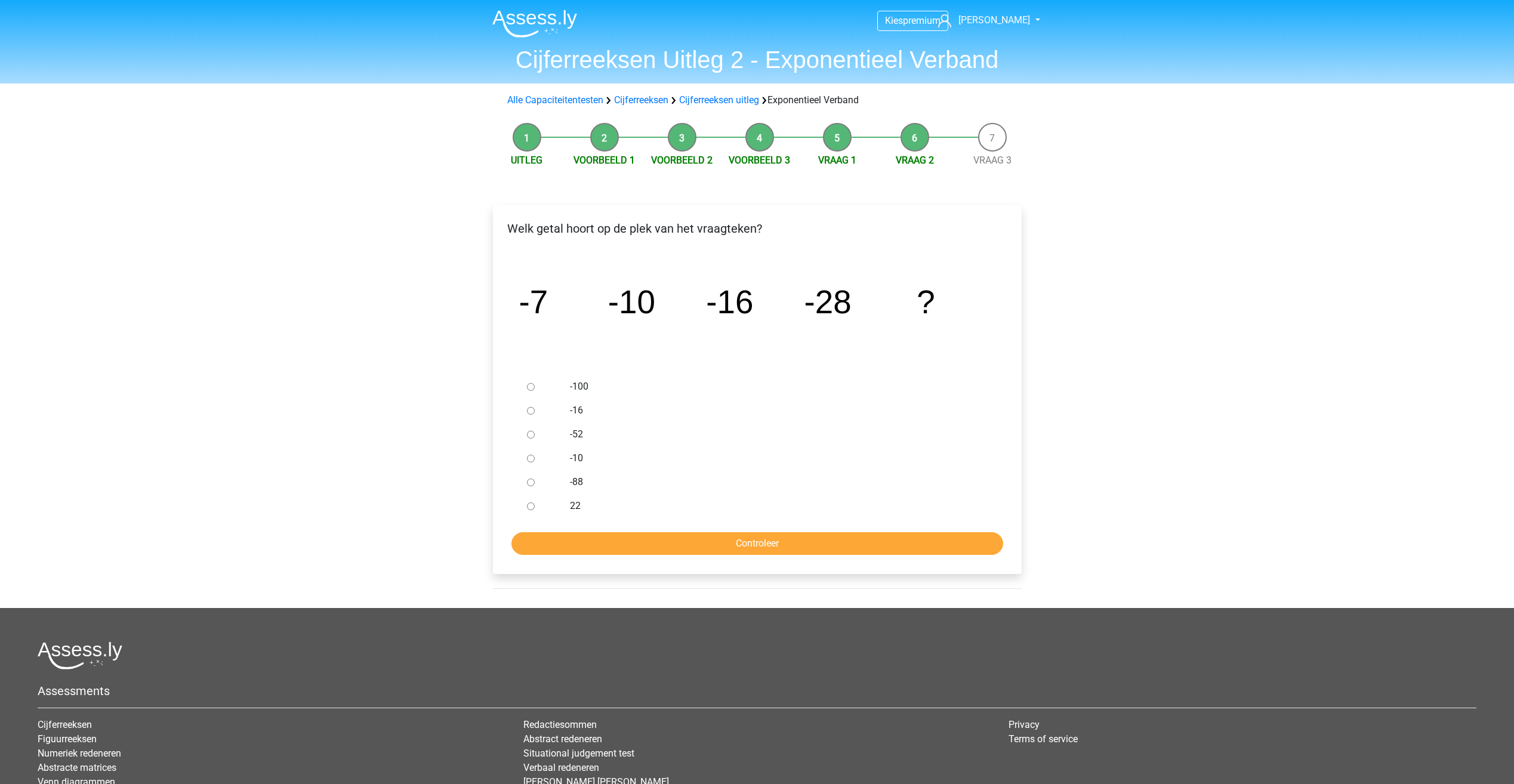
click at [582, 437] on label "-52" at bounding box center [776, 434] width 413 height 15
click at [534, 437] on input "-52" at bounding box center [531, 434] width 8 height 8
radio input "true"
click at [793, 540] on input "Controleer" at bounding box center [757, 543] width 491 height 22
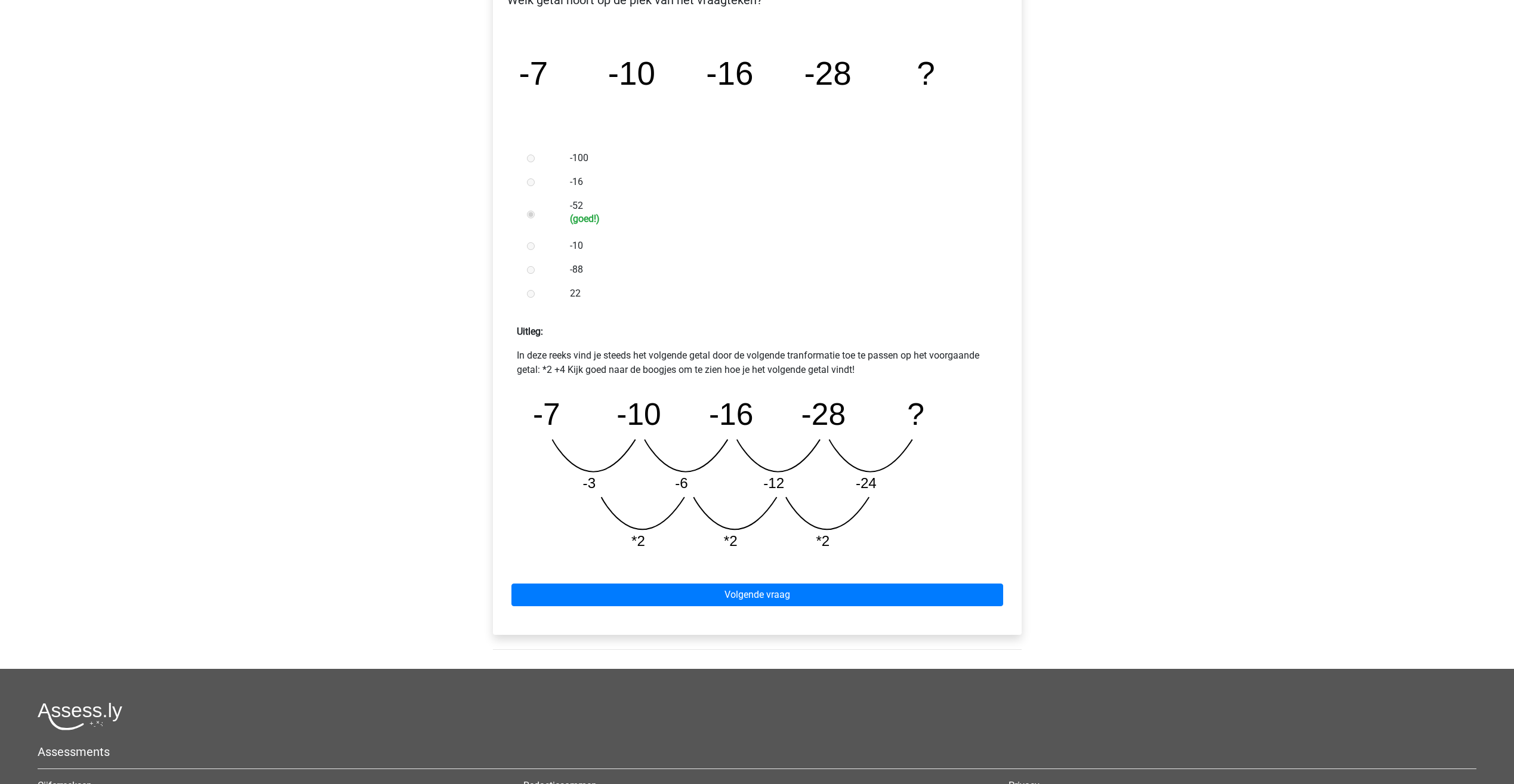
scroll to position [428, 0]
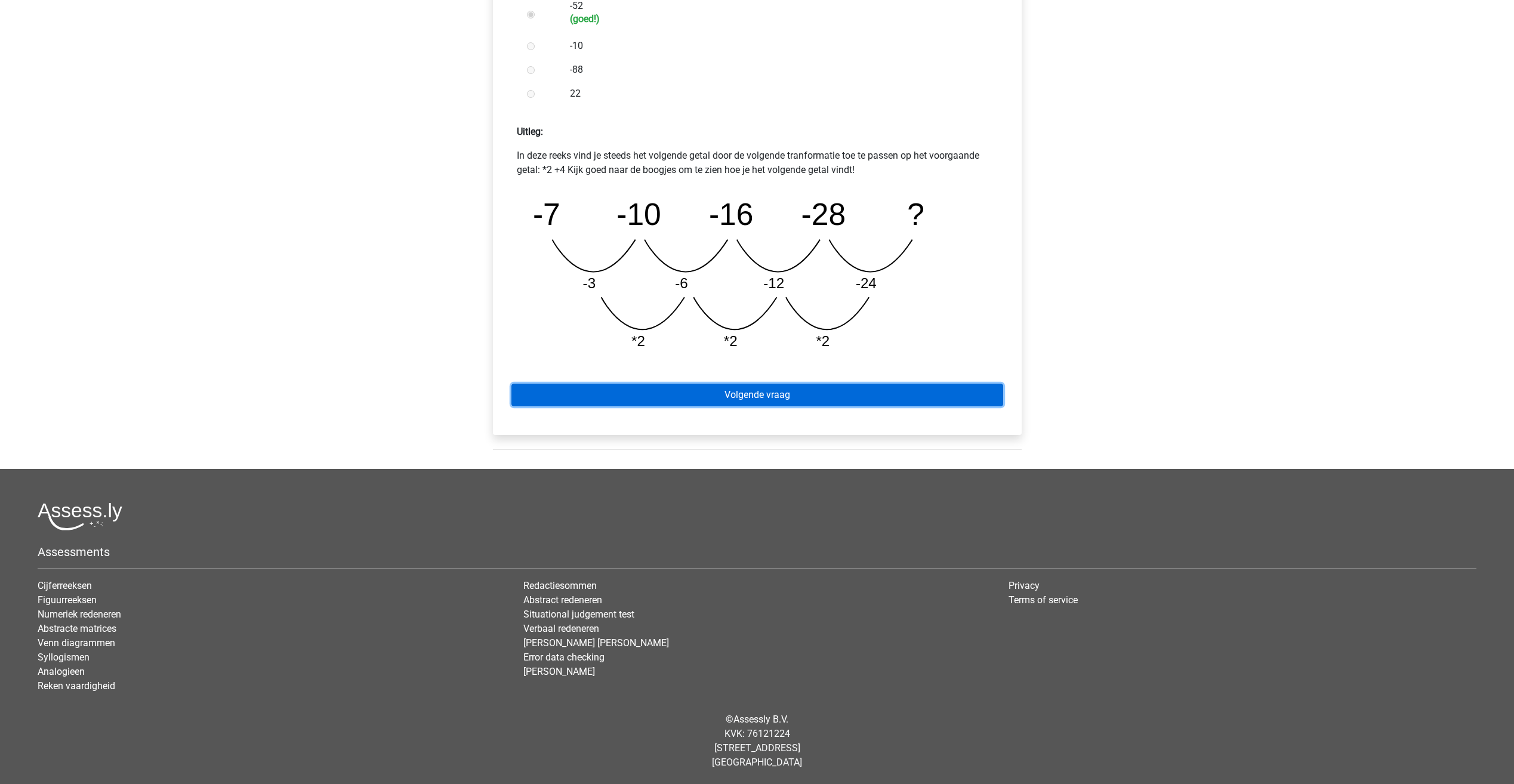
click at [834, 402] on link "Volgende vraag" at bounding box center [757, 394] width 491 height 22
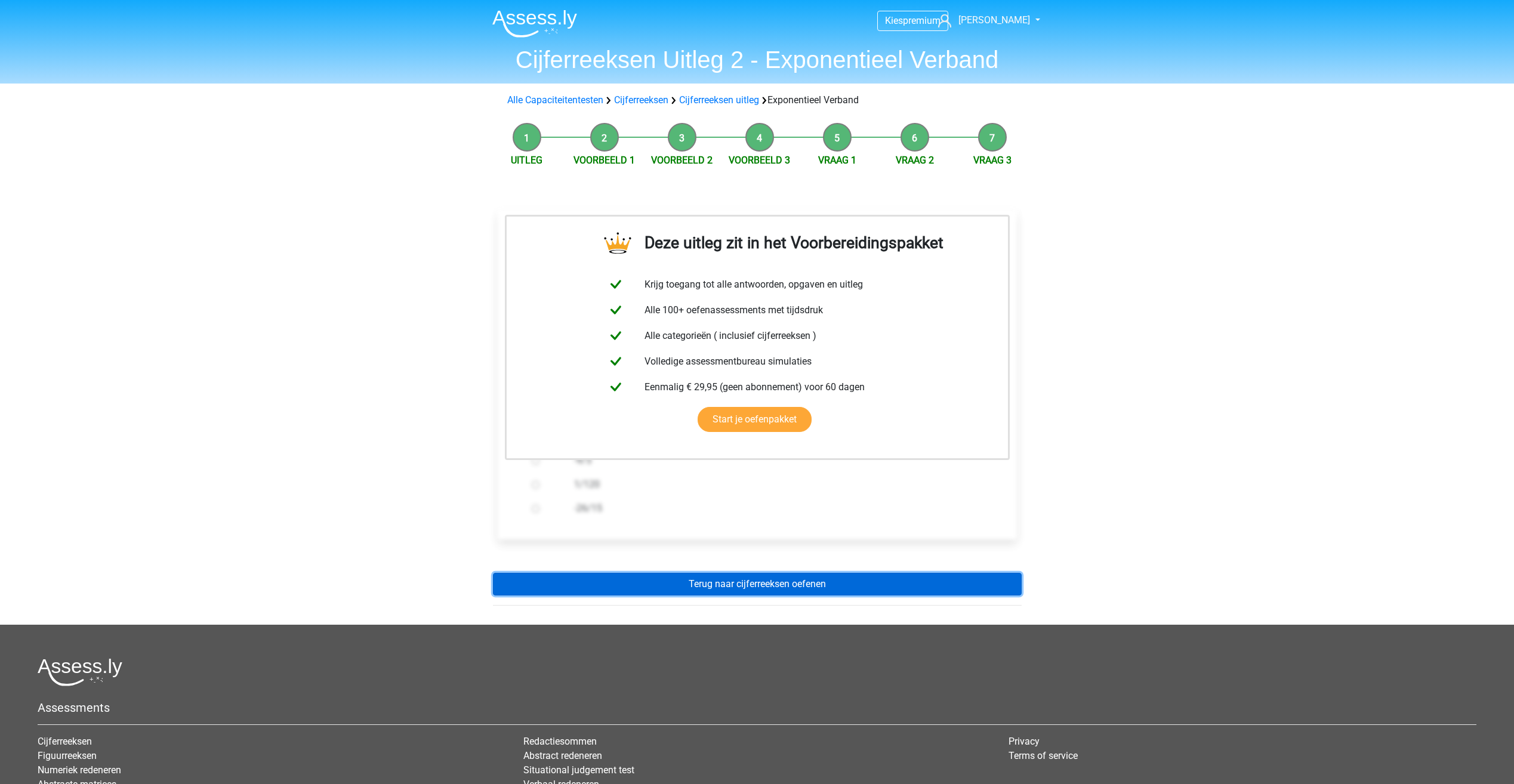
click at [635, 585] on link "Terug naar cijferreeksen oefenen" at bounding box center [757, 584] width 529 height 22
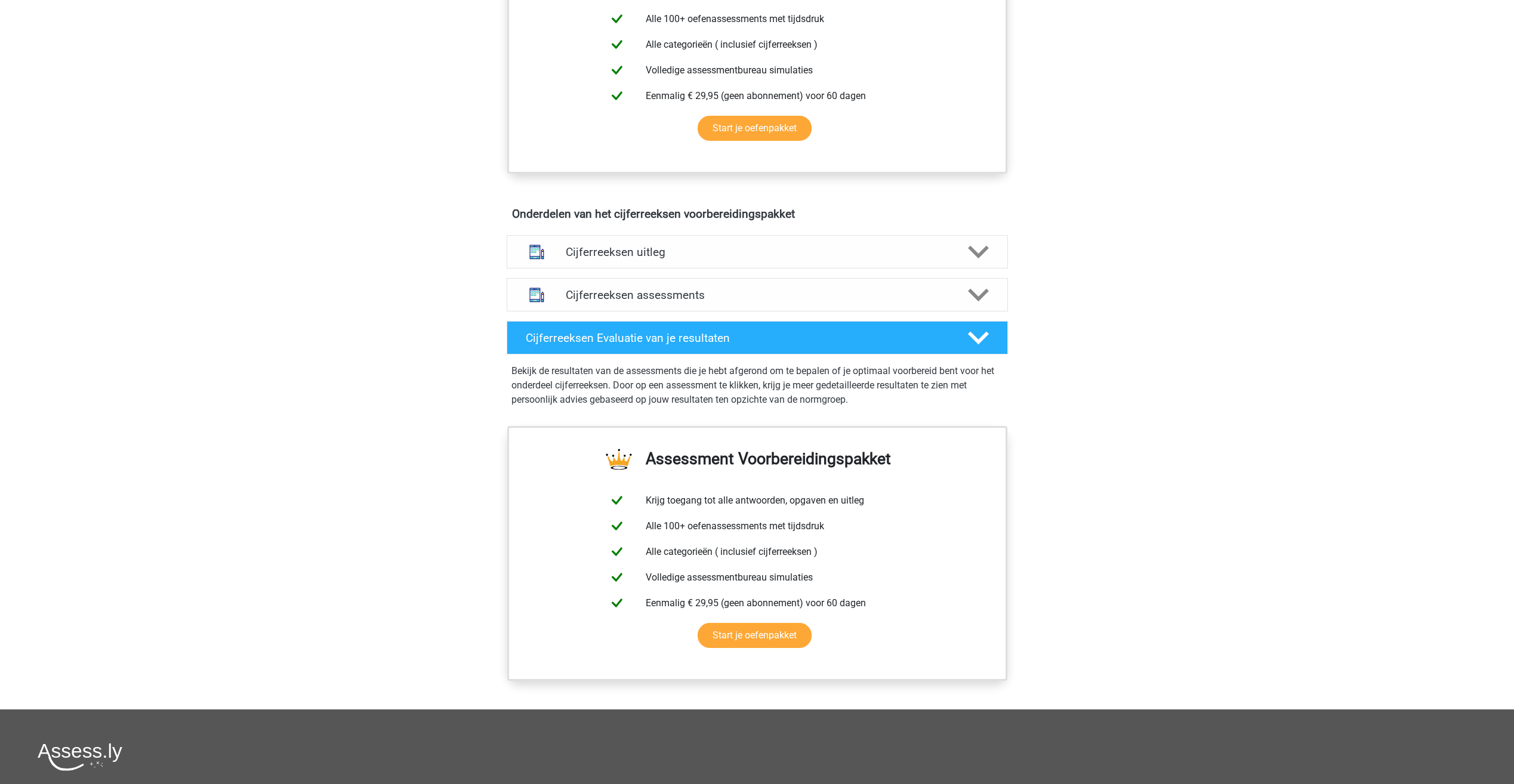
scroll to position [477, 0]
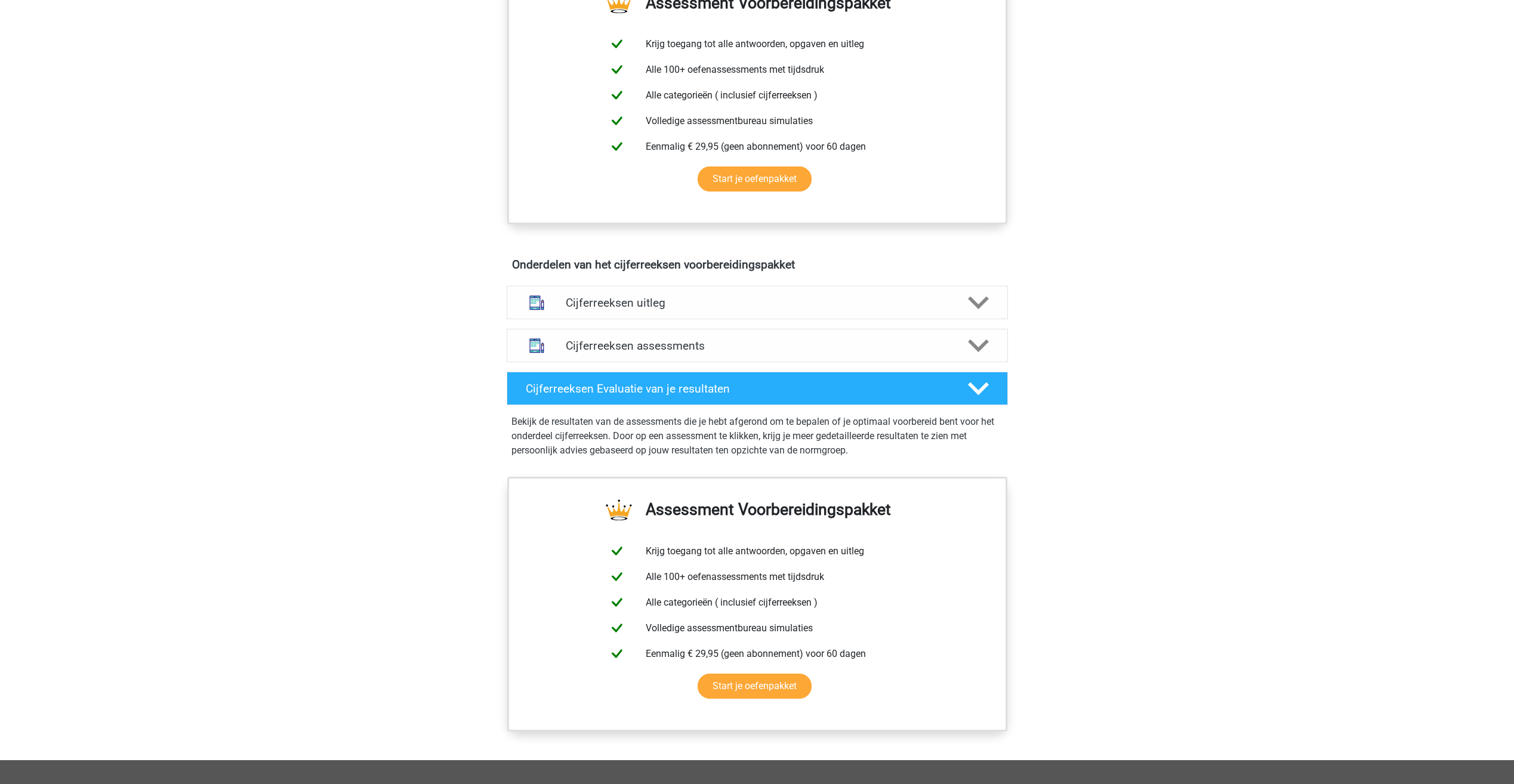
click at [630, 299] on div "Cijferreeksen uitleg Er zijn grofweg zes verschillende soorten patronen te herk…" at bounding box center [757, 302] width 548 height 43
click at [629, 310] on h4 "Cijferreeksen uitleg" at bounding box center [757, 302] width 383 height 14
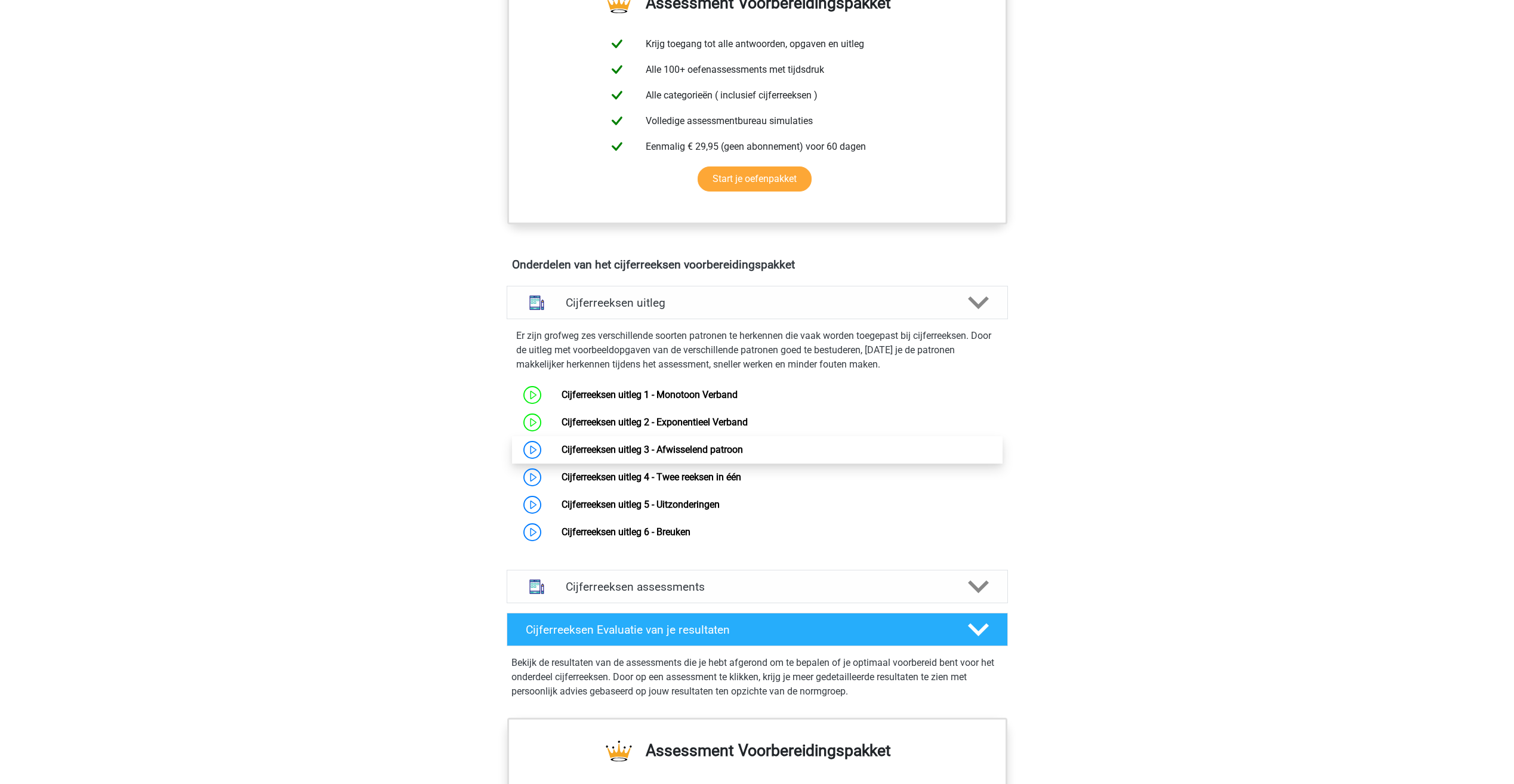
click at [743, 455] on link "Cijferreeksen uitleg 3 - Afwisselend patroon" at bounding box center [652, 449] width 182 height 11
click at [631, 593] on h4 "Cijferreeksen assessments" at bounding box center [757, 586] width 383 height 14
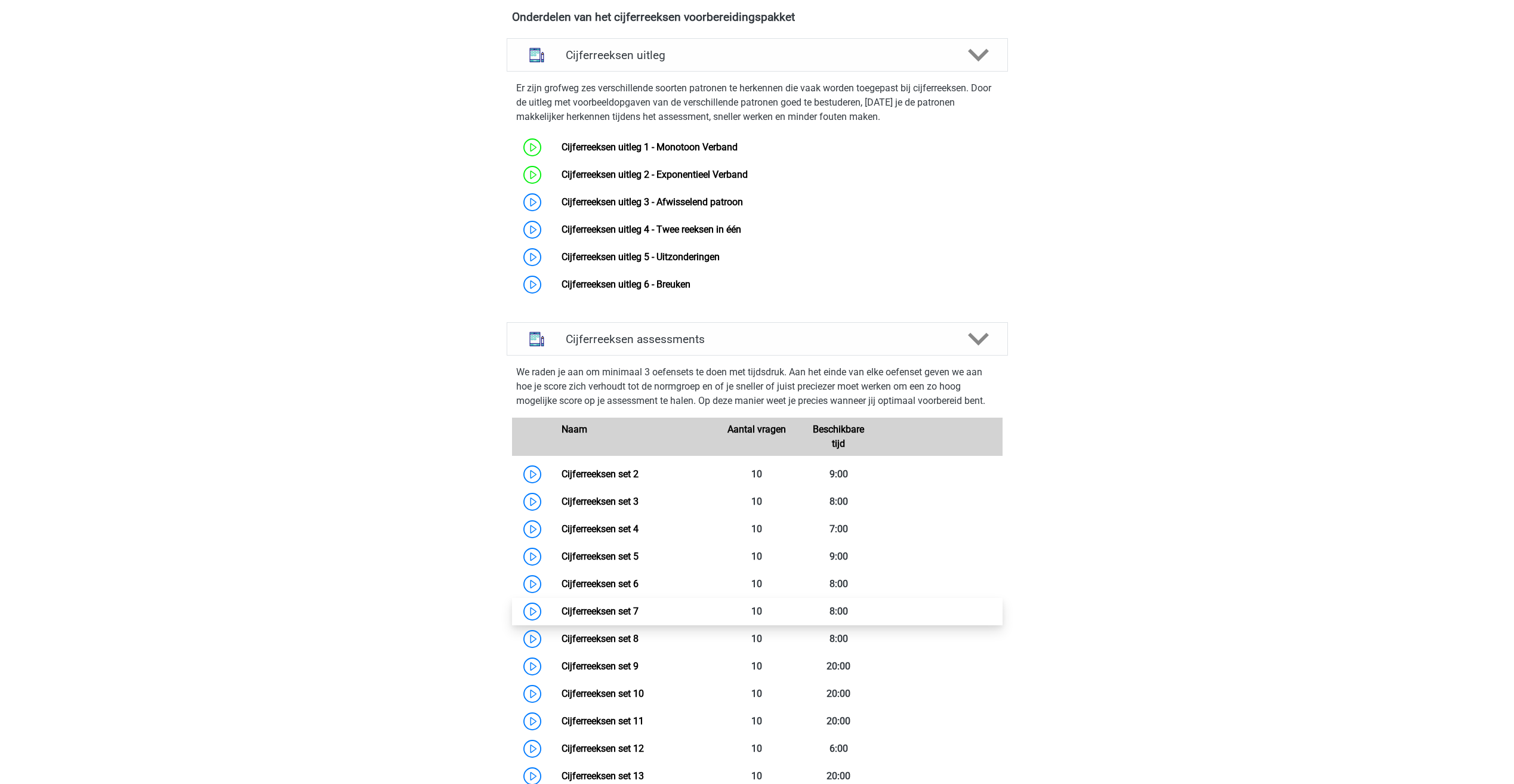
scroll to position [776, 0]
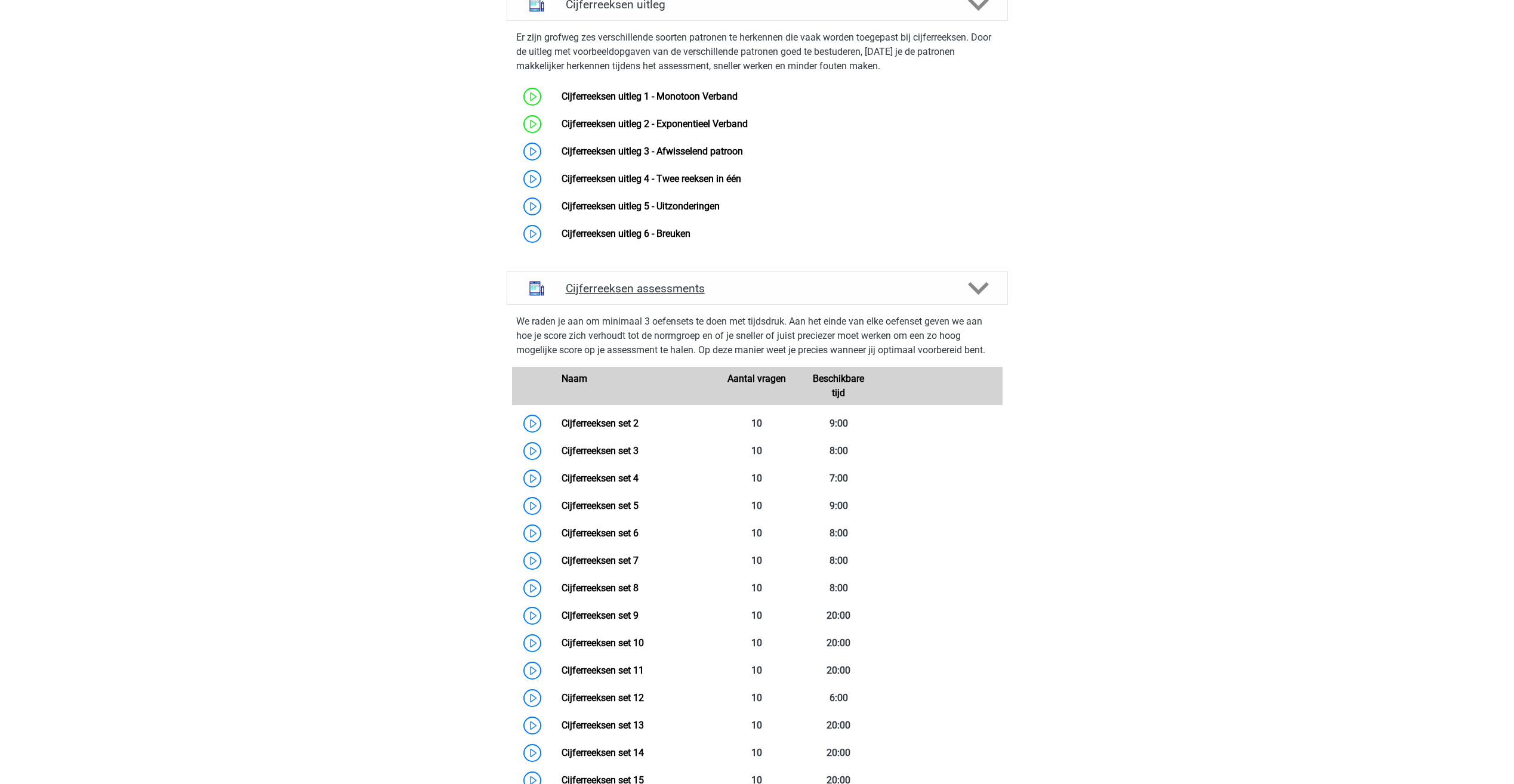
click at [623, 295] on h4 "Cijferreeksen assessments" at bounding box center [757, 288] width 383 height 14
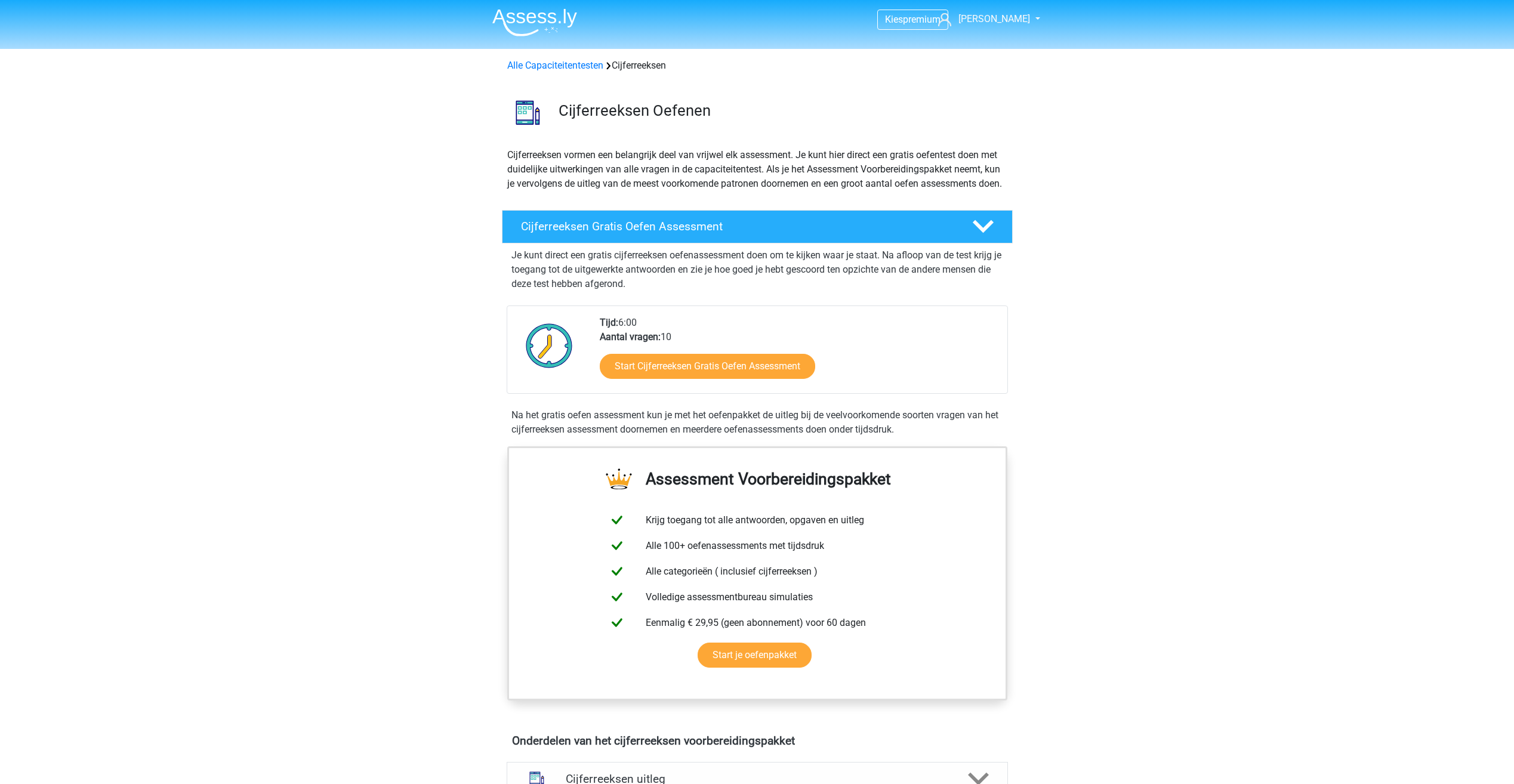
scroll to position [0, 0]
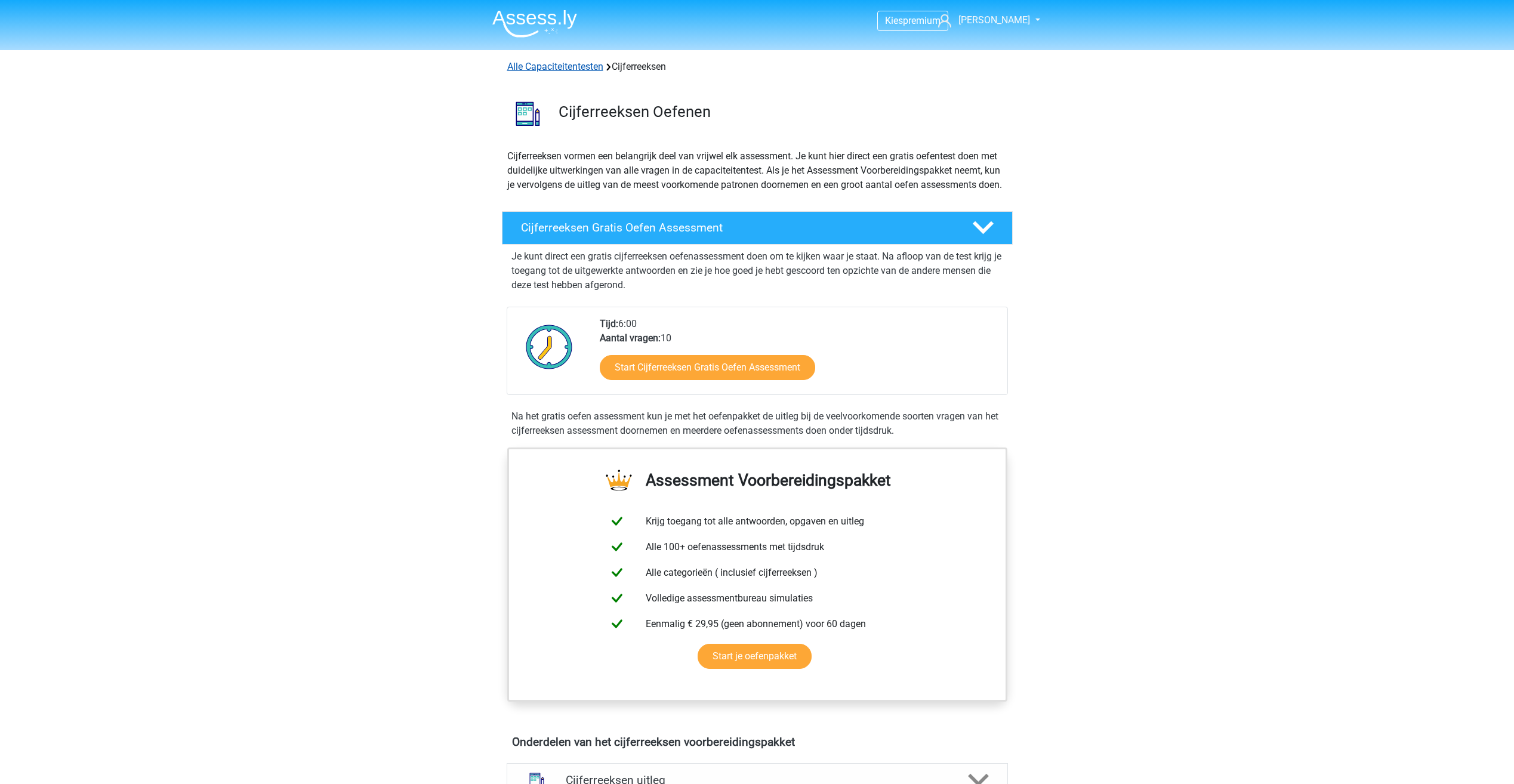
click at [582, 68] on link "Alle Capaciteitentesten" at bounding box center [555, 67] width 96 height 11
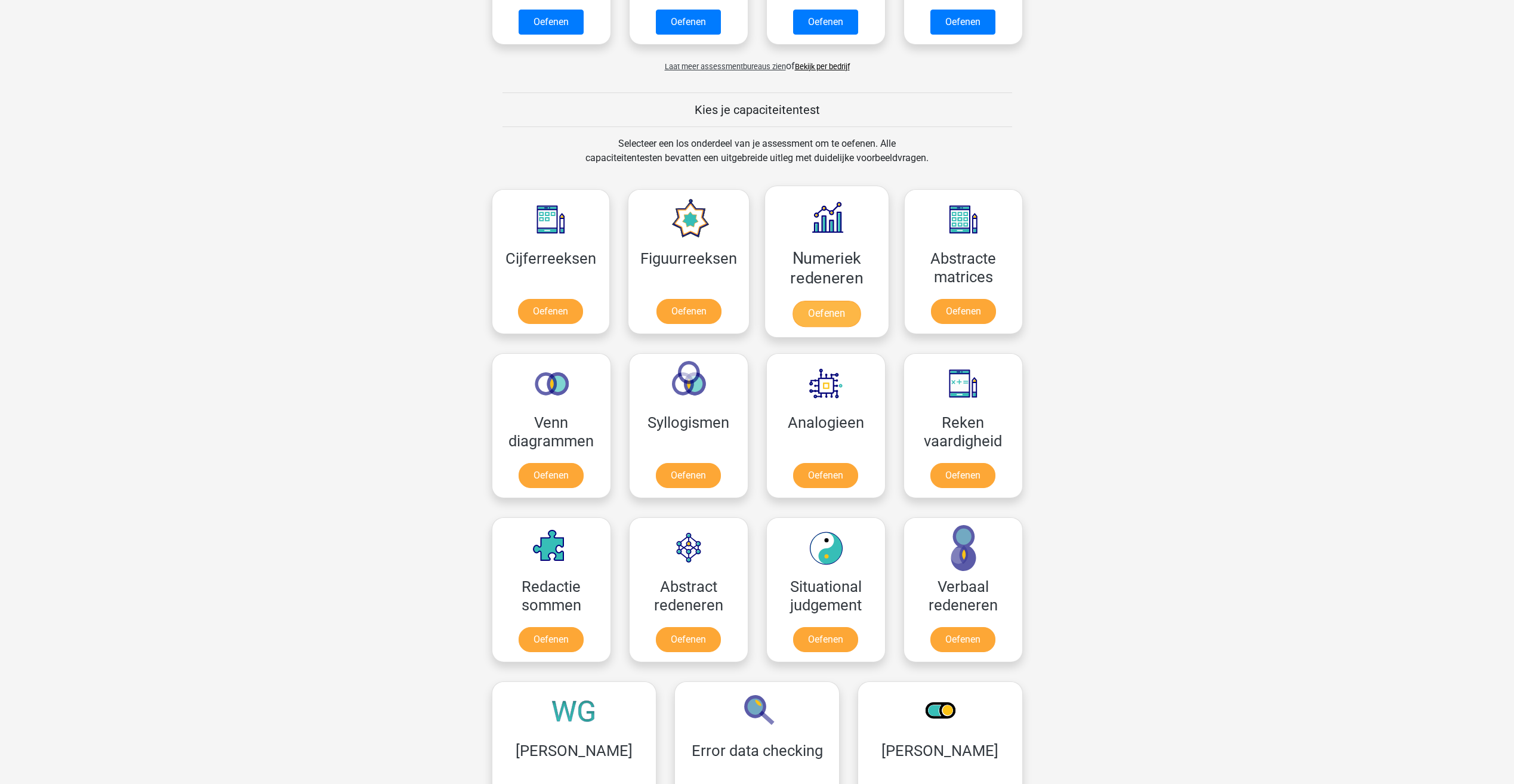
scroll to position [388, 0]
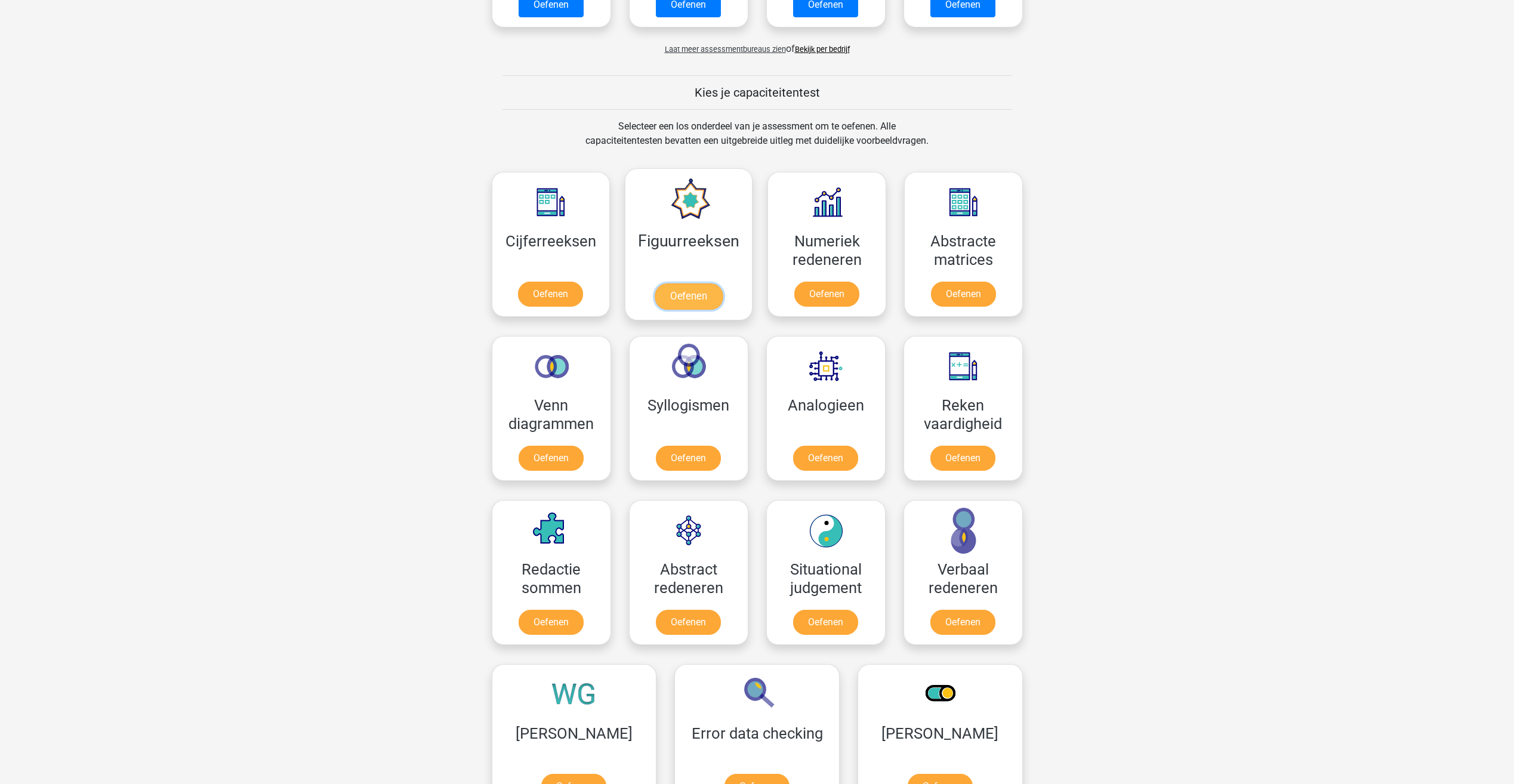
click at [677, 283] on link "Oefenen" at bounding box center [689, 296] width 68 height 26
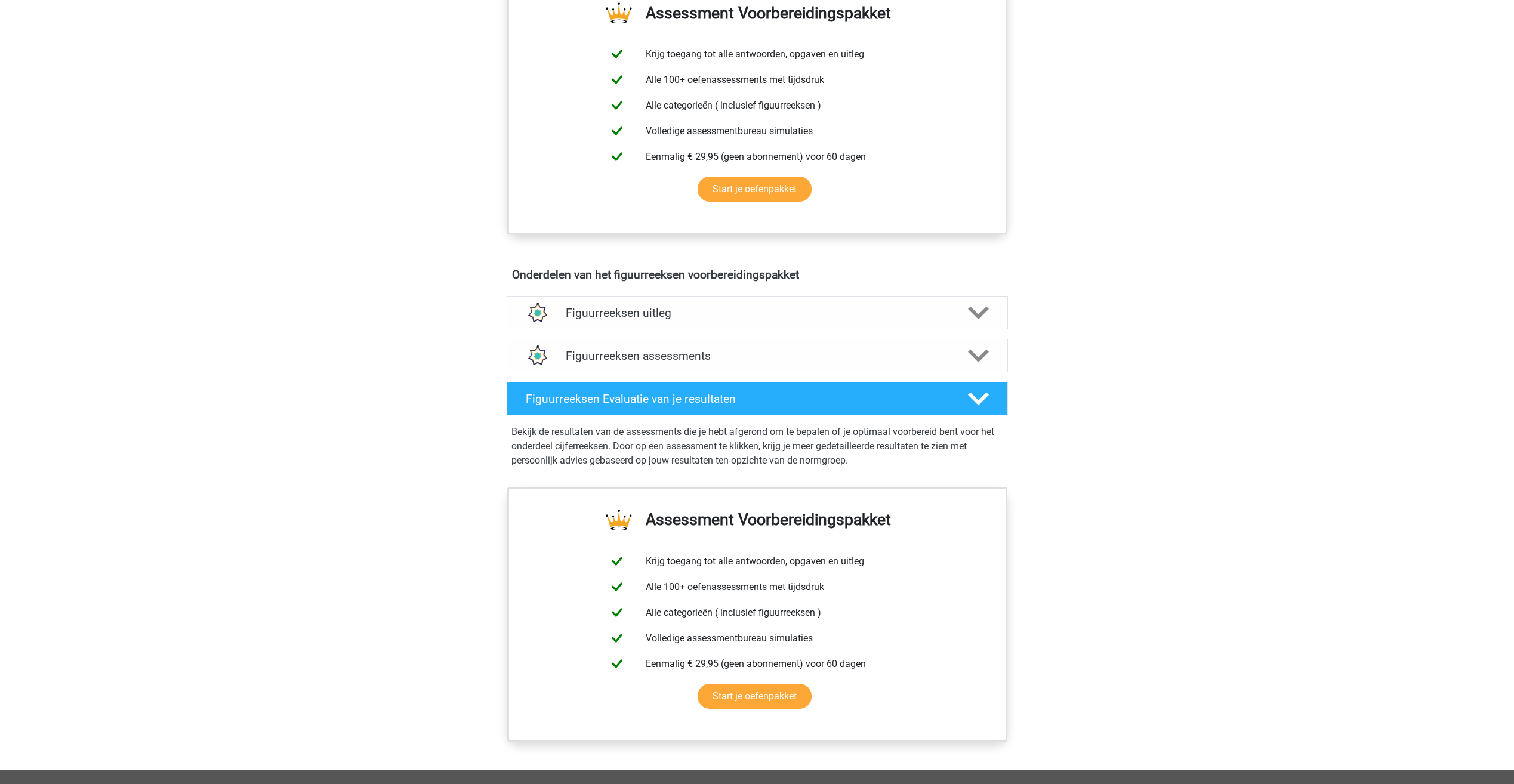
scroll to position [477, 0]
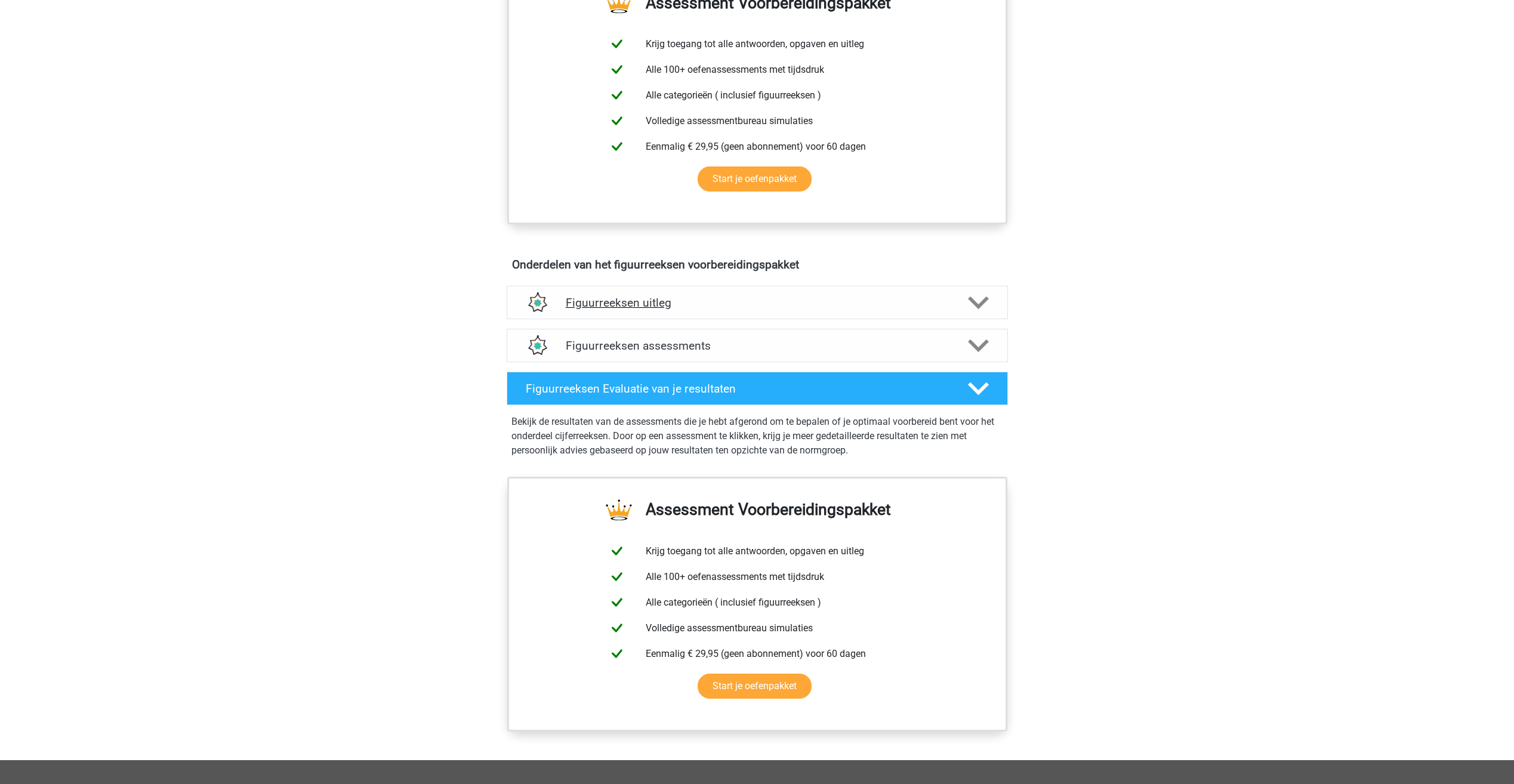
click at [654, 307] on h4 "Figuurreeksen uitleg" at bounding box center [757, 302] width 383 height 14
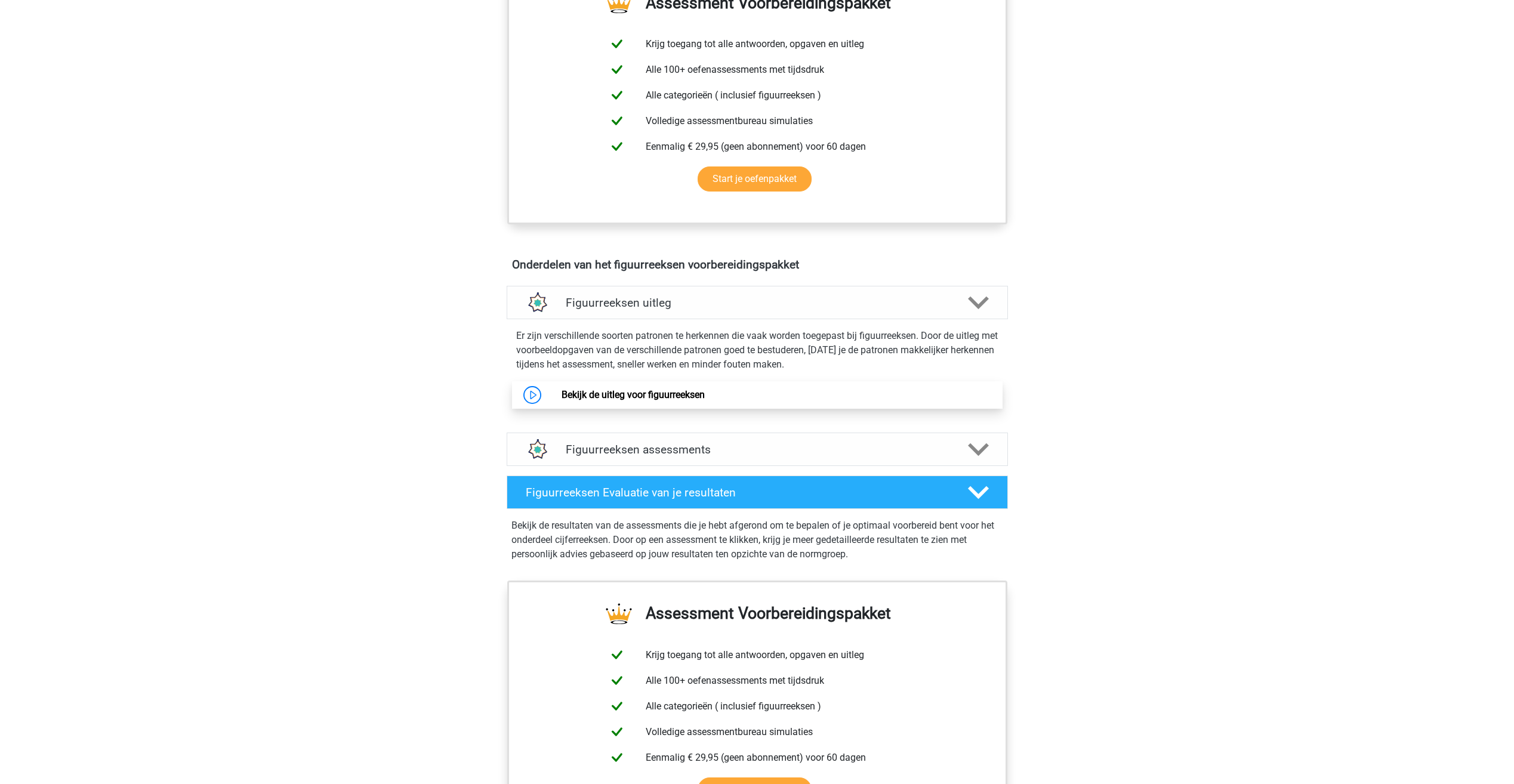
click at [617, 400] on link "Bekijk de uitleg voor figuurreeksen" at bounding box center [633, 394] width 143 height 11
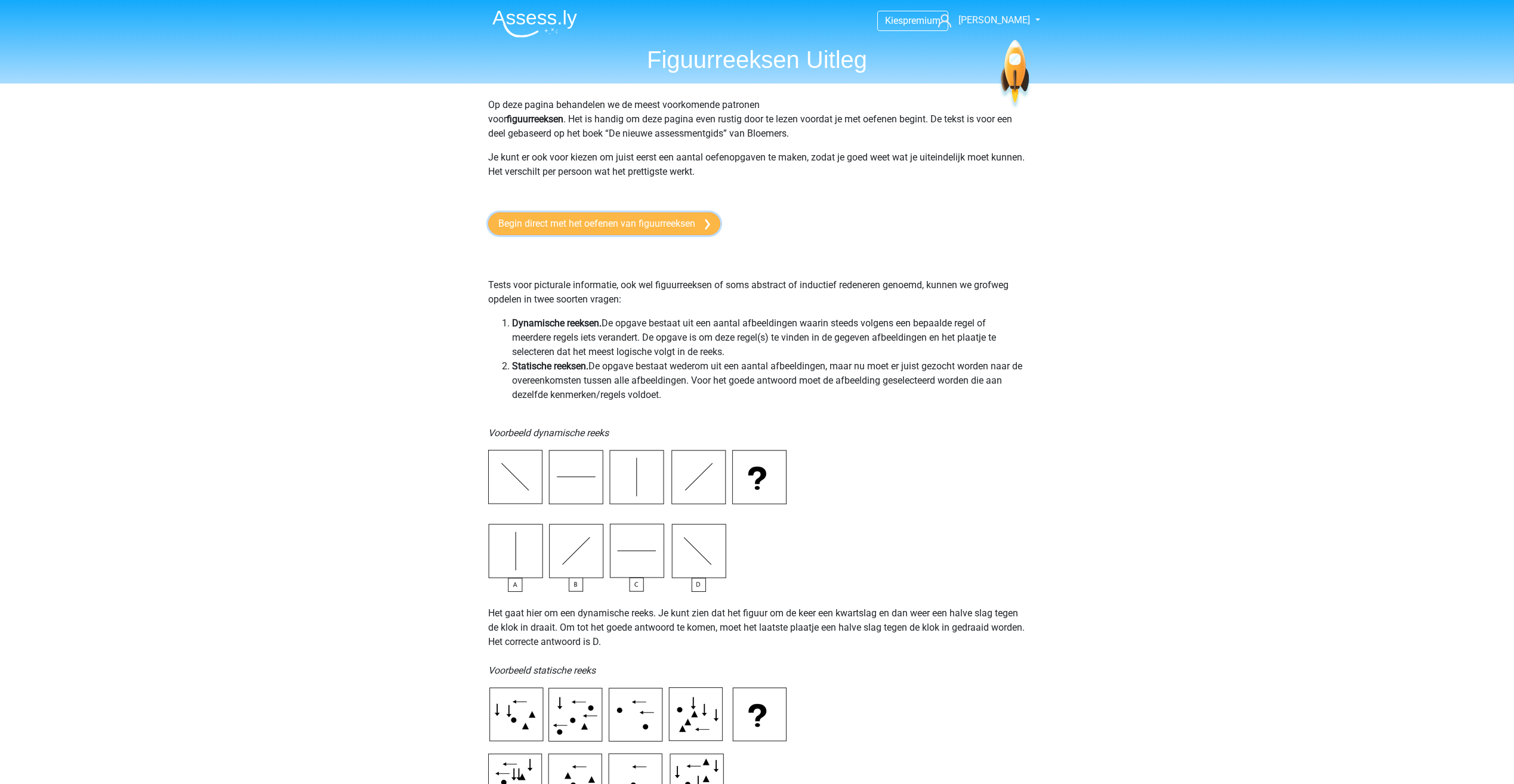
click at [660, 223] on link "Begin direct met het oefenen van figuurreeksen" at bounding box center [605, 223] width 232 height 22
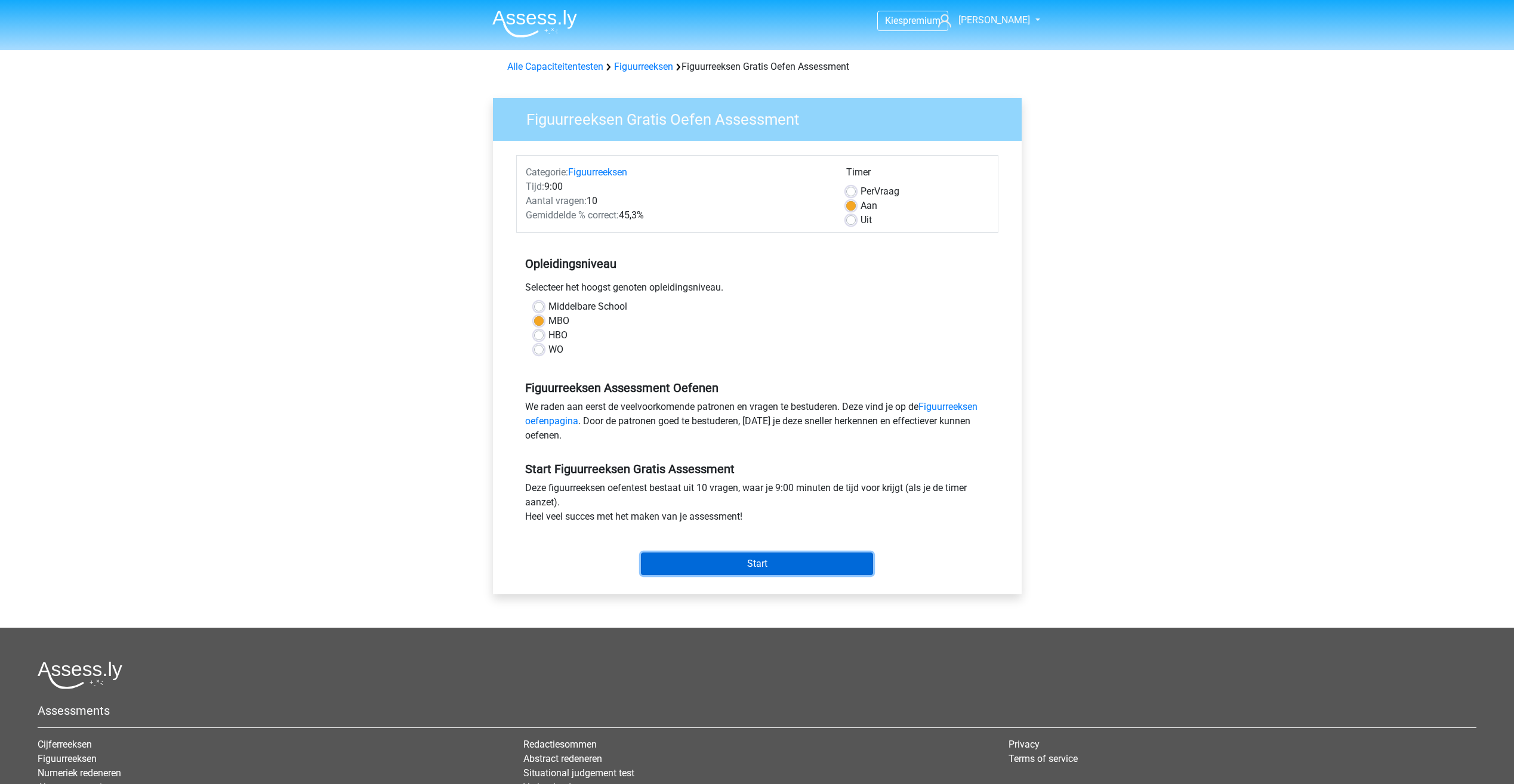
click at [741, 566] on input "Start" at bounding box center [757, 563] width 232 height 22
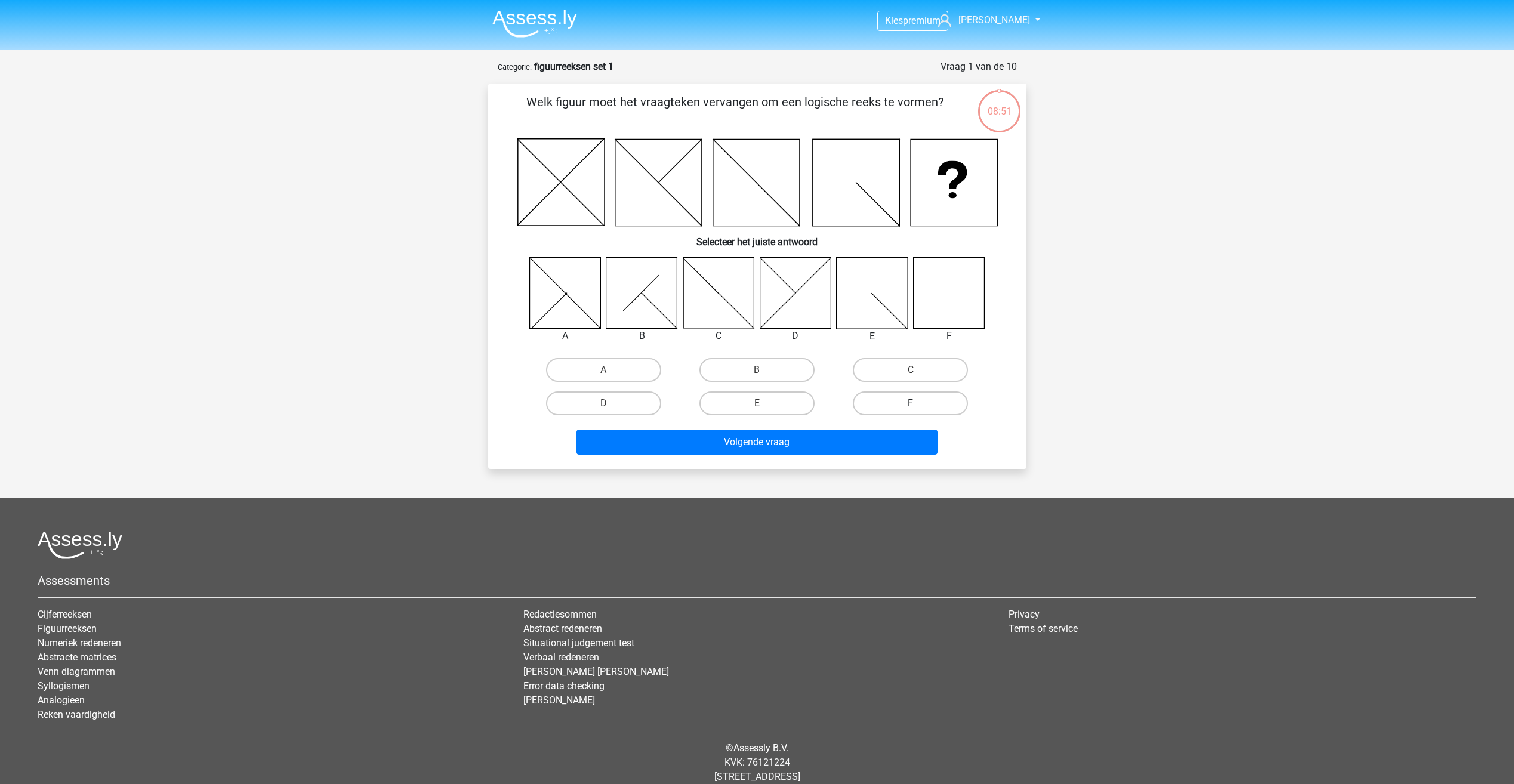
click at [910, 407] on div "F" at bounding box center [910, 403] width 144 height 24
click at [896, 407] on label "F" at bounding box center [910, 403] width 115 height 24
click at [911, 407] on input "F" at bounding box center [914, 407] width 8 height 8
radio input "true"
click at [865, 439] on button "Volgende vraag" at bounding box center [757, 442] width 361 height 25
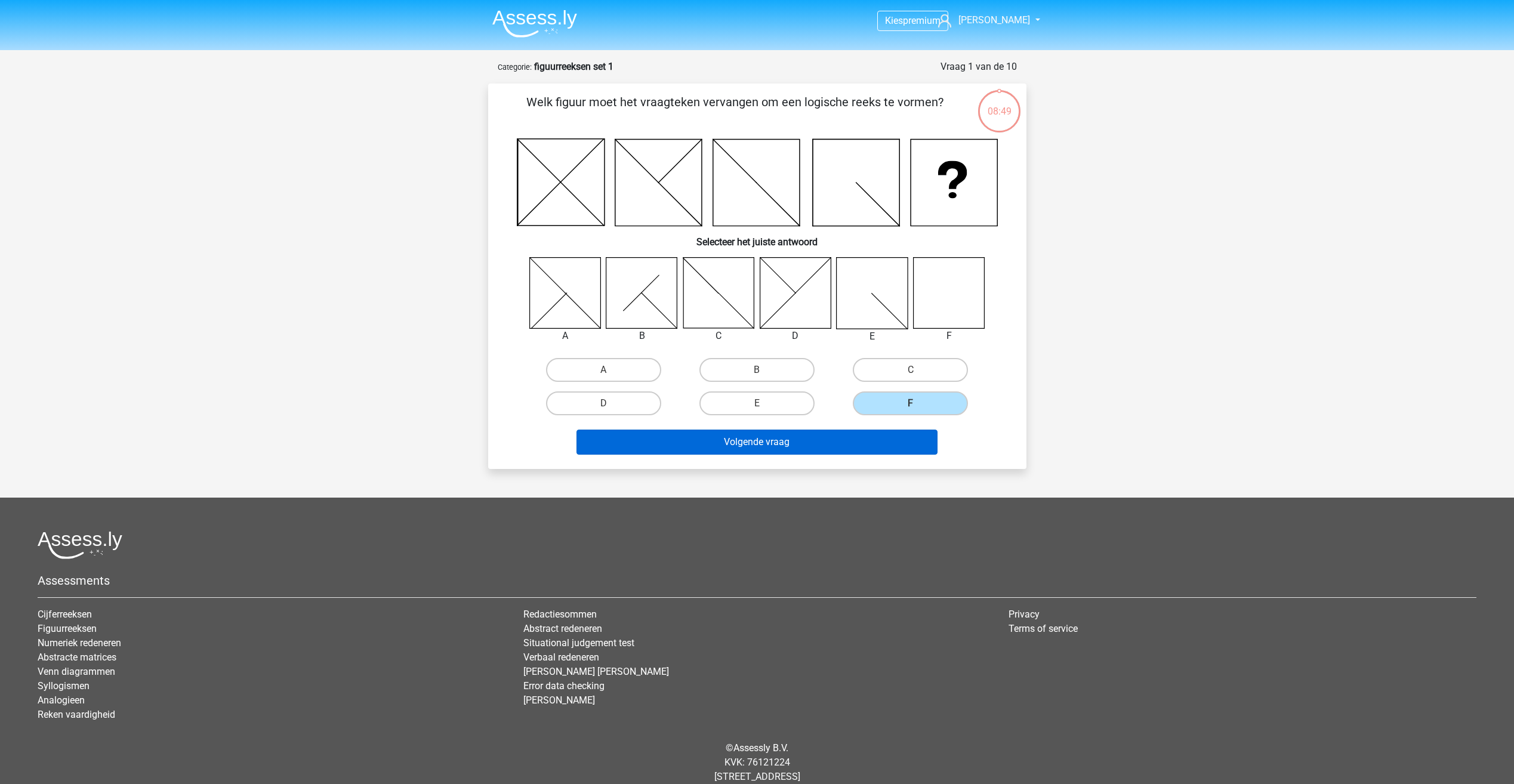
scroll to position [28, 0]
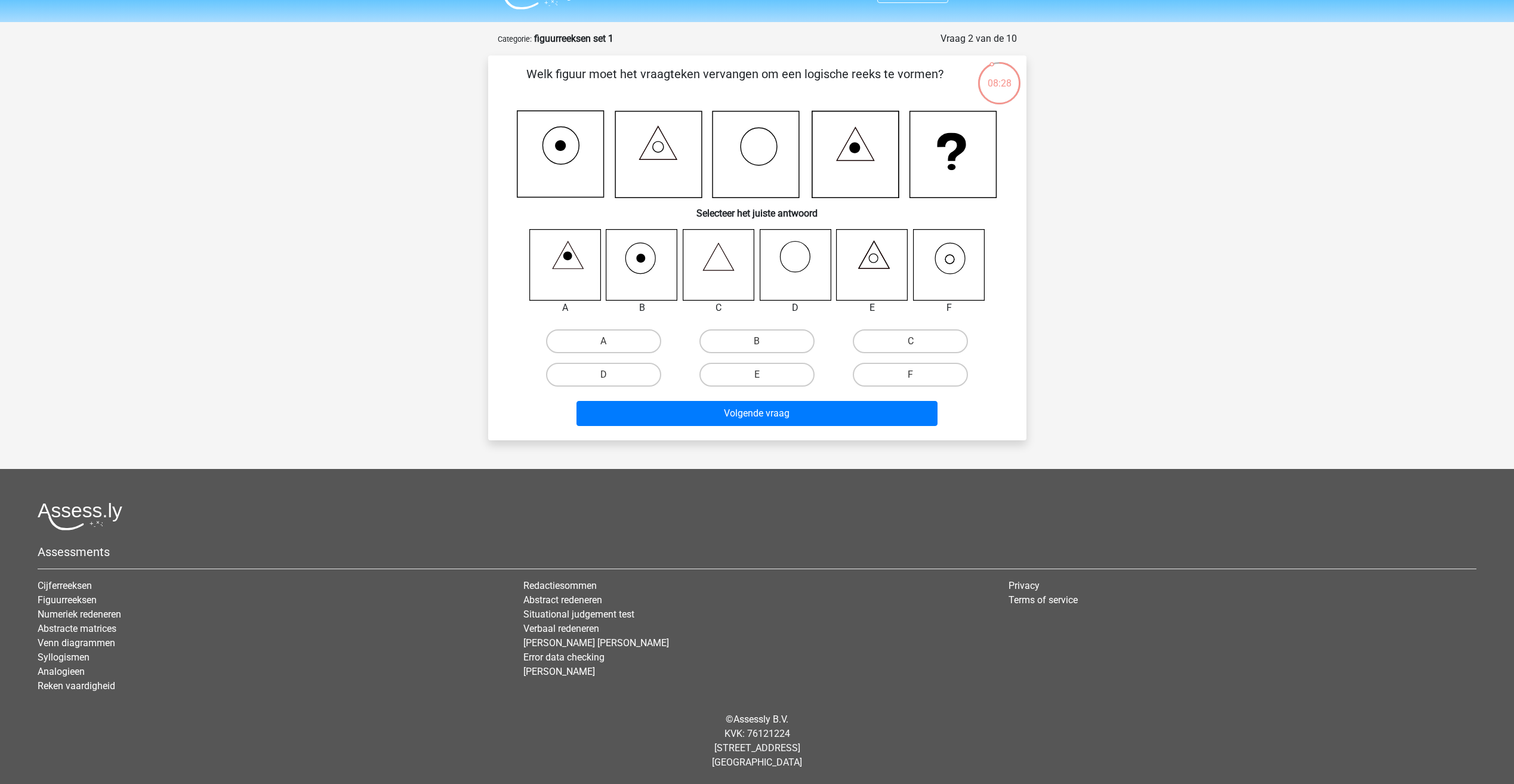
click at [952, 269] on icon at bounding box center [948, 264] width 71 height 71
click at [921, 365] on label "F" at bounding box center [910, 374] width 115 height 24
click at [919, 374] on input "F" at bounding box center [914, 378] width 8 height 8
radio input "true"
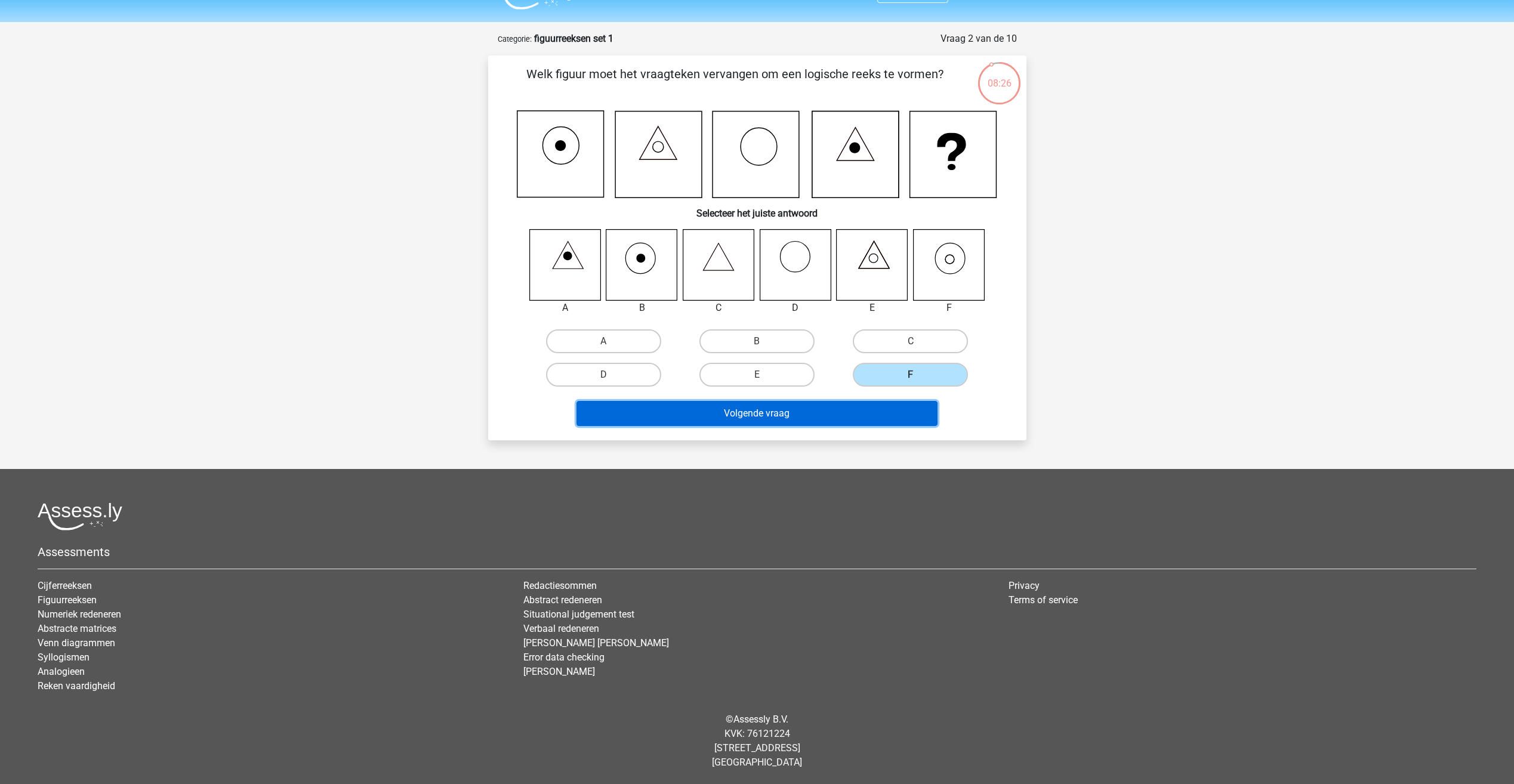
click at [834, 421] on button "Volgende vraag" at bounding box center [757, 413] width 361 height 25
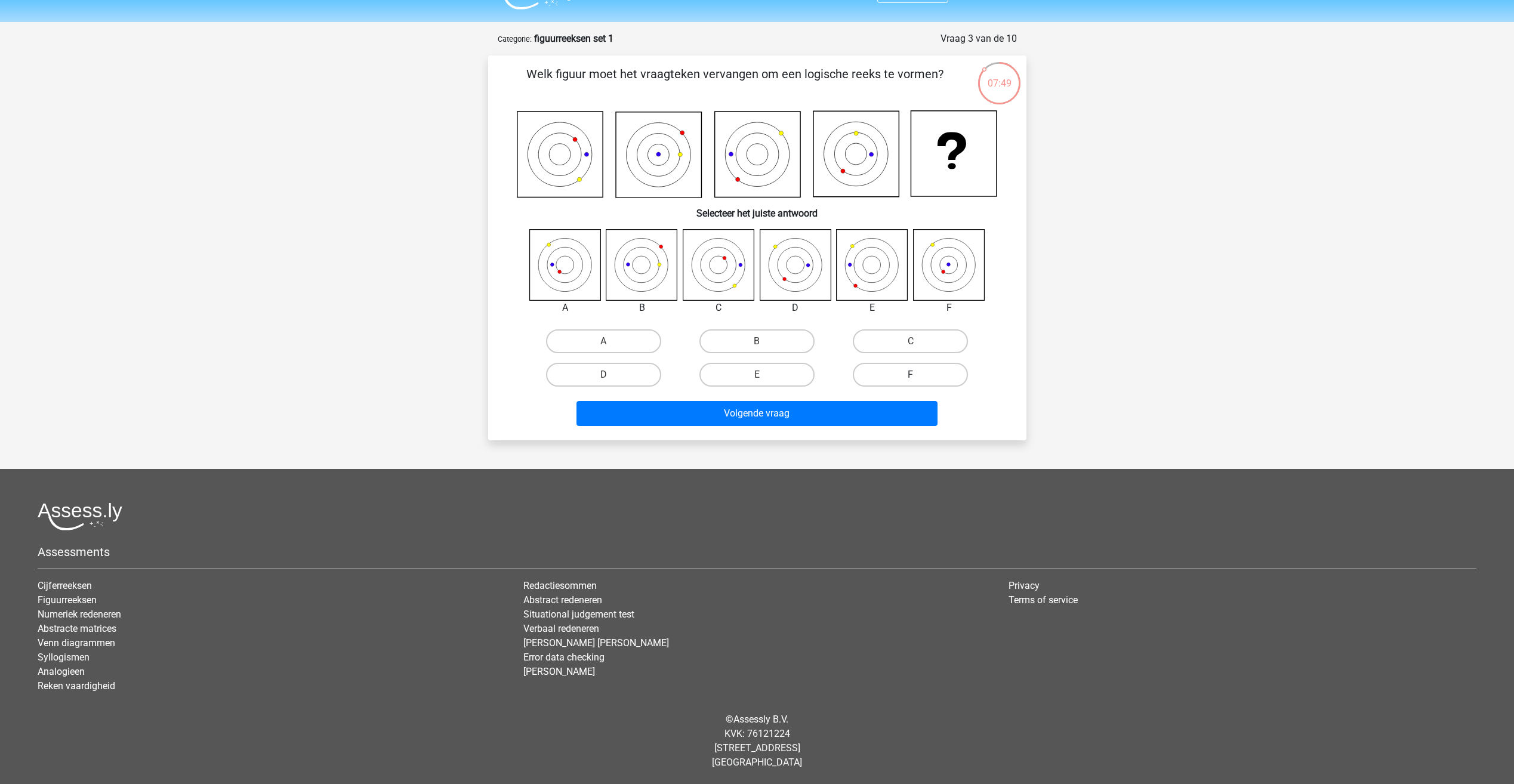
click at [902, 374] on label "F" at bounding box center [910, 374] width 115 height 24
click at [911, 374] on input "F" at bounding box center [914, 378] width 8 height 8
radio input "true"
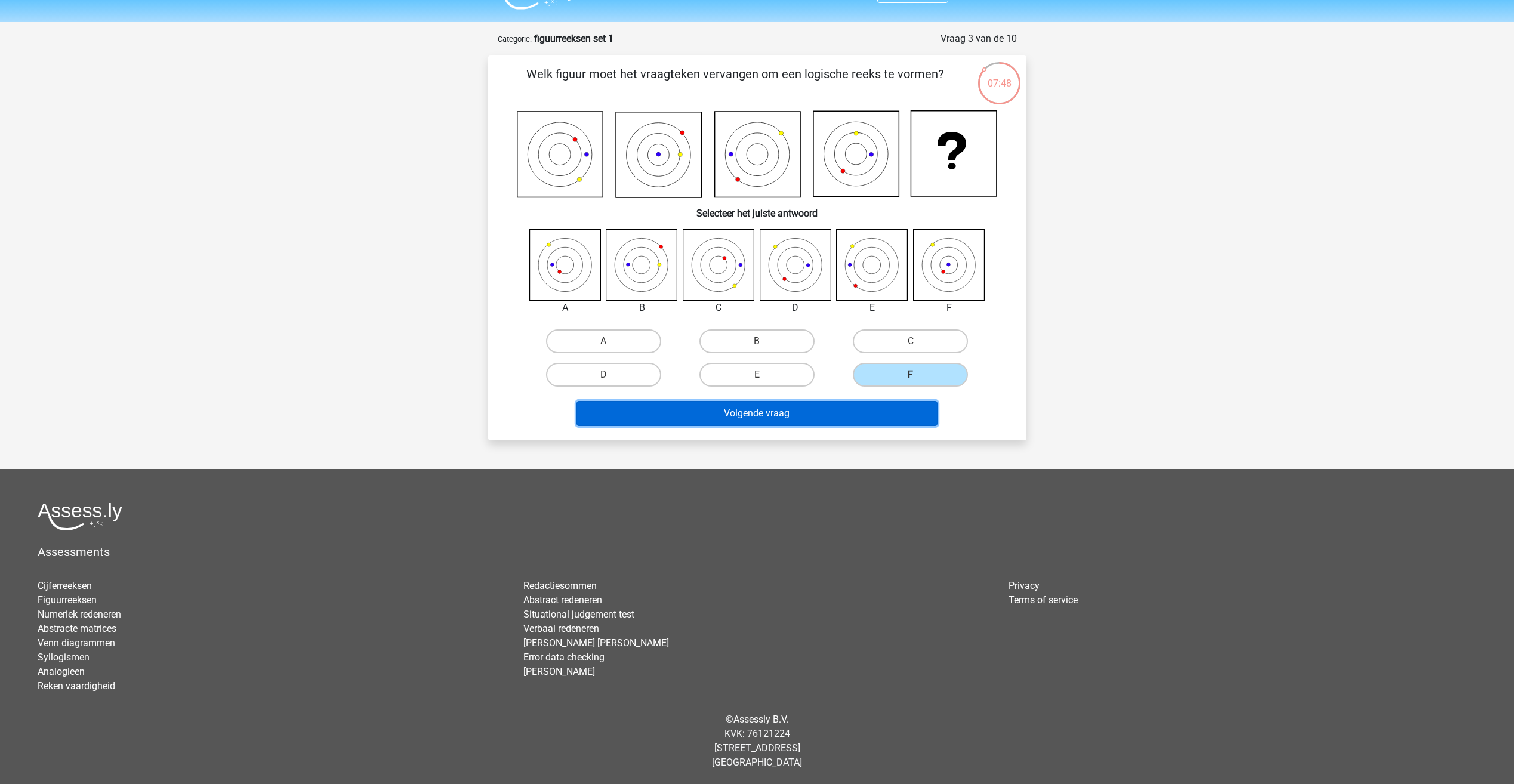
click at [814, 421] on button "Volgende vraag" at bounding box center [757, 413] width 361 height 25
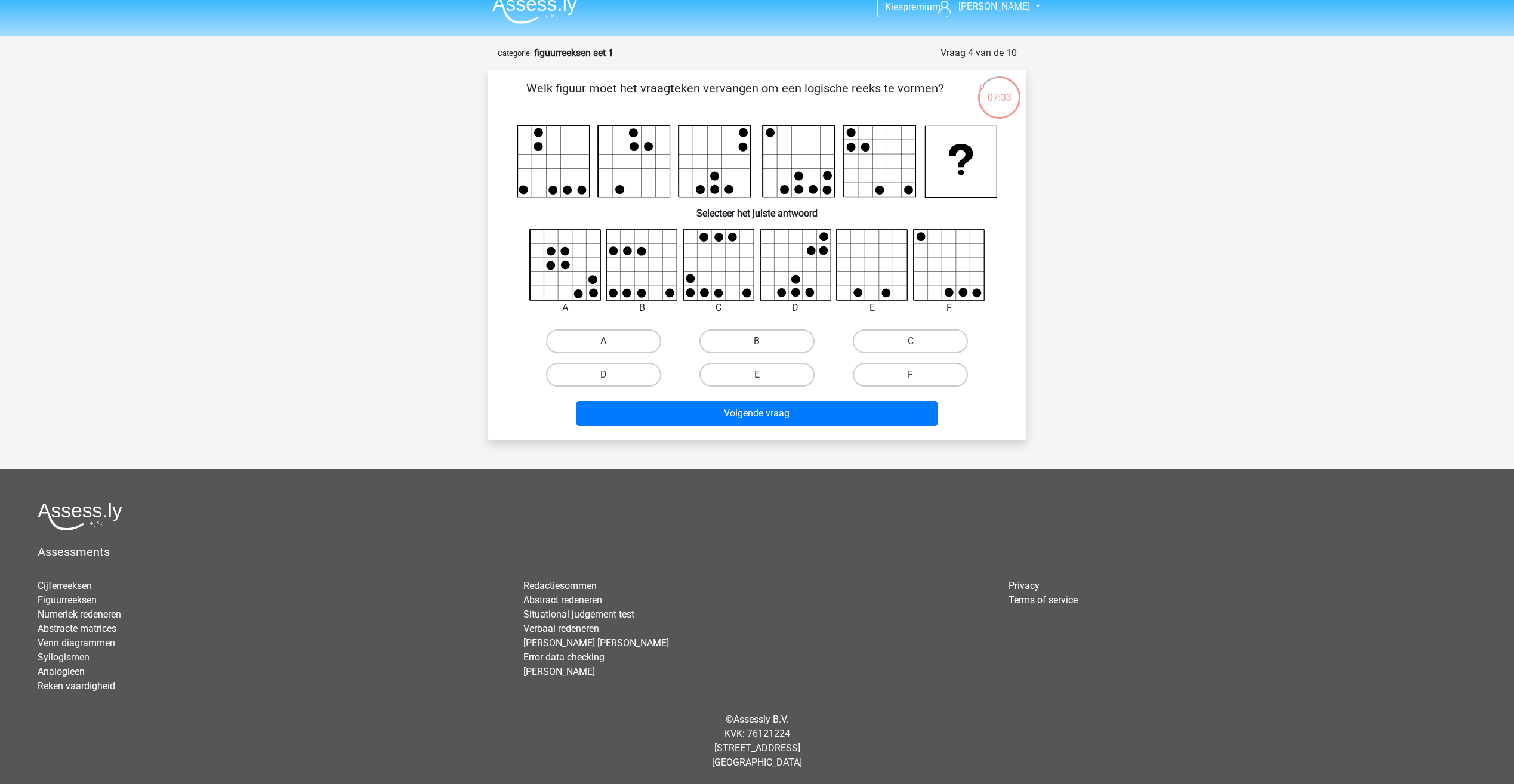
drag, startPoint x: 516, startPoint y: 190, endPoint x: 531, endPoint y: 192, distance: 15.1
click at [517, 189] on icon at bounding box center [757, 161] width 481 height 73
click at [539, 197] on rect at bounding box center [553, 162] width 71 height 71
drag, startPoint x: 539, startPoint y: 197, endPoint x: 534, endPoint y: 148, distance: 49.3
click at [534, 148] on rect at bounding box center [553, 162] width 71 height 71
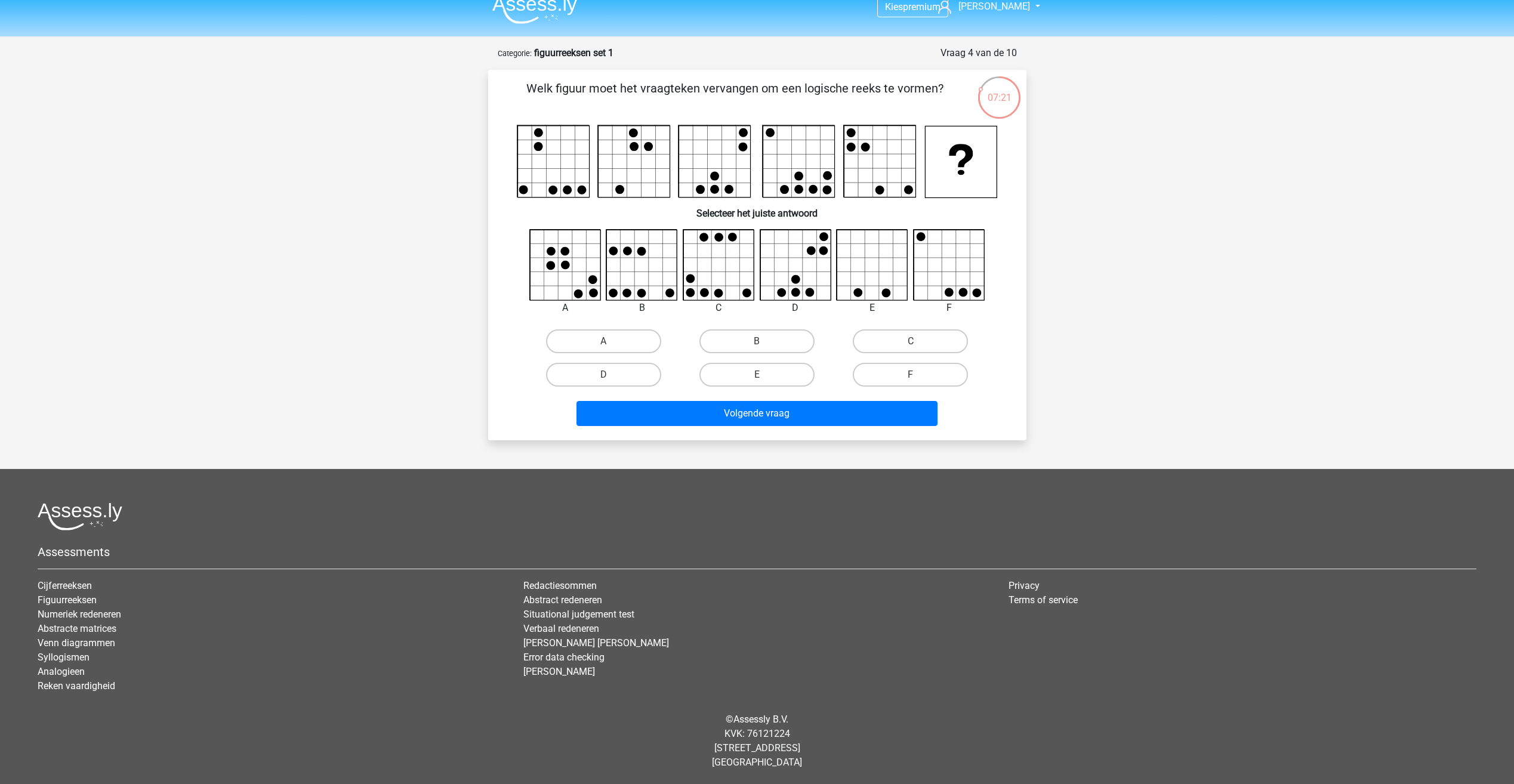
drag, startPoint x: 698, startPoint y: 188, endPoint x: 713, endPoint y: 174, distance: 20.5
click at [701, 185] on g at bounding box center [757, 162] width 480 height 73
click at [871, 145] on rect at bounding box center [880, 162] width 71 height 71
click at [891, 147] on rect at bounding box center [880, 162] width 71 height 71
click at [922, 337] on label "C" at bounding box center [910, 341] width 115 height 24
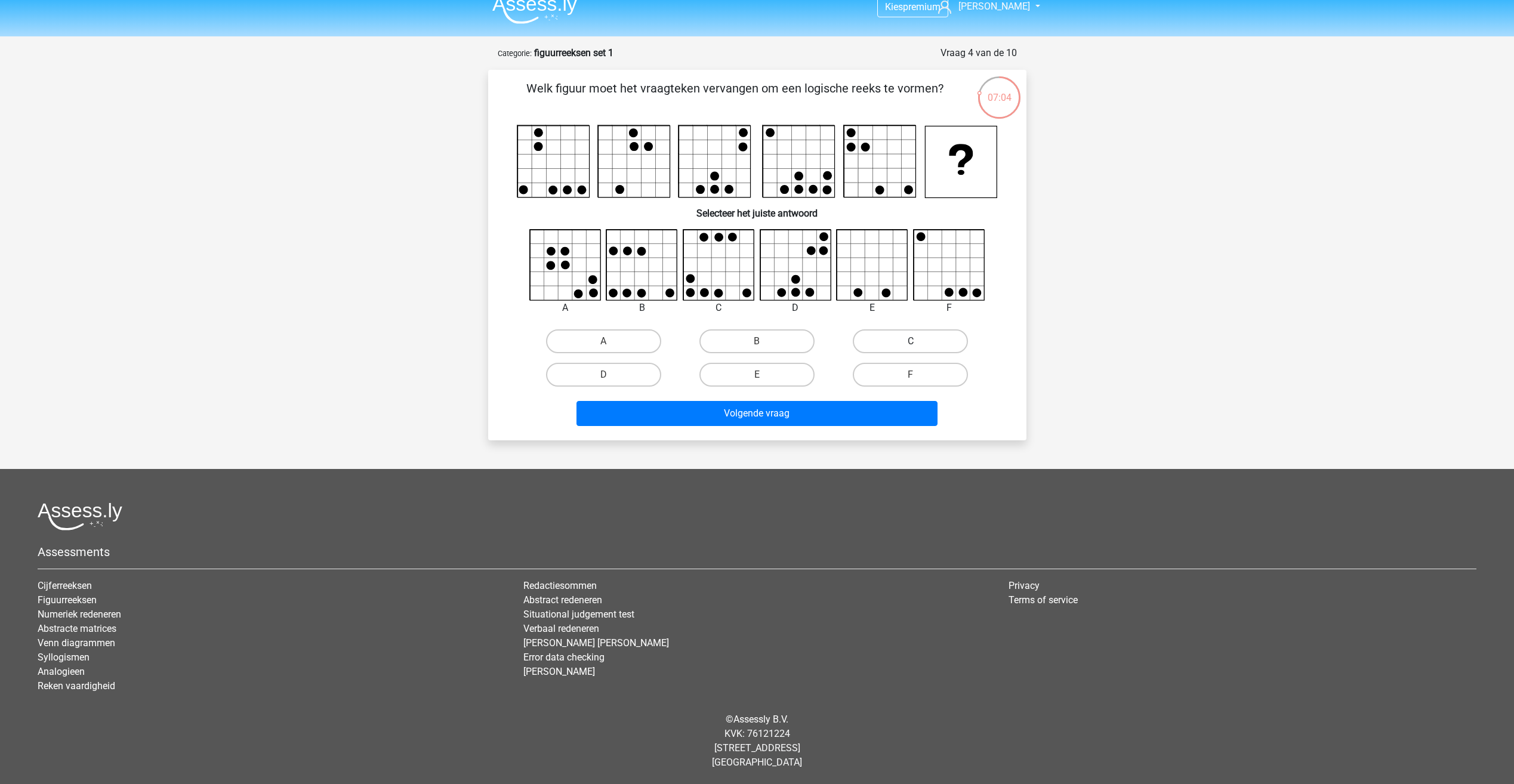
click at [919, 341] on input "C" at bounding box center [914, 345] width 8 height 8
radio input "true"
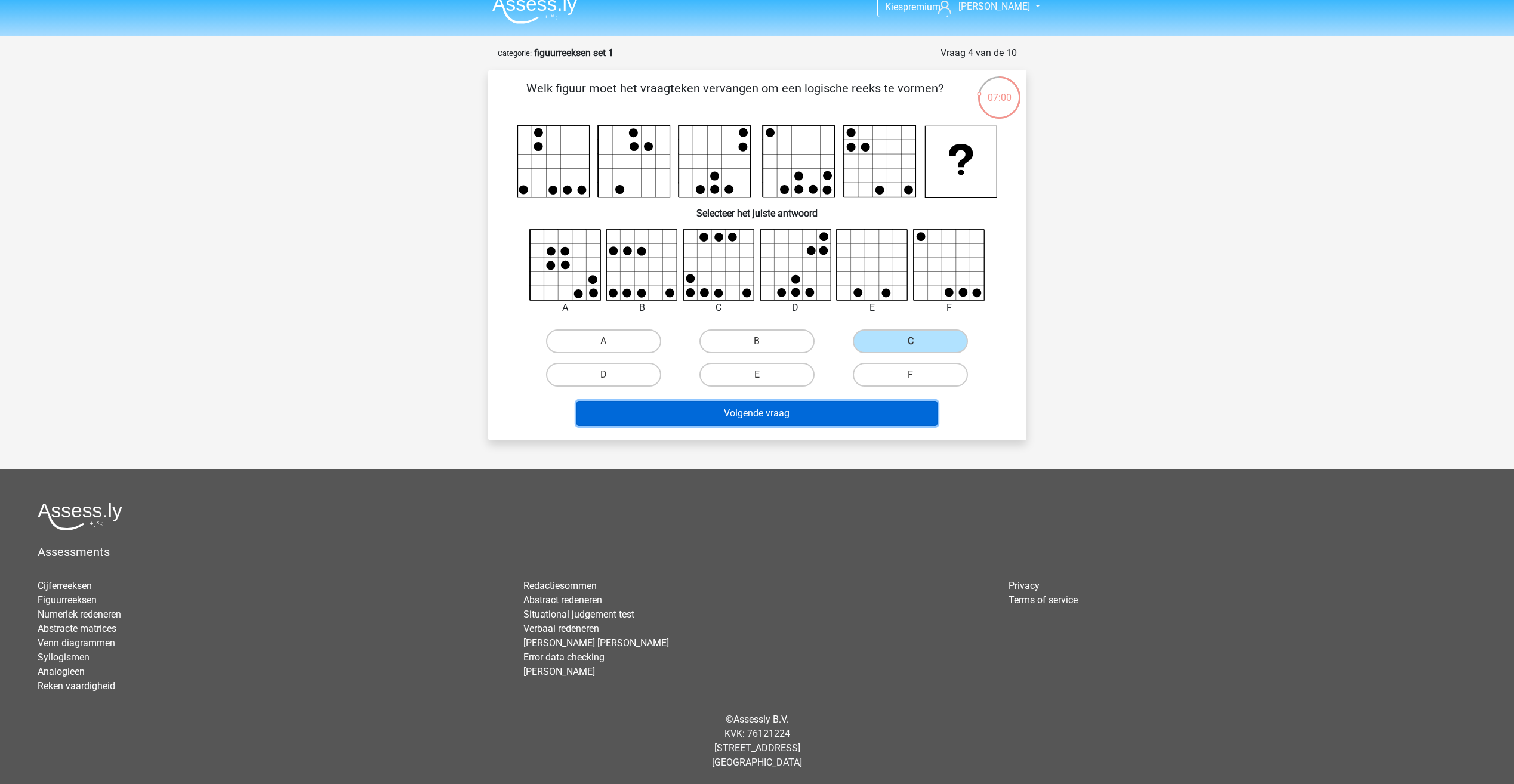
click at [793, 409] on button "Volgende vraag" at bounding box center [757, 413] width 361 height 25
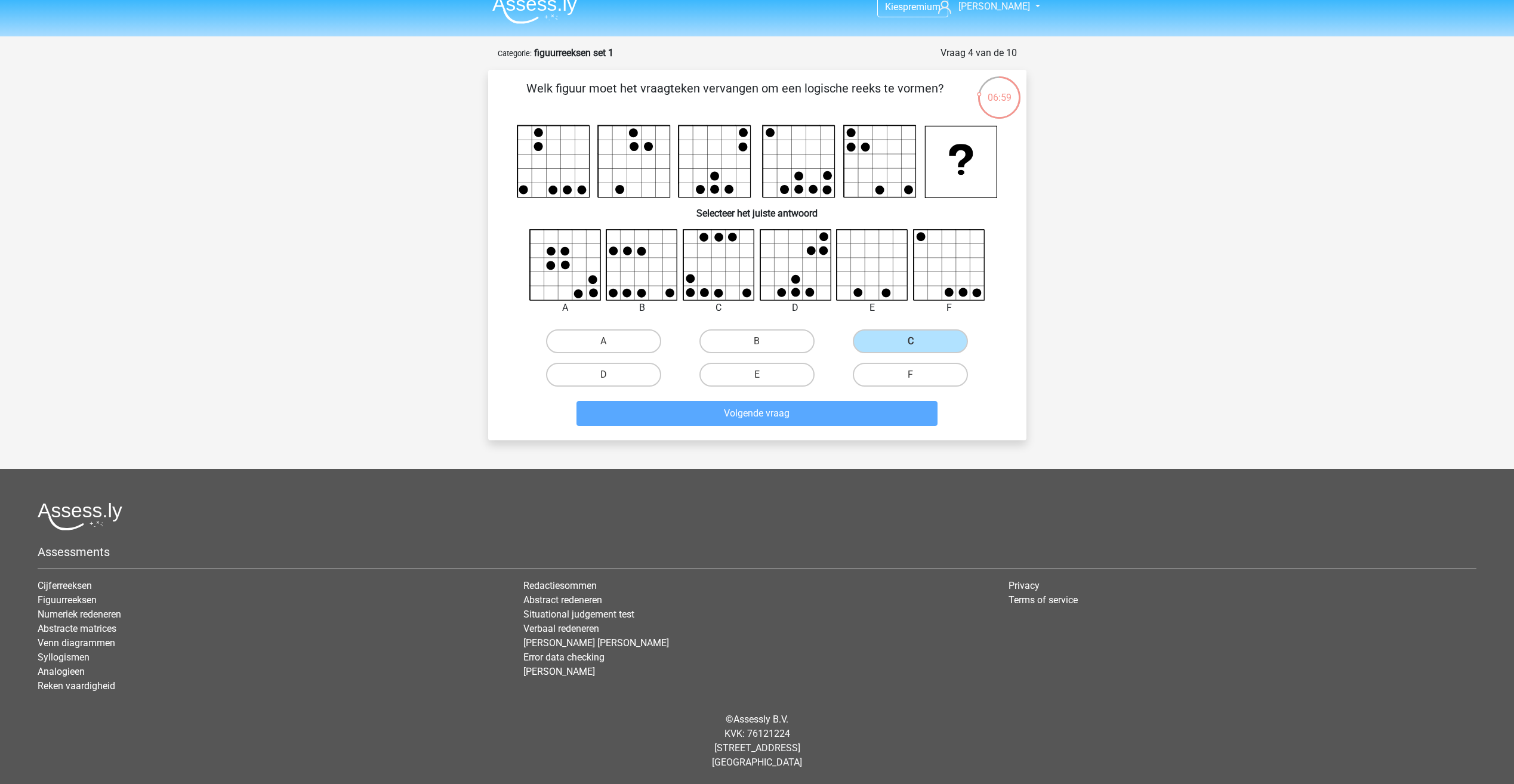
scroll to position [28, 0]
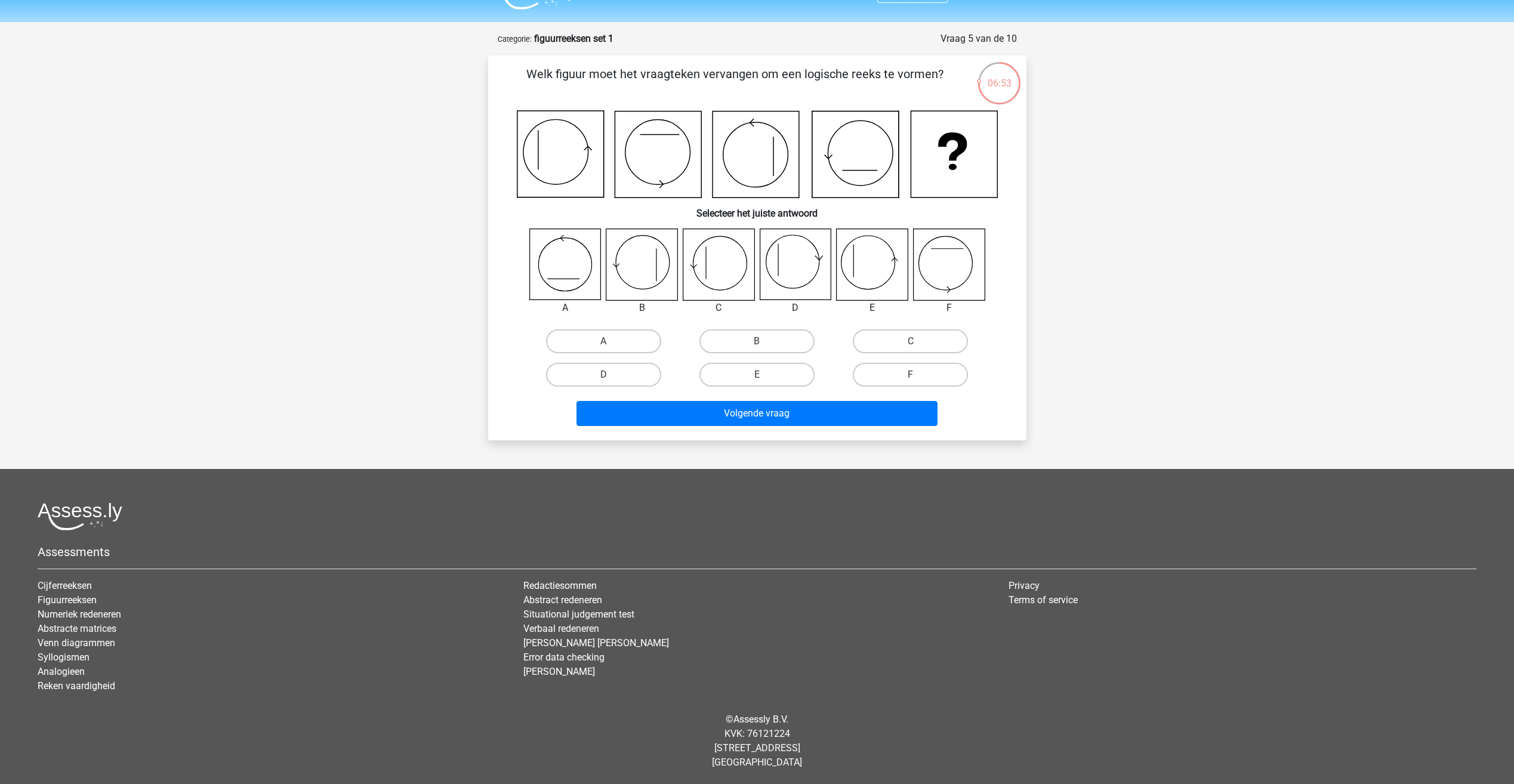
drag, startPoint x: 586, startPoint y: 143, endPoint x: 589, endPoint y: 154, distance: 11.4
click at [588, 143] on icon at bounding box center [560, 154] width 87 height 87
click at [559, 176] on icon at bounding box center [560, 154] width 87 height 87
click at [657, 183] on icon at bounding box center [658, 154] width 87 height 87
click at [752, 111] on icon at bounding box center [757, 154] width 481 height 88
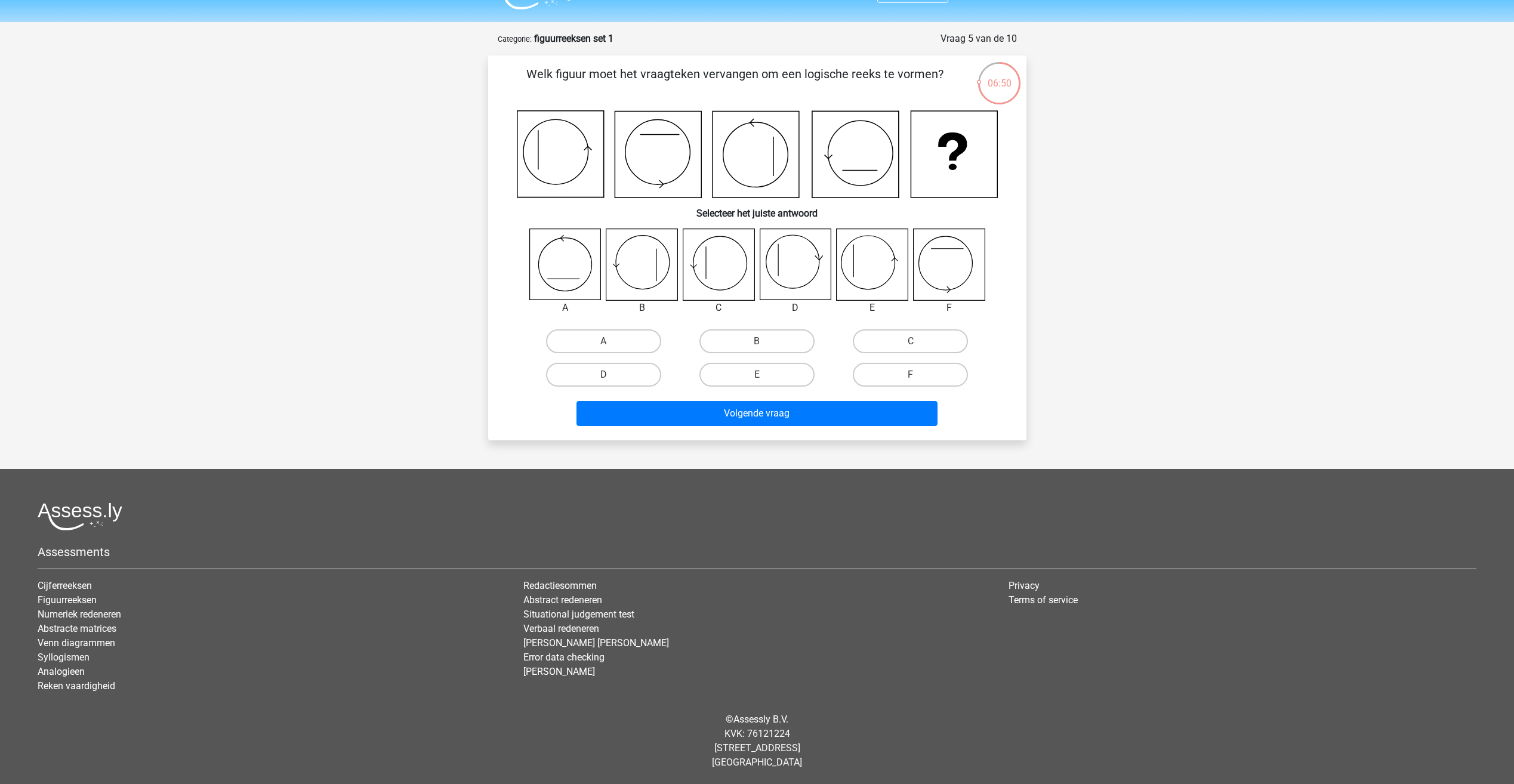
click at [757, 119] on icon at bounding box center [755, 154] width 87 height 87
click at [707, 160] on icon at bounding box center [757, 154] width 481 height 88
click at [652, 140] on icon at bounding box center [658, 154] width 87 height 87
click at [539, 153] on icon at bounding box center [560, 154] width 87 height 87
click at [666, 136] on icon at bounding box center [658, 154] width 87 height 87
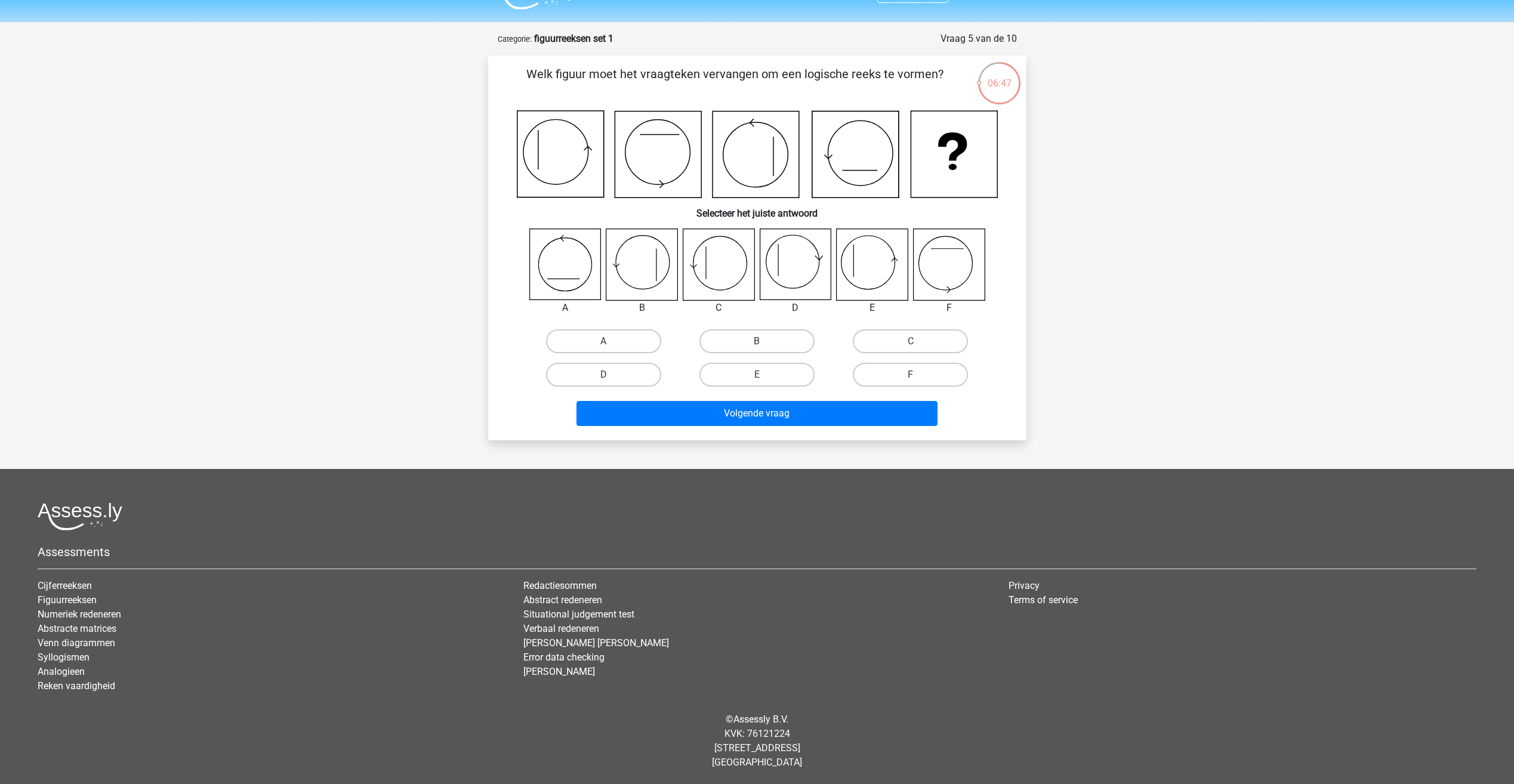
click at [761, 158] on icon at bounding box center [755, 154] width 87 height 87
drag, startPoint x: 839, startPoint y: 178, endPoint x: 873, endPoint y: 170, distance: 34.9
click at [861, 175] on icon at bounding box center [757, 154] width 481 height 88
drag, startPoint x: 885, startPoint y: 153, endPoint x: 860, endPoint y: 174, distance: 32.6
click at [885, 155] on icon at bounding box center [854, 154] width 87 height 87
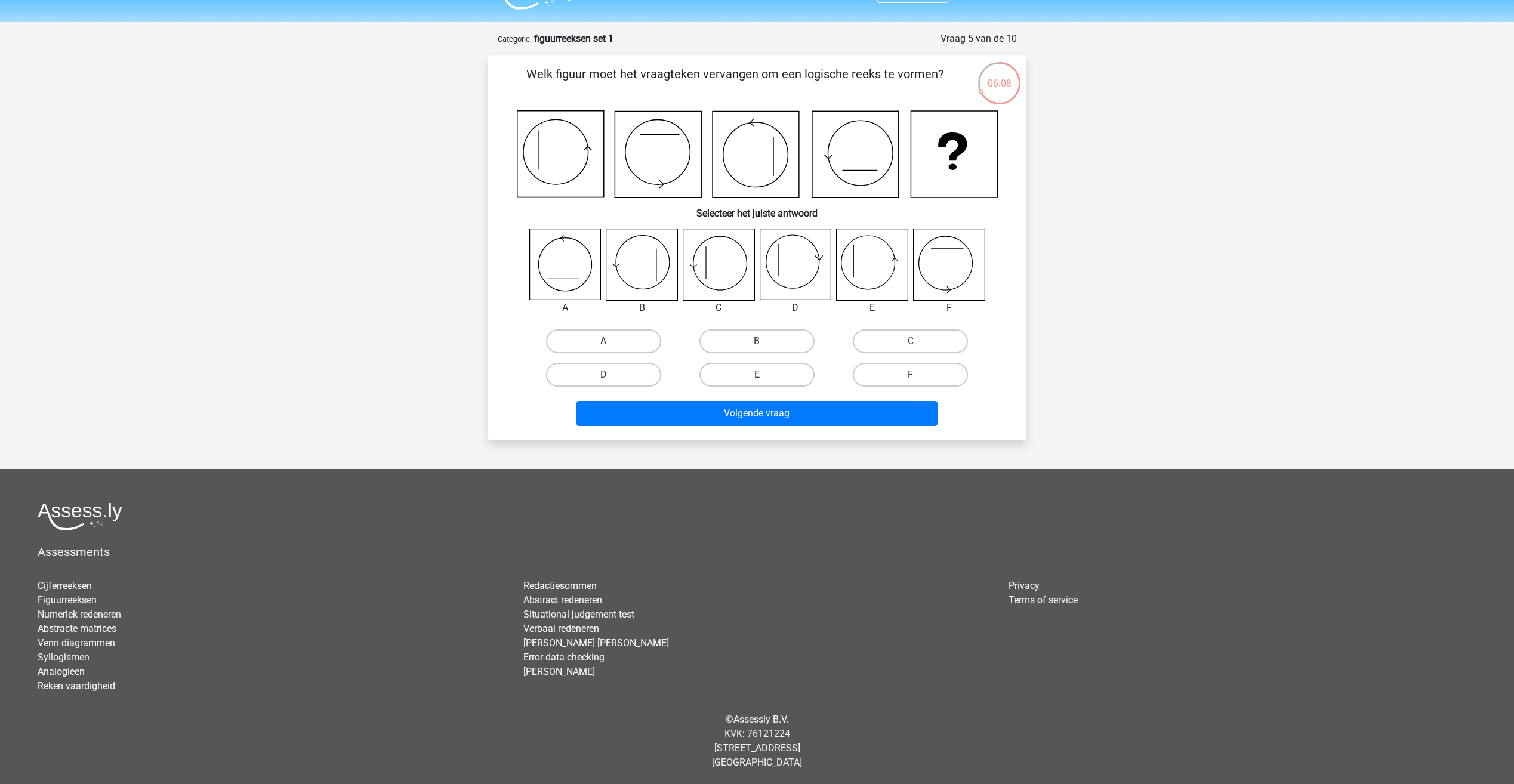
click at [770, 369] on label "E" at bounding box center [757, 374] width 115 height 24
click at [764, 374] on input "E" at bounding box center [760, 378] width 8 height 8
radio input "true"
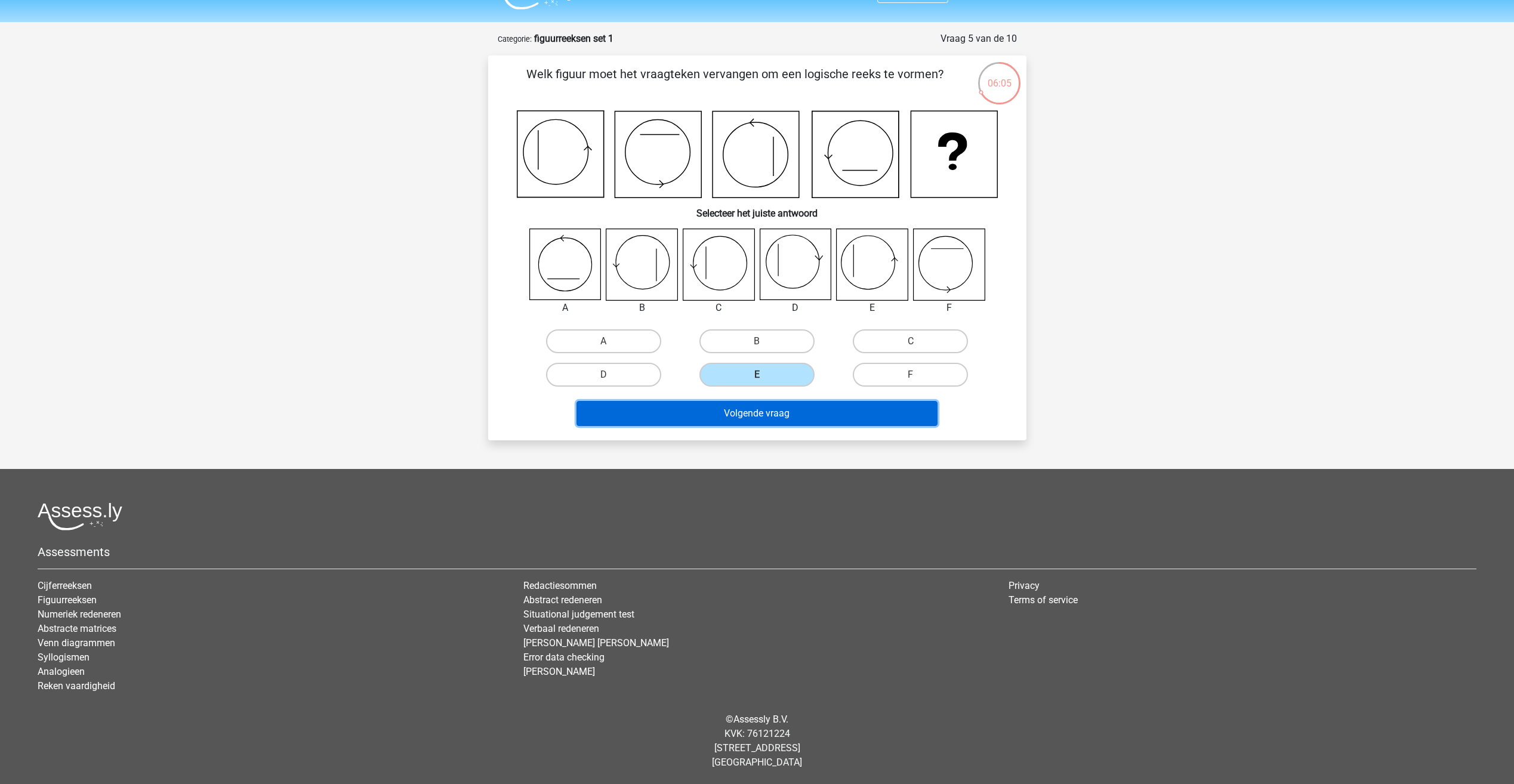
click at [794, 407] on button "Volgende vraag" at bounding box center [757, 413] width 361 height 25
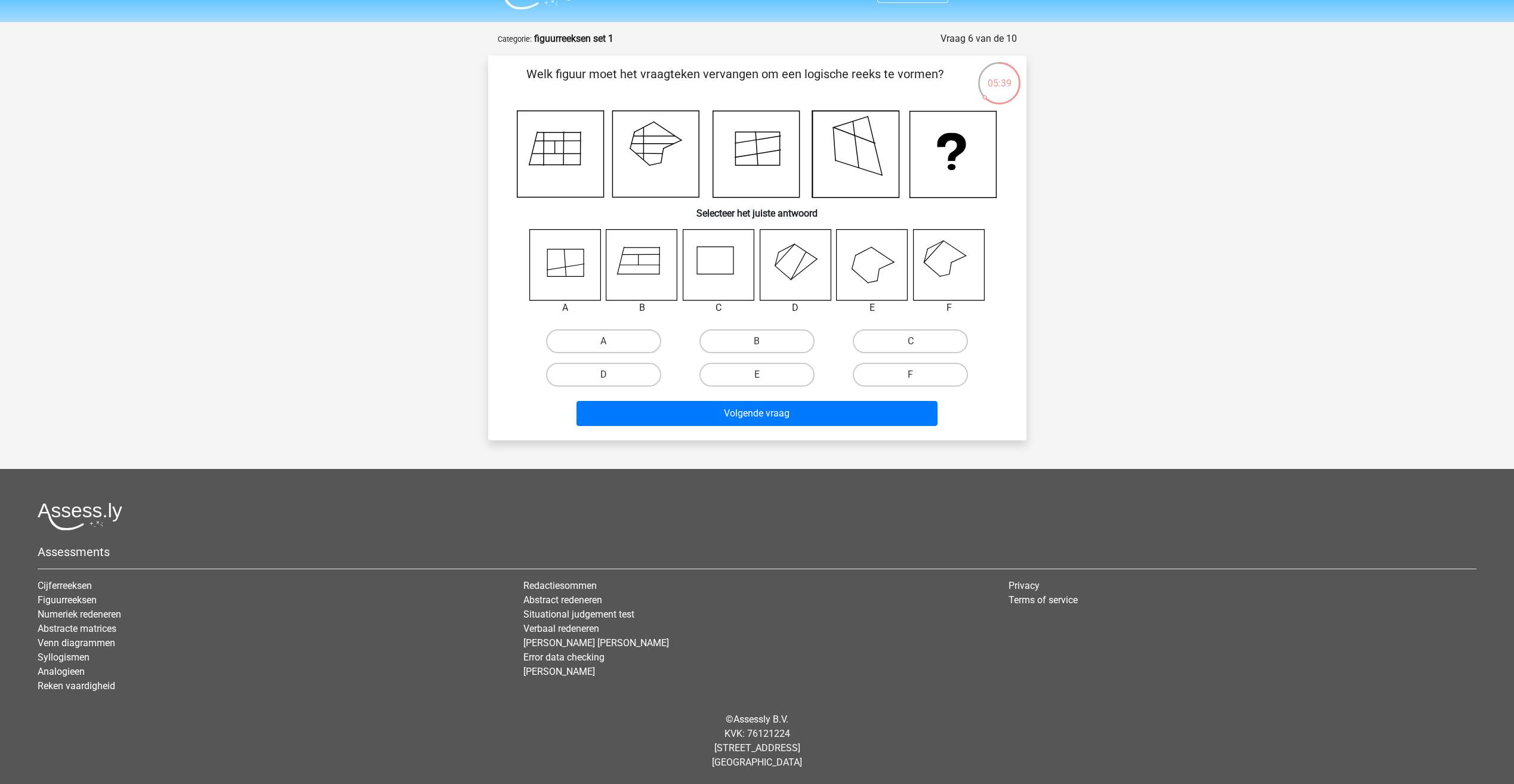
click at [837, 139] on icon at bounding box center [856, 154] width 87 height 87
drag, startPoint x: 612, startPoint y: 356, endPoint x: 611, endPoint y: 350, distance: 6.1
click at [611, 356] on div "A" at bounding box center [603, 341] width 153 height 33
click at [611, 350] on label "A" at bounding box center [603, 341] width 115 height 24
click at [611, 349] on input "A" at bounding box center [607, 345] width 8 height 8
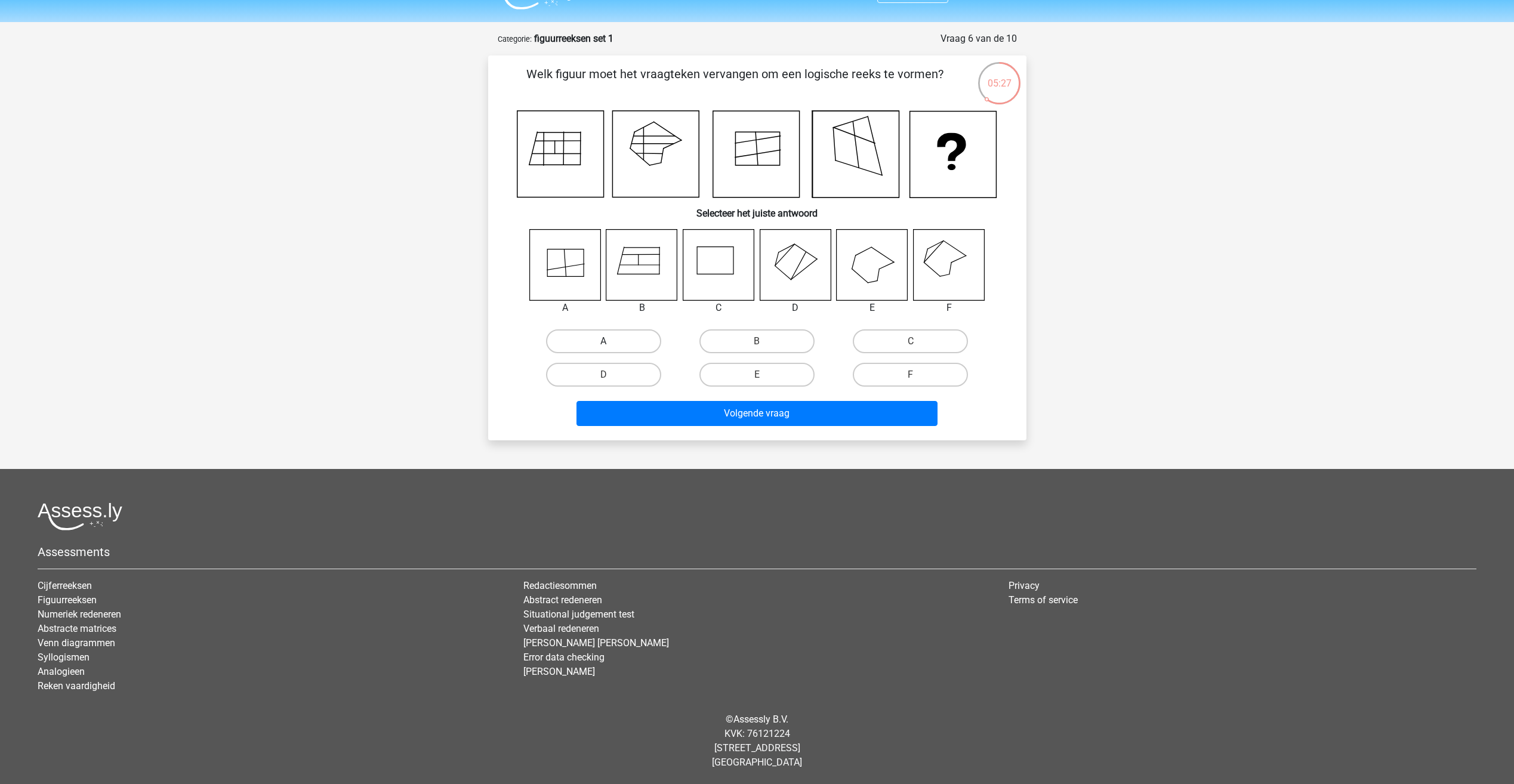
radio input "true"
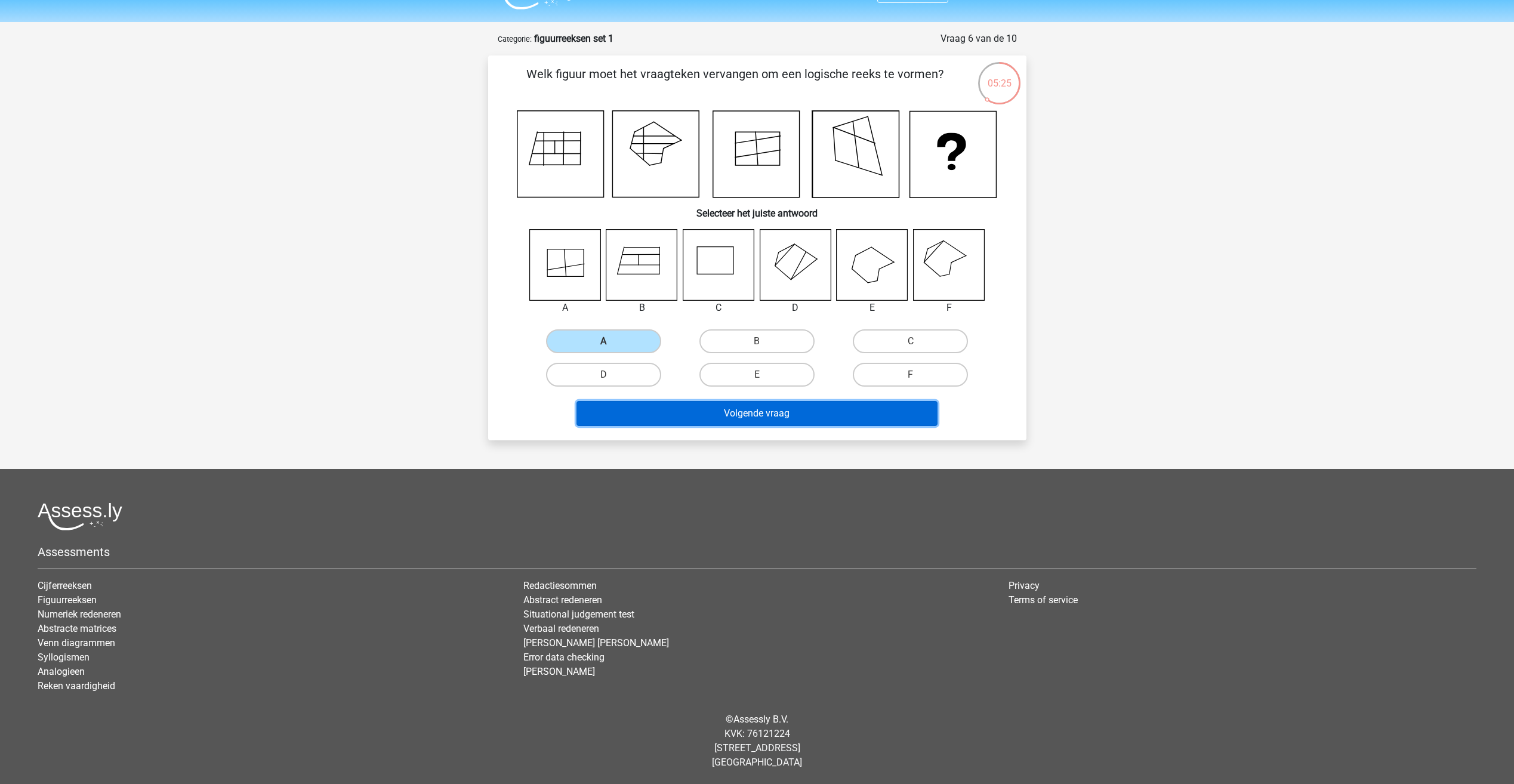
click at [762, 415] on button "Volgende vraag" at bounding box center [757, 413] width 361 height 25
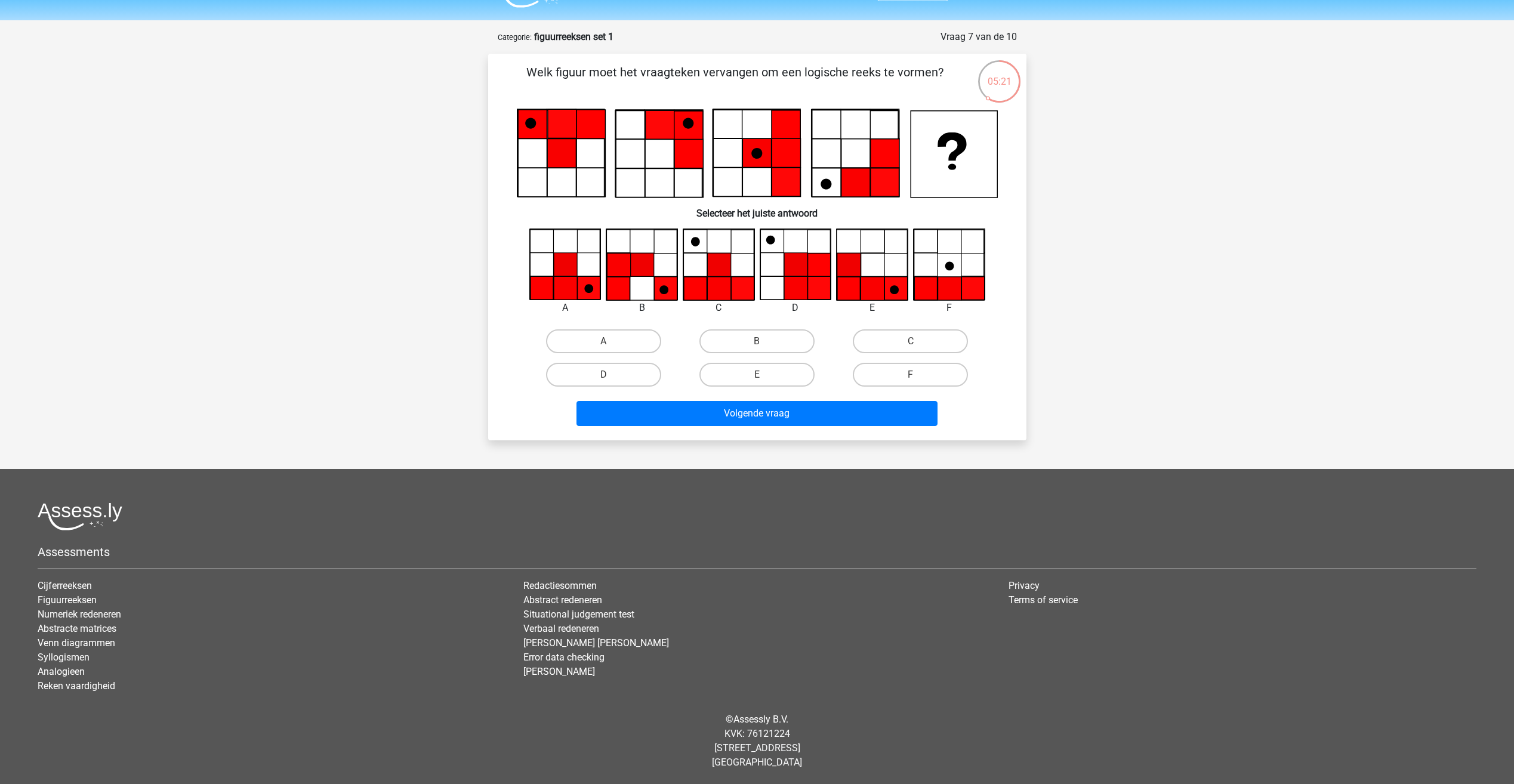
click at [528, 123] on icon at bounding box center [531, 123] width 11 height 11
click at [592, 115] on icon at bounding box center [591, 123] width 28 height 28
drag, startPoint x: 546, startPoint y: 171, endPoint x: 543, endPoint y: 132, distance: 39.1
click at [545, 164] on icon at bounding box center [757, 153] width 481 height 90
drag, startPoint x: 526, startPoint y: 122, endPoint x: 563, endPoint y: 121, distance: 37.0
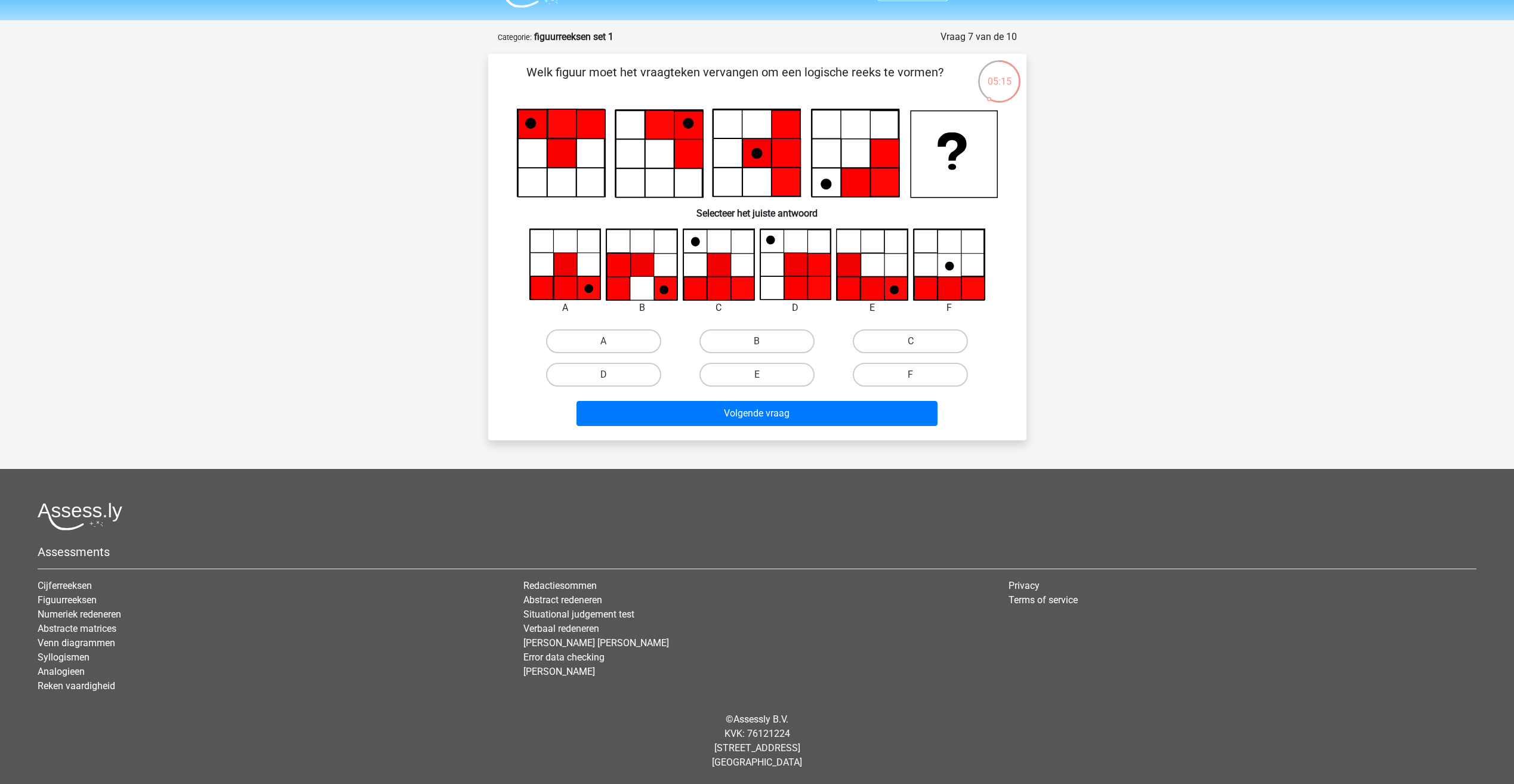
click at [526, 122] on icon at bounding box center [531, 123] width 11 height 11
click at [583, 123] on icon at bounding box center [591, 123] width 28 height 28
drag, startPoint x: 565, startPoint y: 153, endPoint x: 559, endPoint y: 123, distance: 30.6
click at [565, 152] on icon at bounding box center [561, 153] width 28 height 28
click at [526, 128] on icon at bounding box center [532, 123] width 28 height 28
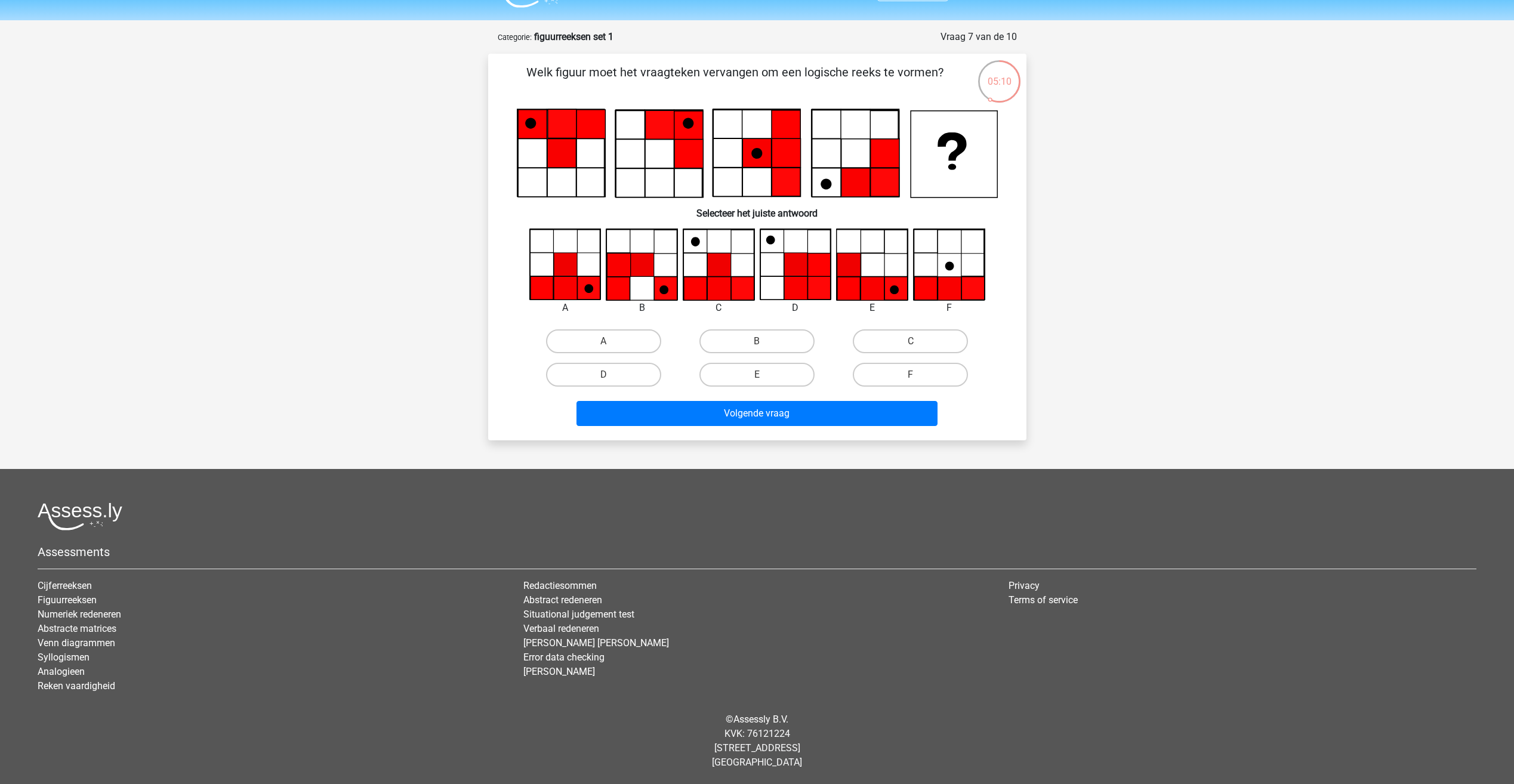
click at [563, 119] on icon at bounding box center [561, 123] width 28 height 28
click at [591, 123] on icon at bounding box center [591, 123] width 28 height 28
drag, startPoint x: 691, startPoint y: 119, endPoint x: 641, endPoint y: 155, distance: 61.6
click at [641, 155] on icon at bounding box center [757, 153] width 481 height 90
drag, startPoint x: 816, startPoint y: 186, endPoint x: 882, endPoint y: 160, distance: 70.9
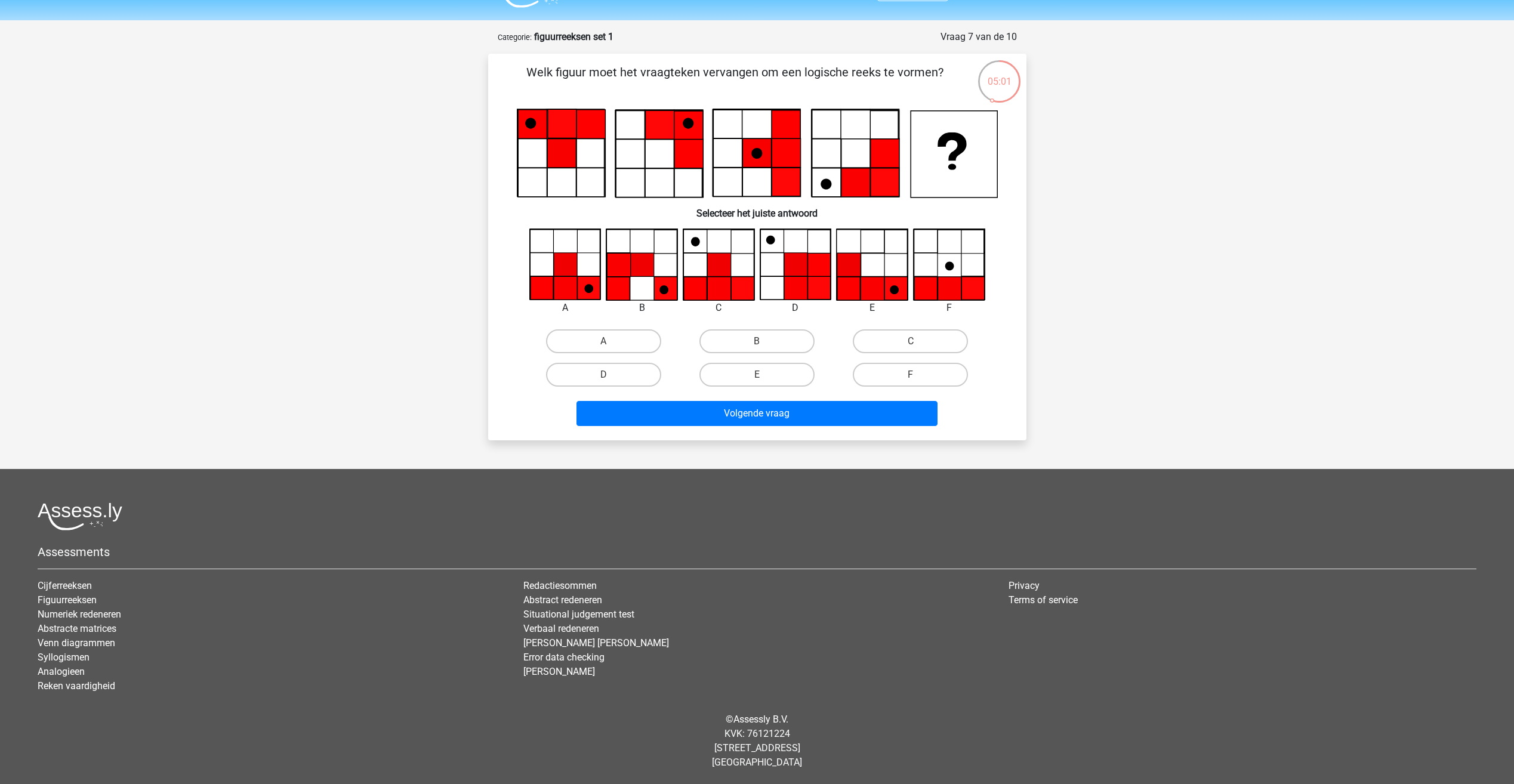
click at [871, 168] on icon at bounding box center [757, 153] width 481 height 90
click at [752, 155] on icon at bounding box center [756, 154] width 11 height 11
drag, startPoint x: 778, startPoint y: 153, endPoint x: 783, endPoint y: 179, distance: 26.5
click at [778, 154] on icon at bounding box center [785, 153] width 28 height 28
drag, startPoint x: 790, startPoint y: 186, endPoint x: 781, endPoint y: 188, distance: 9.2
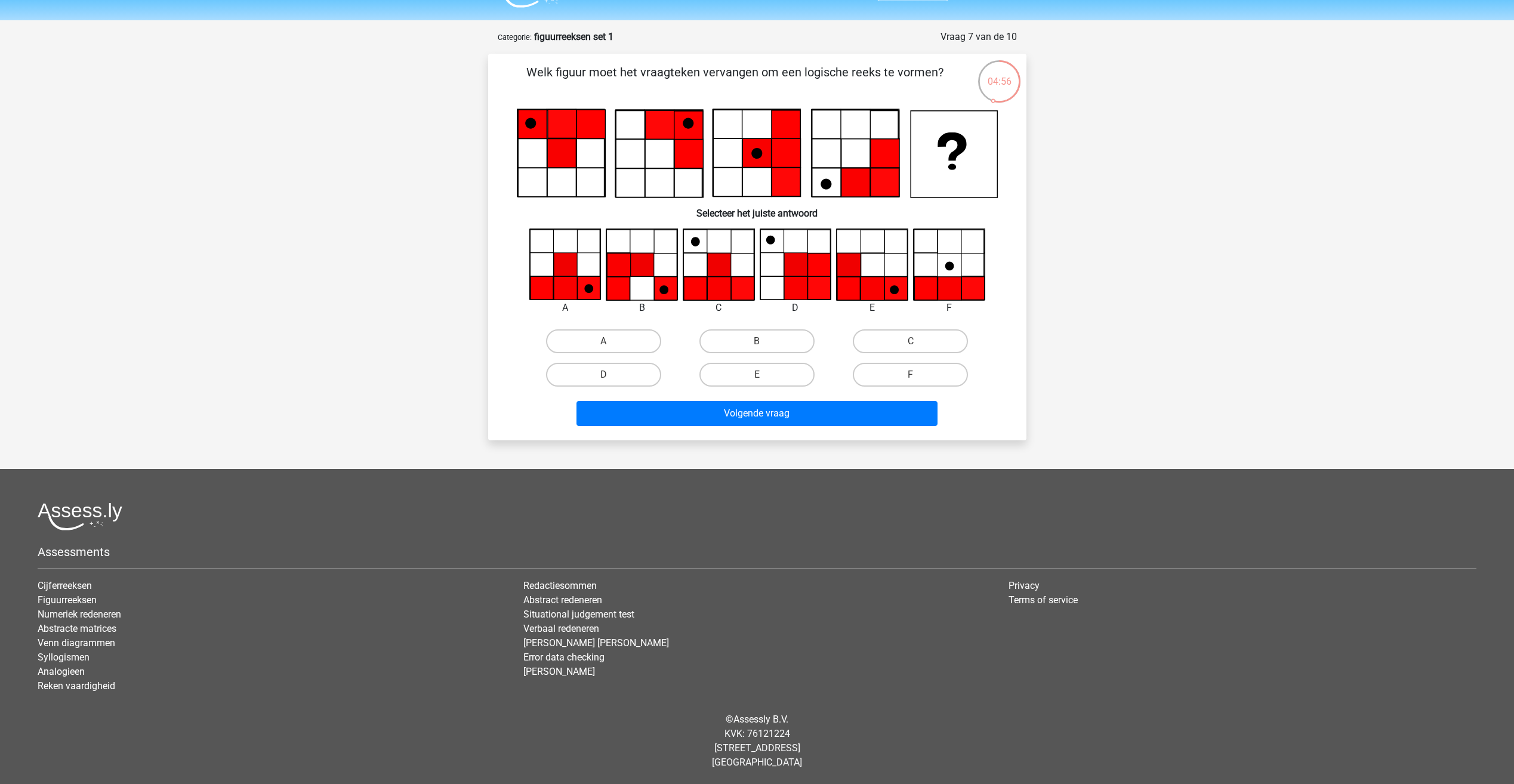
click at [790, 187] on icon at bounding box center [785, 181] width 28 height 28
drag, startPoint x: 756, startPoint y: 183, endPoint x: 738, endPoint y: 153, distance: 35.0
click at [755, 182] on icon at bounding box center [755, 152] width 87 height 87
click at [735, 150] on icon at bounding box center [755, 152] width 87 height 87
click at [717, 192] on icon at bounding box center [755, 152] width 87 height 87
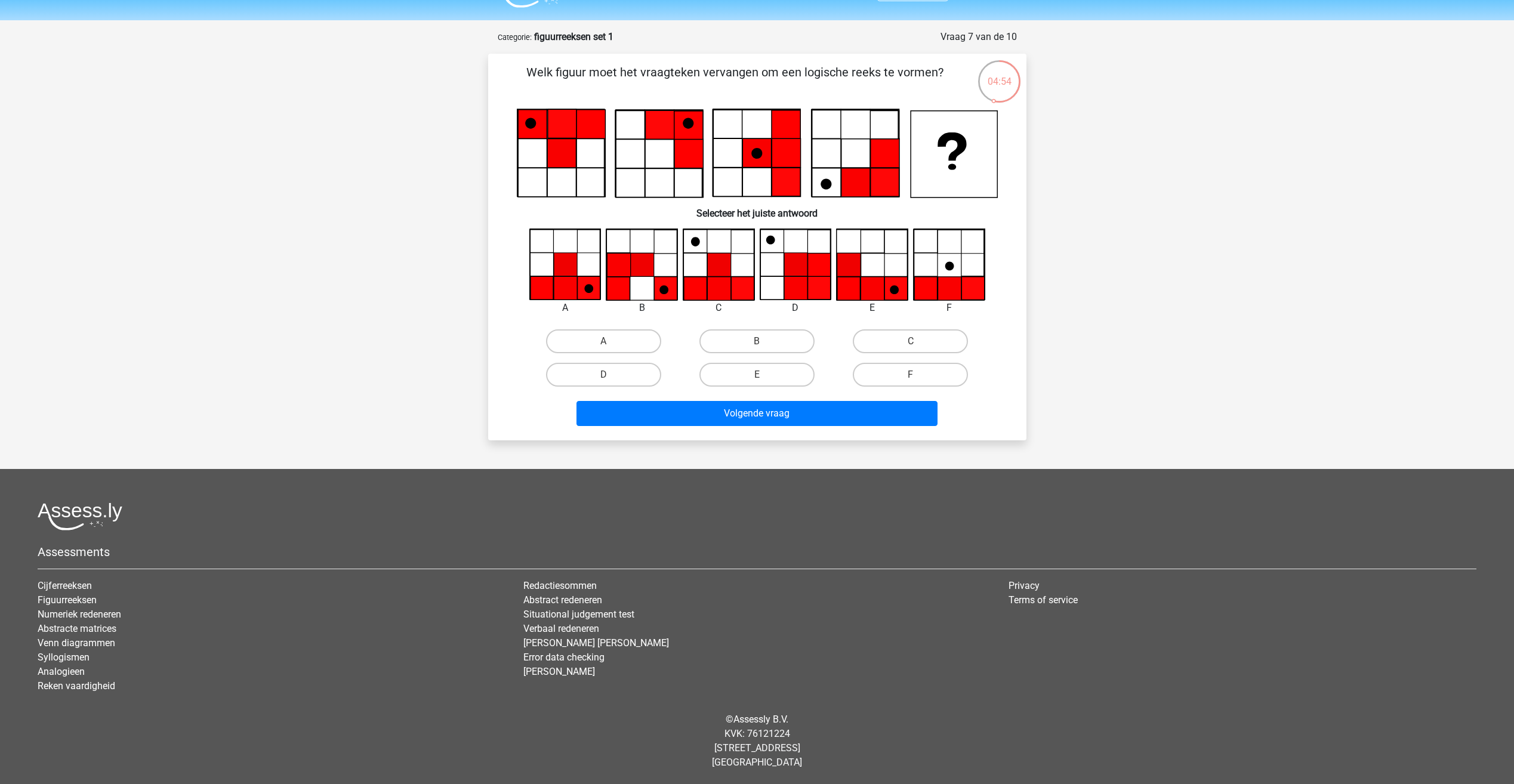
click at [765, 186] on icon at bounding box center [755, 152] width 87 height 87
drag, startPoint x: 822, startPoint y: 182, endPoint x: 821, endPoint y: 157, distance: 25.0
click at [821, 175] on icon at bounding box center [757, 153] width 481 height 90
click at [821, 153] on icon at bounding box center [854, 153] width 87 height 87
click at [854, 149] on icon at bounding box center [854, 153] width 87 height 87
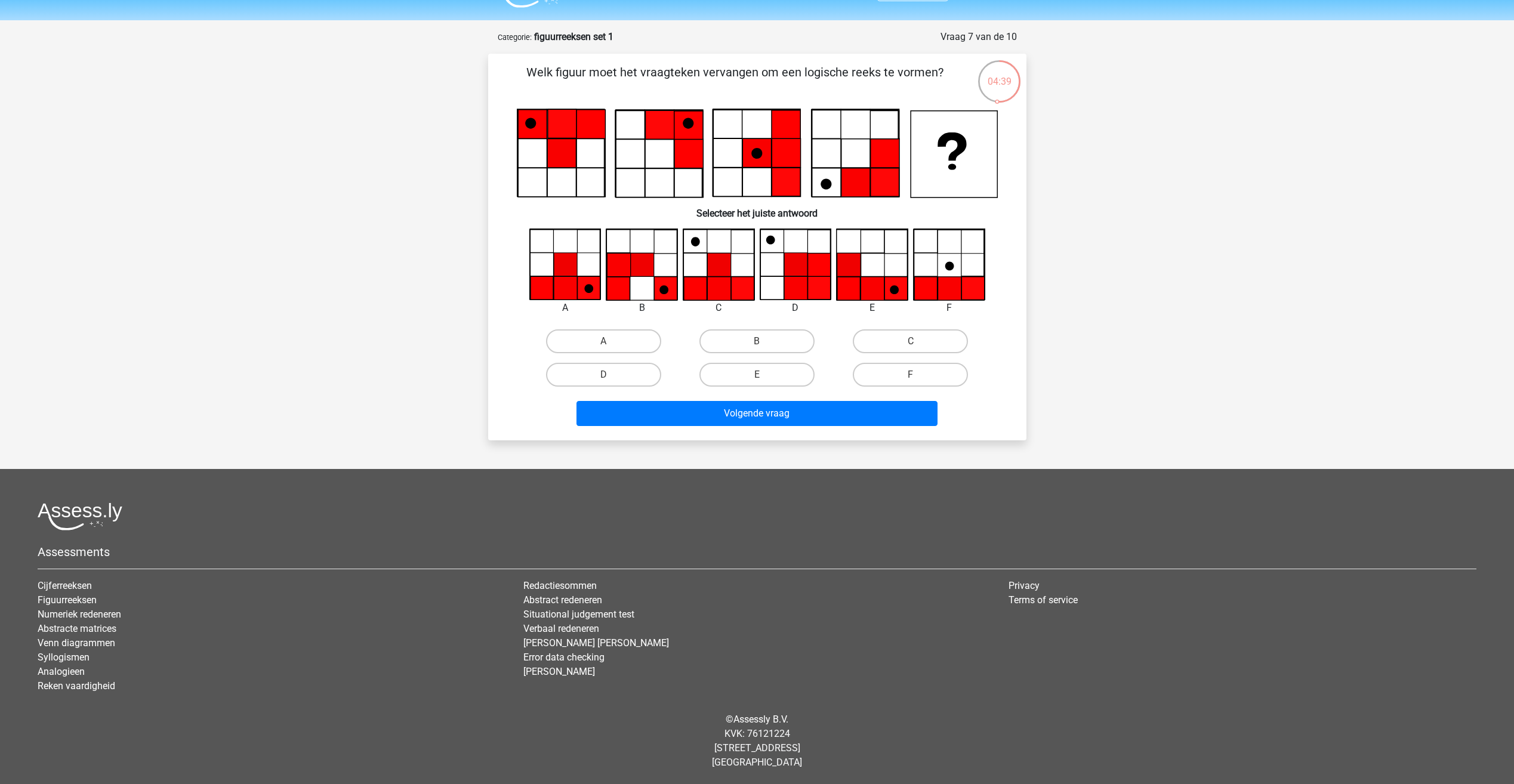
drag, startPoint x: 889, startPoint y: 146, endPoint x: 753, endPoint y: 170, distance: 138.1
click at [881, 149] on icon at bounding box center [884, 153] width 28 height 28
drag, startPoint x: 759, startPoint y: 156, endPoint x: 700, endPoint y: 140, distance: 61.1
click at [756, 154] on icon at bounding box center [756, 154] width 11 height 11
click at [691, 123] on icon at bounding box center [688, 123] width 11 height 11
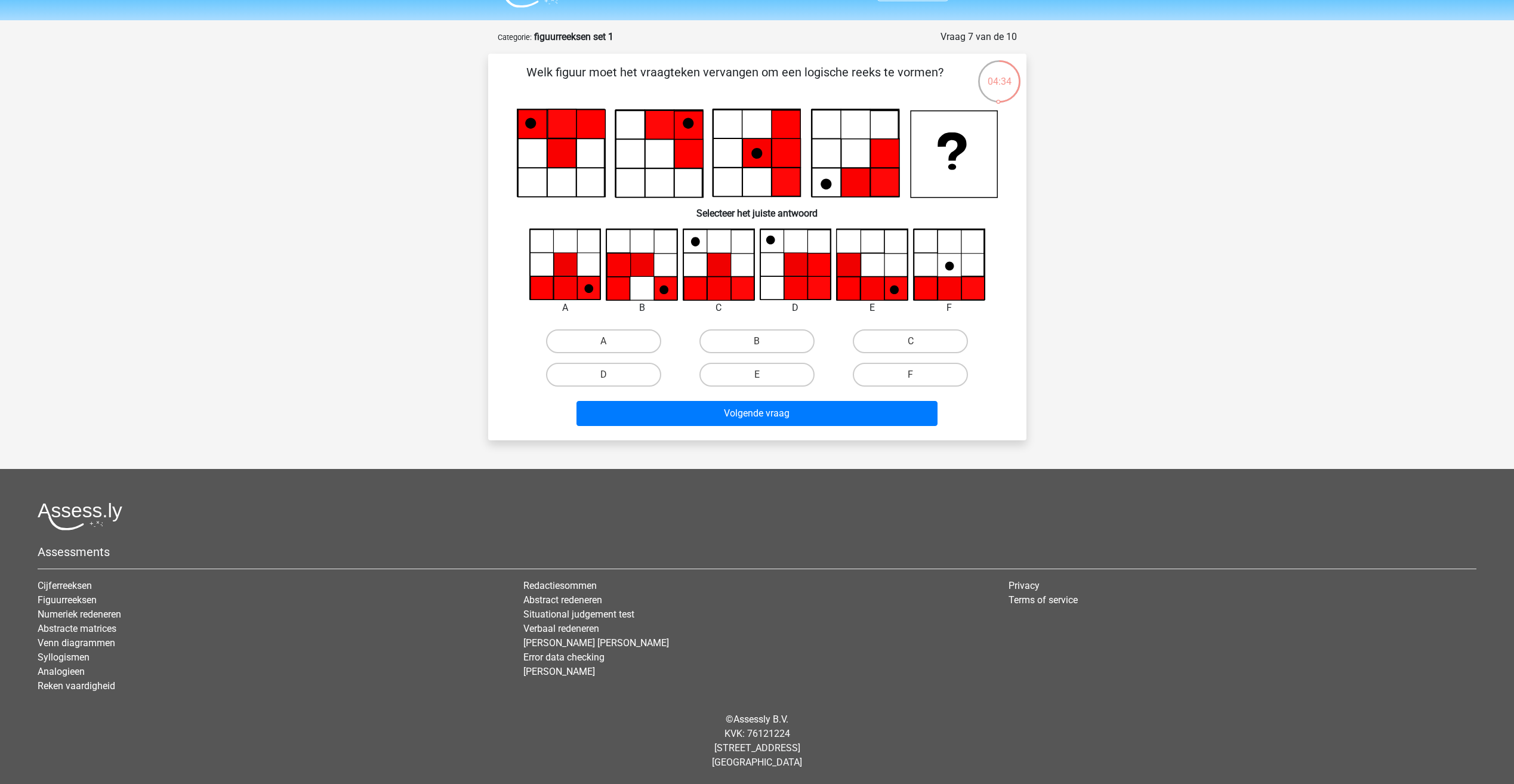
drag, startPoint x: 694, startPoint y: 155, endPoint x: 656, endPoint y: 157, distance: 38.1
click at [693, 155] on icon at bounding box center [688, 154] width 28 height 28
click at [647, 156] on icon at bounding box center [658, 154] width 87 height 87
drag, startPoint x: 669, startPoint y: 125, endPoint x: 658, endPoint y: 148, distance: 25.5
click at [666, 127] on icon at bounding box center [659, 124] width 28 height 28
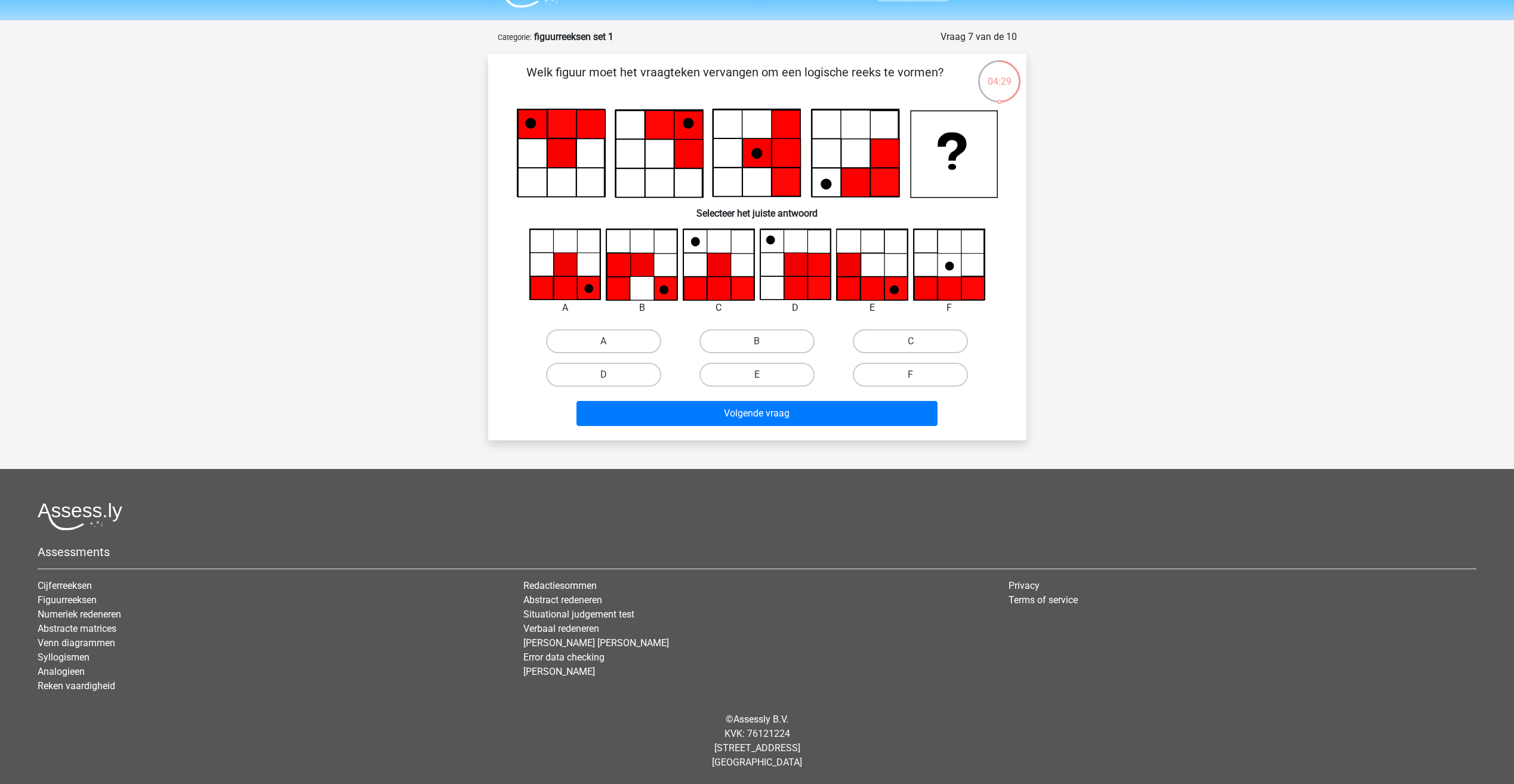
drag, startPoint x: 656, startPoint y: 154, endPoint x: 717, endPoint y: 151, distance: 61.1
click at [680, 154] on icon at bounding box center [757, 153] width 481 height 90
drag, startPoint x: 825, startPoint y: 155, endPoint x: 817, endPoint y: 160, distance: 9.4
click at [817, 160] on icon at bounding box center [854, 153] width 87 height 87
drag, startPoint x: 819, startPoint y: 185, endPoint x: 854, endPoint y: 186, distance: 35.0
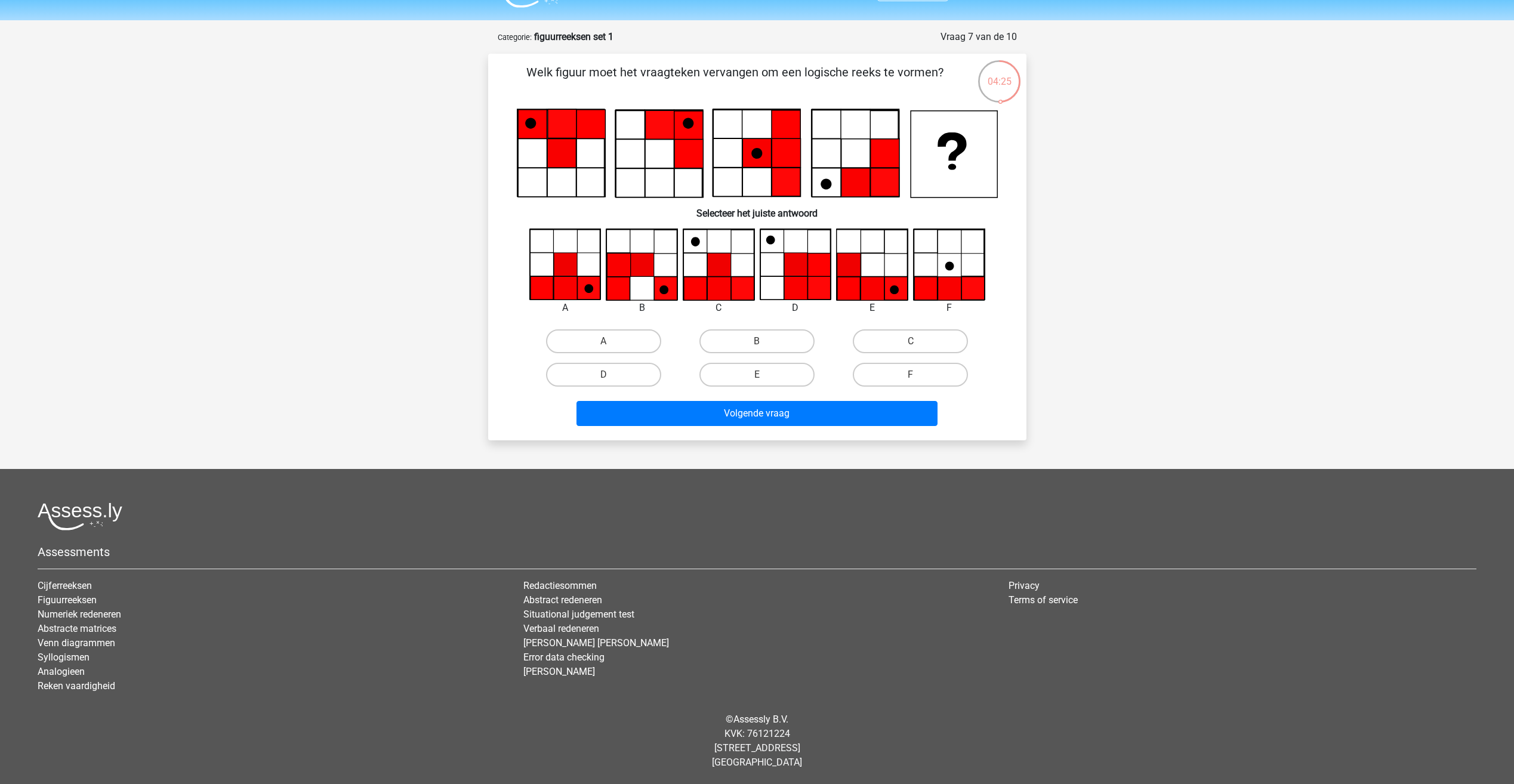
click at [854, 186] on icon at bounding box center [757, 153] width 481 height 90
click at [856, 186] on icon at bounding box center [854, 182] width 28 height 28
click at [903, 183] on icon at bounding box center [757, 153] width 481 height 90
click at [746, 371] on label "E" at bounding box center [757, 374] width 115 height 24
click at [756, 374] on input "E" at bounding box center [760, 378] width 8 height 8
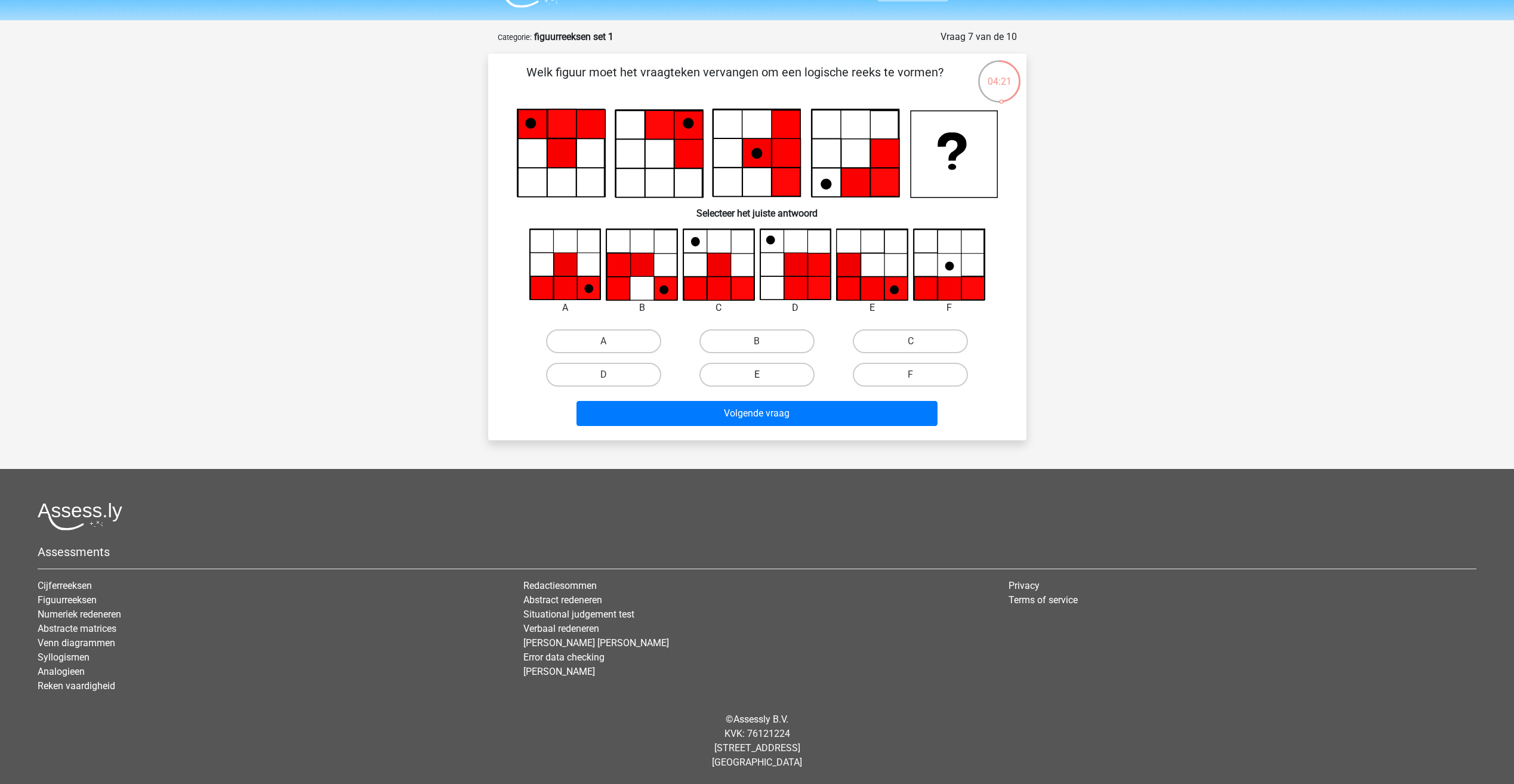
radio input "true"
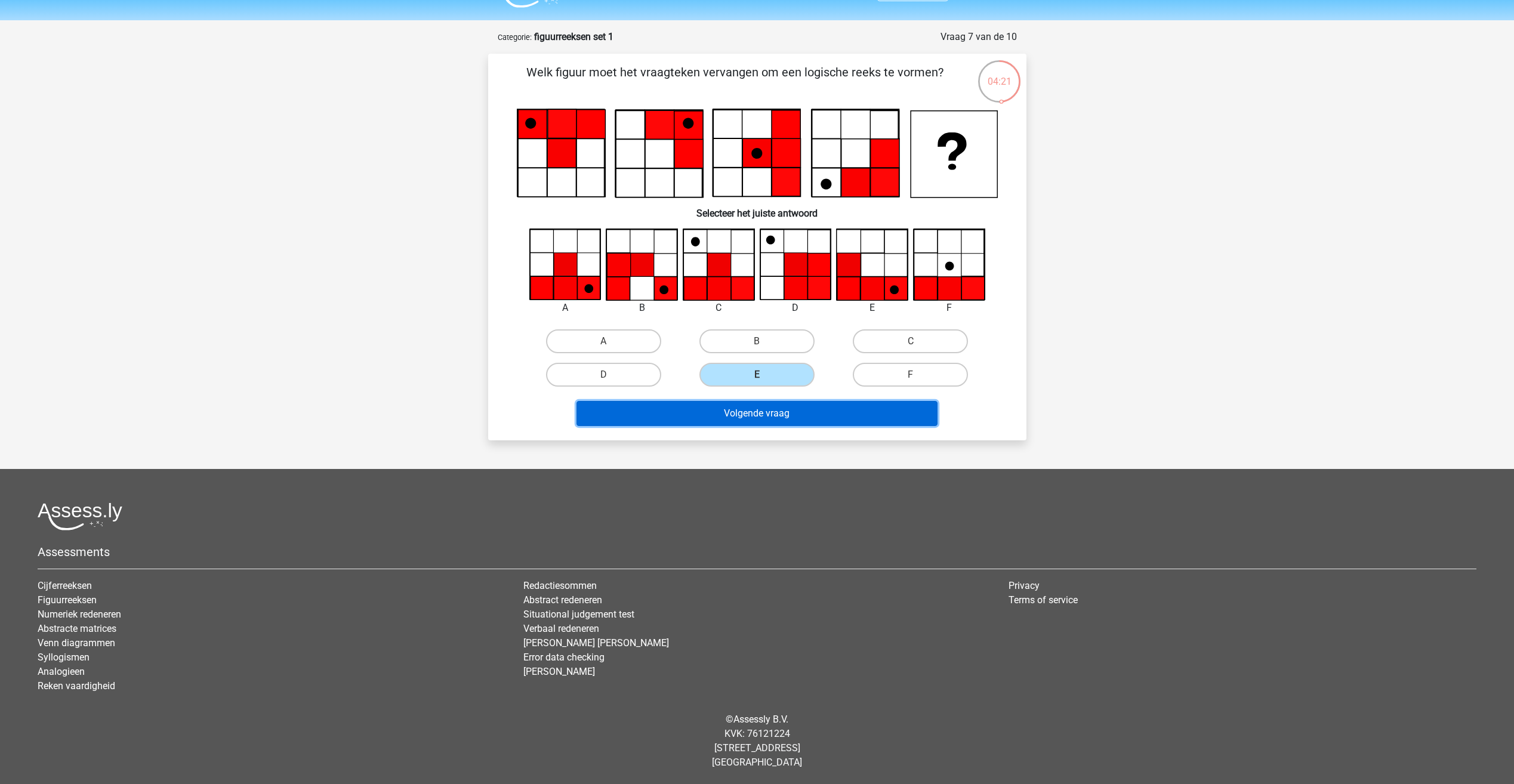
click at [780, 409] on button "Volgende vraag" at bounding box center [757, 413] width 361 height 25
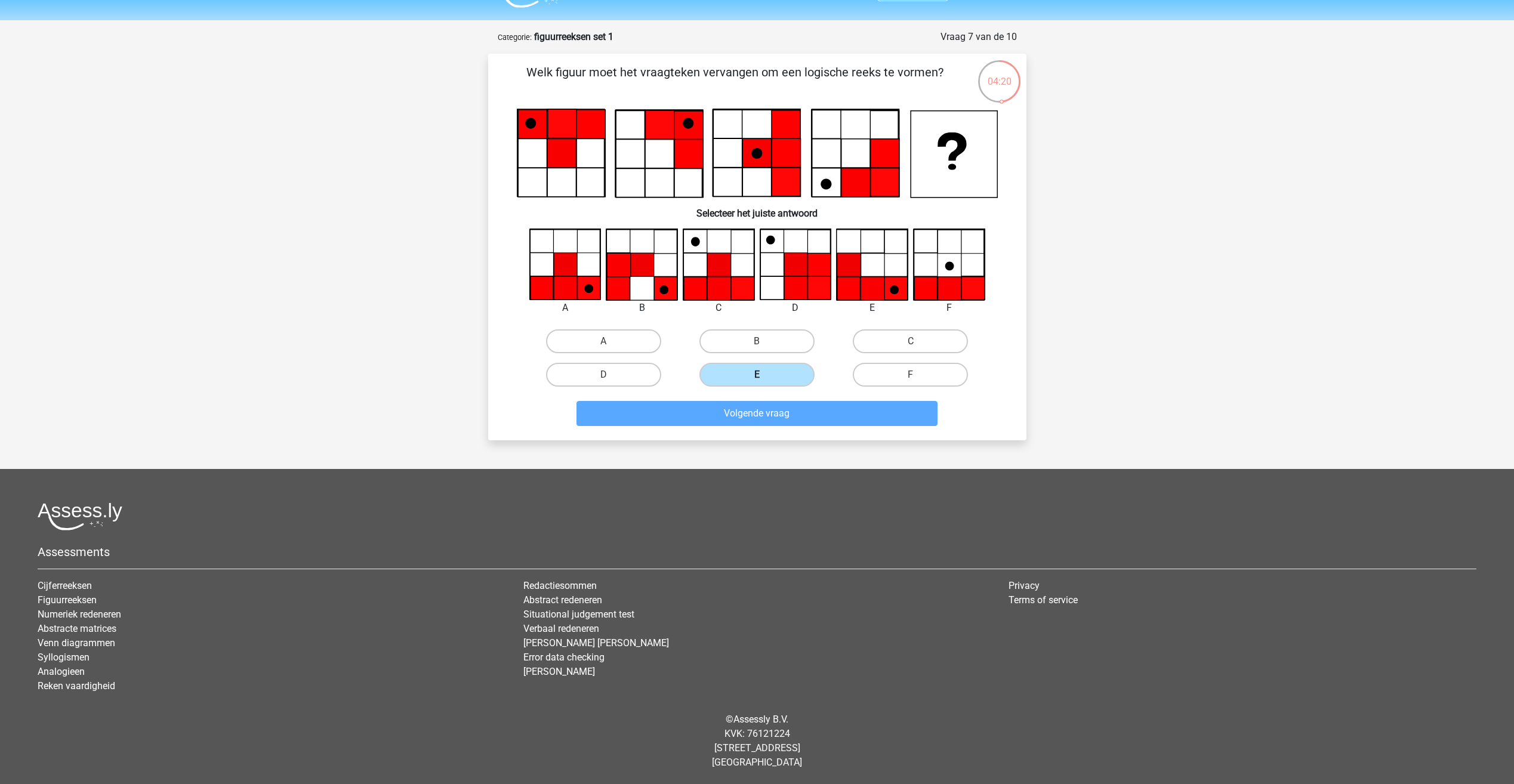
scroll to position [34, 0]
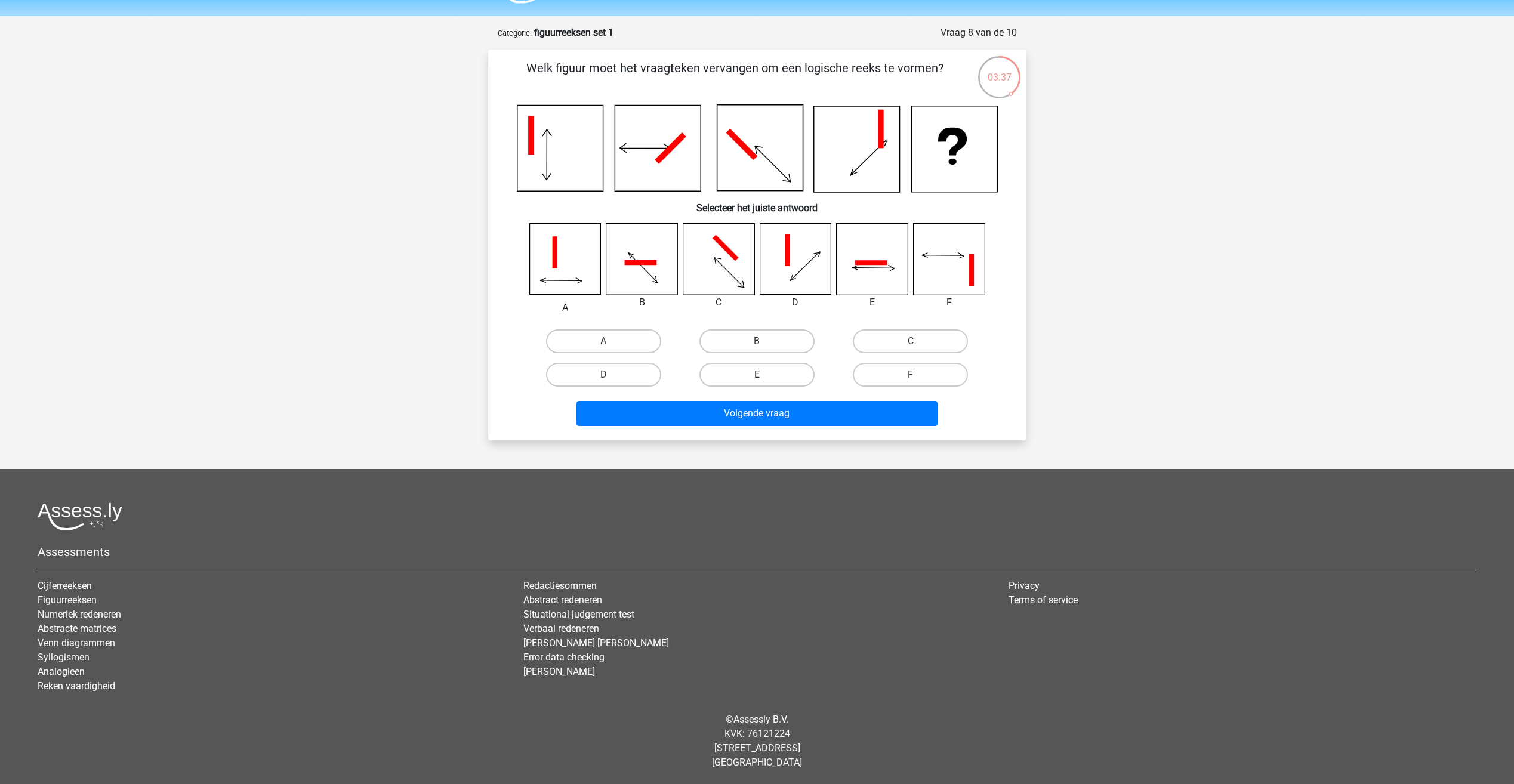
click at [739, 381] on label "E" at bounding box center [757, 374] width 115 height 24
click at [756, 381] on input "E" at bounding box center [760, 378] width 8 height 8
radio input "true"
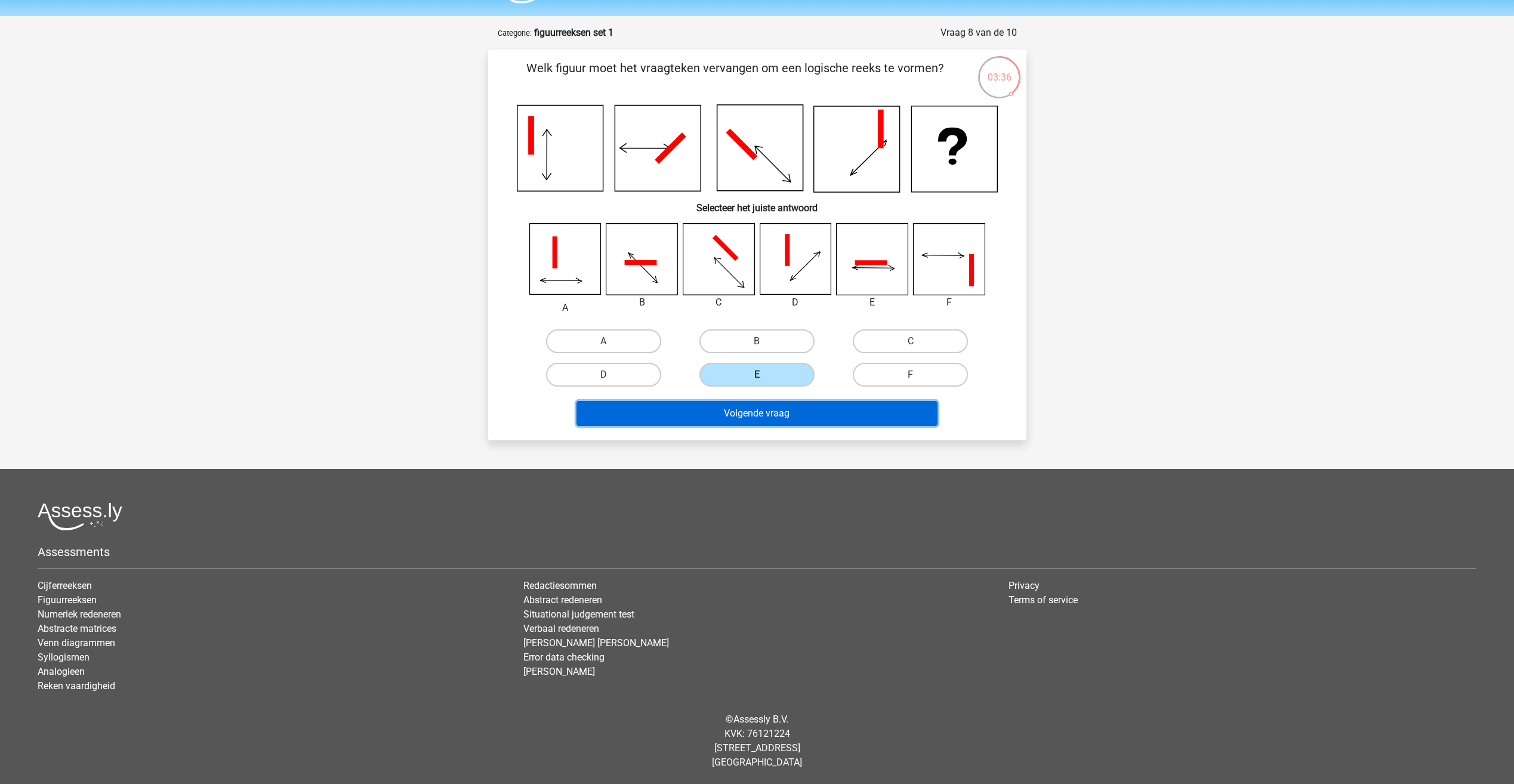
click at [758, 402] on button "Volgende vraag" at bounding box center [757, 413] width 361 height 25
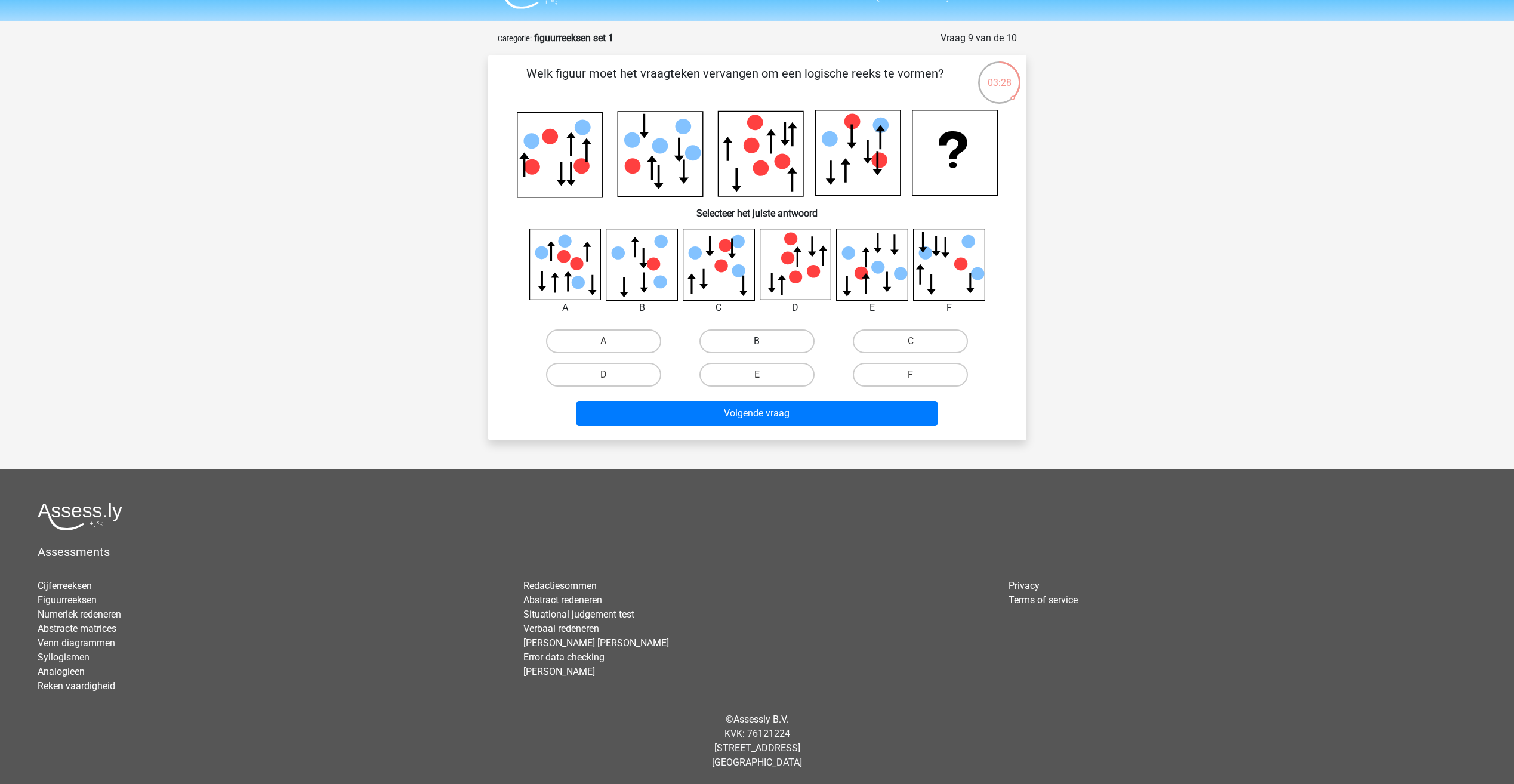
click at [715, 347] on label "B" at bounding box center [757, 341] width 115 height 24
click at [756, 347] on input "B" at bounding box center [760, 345] width 8 height 8
radio input "true"
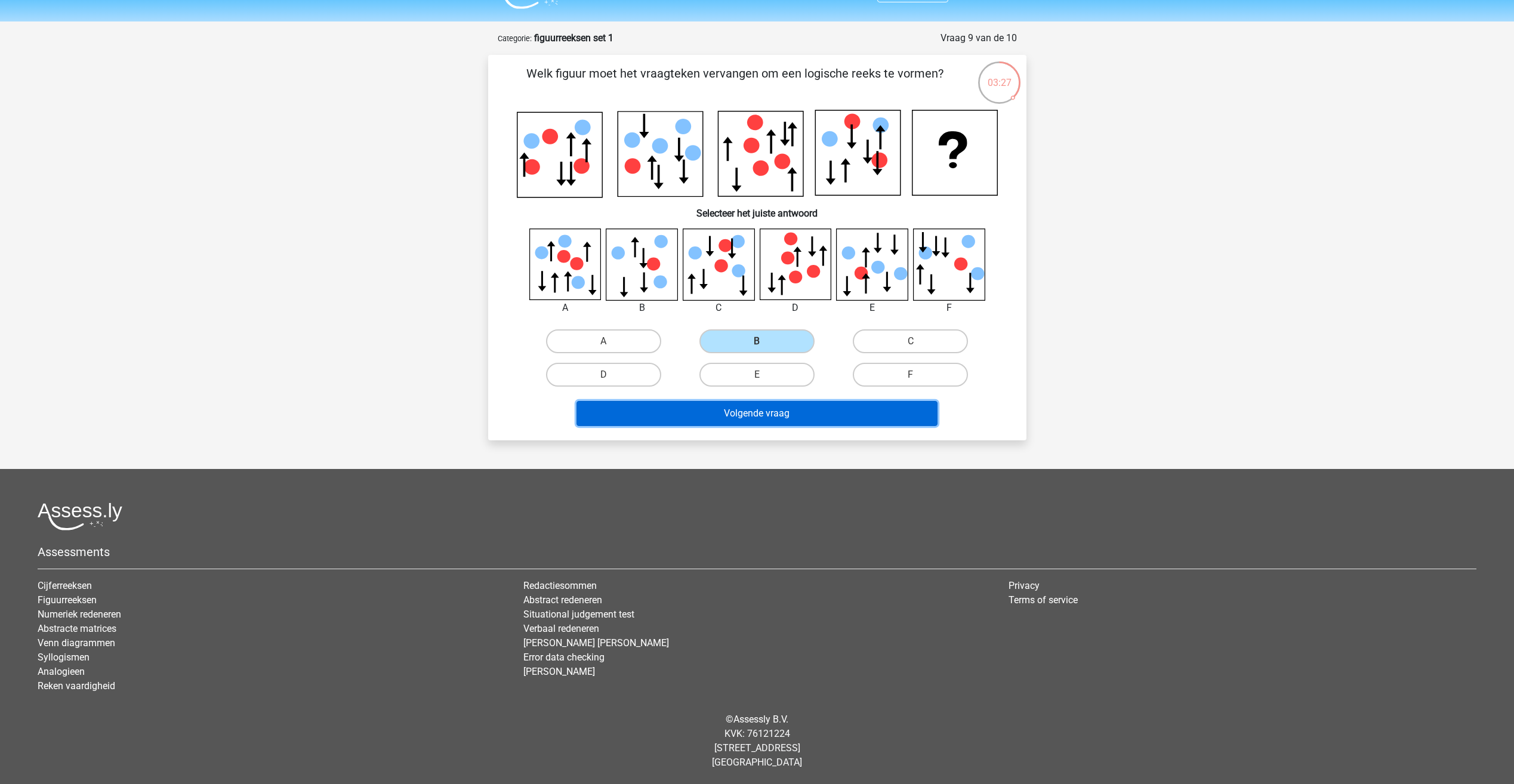
click at [726, 419] on button "Volgende vraag" at bounding box center [757, 413] width 361 height 25
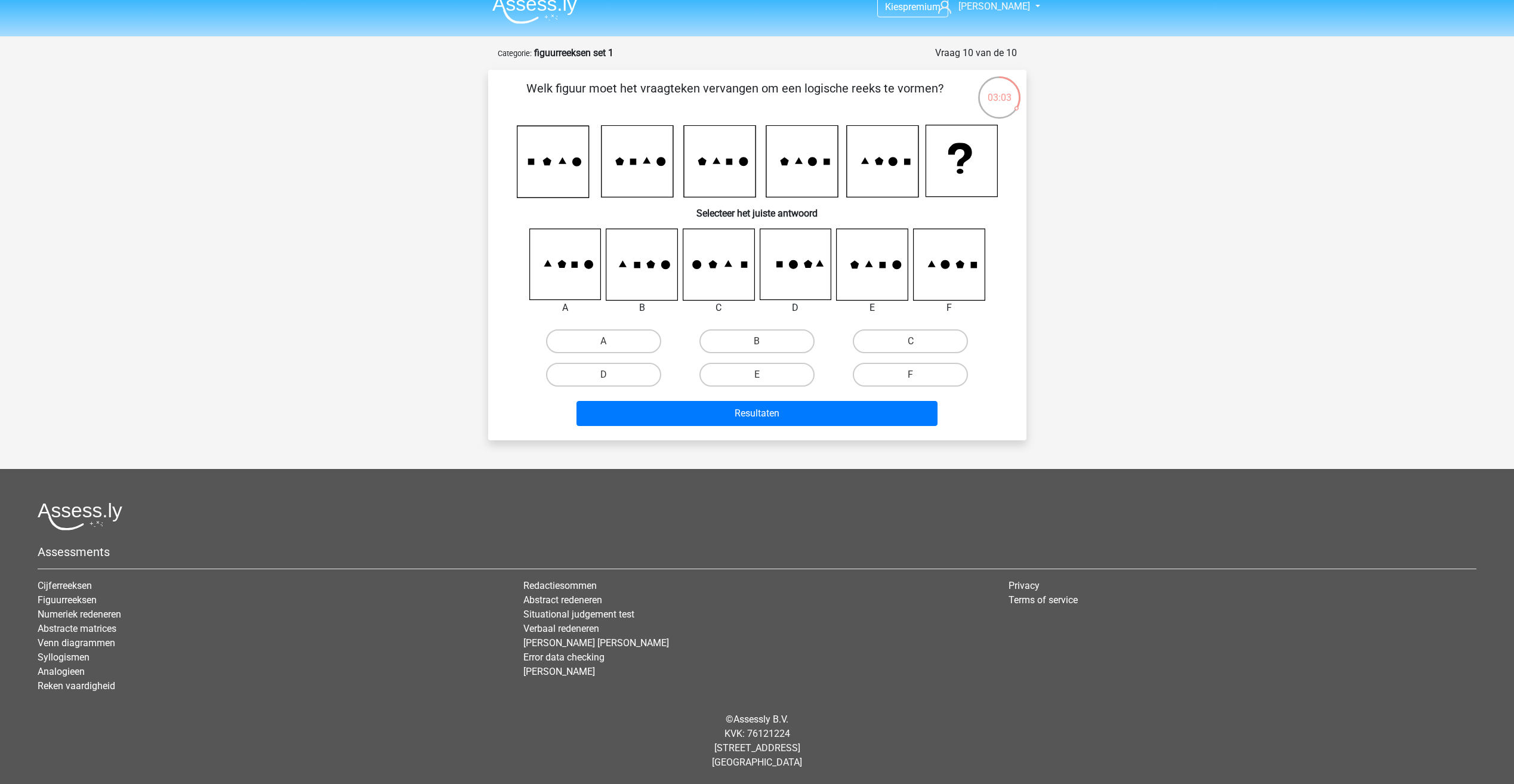
drag, startPoint x: 761, startPoint y: 379, endPoint x: 758, endPoint y: 392, distance: 13.3
click at [761, 381] on input "E" at bounding box center [760, 378] width 8 height 8
radio input "true"
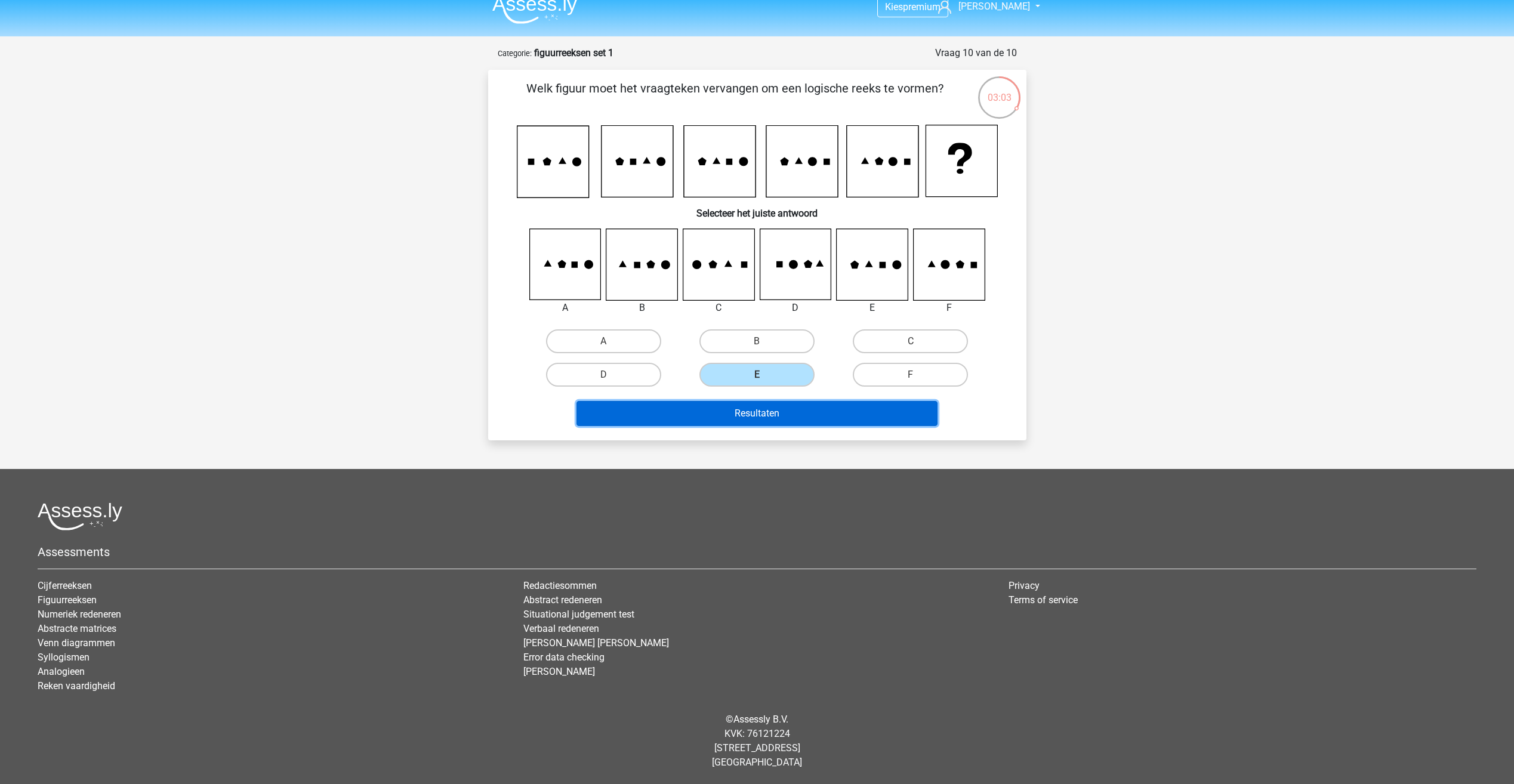
click at [784, 416] on button "Resultaten" at bounding box center [757, 413] width 361 height 25
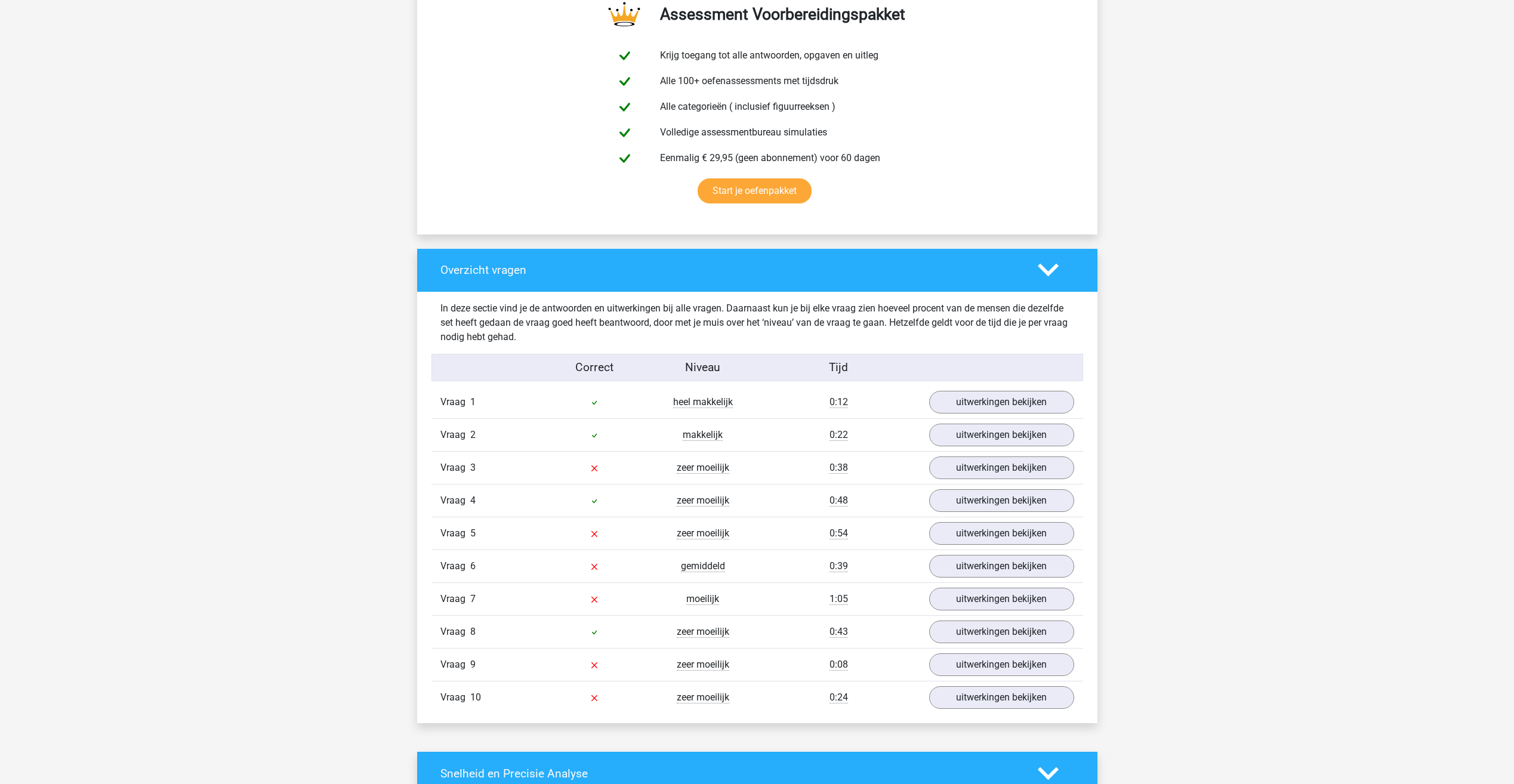
scroll to position [656, 0]
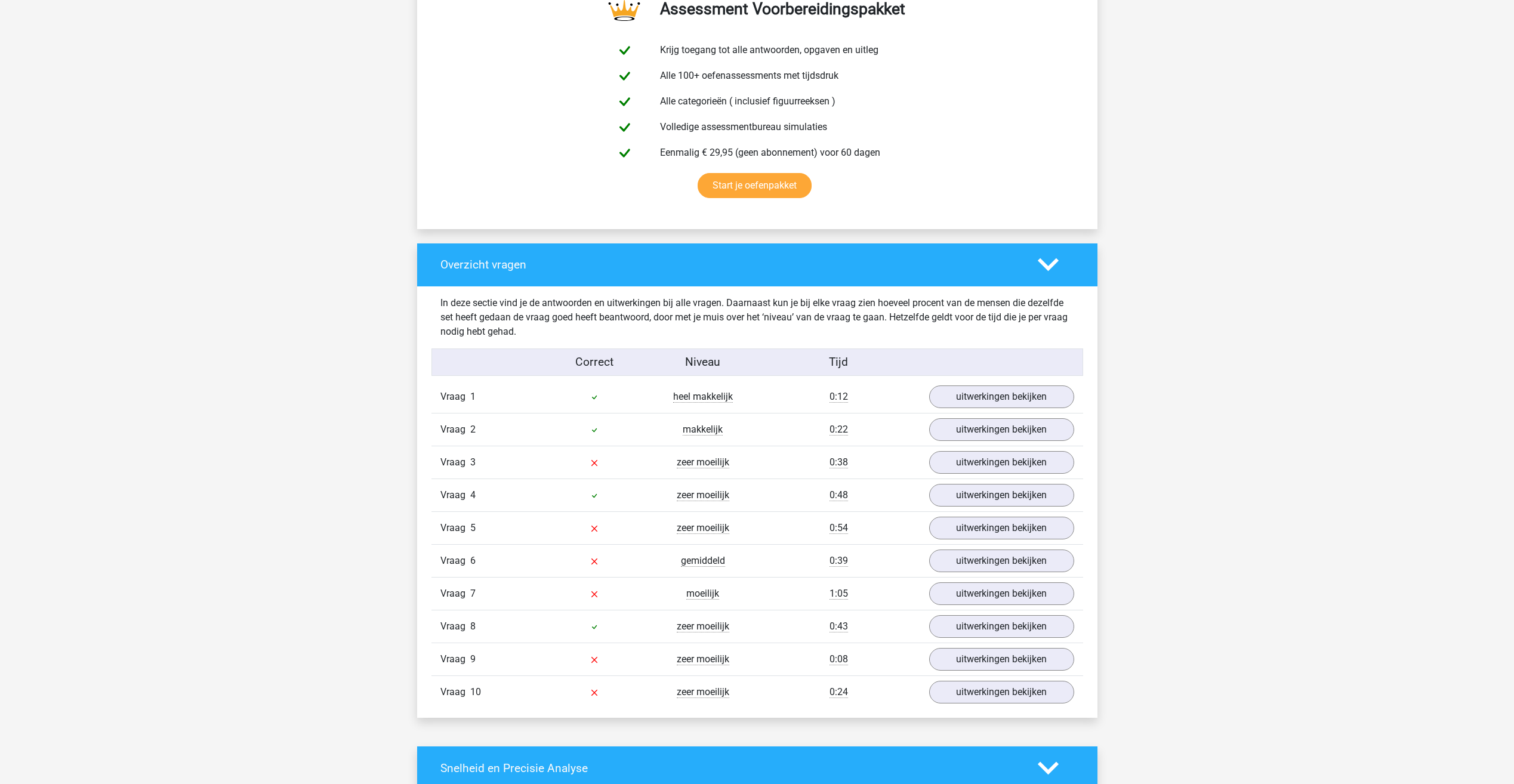
drag, startPoint x: 854, startPoint y: 429, endPoint x: 833, endPoint y: 456, distance: 34.2
click at [833, 455] on div "Vraag 1 heel makkelijk 0:12 uitwerkingen bekijken Welk figuur moet het vraagtek…" at bounding box center [757, 544] width 634 height 327
drag, startPoint x: 833, startPoint y: 456, endPoint x: 1227, endPoint y: 504, distance: 396.9
click at [1234, 505] on div "Kies premium Rowan [EMAIL_ADDRESS][DOMAIN_NAME]" at bounding box center [757, 651] width 1514 height 2615
drag, startPoint x: 747, startPoint y: 393, endPoint x: 1070, endPoint y: 466, distance: 331.1
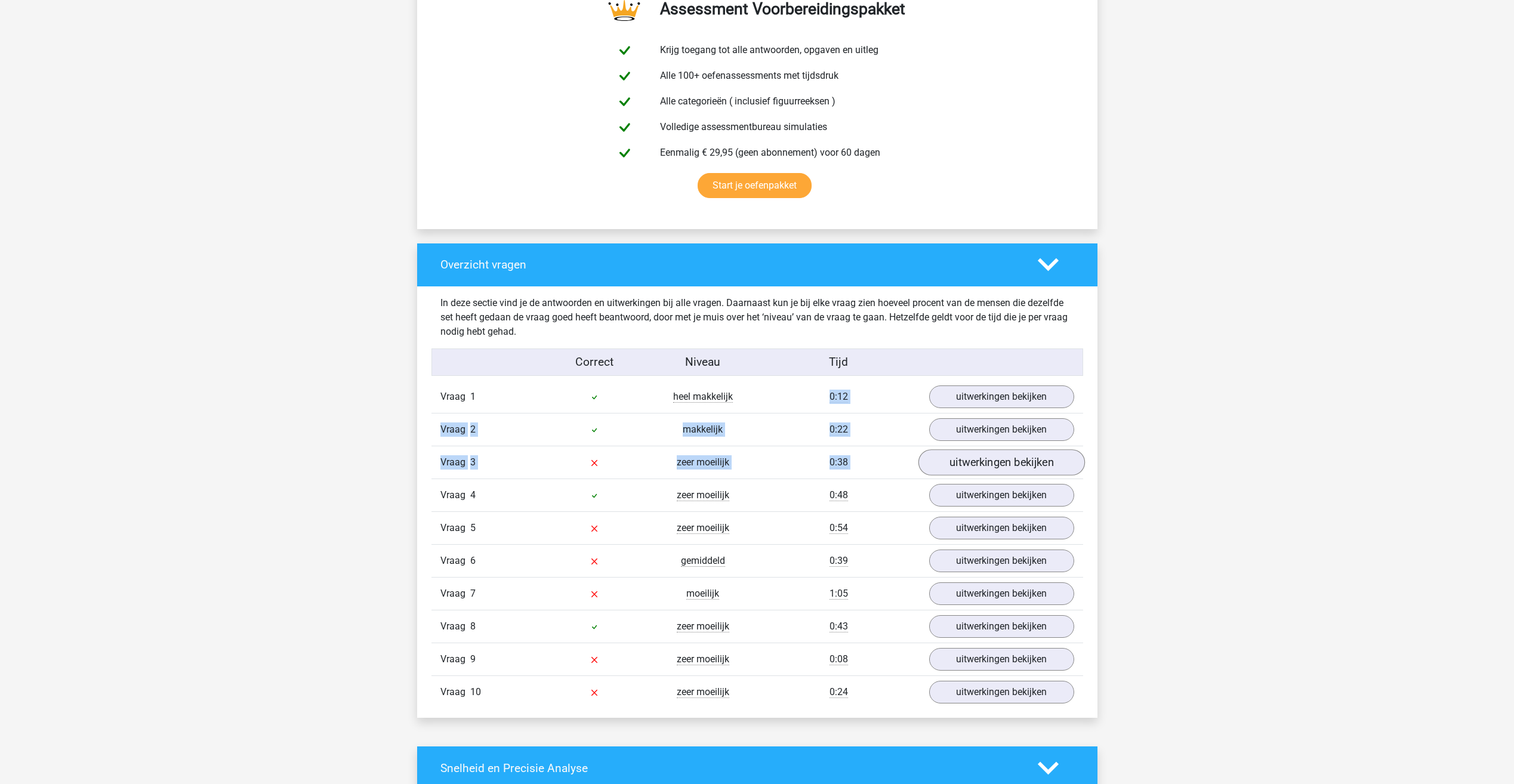
click at [1070, 466] on div "Vraag 1 heel makkelijk 0:12 uitwerkingen bekijken Welk figuur moet het vraagtek…" at bounding box center [757, 544] width 634 height 327
drag, startPoint x: 1070, startPoint y: 466, endPoint x: 1162, endPoint y: 483, distance: 93.6
click at [1179, 486] on div "Kies premium Rowan [EMAIL_ADDRESS][DOMAIN_NAME]" at bounding box center [757, 651] width 1514 height 2615
click at [980, 467] on link "uitwerkingen bekijken" at bounding box center [1001, 462] width 166 height 26
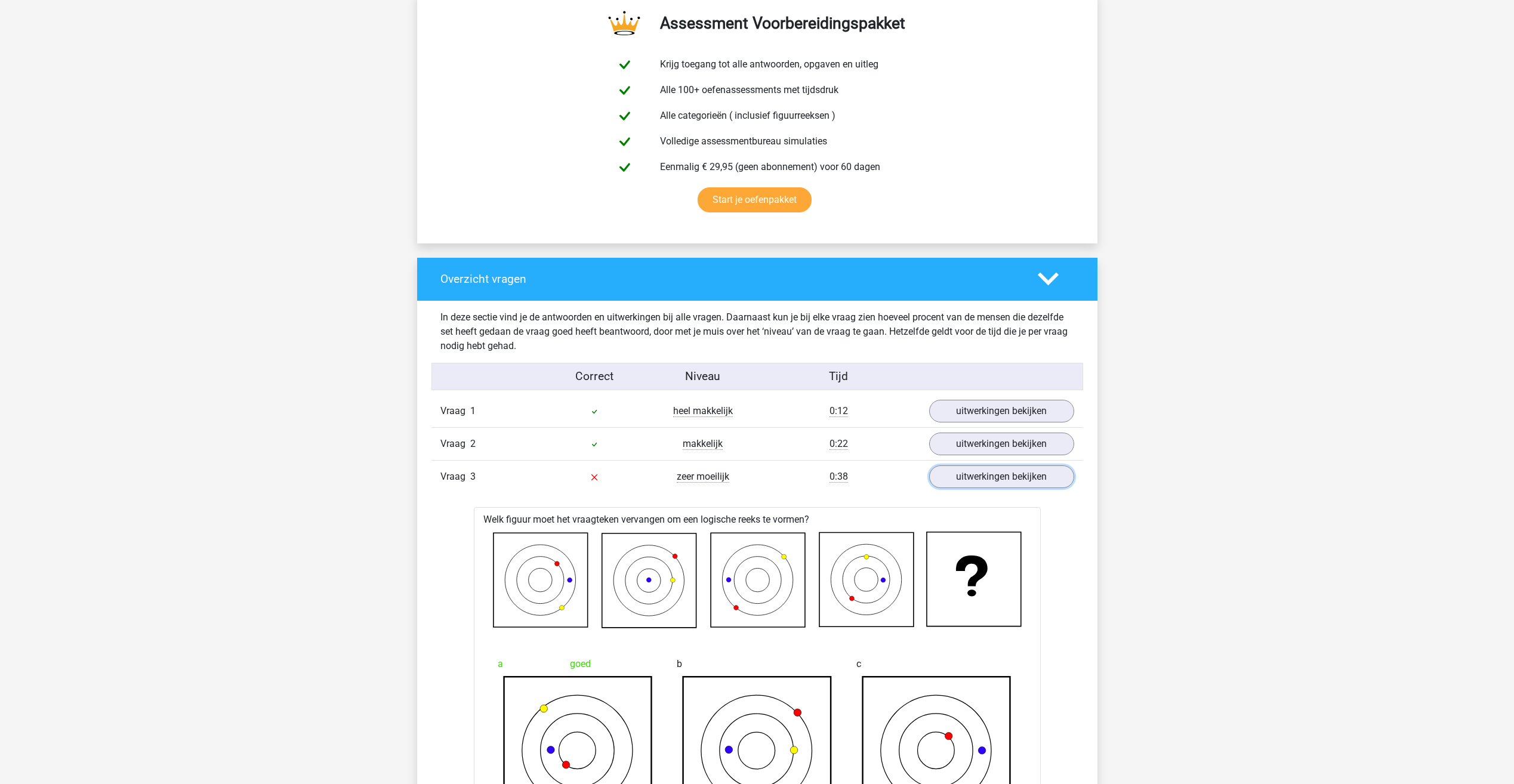
scroll to position [596, 0]
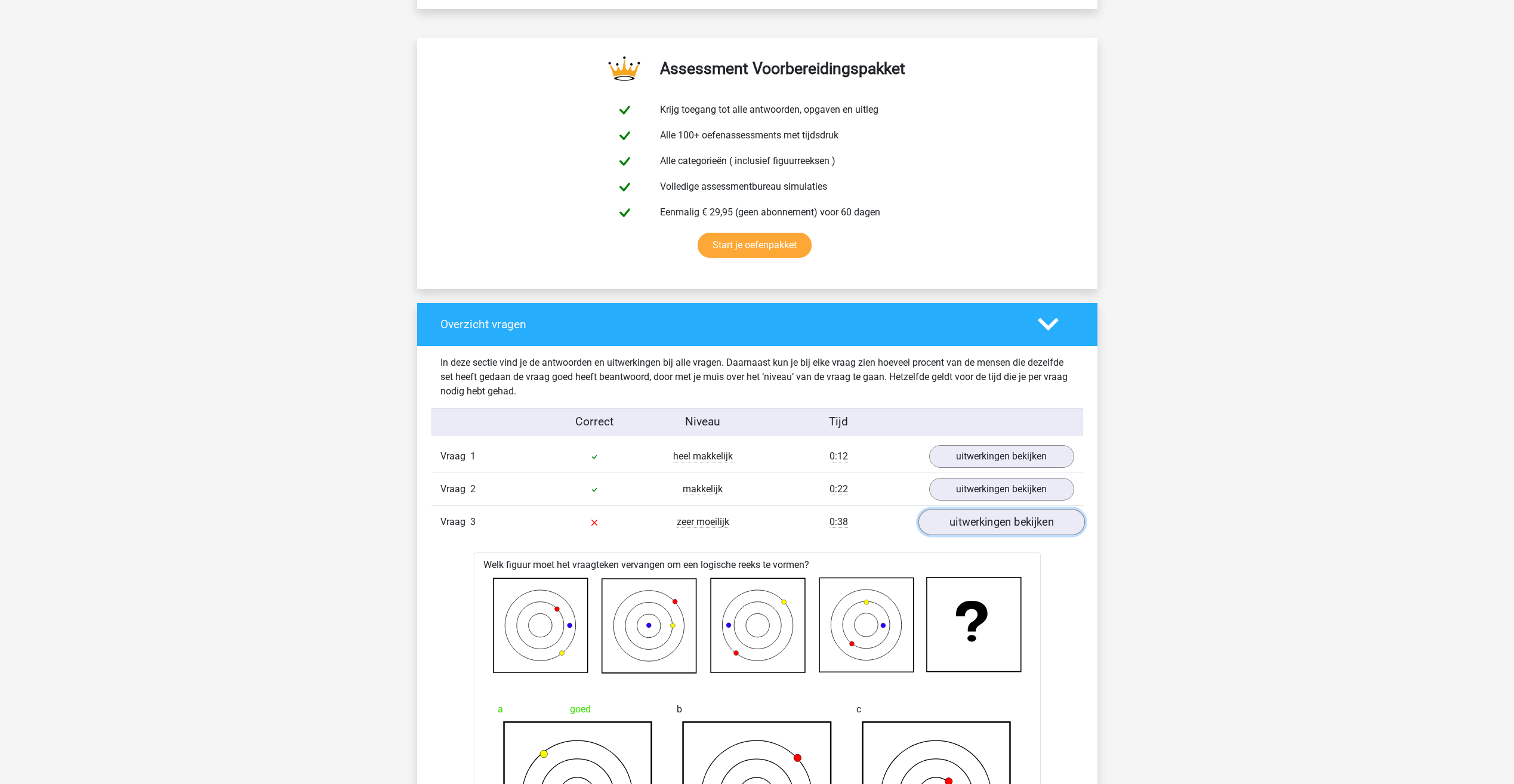
click at [969, 525] on link "uitwerkingen bekijken" at bounding box center [1001, 522] width 166 height 26
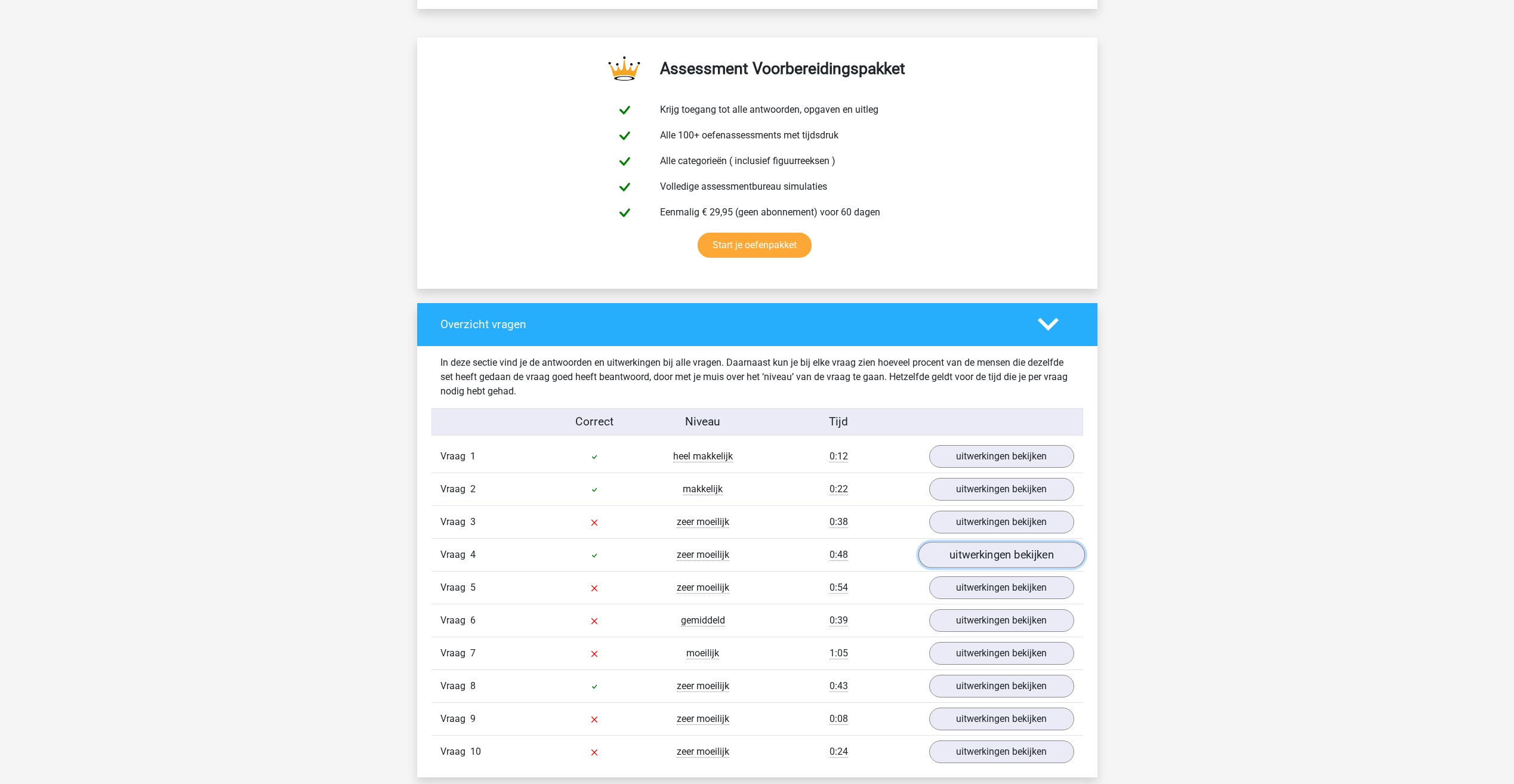
click at [946, 553] on link "uitwerkingen bekijken" at bounding box center [1001, 555] width 166 height 26
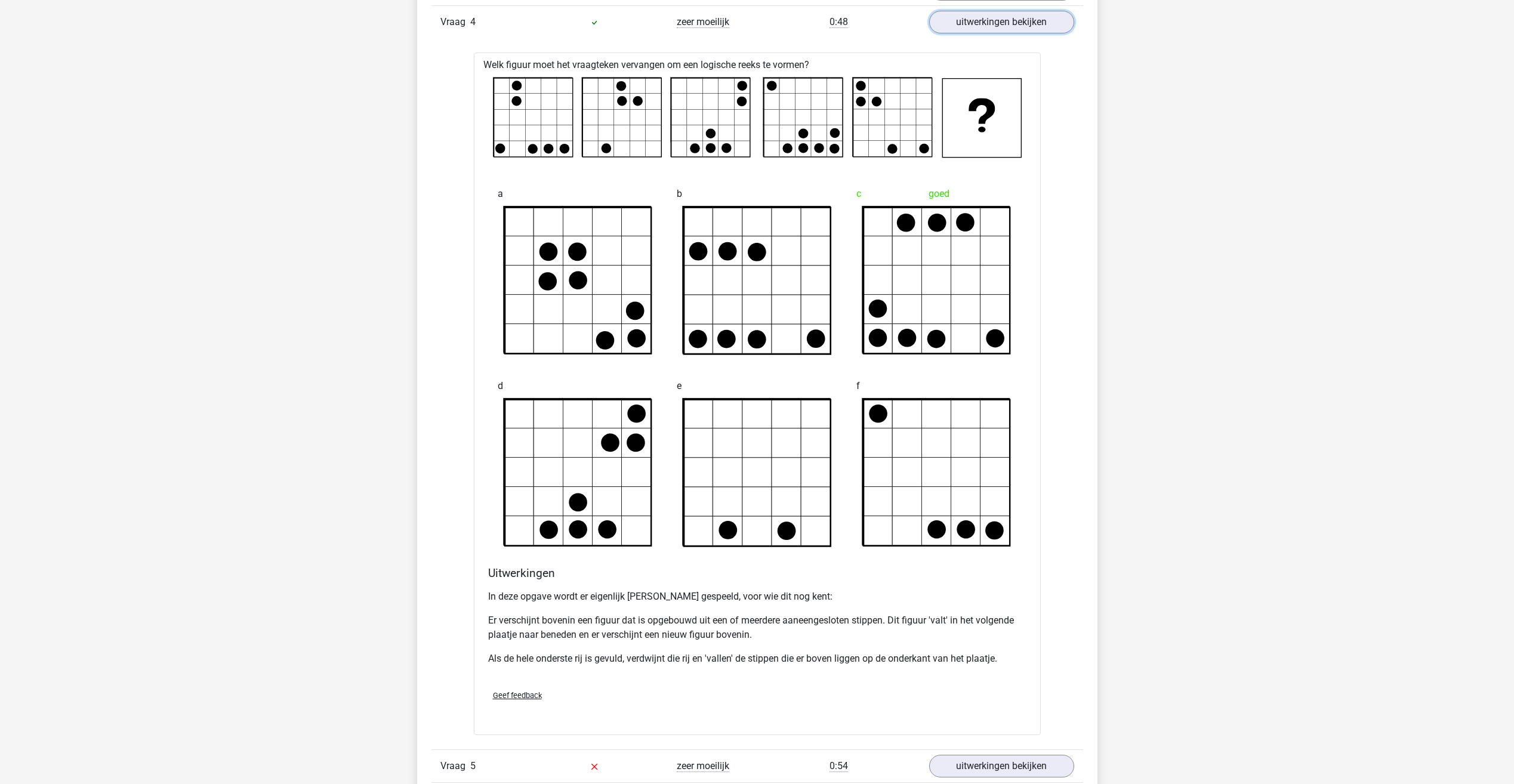
scroll to position [1133, 0]
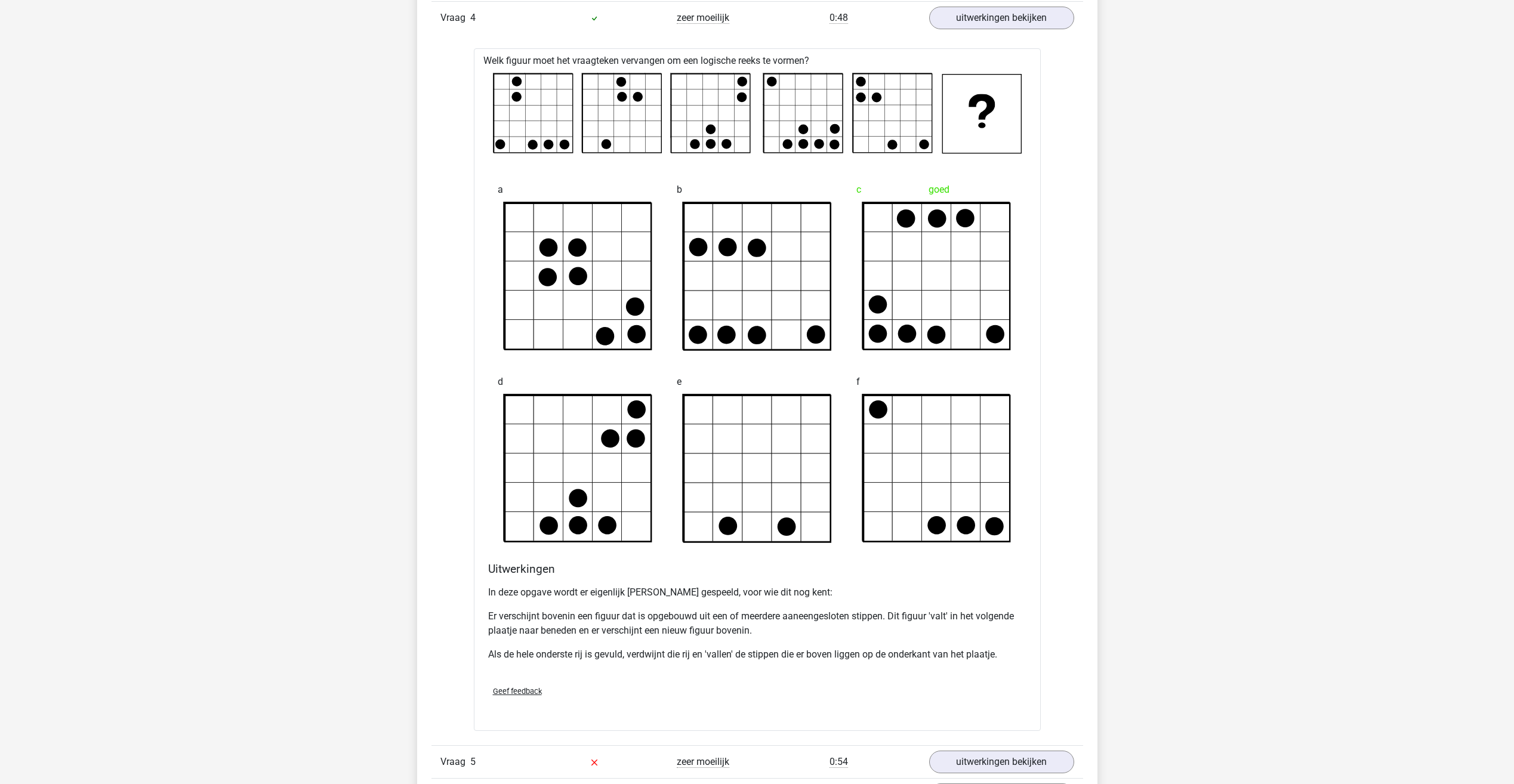
click at [517, 78] on circle at bounding box center [516, 82] width 10 height 10
click at [626, 81] on rect at bounding box center [621, 113] width 79 height 79
click at [770, 85] on g at bounding box center [756, 113] width 528 height 80
click at [862, 88] on rect at bounding box center [892, 113] width 79 height 79
click at [862, 78] on circle at bounding box center [860, 82] width 10 height 10
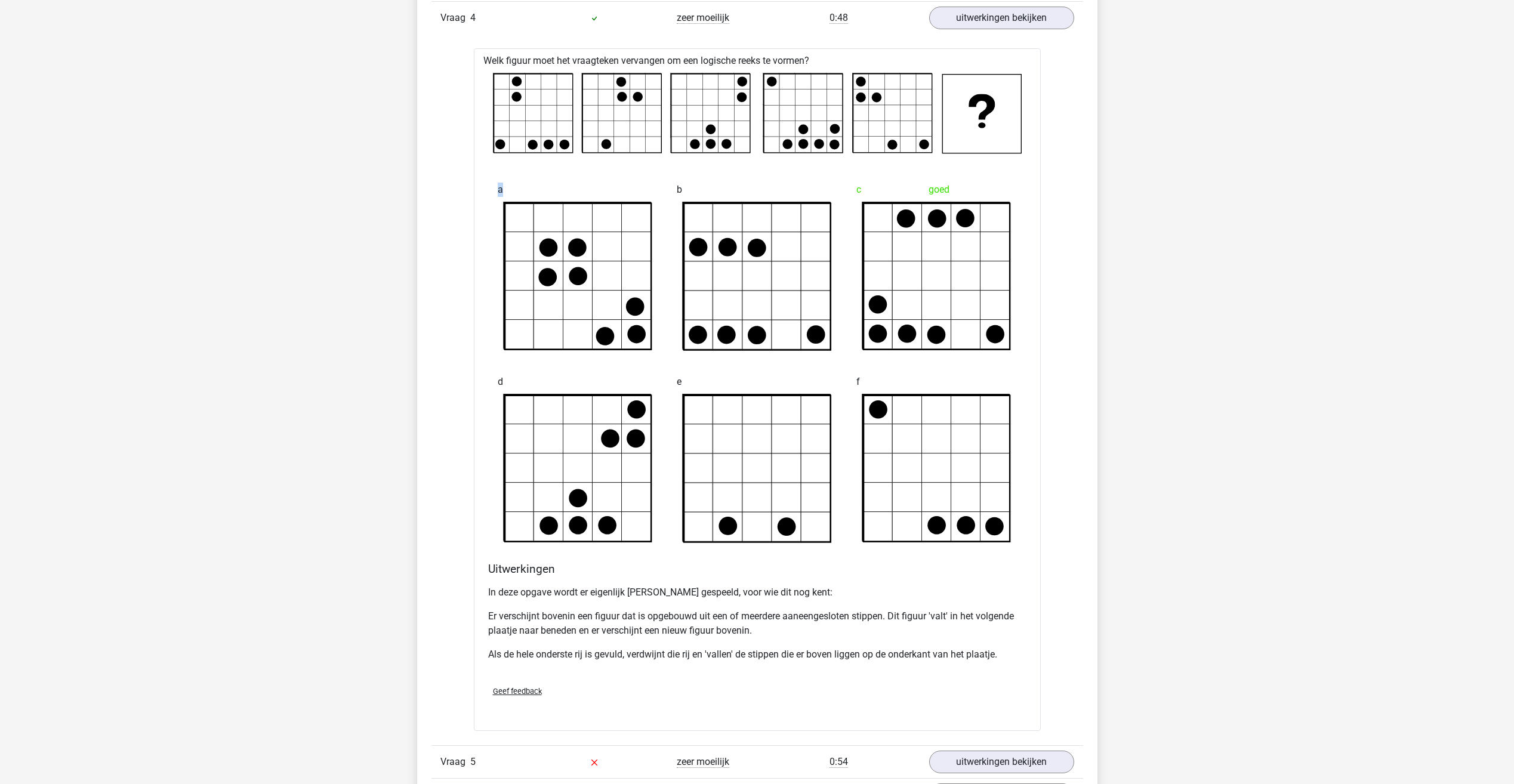
click at [862, 78] on circle at bounding box center [860, 82] width 10 height 10
click at [861, 79] on circle at bounding box center [860, 82] width 10 height 10
click at [867, 79] on rect at bounding box center [892, 113] width 79 height 79
click at [521, 404] on icon at bounding box center [578, 469] width 147 height 147
click at [642, 410] on icon at bounding box center [636, 410] width 19 height 19
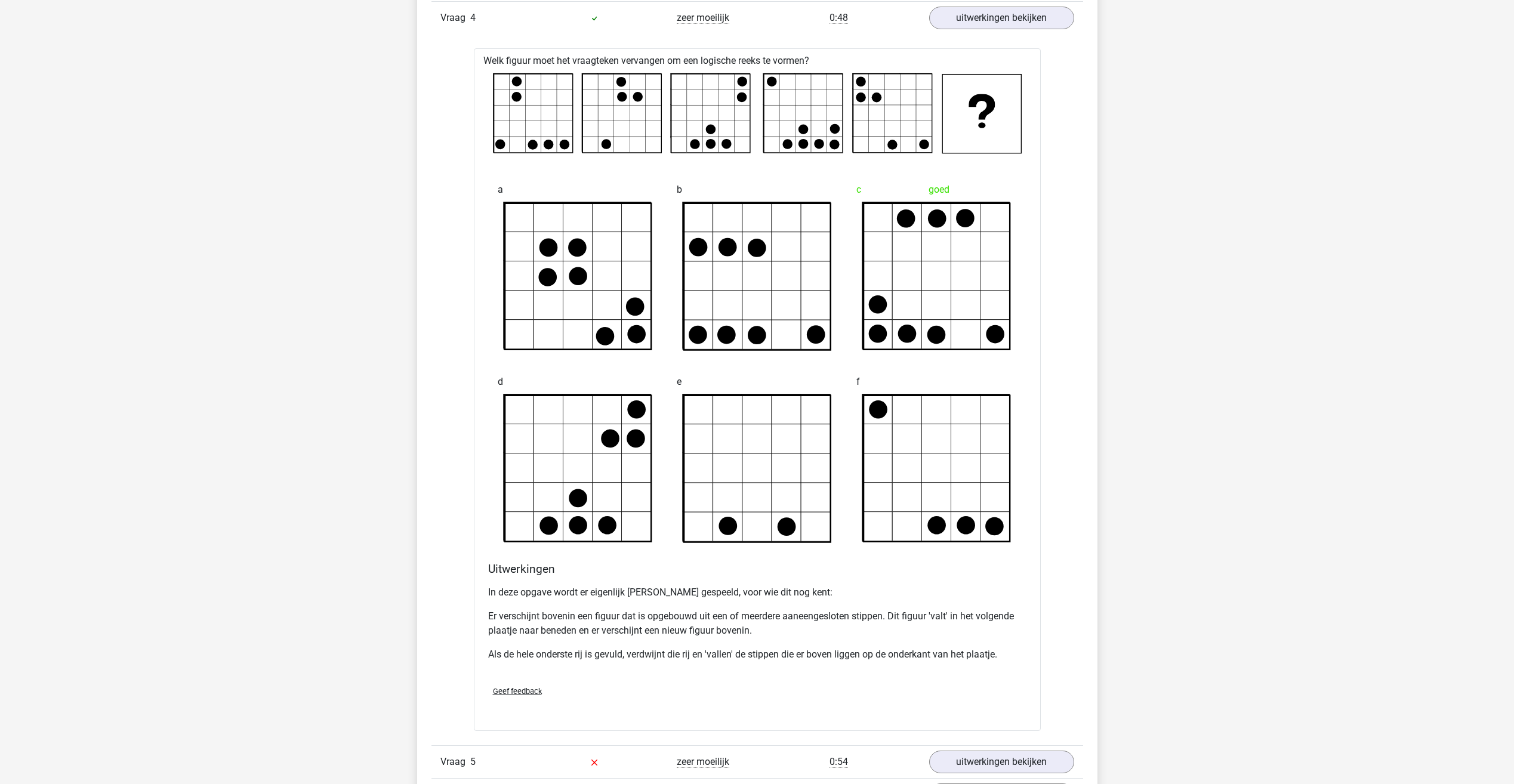
click at [879, 413] on icon at bounding box center [878, 410] width 19 height 19
drag, startPoint x: 938, startPoint y: 247, endPoint x: 943, endPoint y: 255, distance: 9.4
click at [938, 246] on icon at bounding box center [937, 276] width 147 height 147
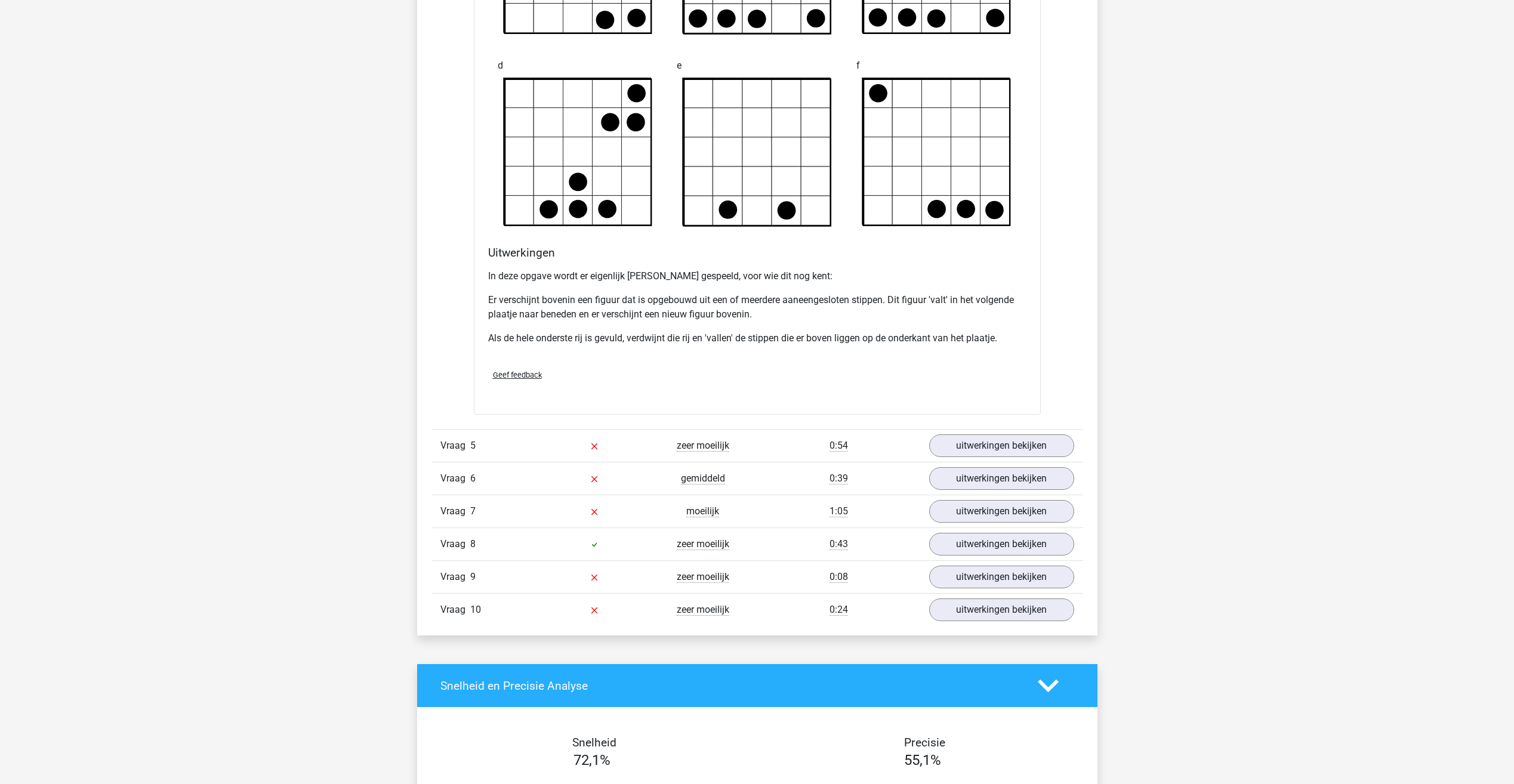
scroll to position [1551, 0]
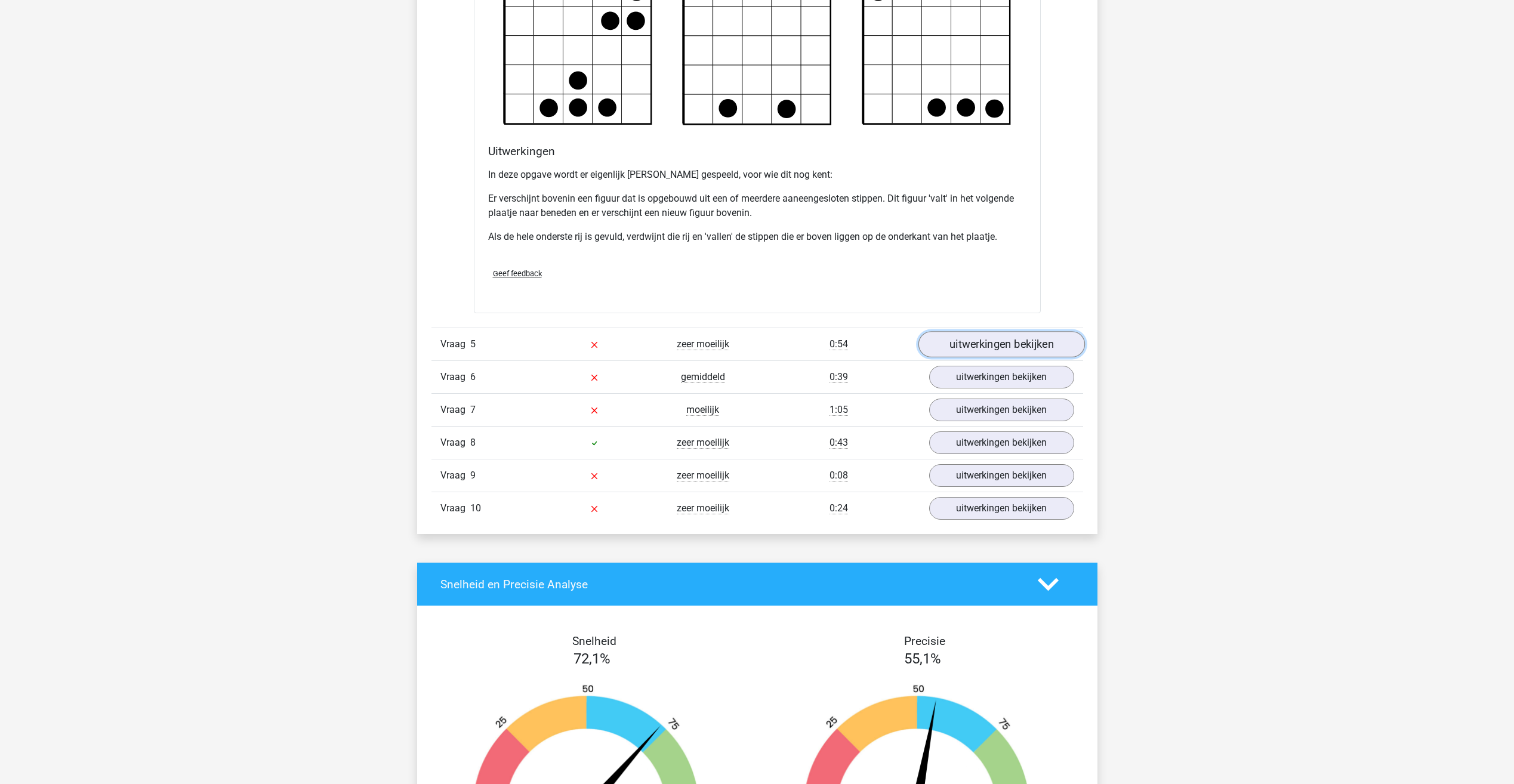
click at [978, 340] on link "uitwerkingen bekijken" at bounding box center [1001, 344] width 166 height 26
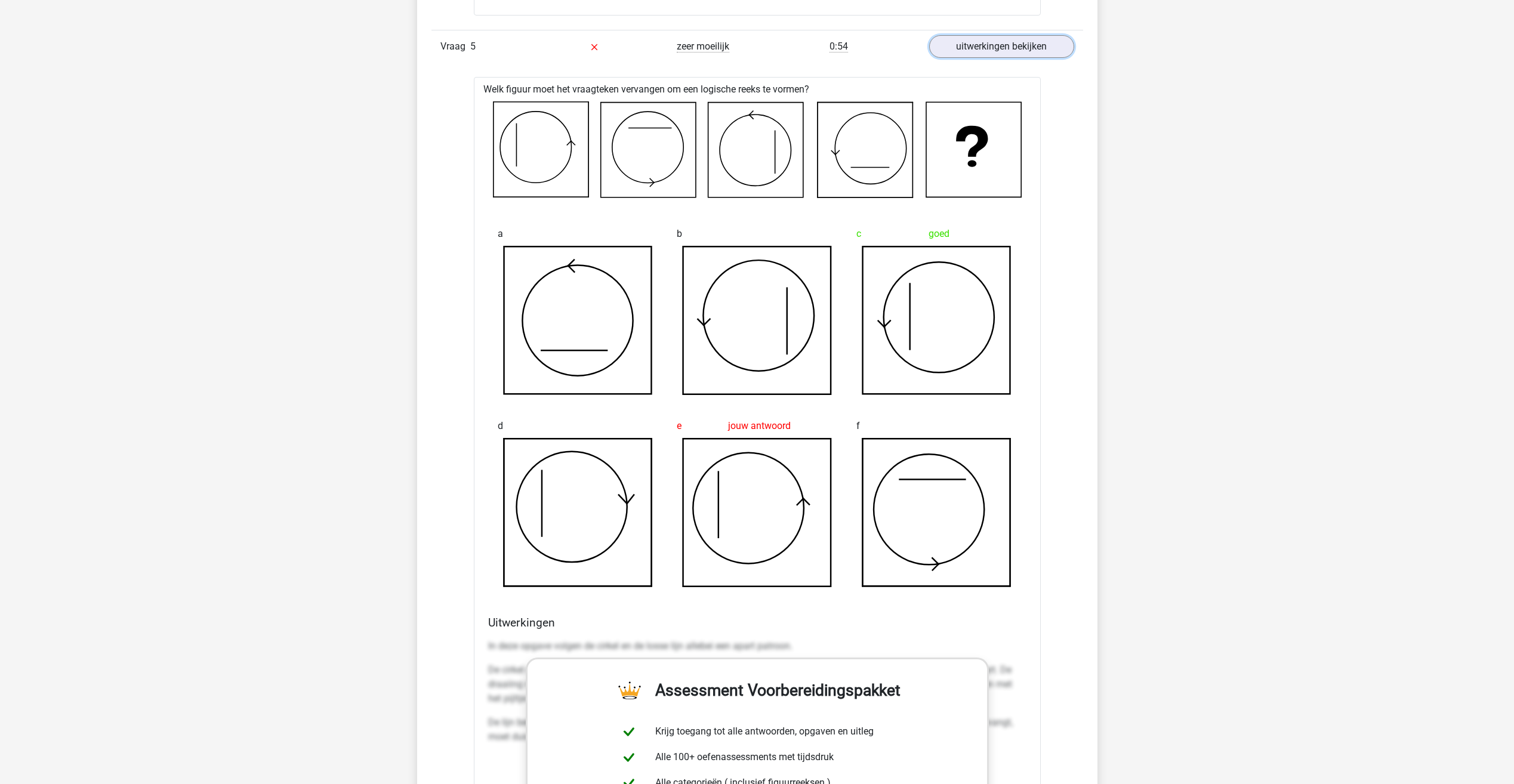
scroll to position [1849, 0]
click at [889, 319] on icon at bounding box center [936, 319] width 148 height 148
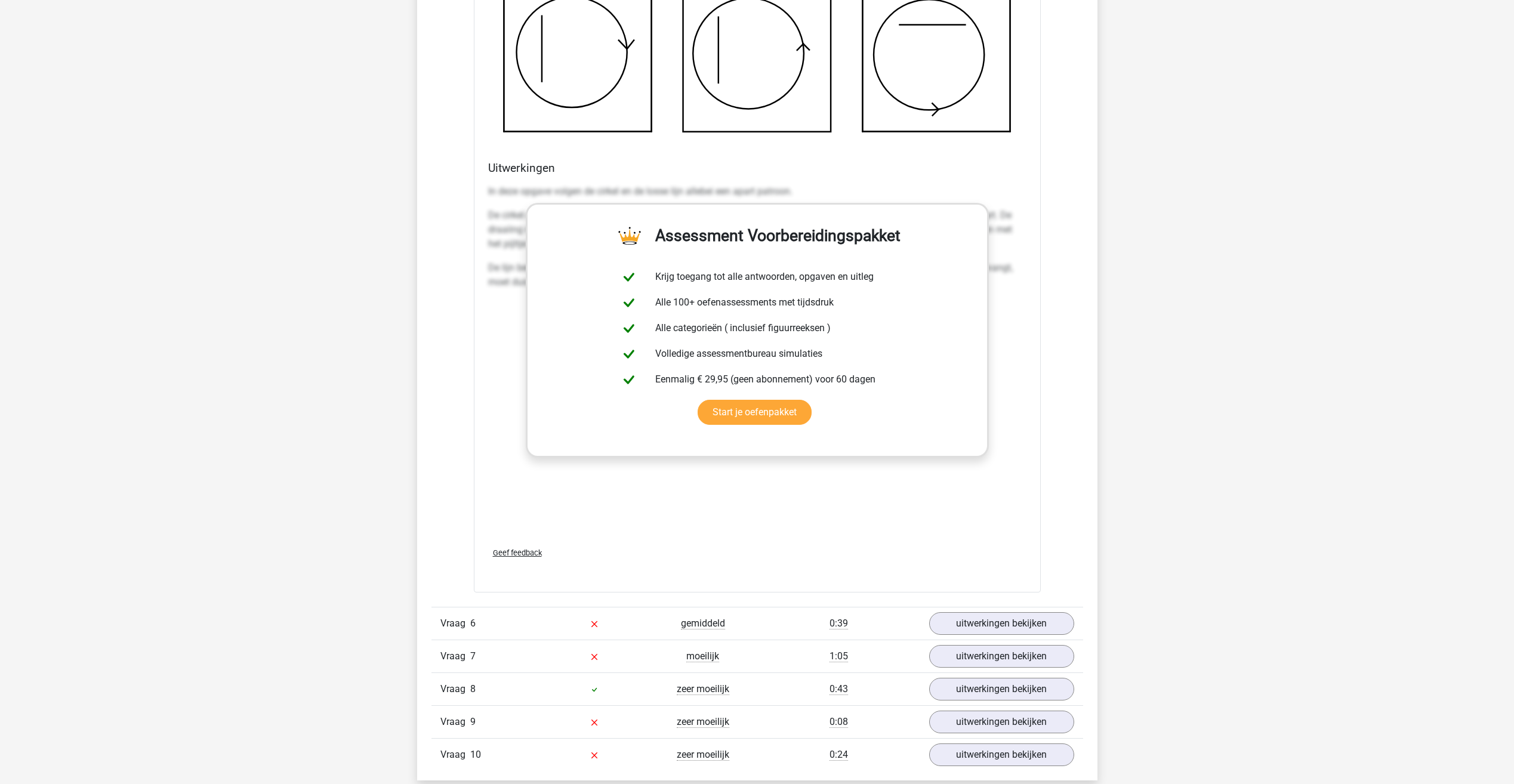
scroll to position [2386, 0]
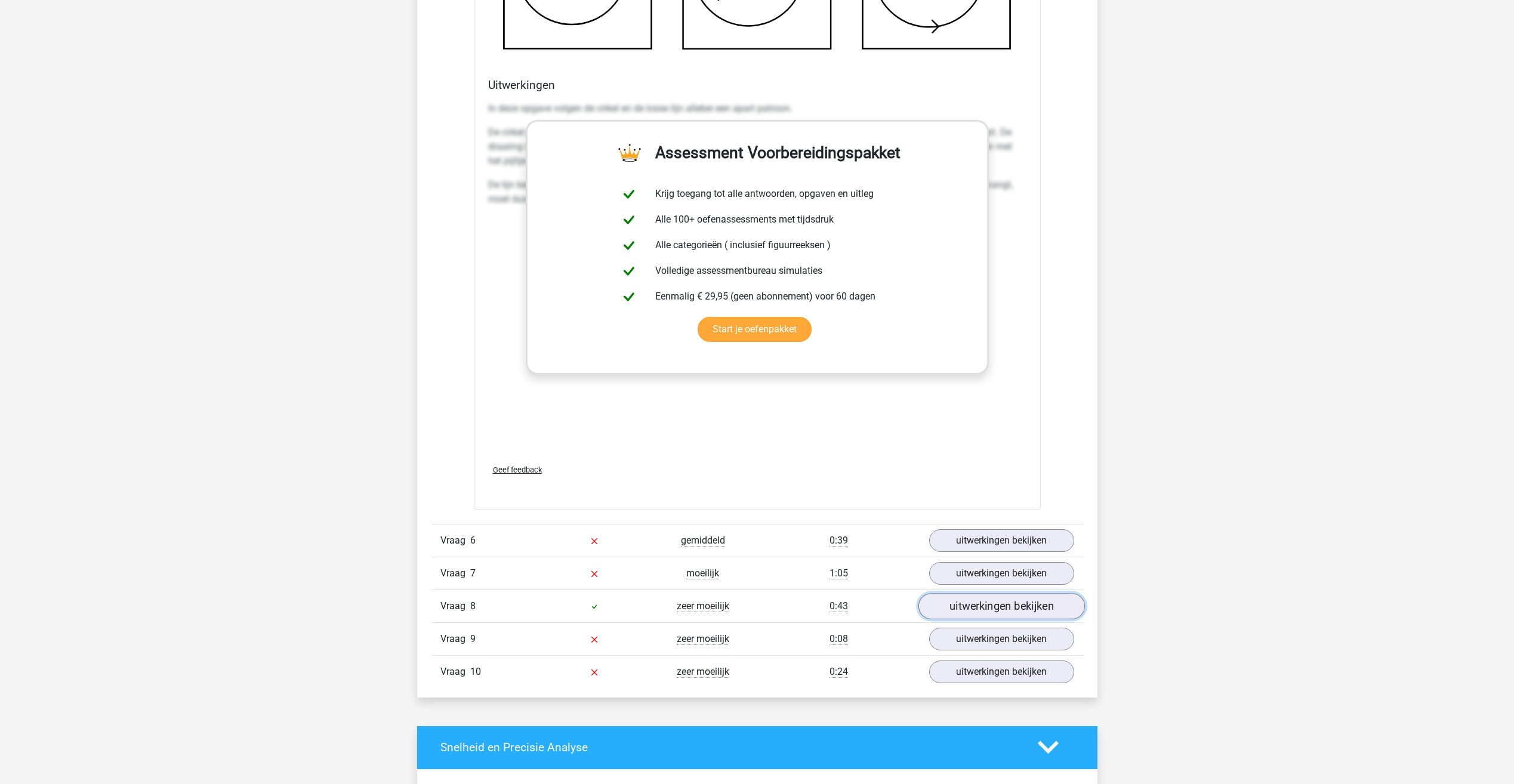
click at [984, 610] on link "uitwerkingen bekijken" at bounding box center [1001, 606] width 166 height 26
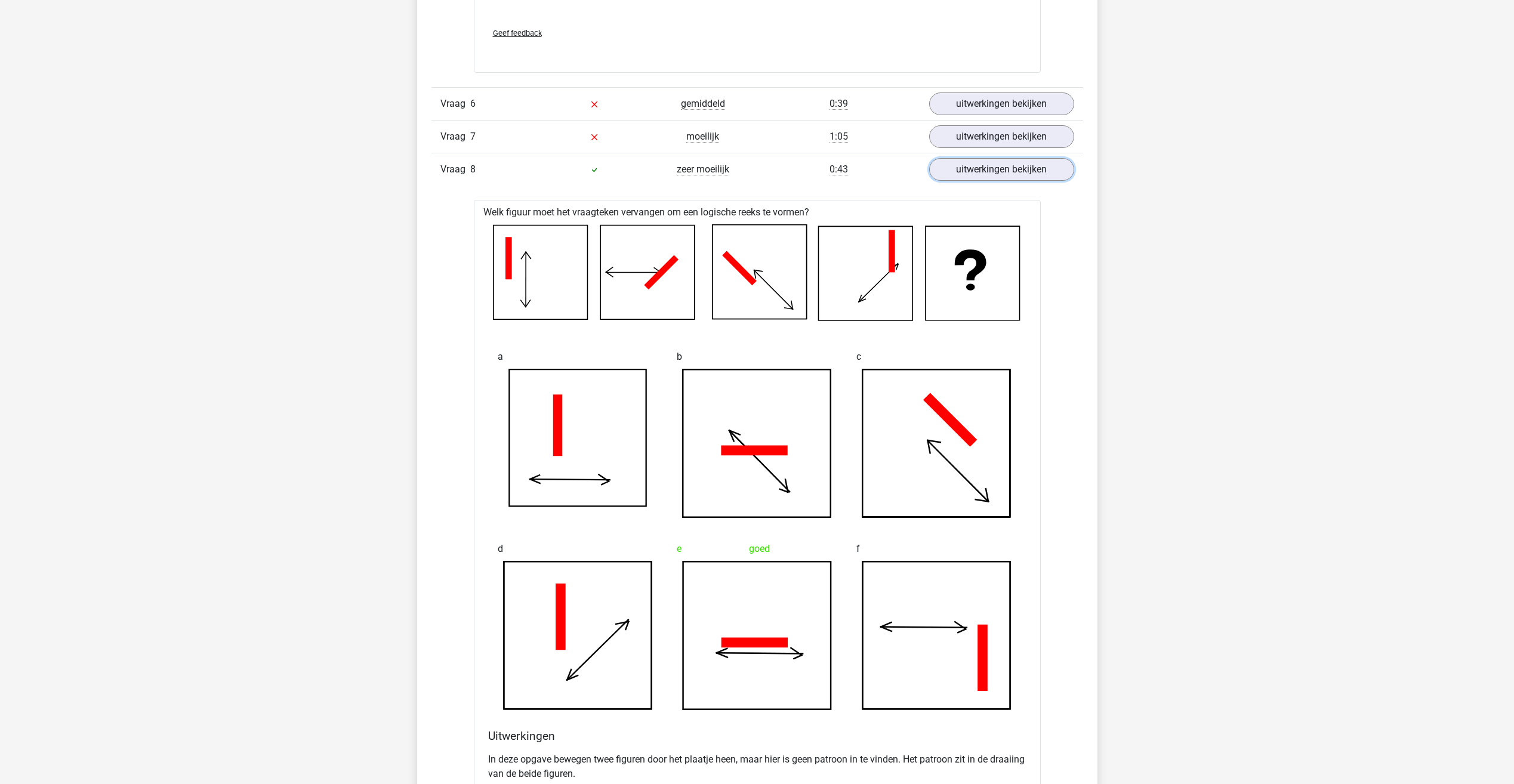
scroll to position [2863, 0]
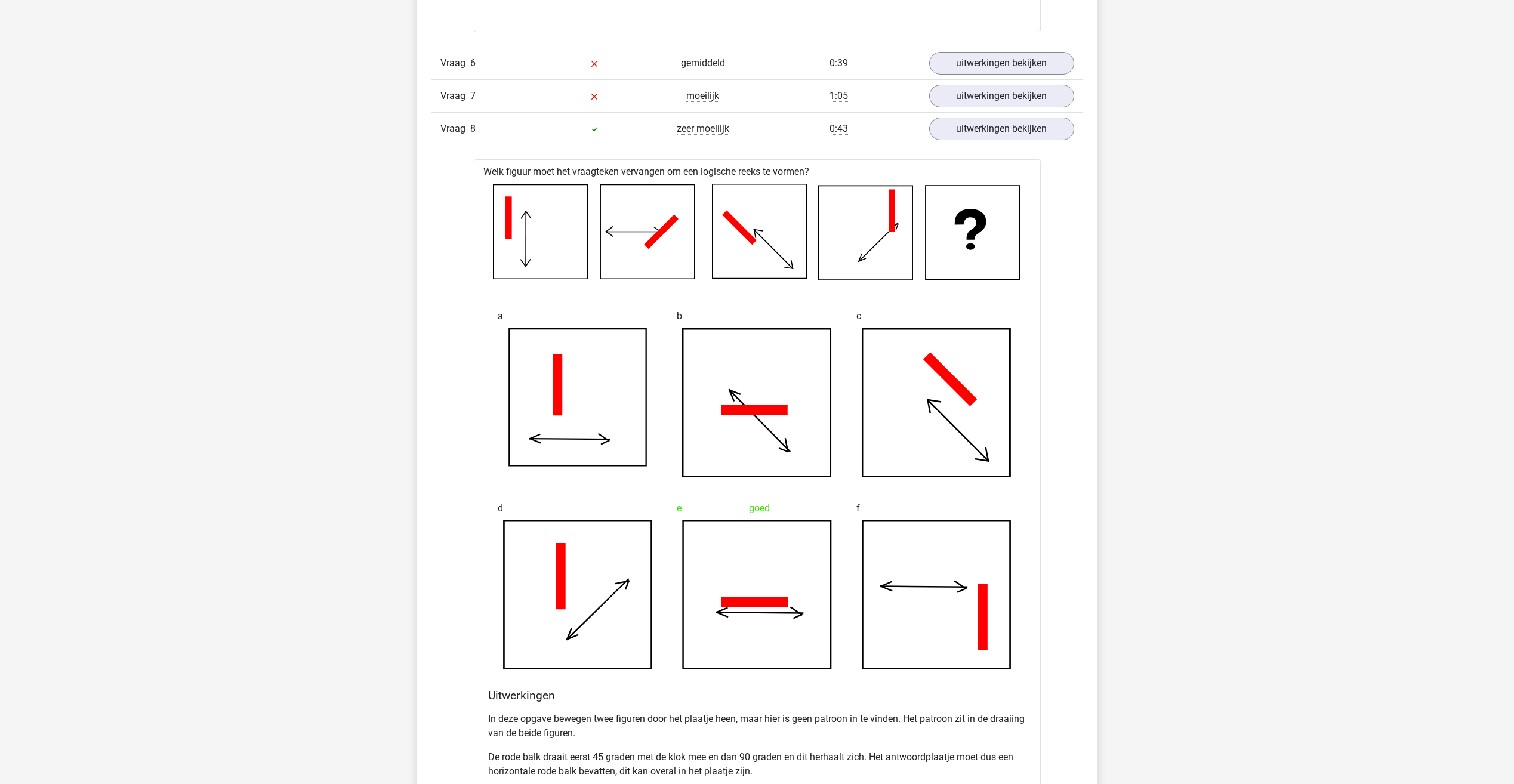
click at [752, 408] on icon at bounding box center [754, 410] width 66 height 10
click at [952, 376] on icon at bounding box center [950, 380] width 54 height 54
click at [592, 609] on icon at bounding box center [577, 595] width 148 height 148
drag, startPoint x: 985, startPoint y: 602, endPoint x: 764, endPoint y: 486, distance: 249.6
click at [927, 569] on icon at bounding box center [936, 595] width 160 height 149
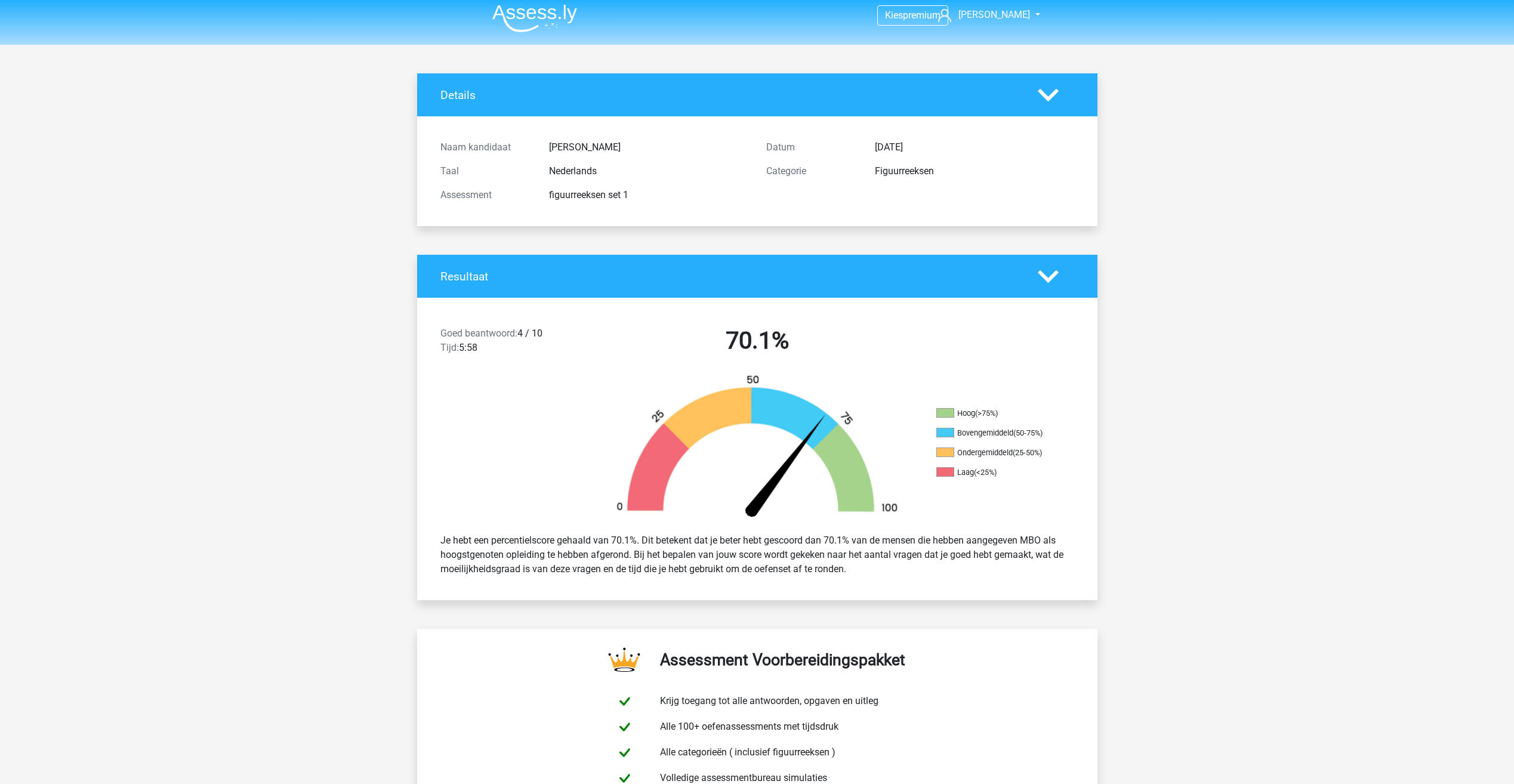
scroll to position [0, 0]
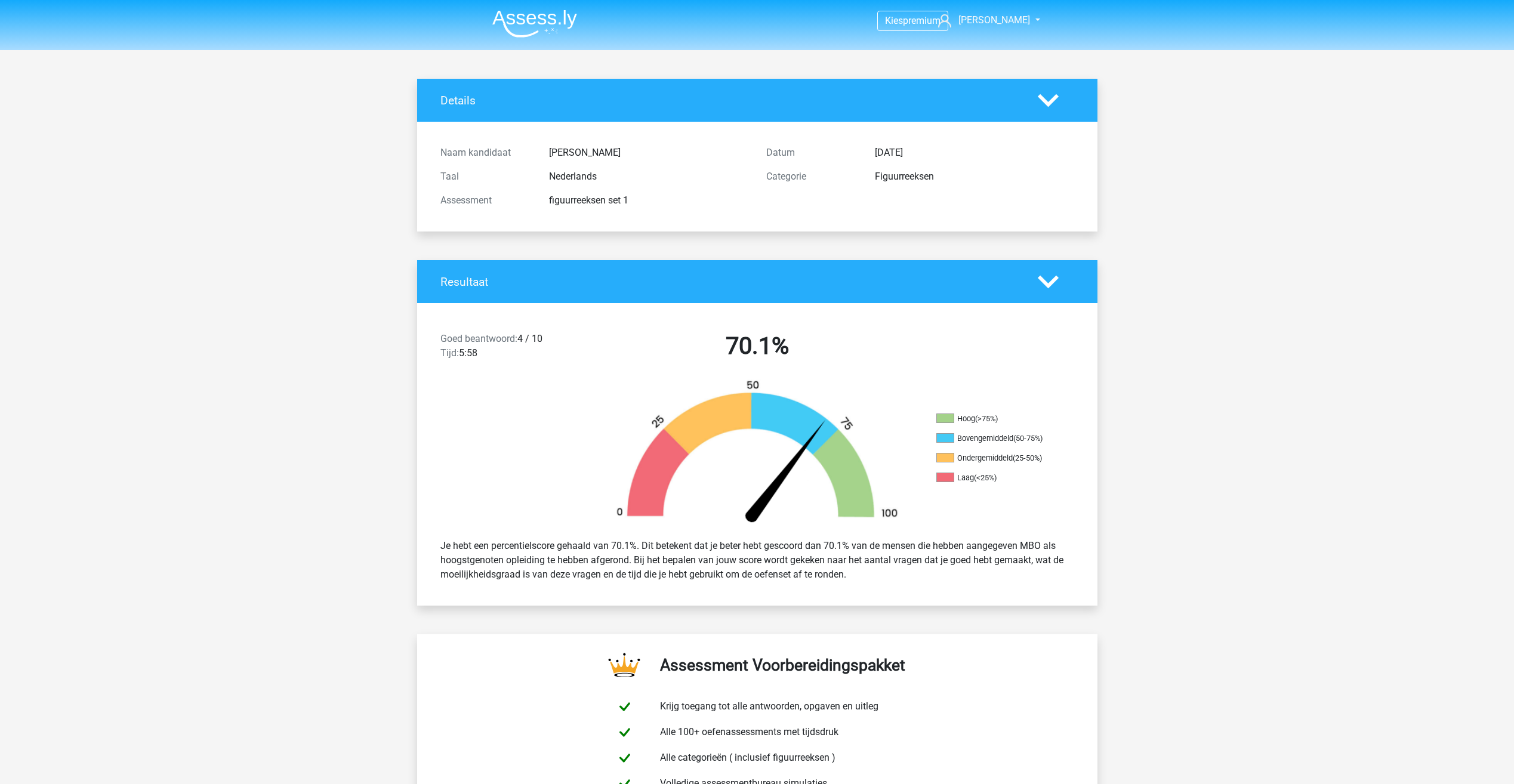
drag, startPoint x: 960, startPoint y: 437, endPoint x: 1018, endPoint y: 444, distance: 58.4
click at [1018, 444] on ul "Hoog (>75%) Bovengemiddeld (50-75%) Ondergemiddeld (25-50%) Laag (<25%)" at bounding box center [995, 452] width 119 height 79
click at [714, 320] on div "Goed beantwoord: 4 / 10 Tijd: 5:58 70.1%" at bounding box center [757, 348] width 680 height 62
drag, startPoint x: 950, startPoint y: 421, endPoint x: 993, endPoint y: 421, distance: 43.0
click at [993, 421] on li "Hoog (>75%)" at bounding box center [995, 419] width 119 height 11
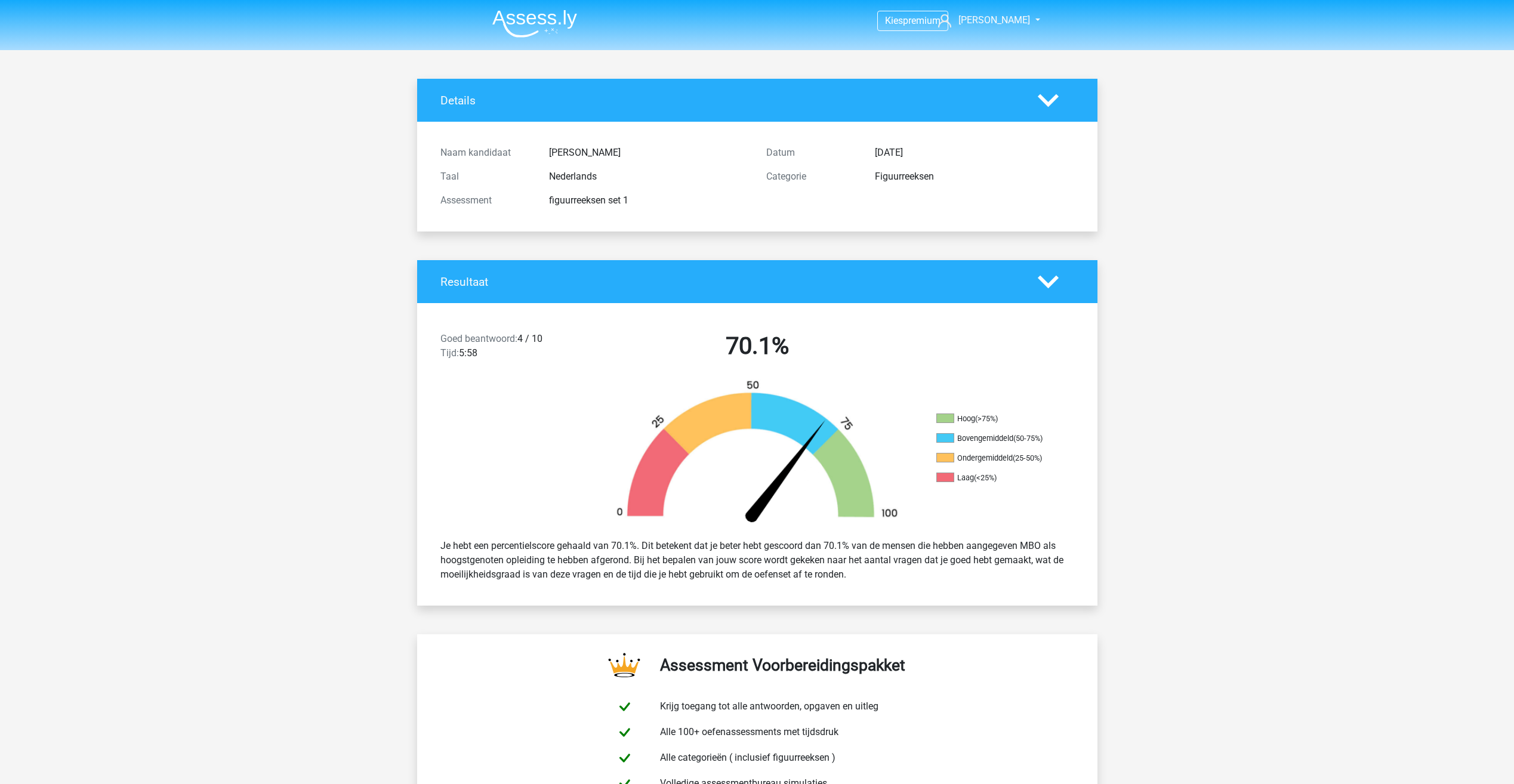
click at [713, 455] on img at bounding box center [757, 454] width 322 height 149
click at [960, 439] on li "Bovengemiddeld (50-75%)" at bounding box center [995, 439] width 119 height 11
drag, startPoint x: 880, startPoint y: 578, endPoint x: 959, endPoint y: 546, distance: 85.2
click at [886, 577] on div "Je hebt een percentielscore gehaald van 70.1%. Dit betekent dat je beter hebt g…" at bounding box center [757, 560] width 652 height 53
drag, startPoint x: 952, startPoint y: 445, endPoint x: 1008, endPoint y: 457, distance: 57.3
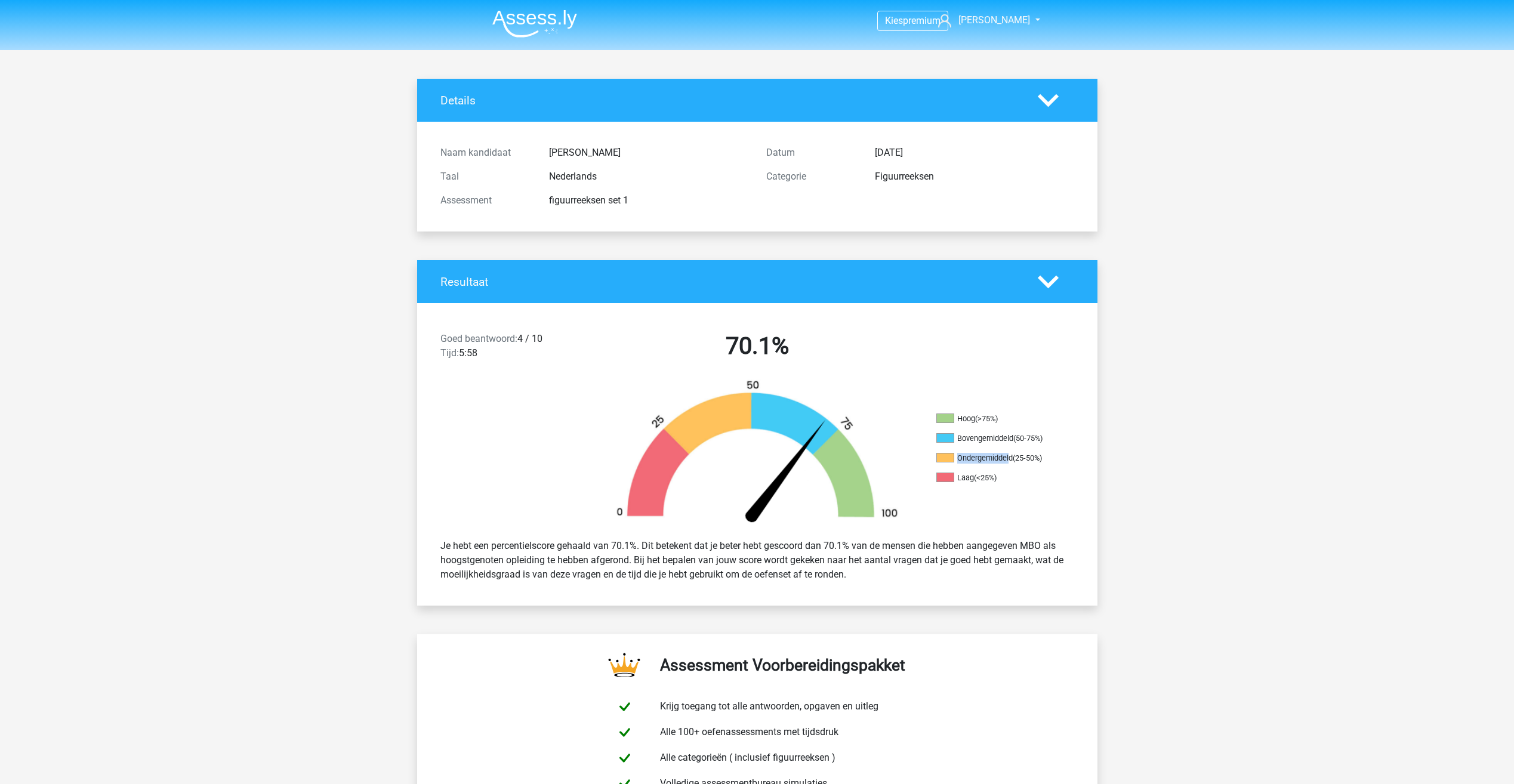
click at [1008, 457] on ul "Hoog (>75%) Bovengemiddeld (50-75%) Ondergemiddeld (25-50%) Laag (<25%)" at bounding box center [995, 452] width 119 height 79
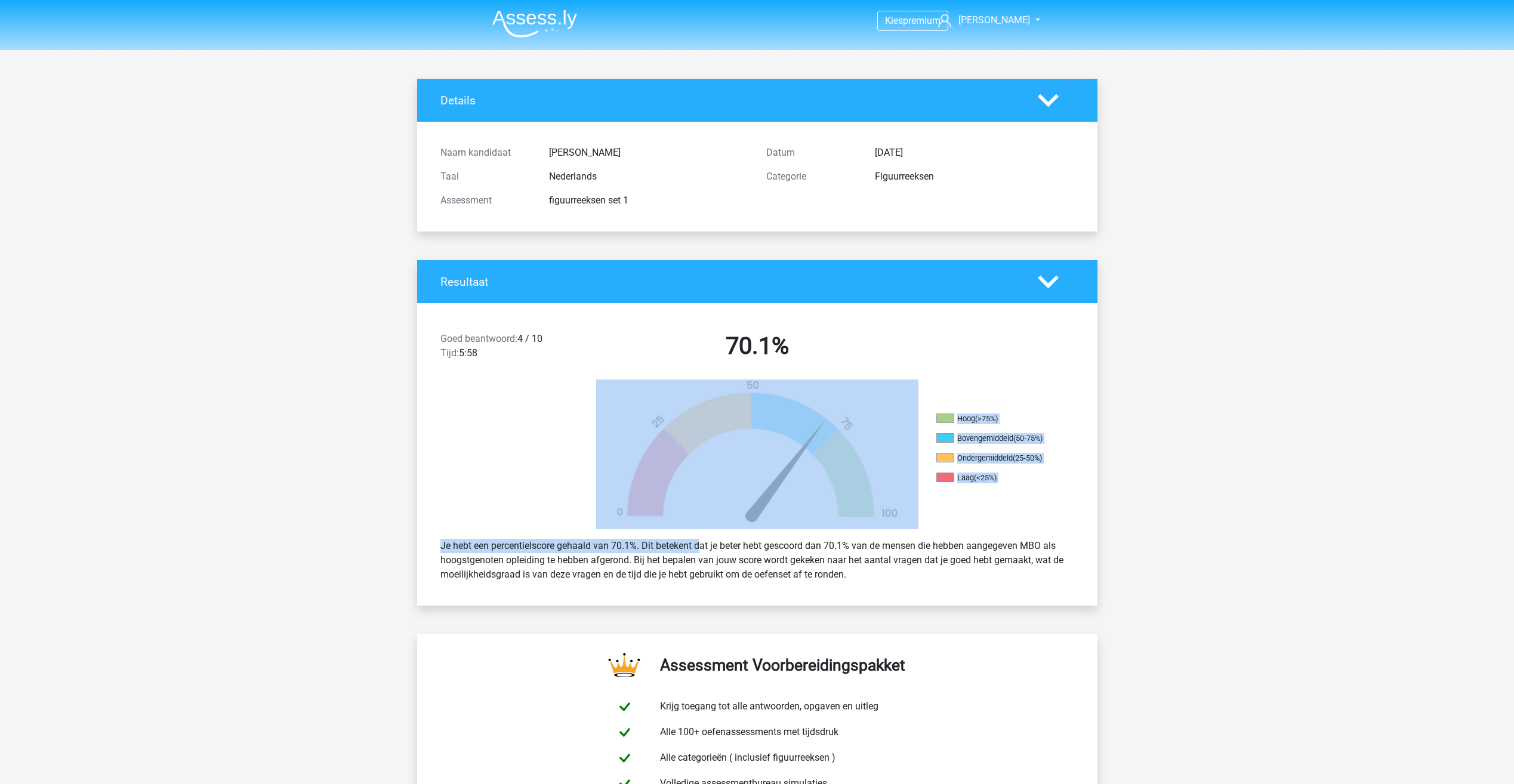
click at [660, 518] on div "Goed beantwoord: 4 / 10 Tijd: 5:58 70.1% Hoog (>75%) Bovengemiddeld (50-75%) On…" at bounding box center [757, 454] width 662 height 302
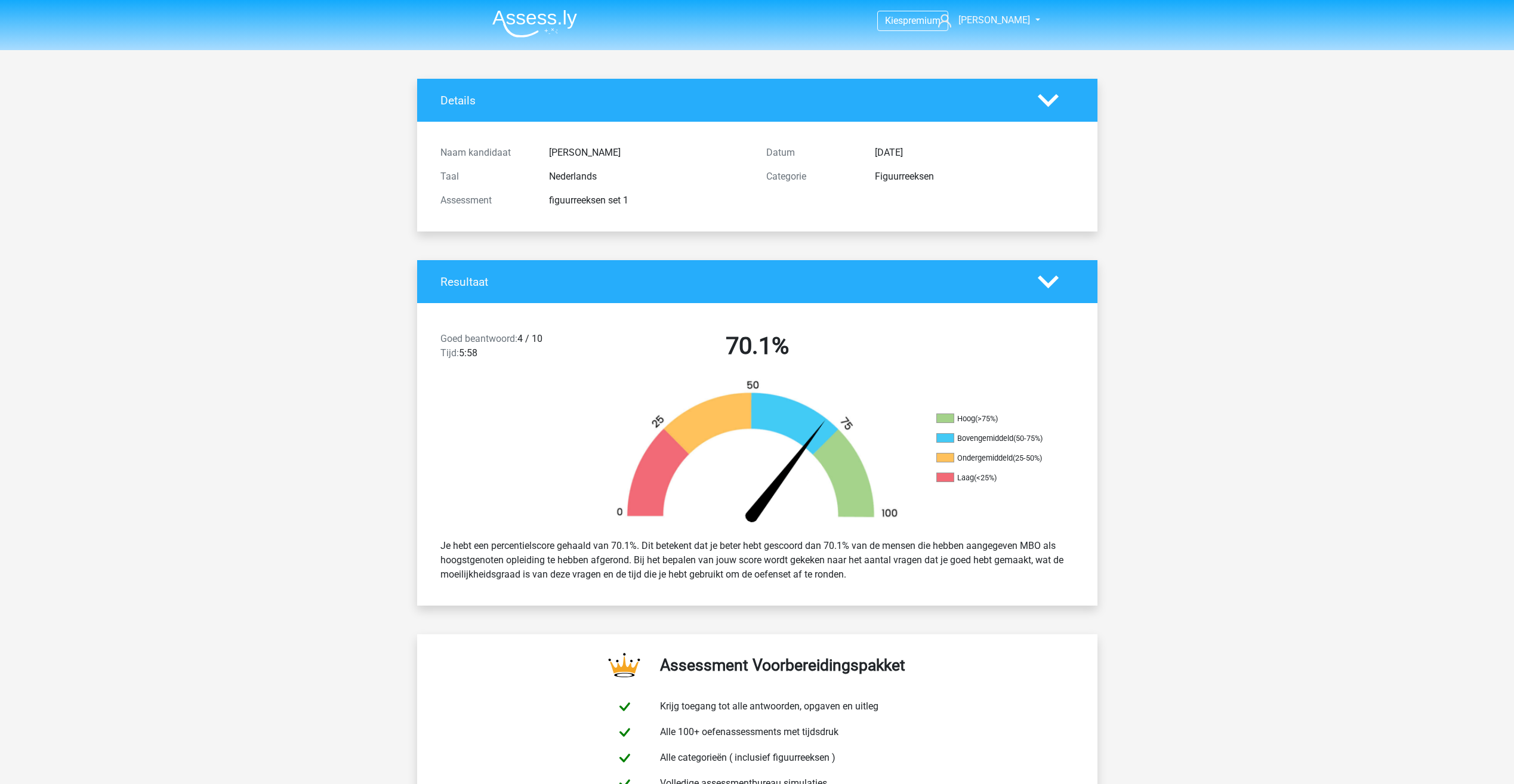
click at [508, 466] on div at bounding box center [502, 454] width 170 height 149
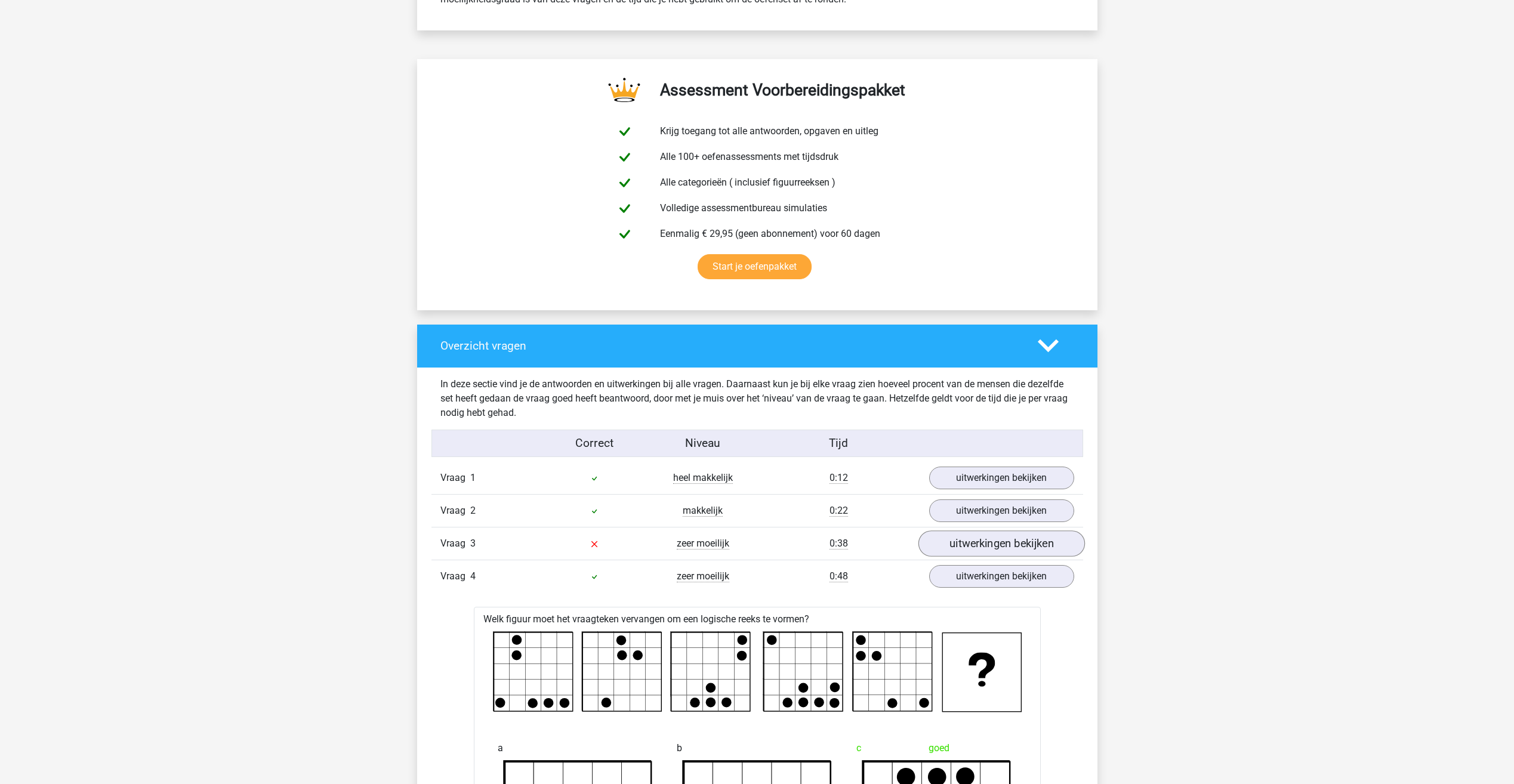
scroll to position [596, 0]
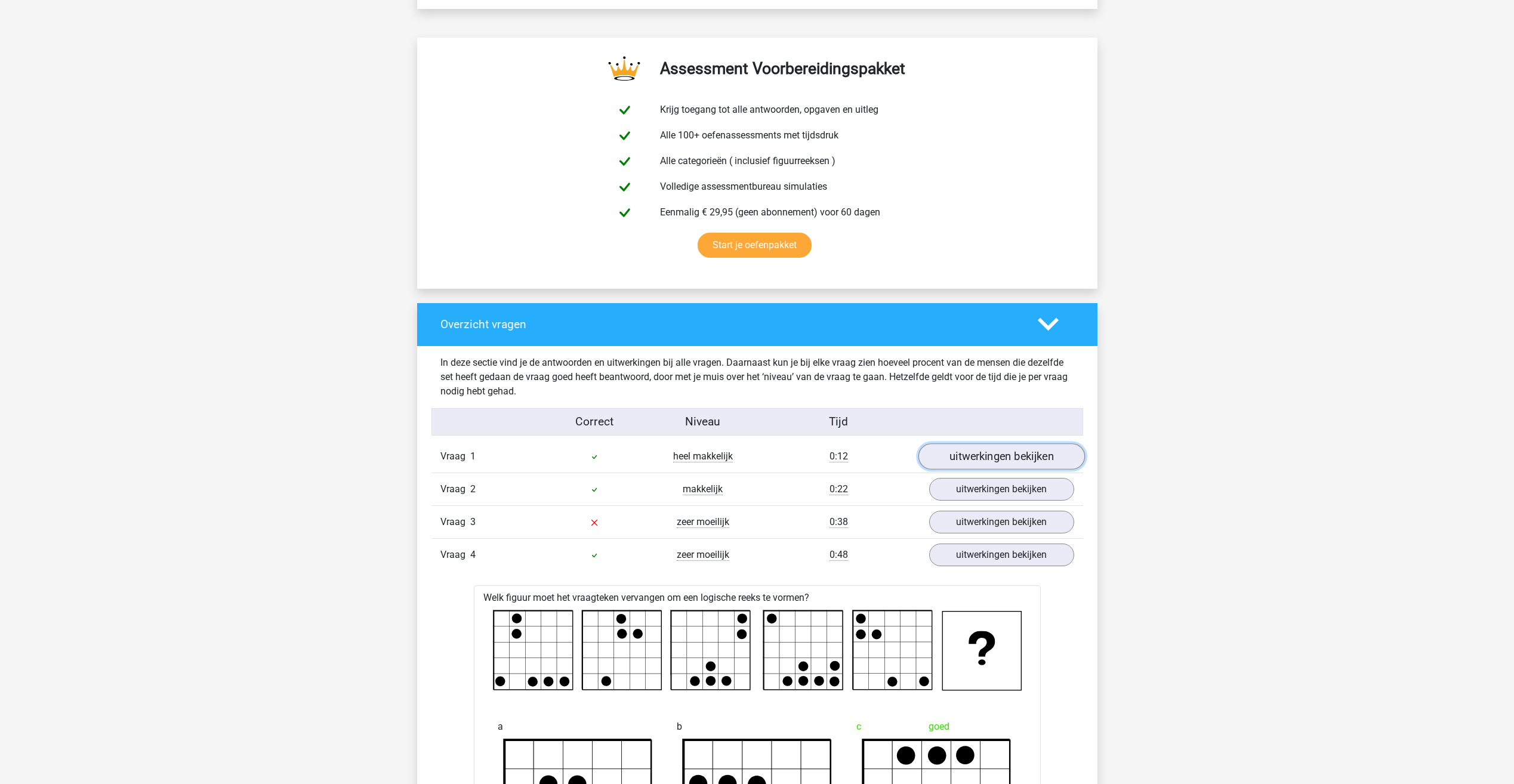
click at [995, 449] on link "uitwerkingen bekijken" at bounding box center [1001, 457] width 166 height 26
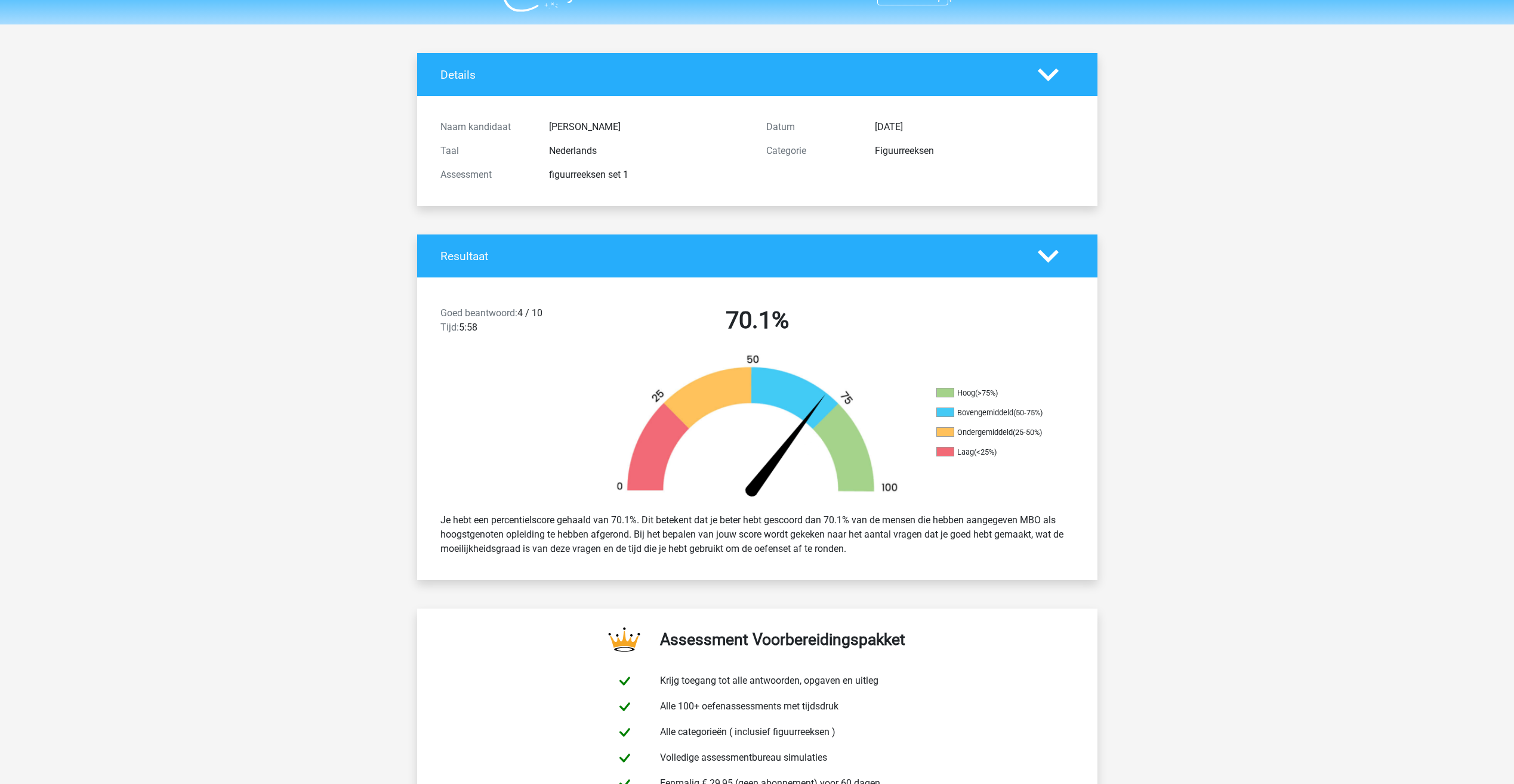
scroll to position [0, 0]
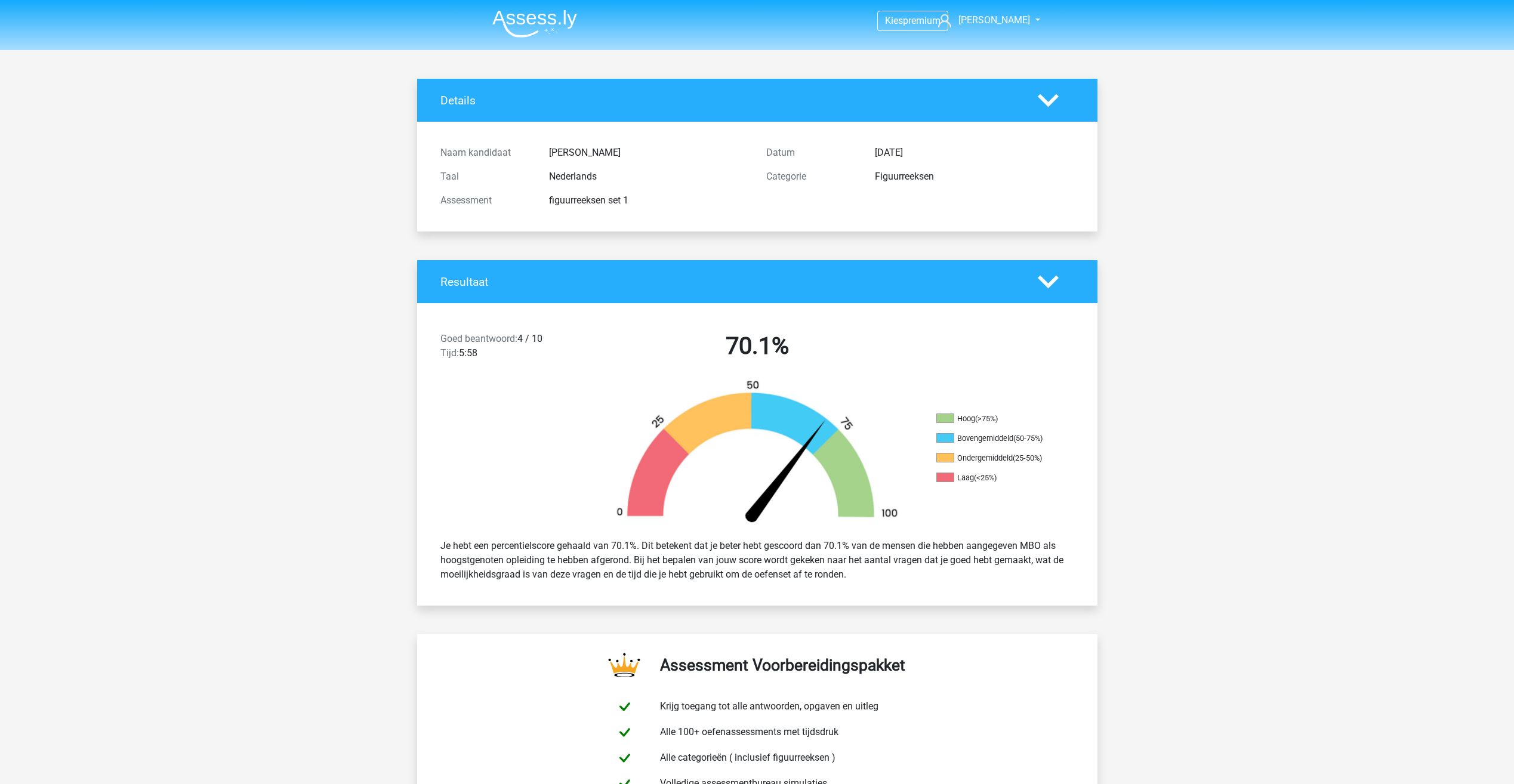
click at [866, 146] on div "[DATE]" at bounding box center [974, 153] width 217 height 15
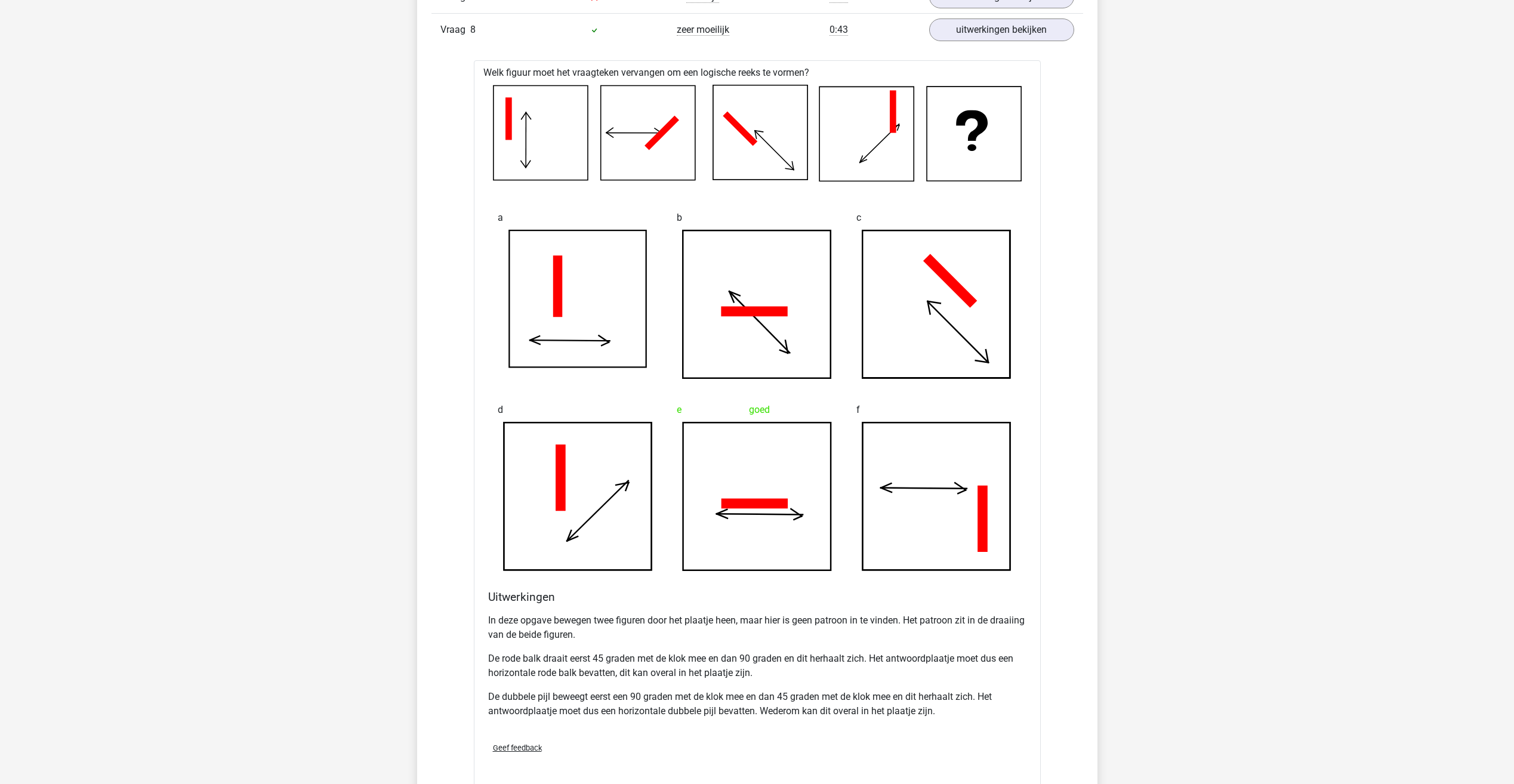
scroll to position [3374, 0]
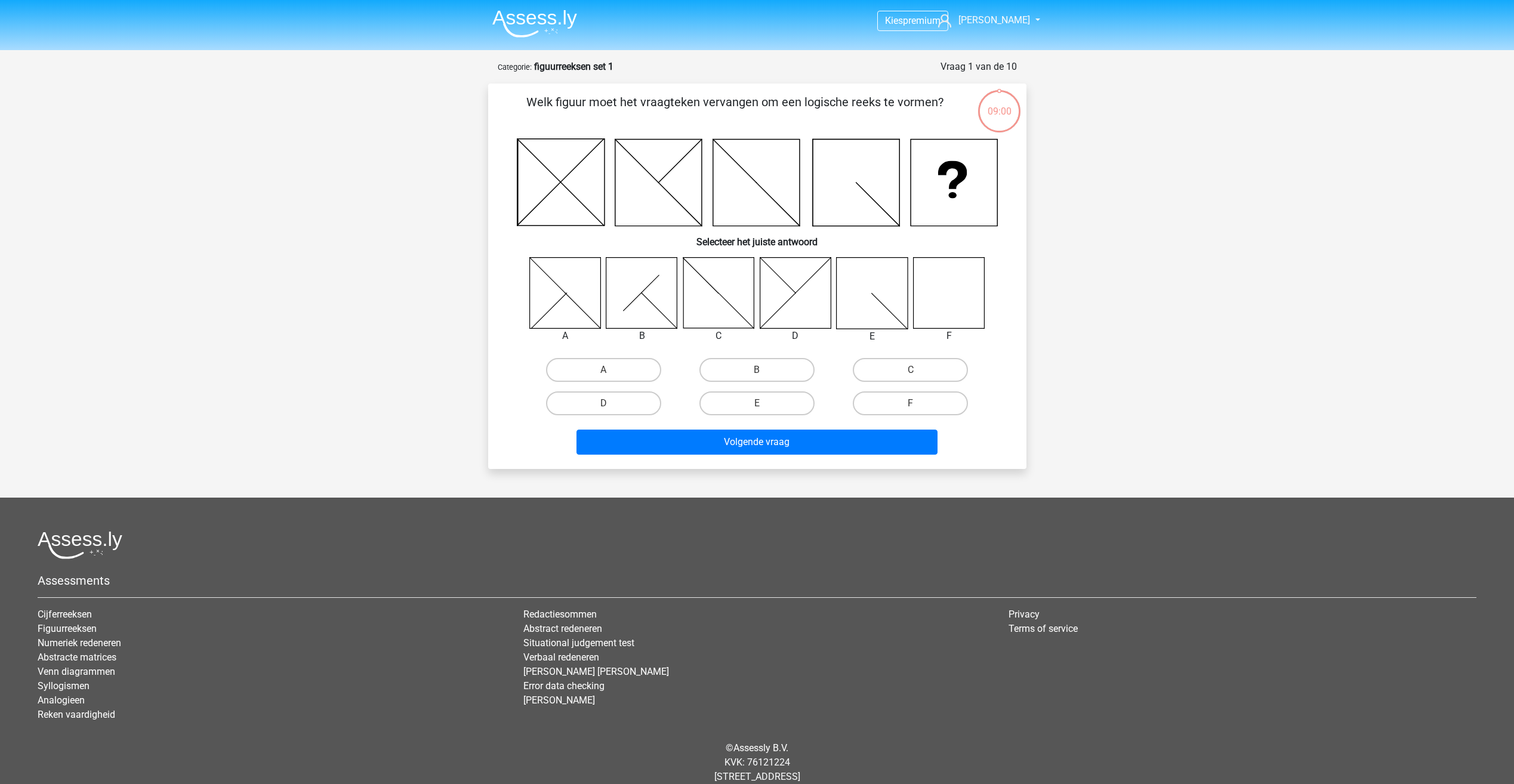
scroll to position [14, 0]
